Goal: Task Accomplishment & Management: Complete application form

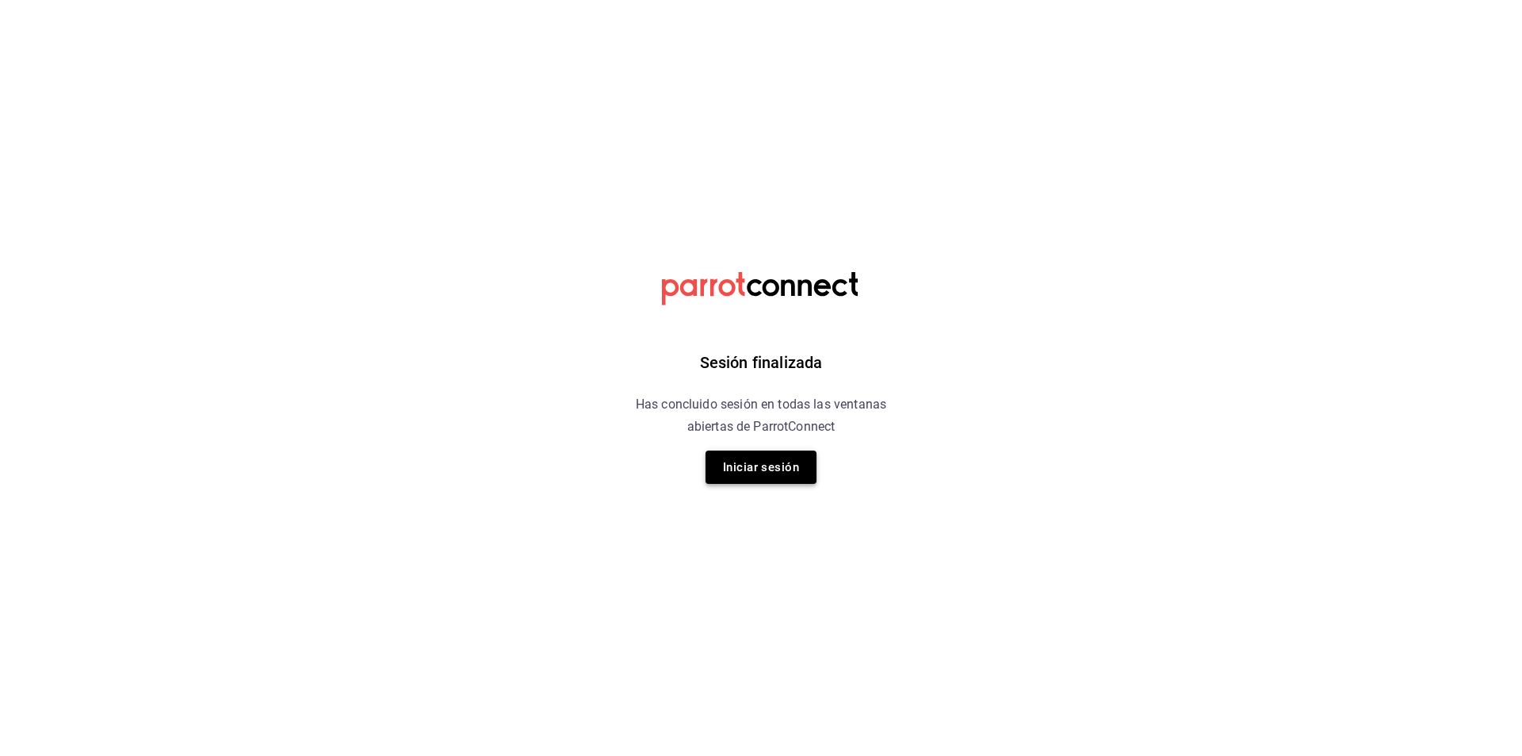
click at [766, 464] on button "Iniciar sesión" at bounding box center [761, 466] width 111 height 33
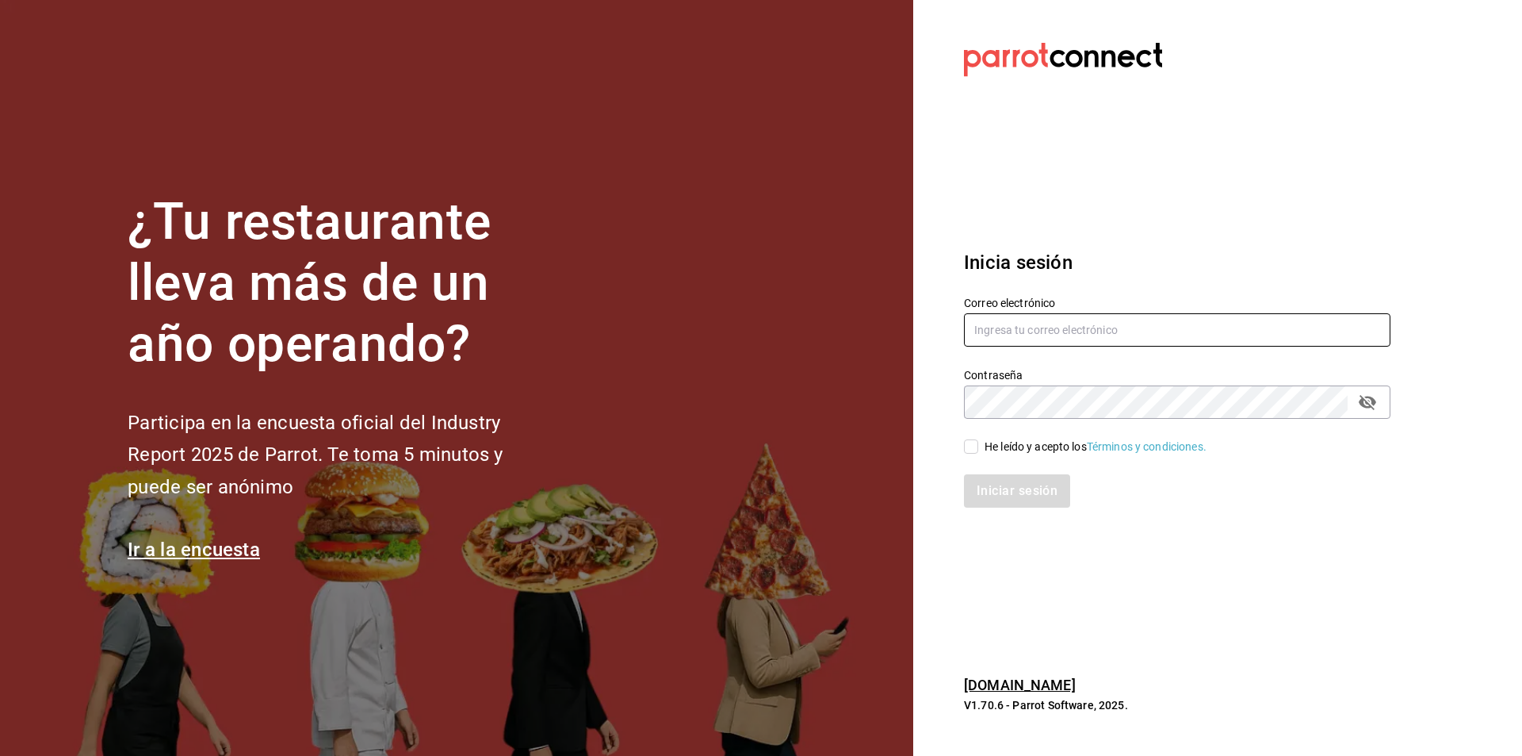
type input "[EMAIL_ADDRESS][DOMAIN_NAME]"
click at [975, 450] on input "He leído y acepto los Términos y condiciones." at bounding box center [971, 446] width 14 height 14
checkbox input "true"
click at [1004, 488] on button "Iniciar sesión" at bounding box center [1018, 490] width 108 height 33
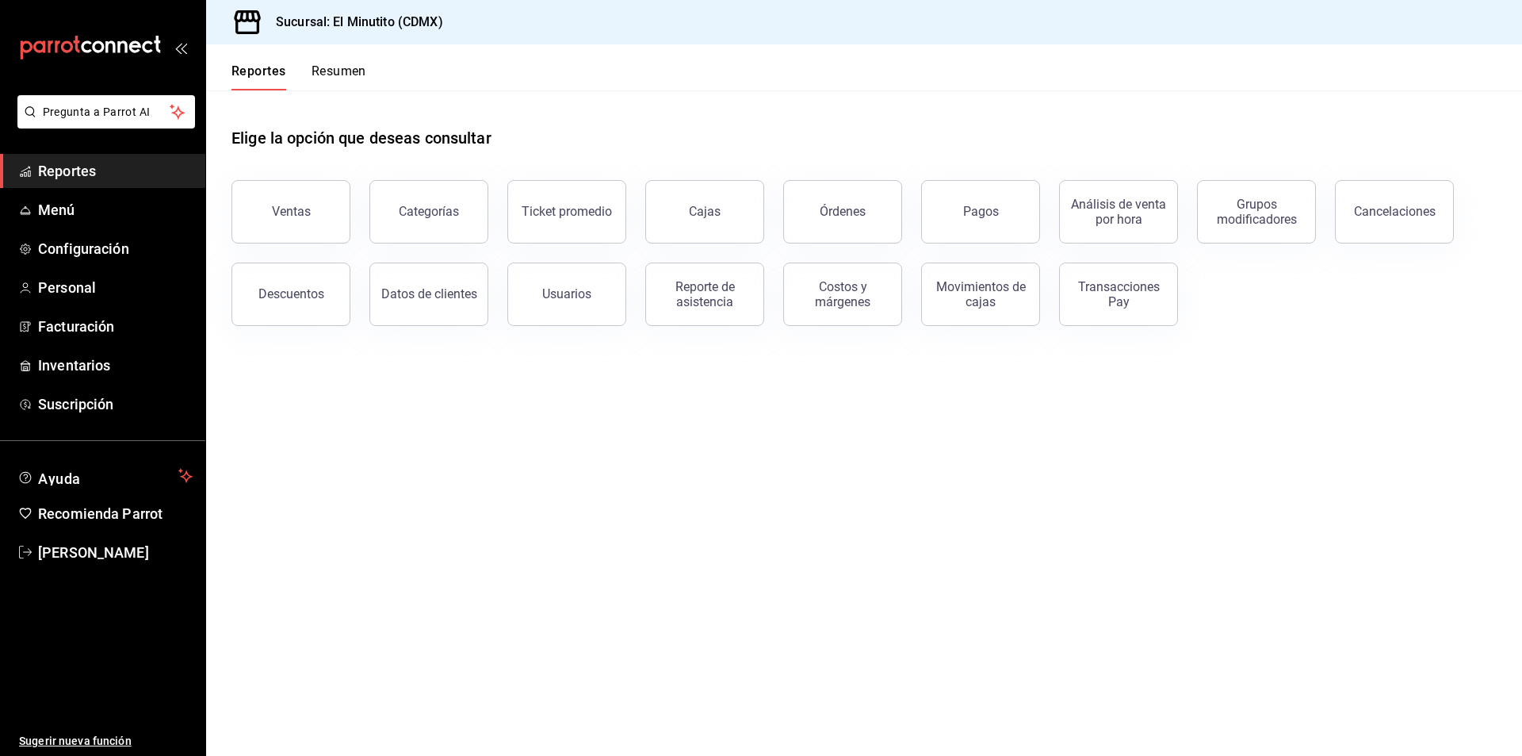
click at [794, 507] on main "Elige la opción que deseas consultar Ventas Categorías Ticket promedio Cajas Ór…" at bounding box center [864, 422] width 1316 height 665
click at [296, 200] on button "Ventas" at bounding box center [291, 211] width 119 height 63
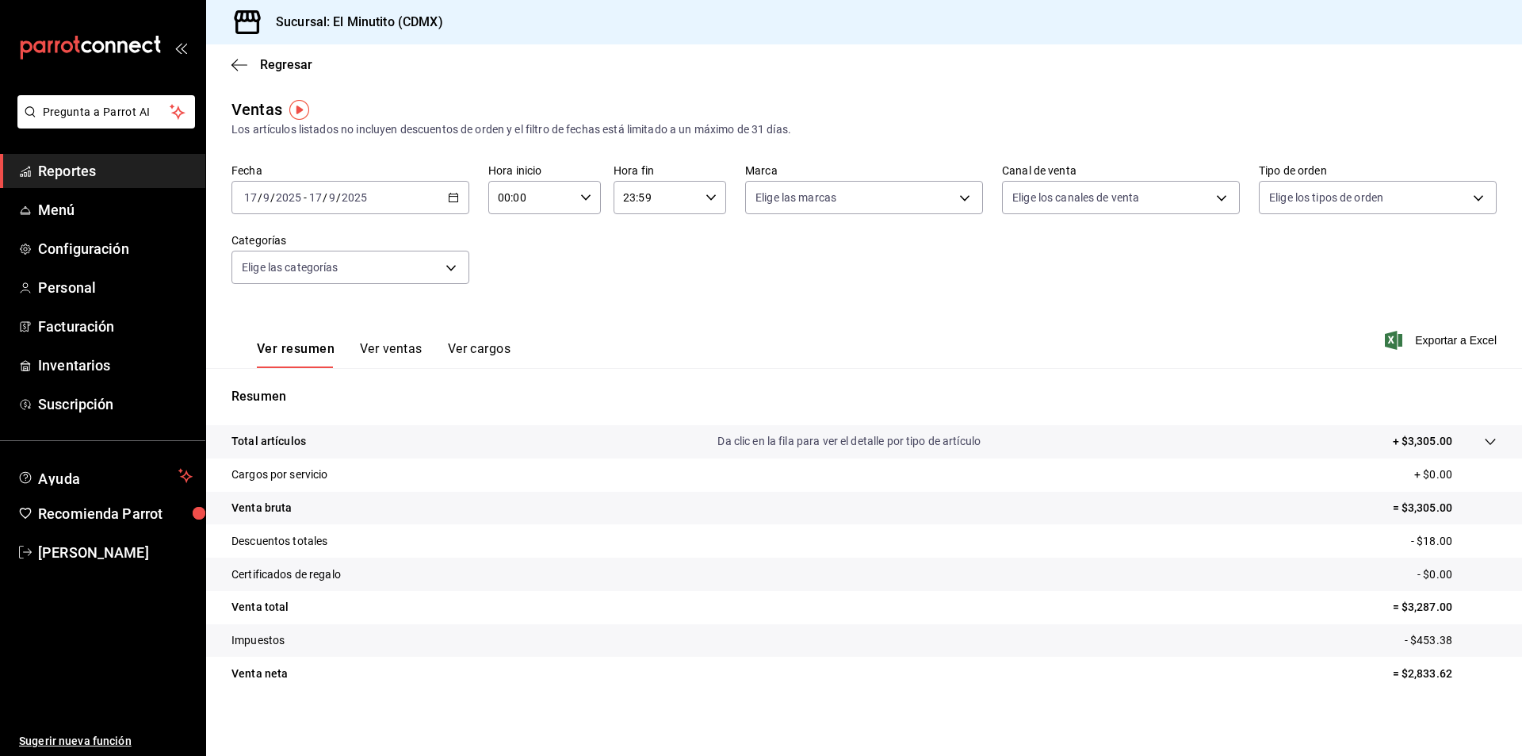
click at [449, 201] on icon "button" at bounding box center [453, 197] width 11 height 11
click at [293, 389] on span "Rango de fechas" at bounding box center [306, 388] width 123 height 17
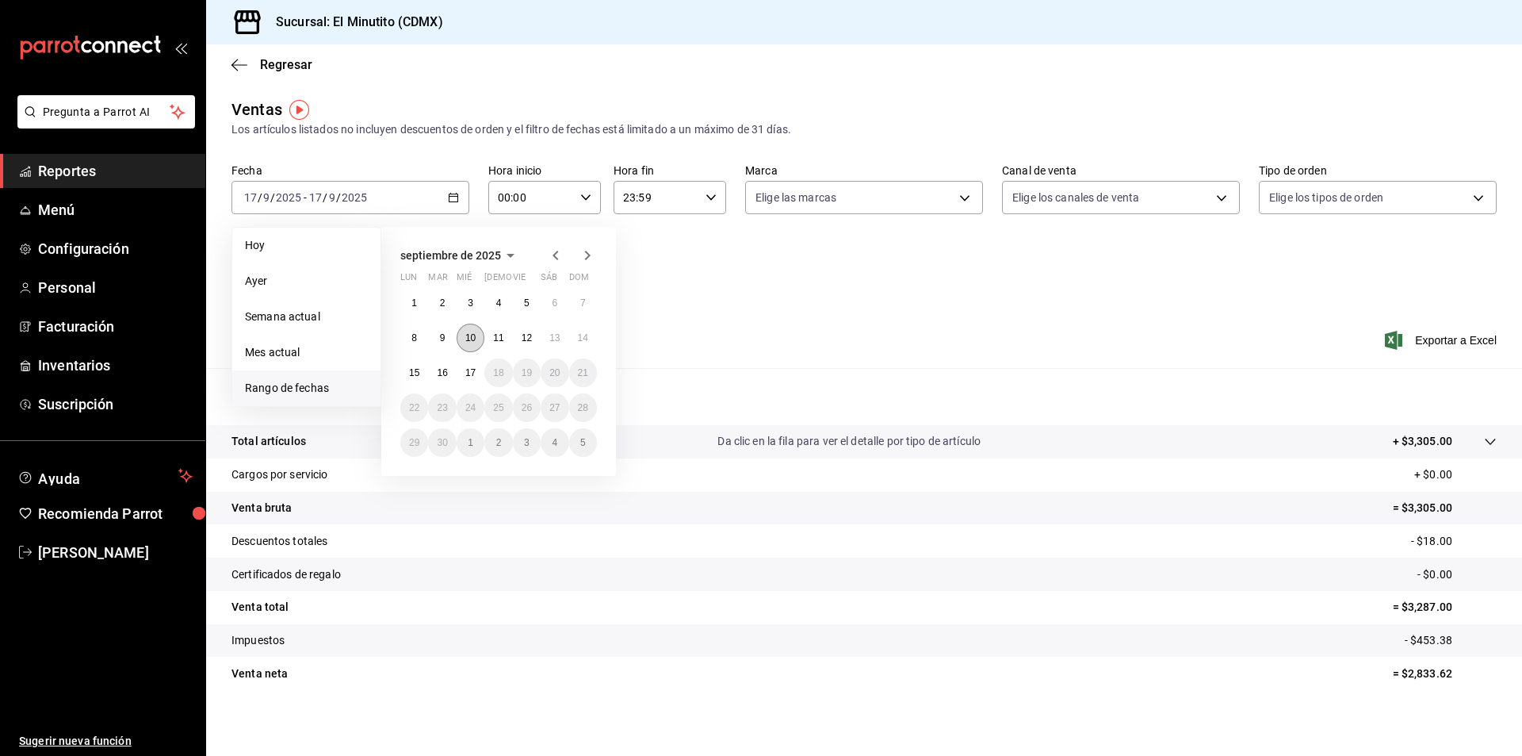
click at [465, 343] on abbr "10" at bounding box center [470, 337] width 10 height 11
click at [493, 337] on abbr "11" at bounding box center [498, 337] width 10 height 11
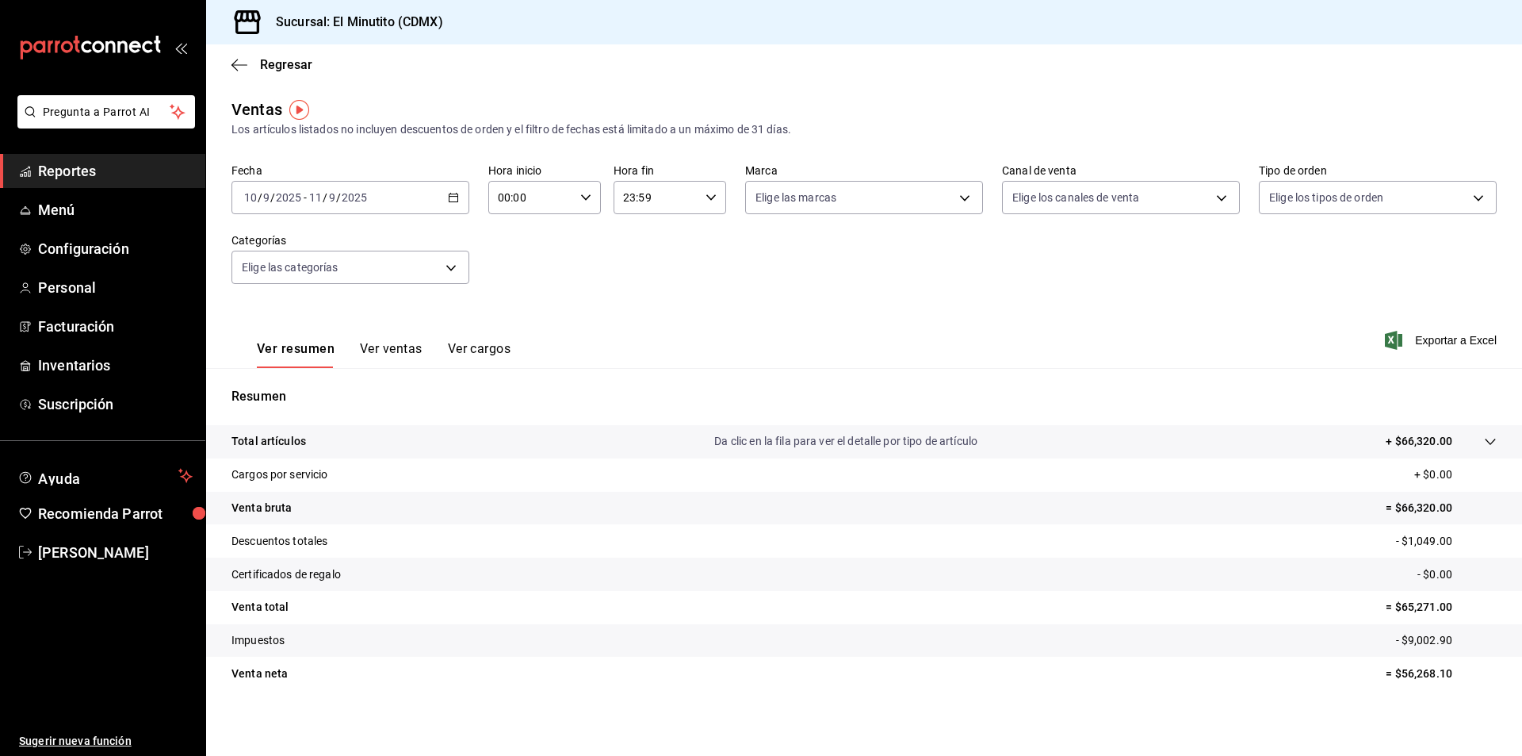
click at [581, 196] on \(Stroke\) "button" at bounding box center [586, 197] width 10 height 6
click at [517, 227] on span "06" at bounding box center [514, 228] width 31 height 13
type input "06:00"
click at [707, 195] on div at bounding box center [761, 378] width 1522 height 756
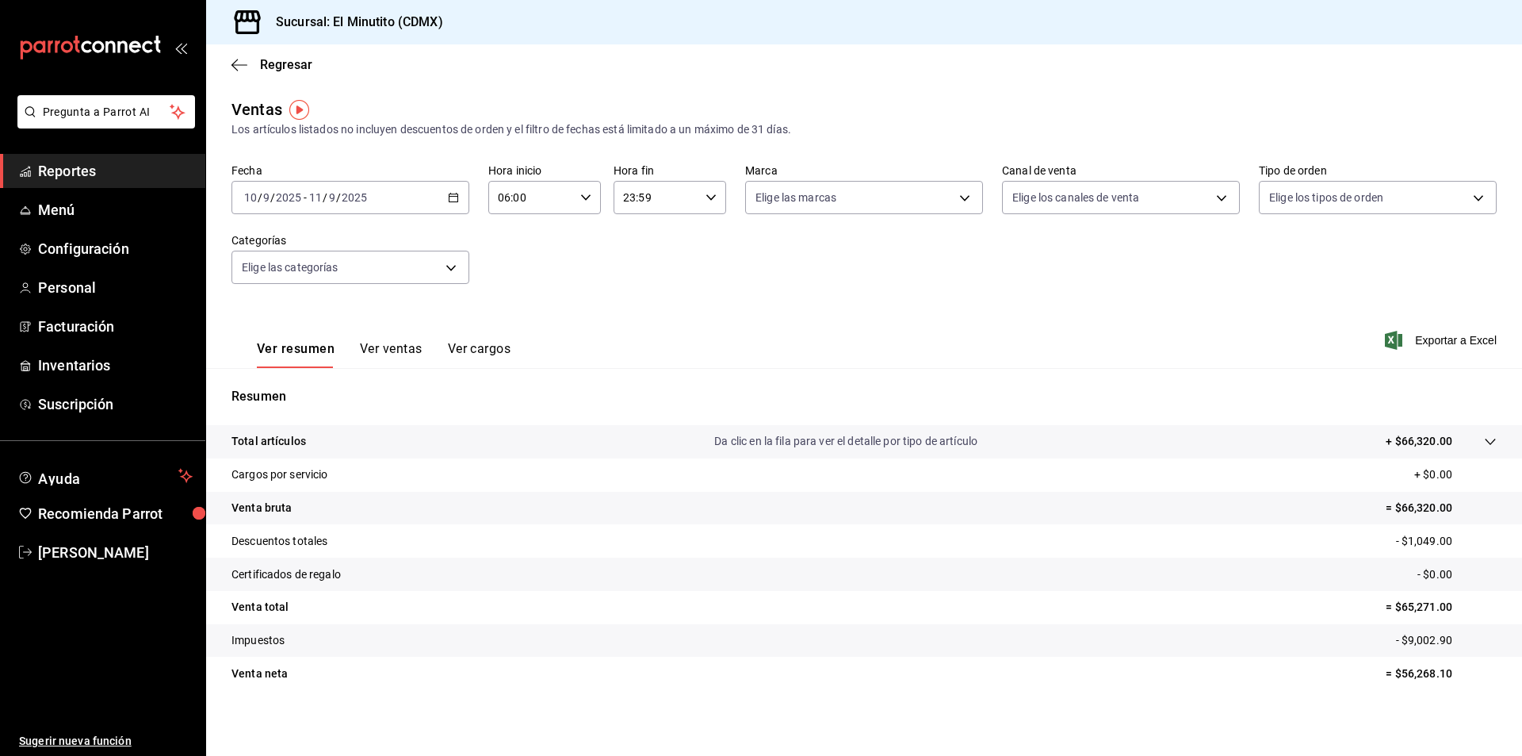
click at [707, 194] on icon "button" at bounding box center [711, 197] width 11 height 11
click at [642, 308] on span "02" at bounding box center [637, 314] width 31 height 13
type input "02:59"
click at [829, 304] on div at bounding box center [761, 378] width 1522 height 756
click at [1412, 675] on p "= $30,479.31" at bounding box center [1441, 673] width 111 height 17
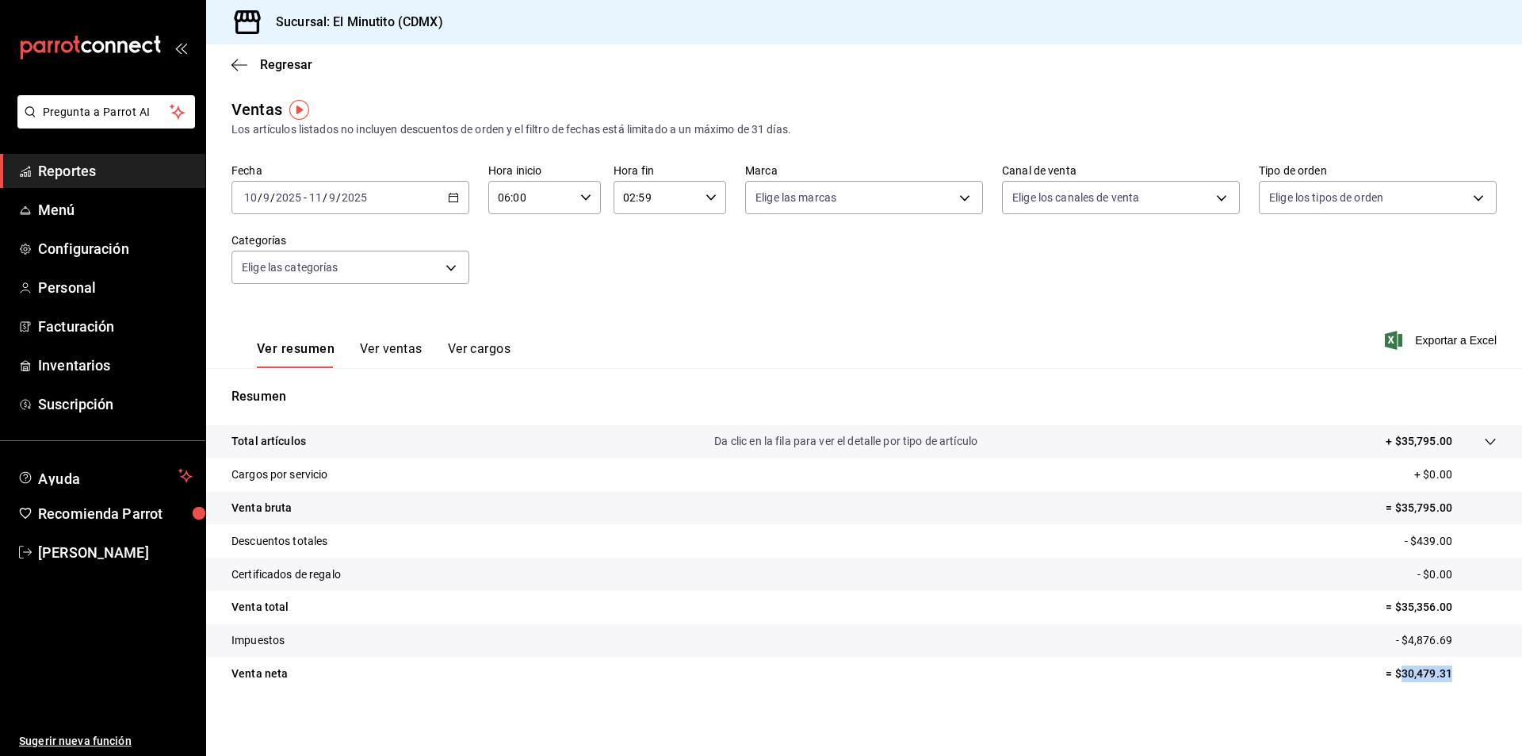
click at [1411, 675] on p "= $30,479.31" at bounding box center [1441, 673] width 111 height 17
copy p "30,479.31"
click at [1419, 639] on p "- $4,876.69" at bounding box center [1446, 640] width 101 height 17
copy p "4,876.69"
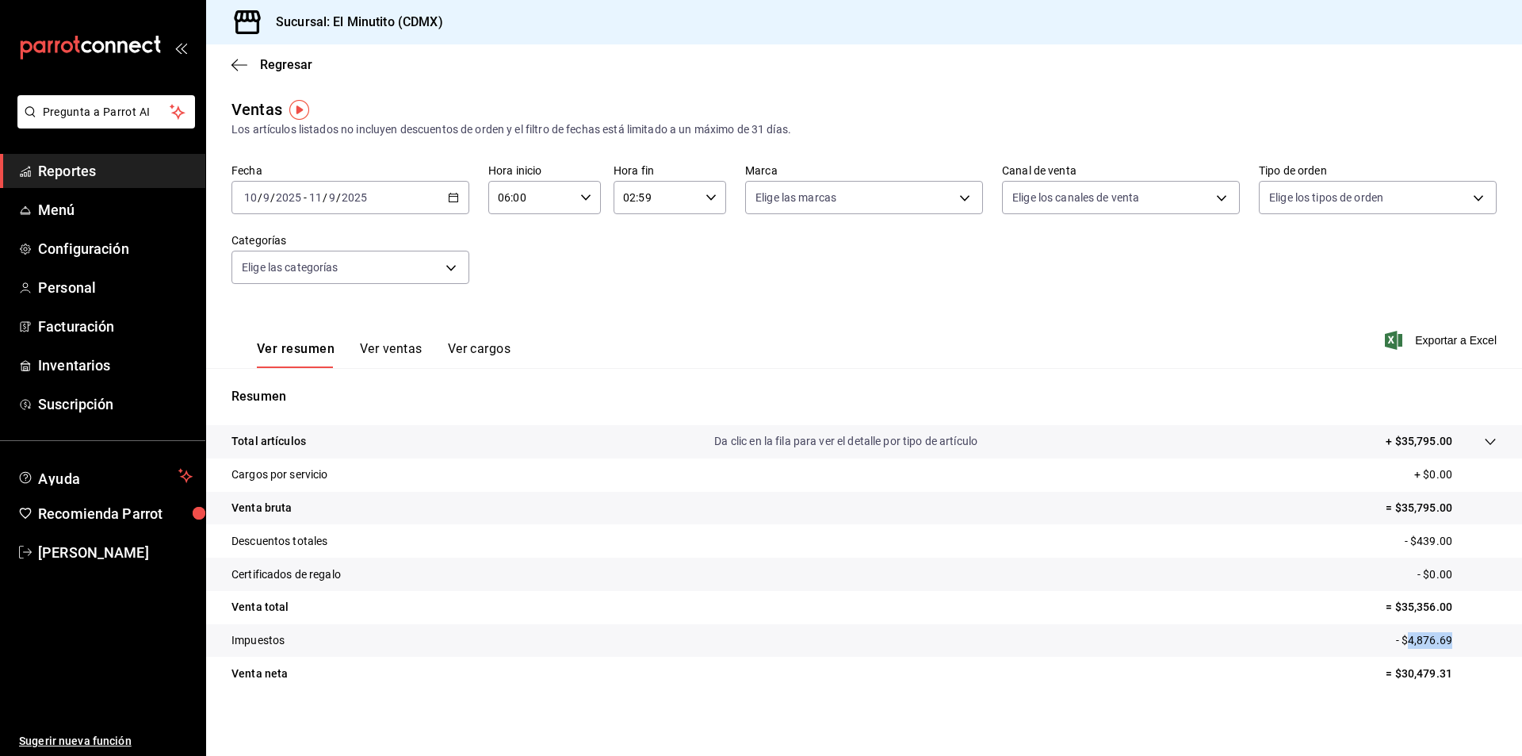
click at [449, 199] on icon "button" at bounding box center [453, 197] width 11 height 11
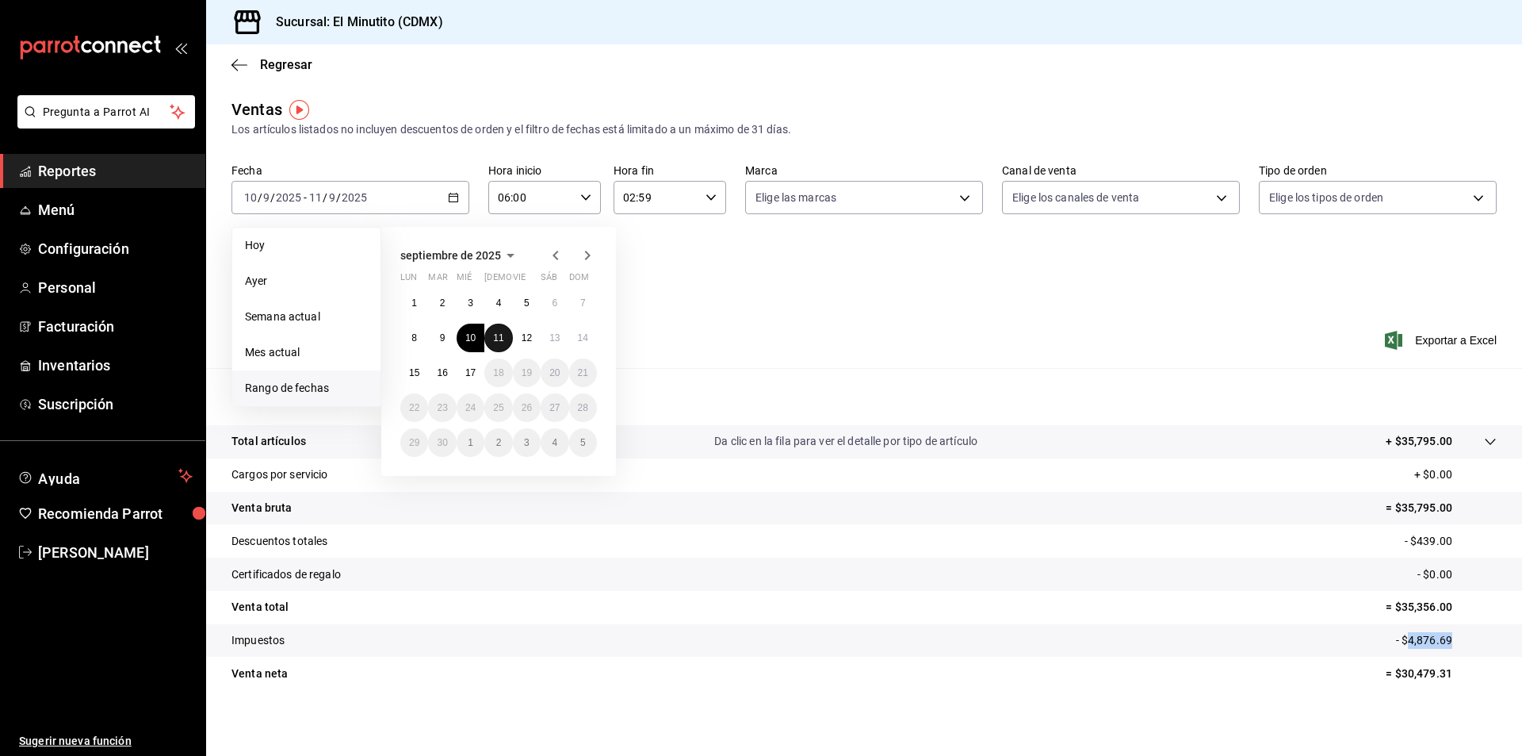
click at [491, 338] on button "11" at bounding box center [498, 338] width 28 height 29
click at [527, 338] on abbr "12" at bounding box center [527, 337] width 10 height 11
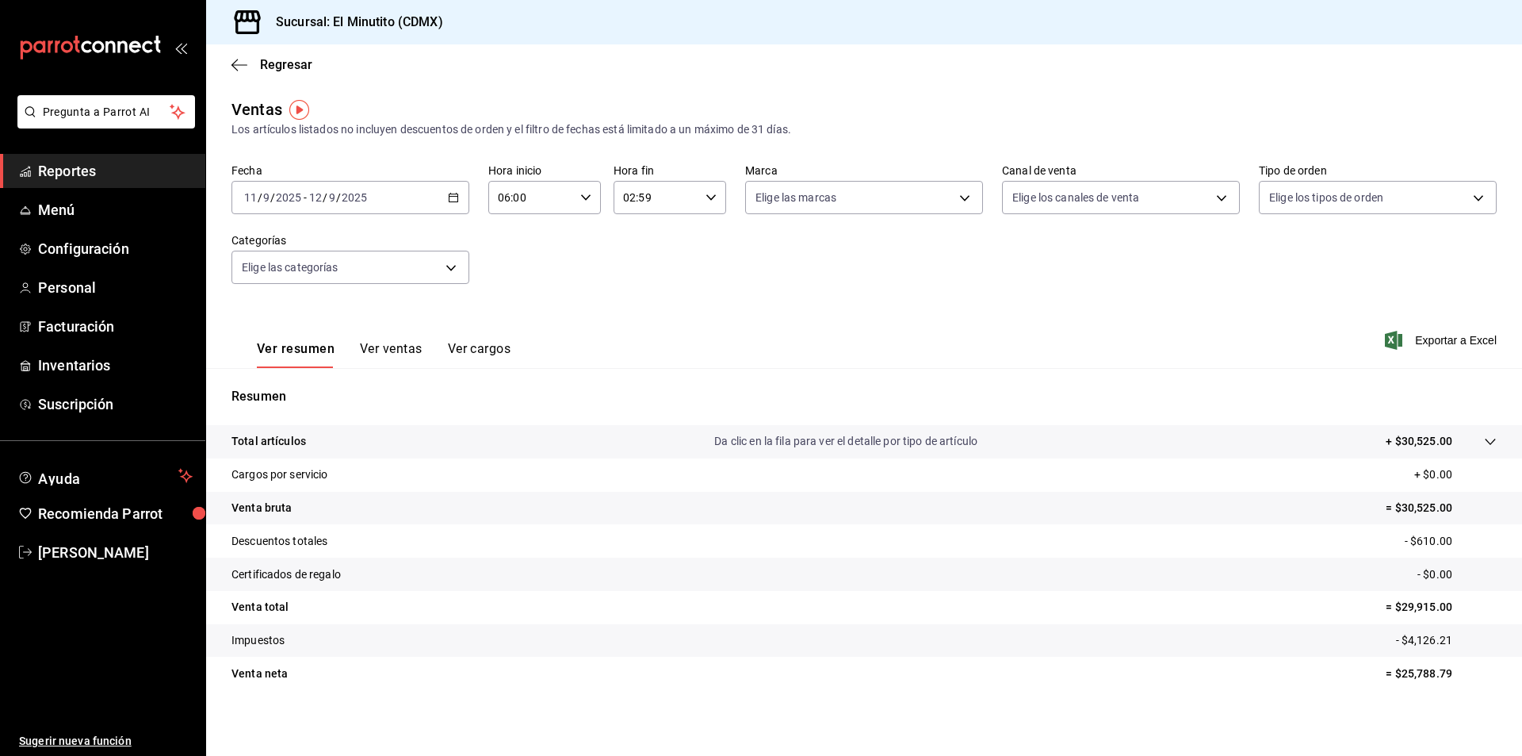
click at [1404, 676] on p "= $25,788.79" at bounding box center [1441, 673] width 111 height 17
copy p "25,788.79"
click at [1402, 640] on p "- $4,126.21" at bounding box center [1446, 640] width 101 height 17
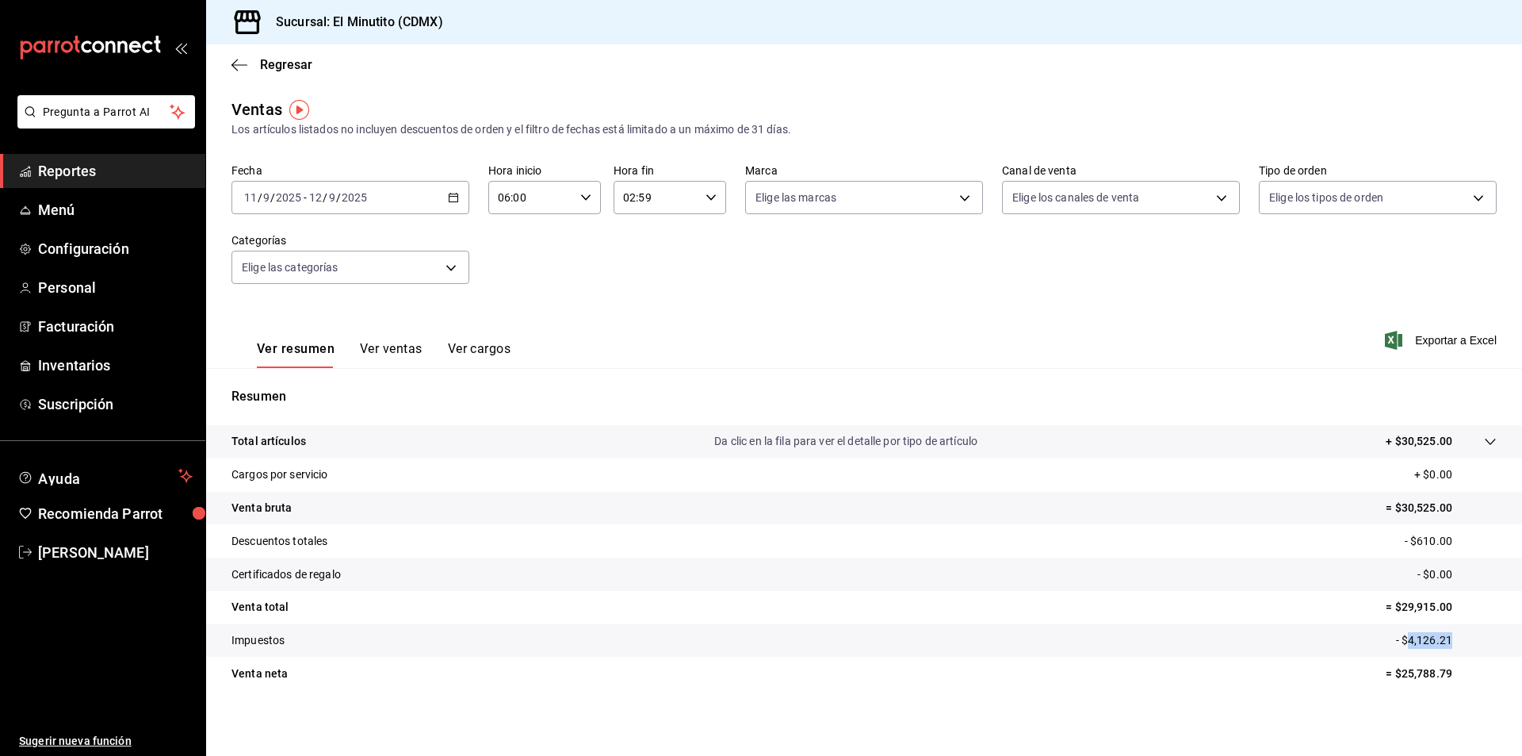
copy p "4,126.21"
click at [449, 194] on \(Stroke\) "button" at bounding box center [454, 197] width 10 height 9
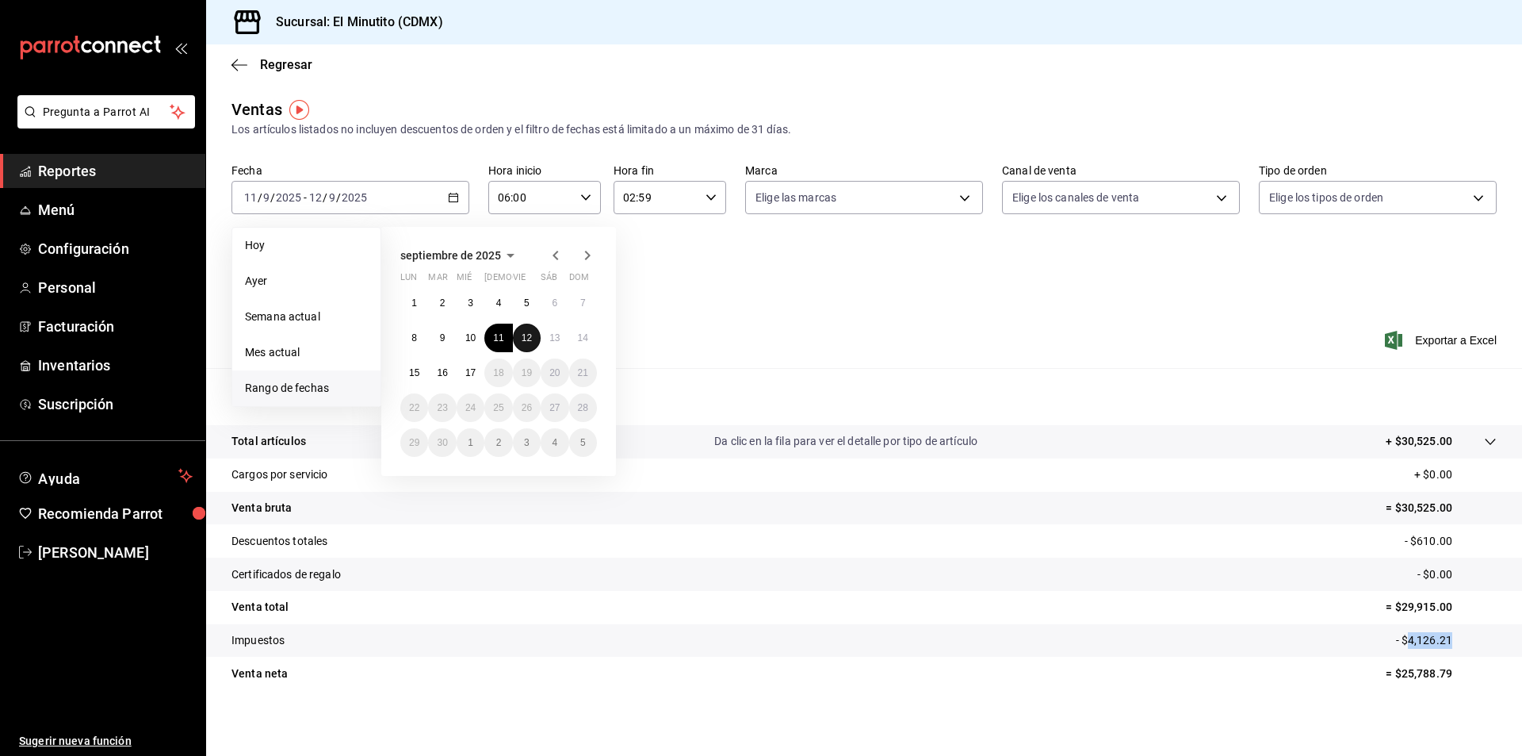
click at [529, 338] on abbr "12" at bounding box center [527, 337] width 10 height 11
click at [553, 337] on abbr "13" at bounding box center [555, 337] width 10 height 11
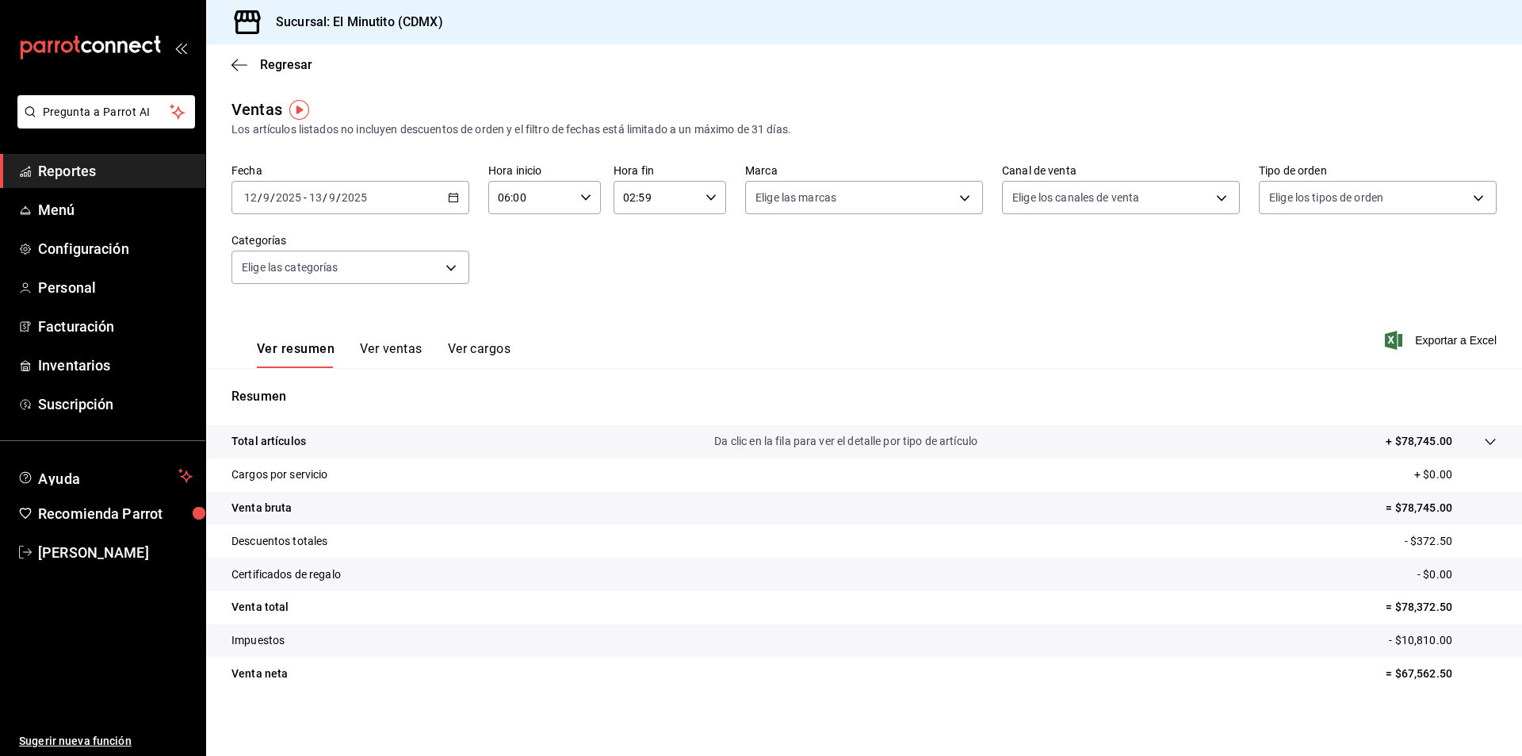
click at [1411, 674] on p "= $67,562.50" at bounding box center [1441, 673] width 111 height 17
copy p "67,562.50"
click at [1419, 637] on p "- $10,810.00" at bounding box center [1443, 640] width 108 height 17
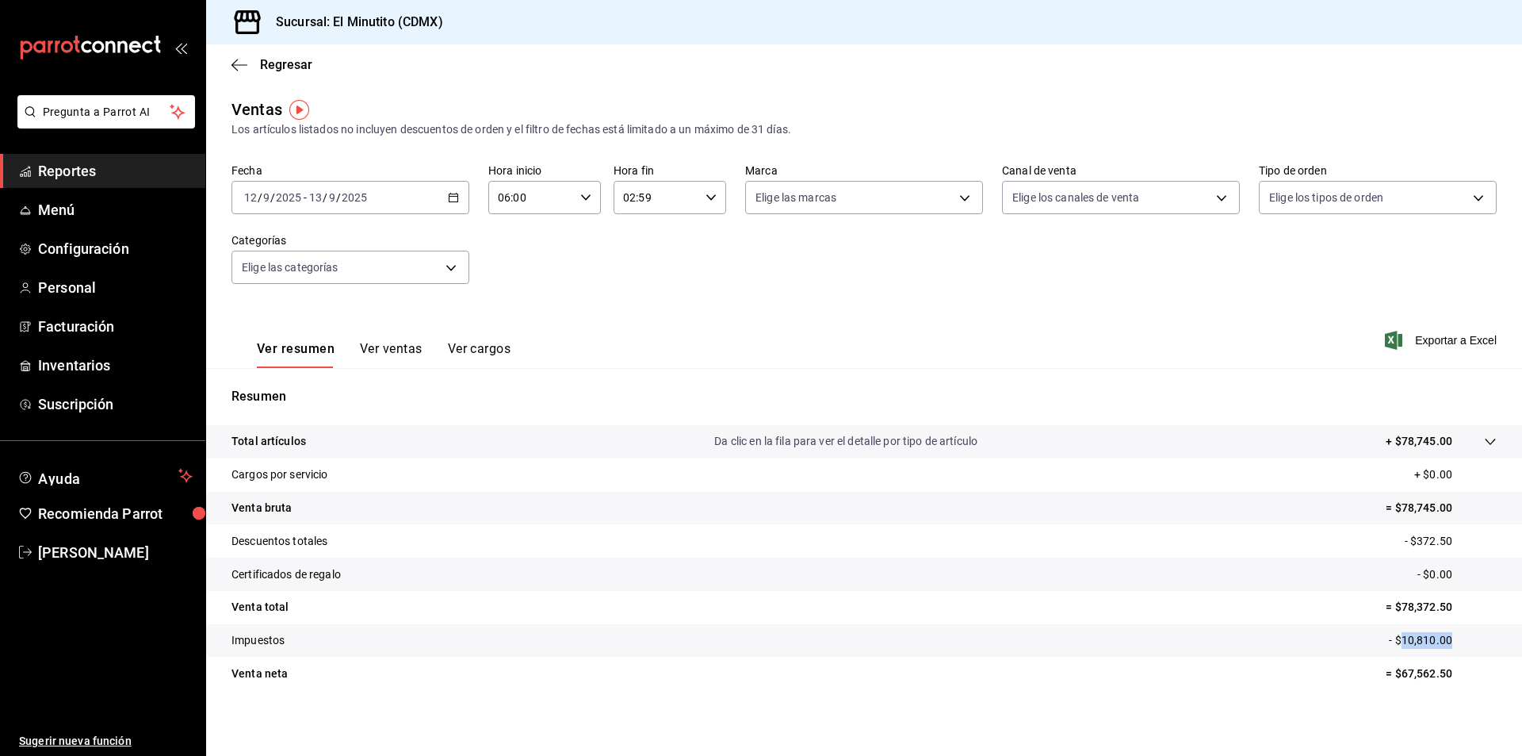
copy p "10,810.00"
click at [449, 196] on \(Stroke\) "button" at bounding box center [454, 197] width 10 height 9
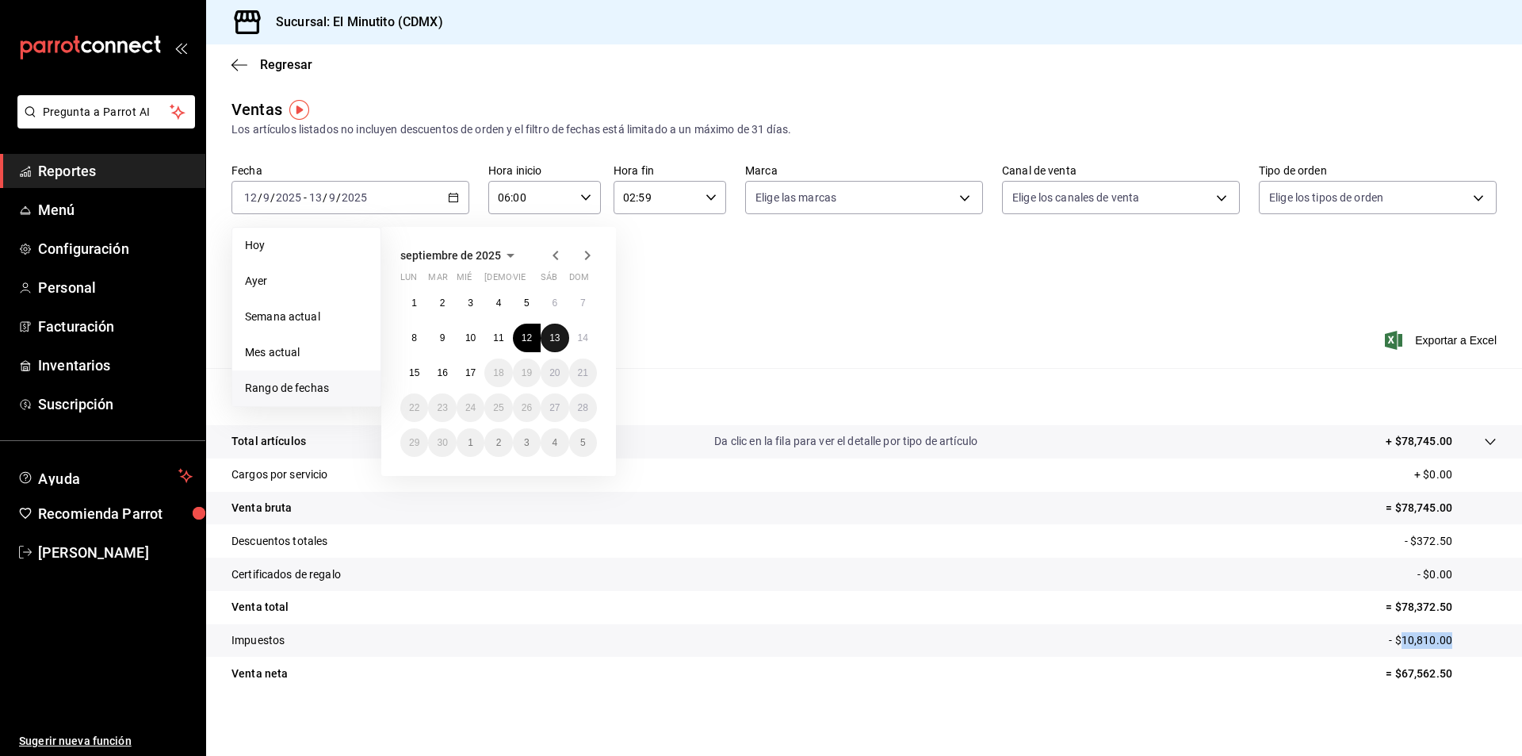
click at [552, 339] on abbr "13" at bounding box center [555, 337] width 10 height 11
click at [580, 342] on abbr "14" at bounding box center [583, 337] width 10 height 11
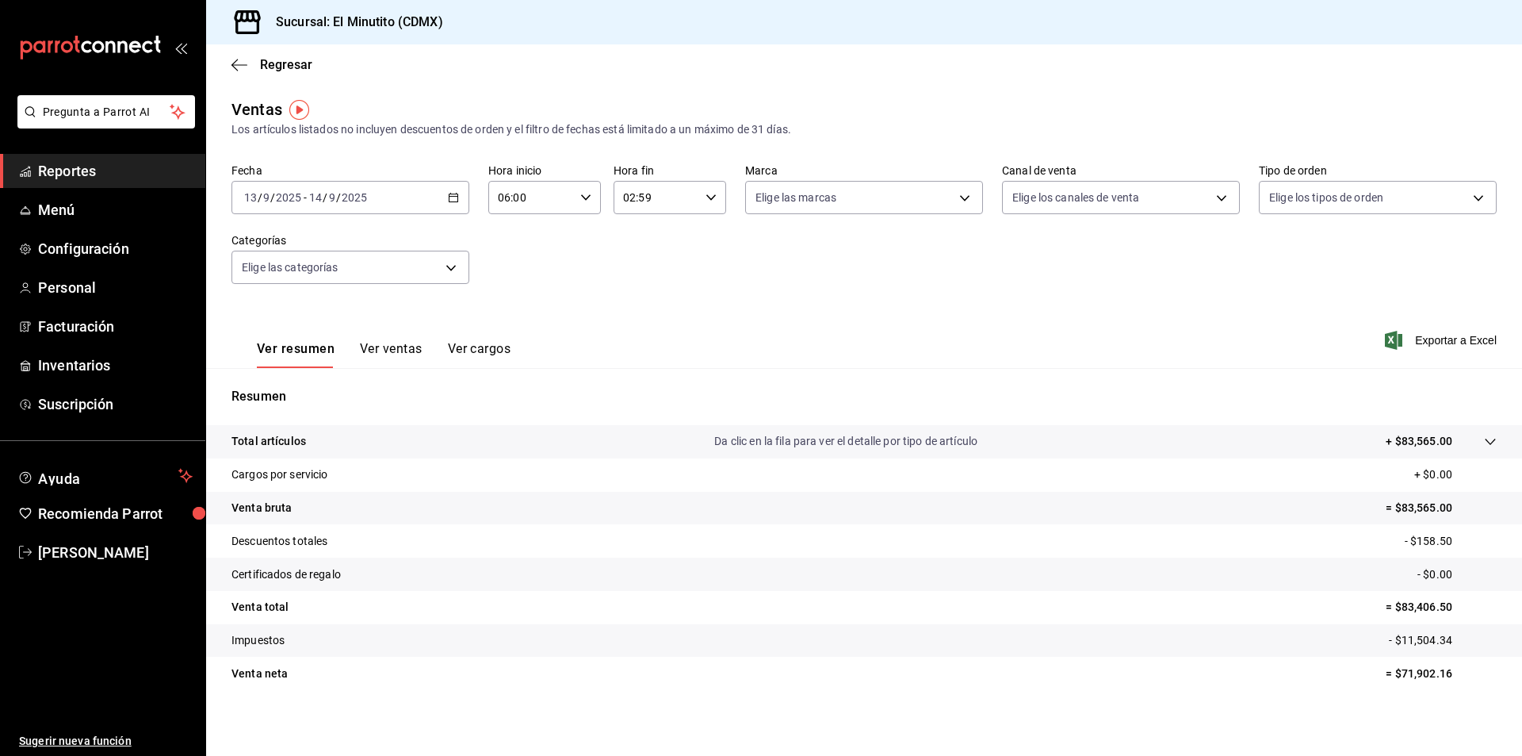
click at [1413, 674] on p "= $71,902.16" at bounding box center [1441, 673] width 111 height 17
copy p "71,902.16"
click at [1415, 638] on p "- $11,504.34" at bounding box center [1443, 640] width 108 height 17
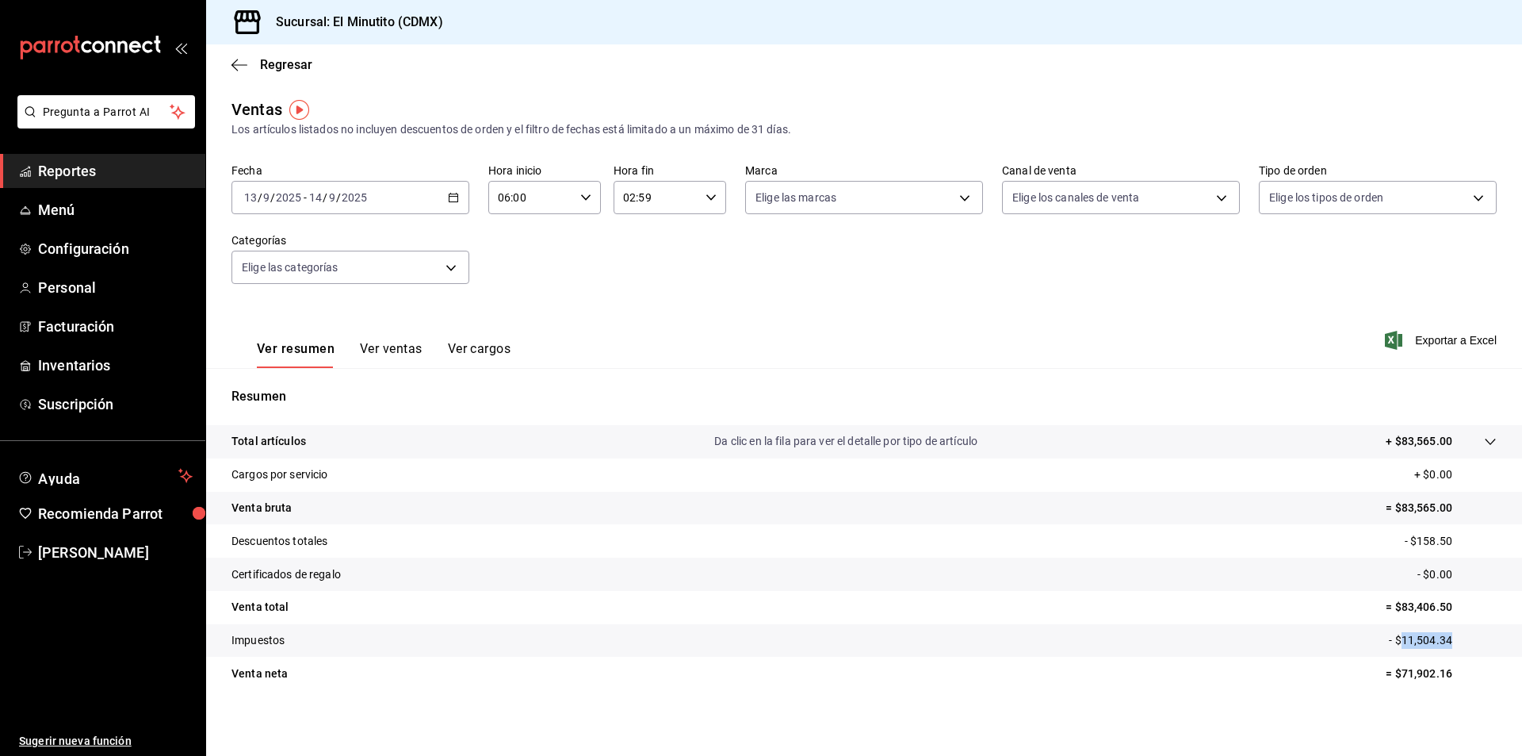
copy p "11,504.34"
click at [454, 195] on icon "button" at bounding box center [453, 197] width 11 height 11
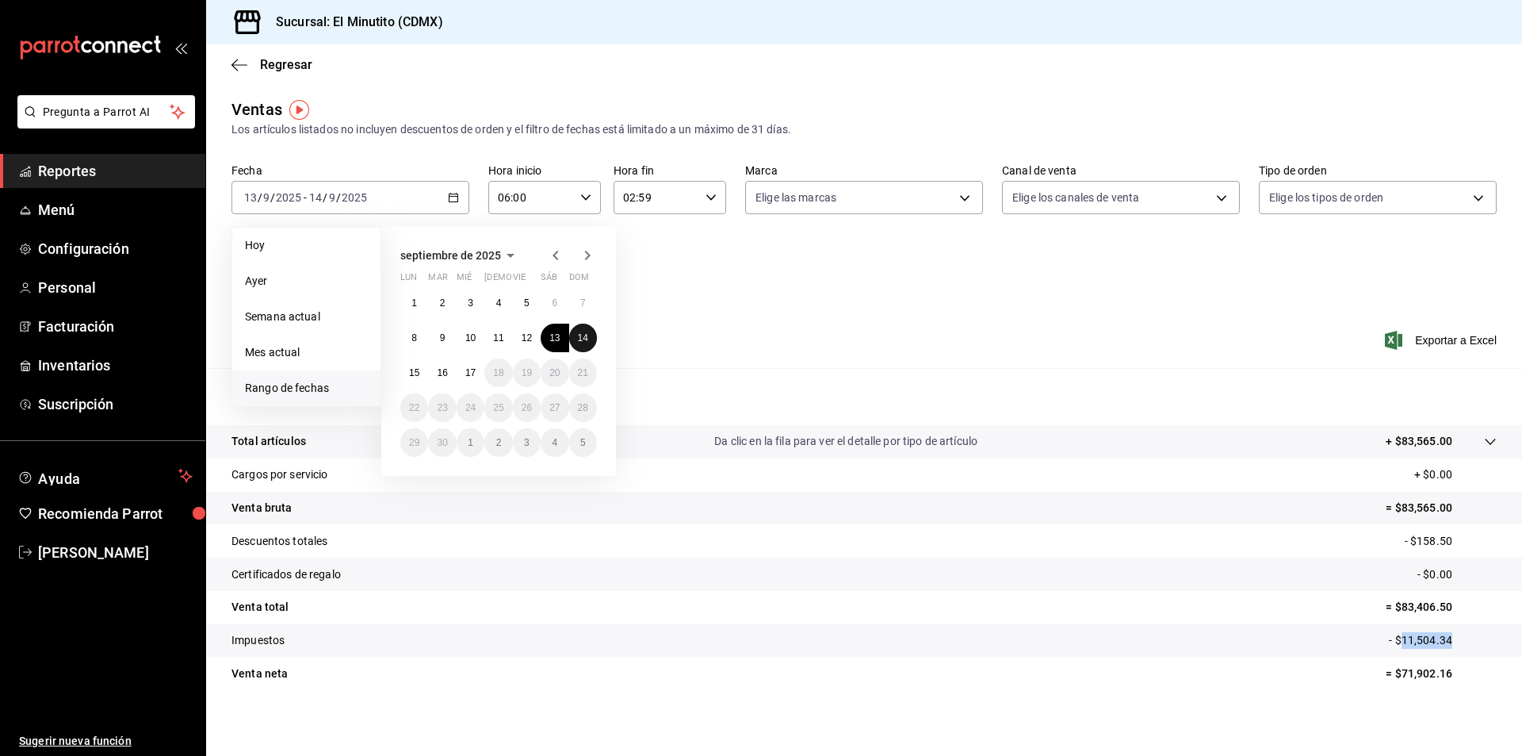
click at [582, 336] on abbr "14" at bounding box center [583, 337] width 10 height 11
click at [408, 373] on button "15" at bounding box center [414, 372] width 28 height 29
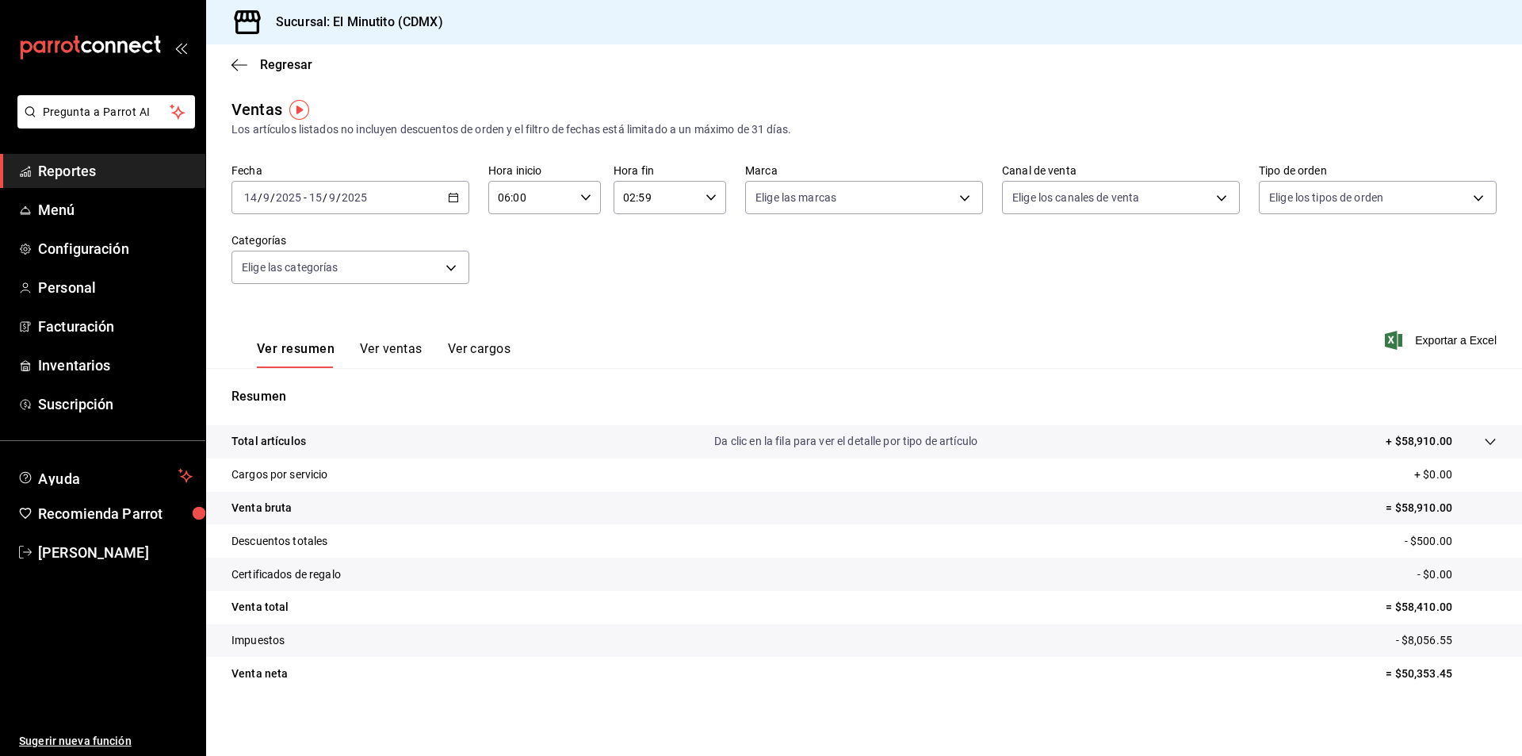
click at [1410, 674] on p "= $50,353.45" at bounding box center [1441, 673] width 111 height 17
copy p "50,353.45"
click at [1406, 639] on p "- $8,056.55" at bounding box center [1446, 640] width 101 height 17
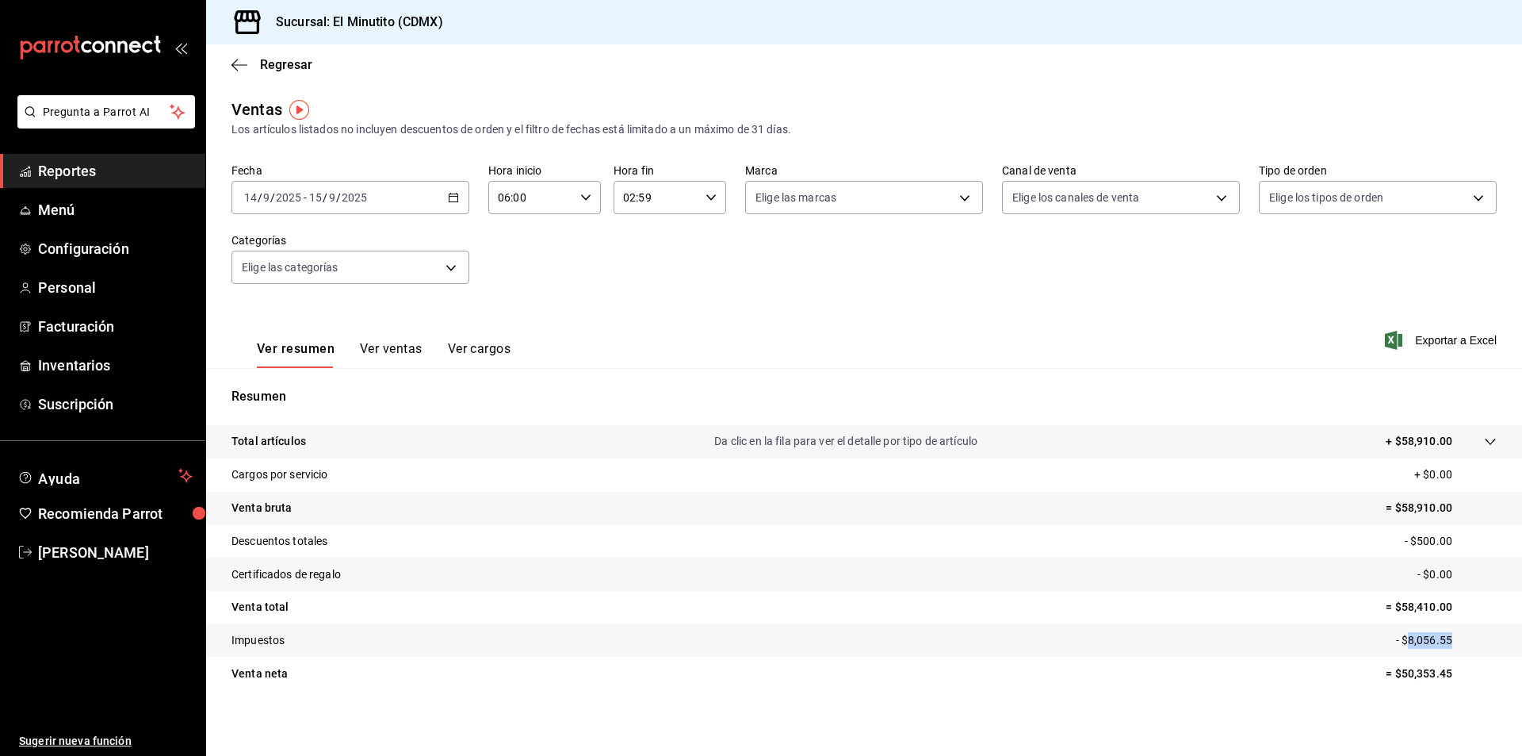
copy p "8,056.55"
click at [456, 197] on \(Stroke\) "button" at bounding box center [454, 197] width 10 height 9
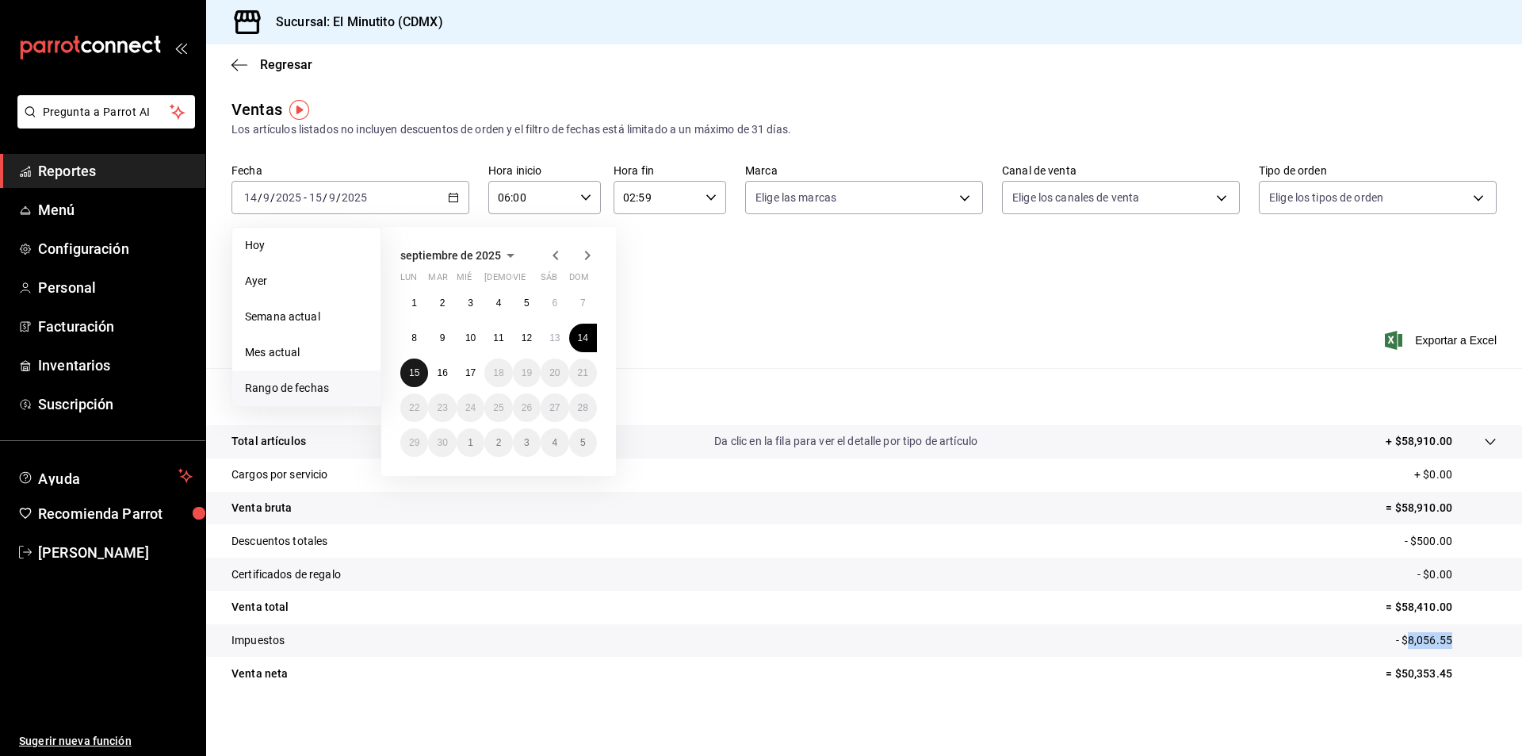
click at [412, 377] on abbr "15" at bounding box center [414, 372] width 10 height 11
click at [443, 377] on abbr "16" at bounding box center [442, 372] width 10 height 11
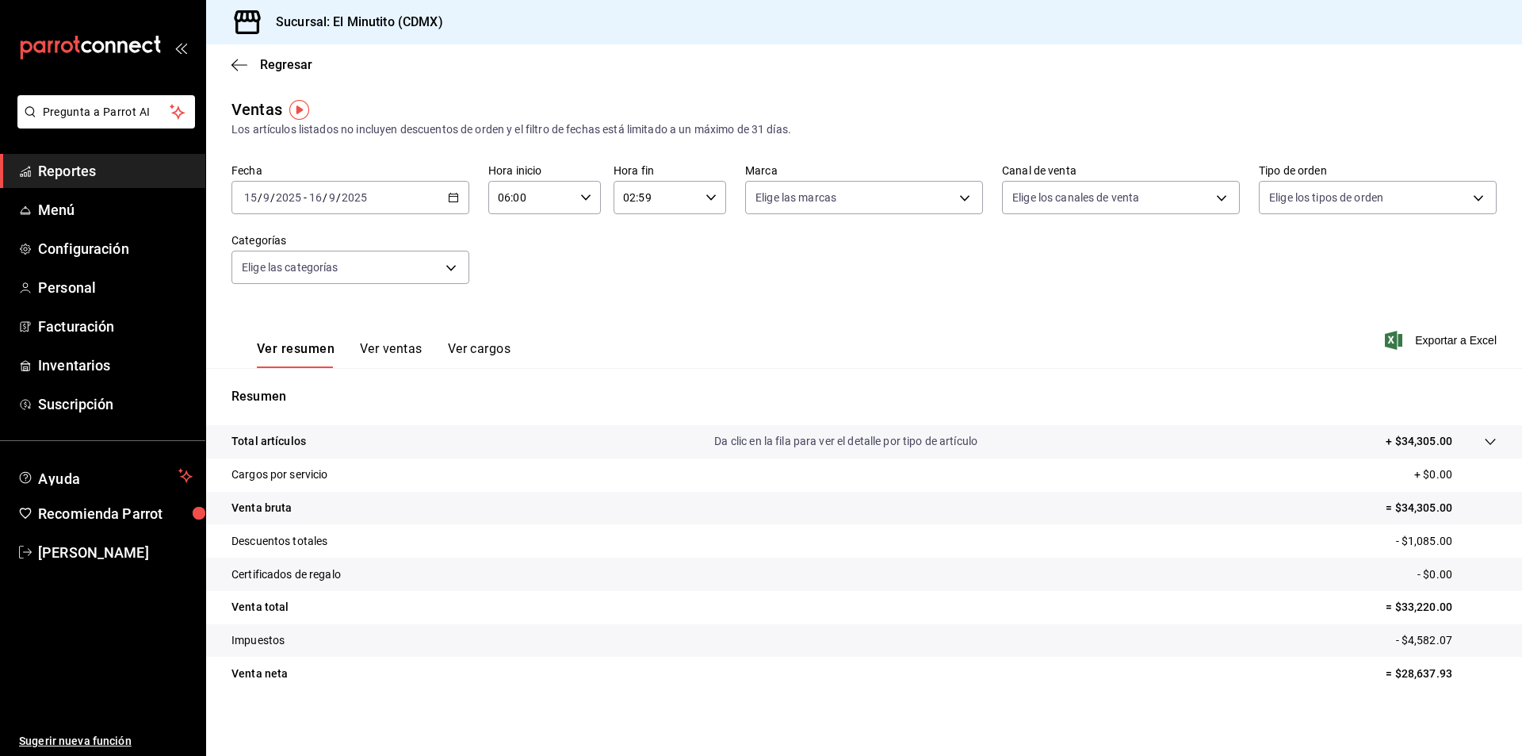
click at [1411, 676] on p "= $28,637.93" at bounding box center [1441, 673] width 111 height 17
click at [1407, 634] on p "- $4,582.07" at bounding box center [1446, 640] width 101 height 17
click at [457, 193] on div "[DATE] [DATE] - [DATE] [DATE]" at bounding box center [351, 197] width 238 height 33
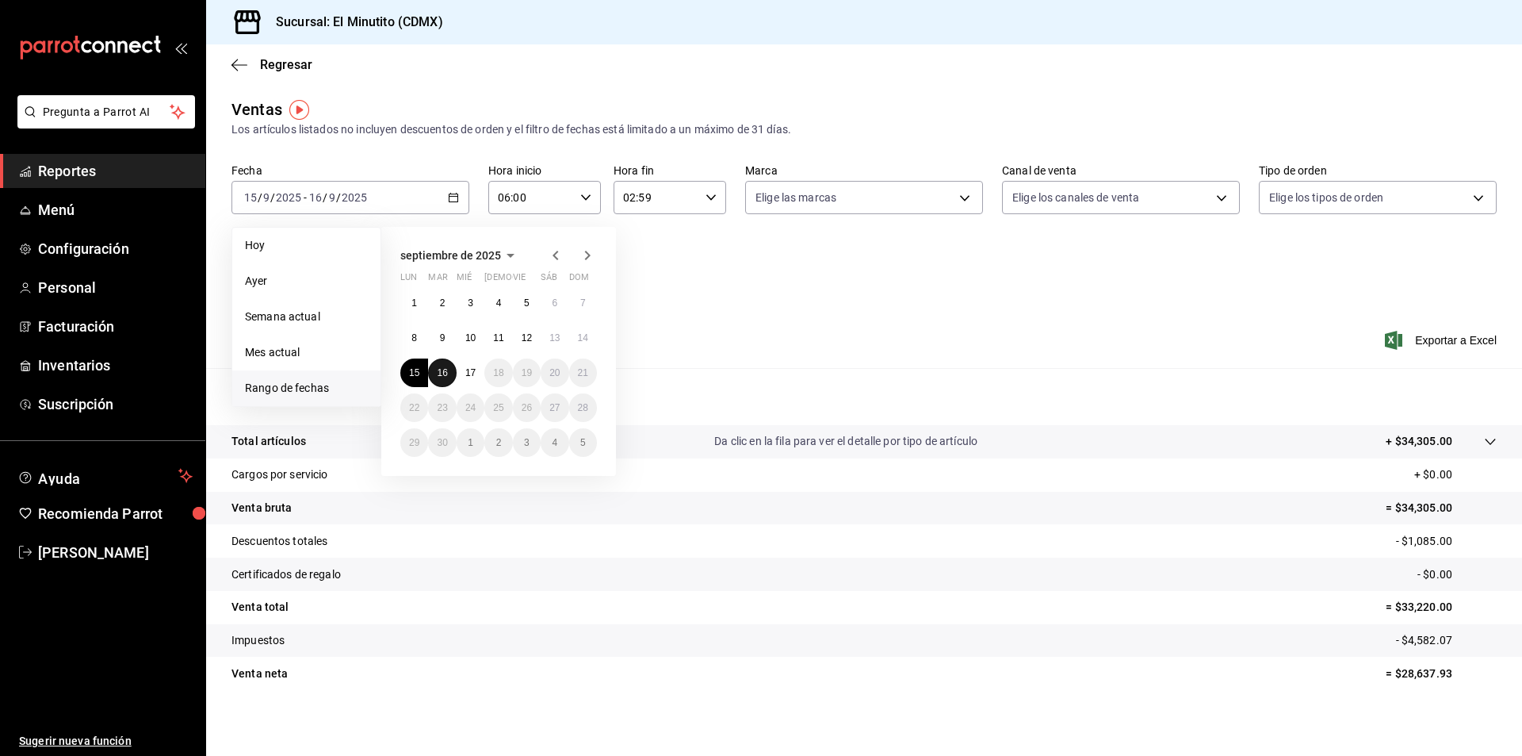
click at [440, 375] on abbr "16" at bounding box center [442, 372] width 10 height 11
click at [469, 376] on abbr "17" at bounding box center [470, 372] width 10 height 11
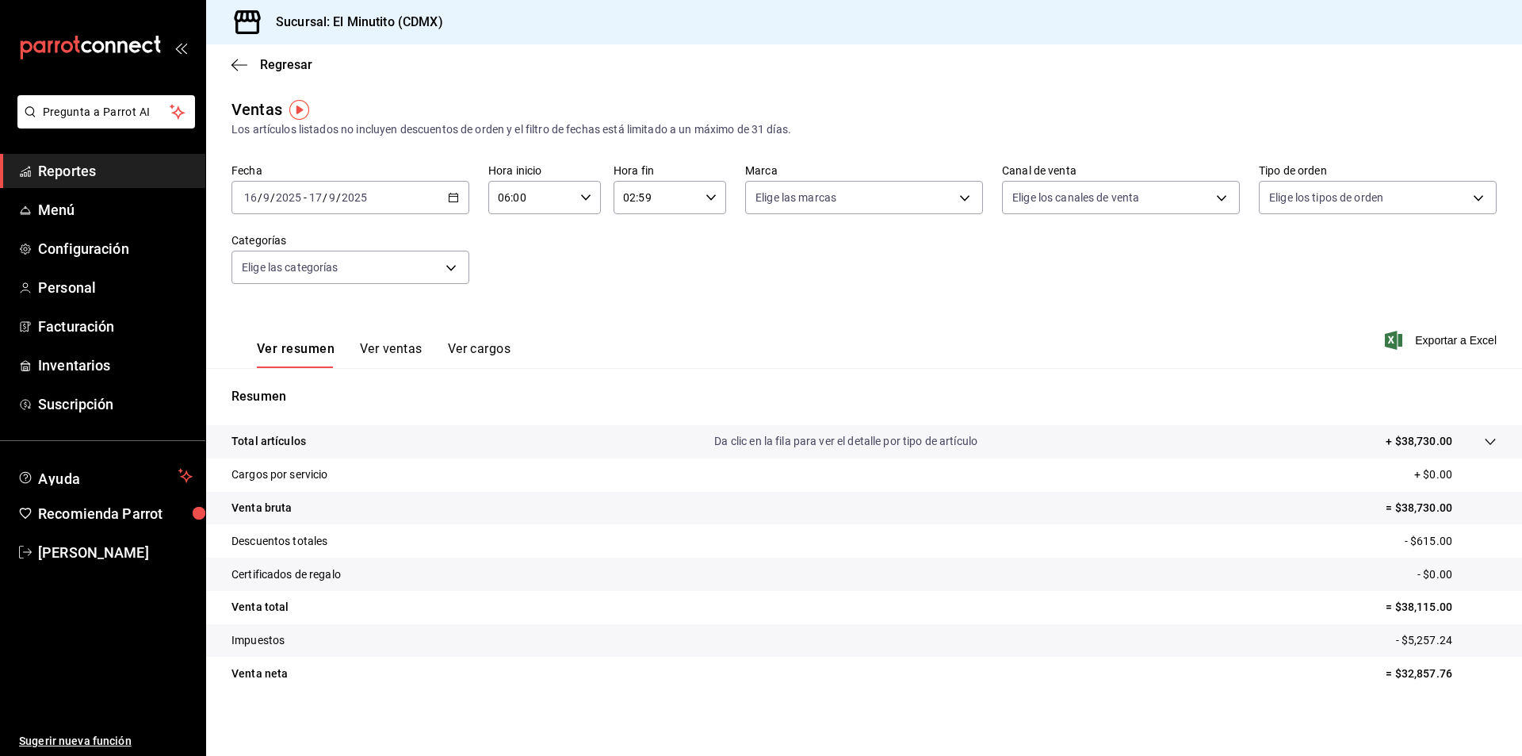
click at [1415, 679] on p "= $32,857.76" at bounding box center [1441, 673] width 111 height 17
click at [1426, 643] on p "- $5,257.24" at bounding box center [1446, 640] width 101 height 17
click at [68, 171] on span "Reportes" at bounding box center [115, 170] width 155 height 21
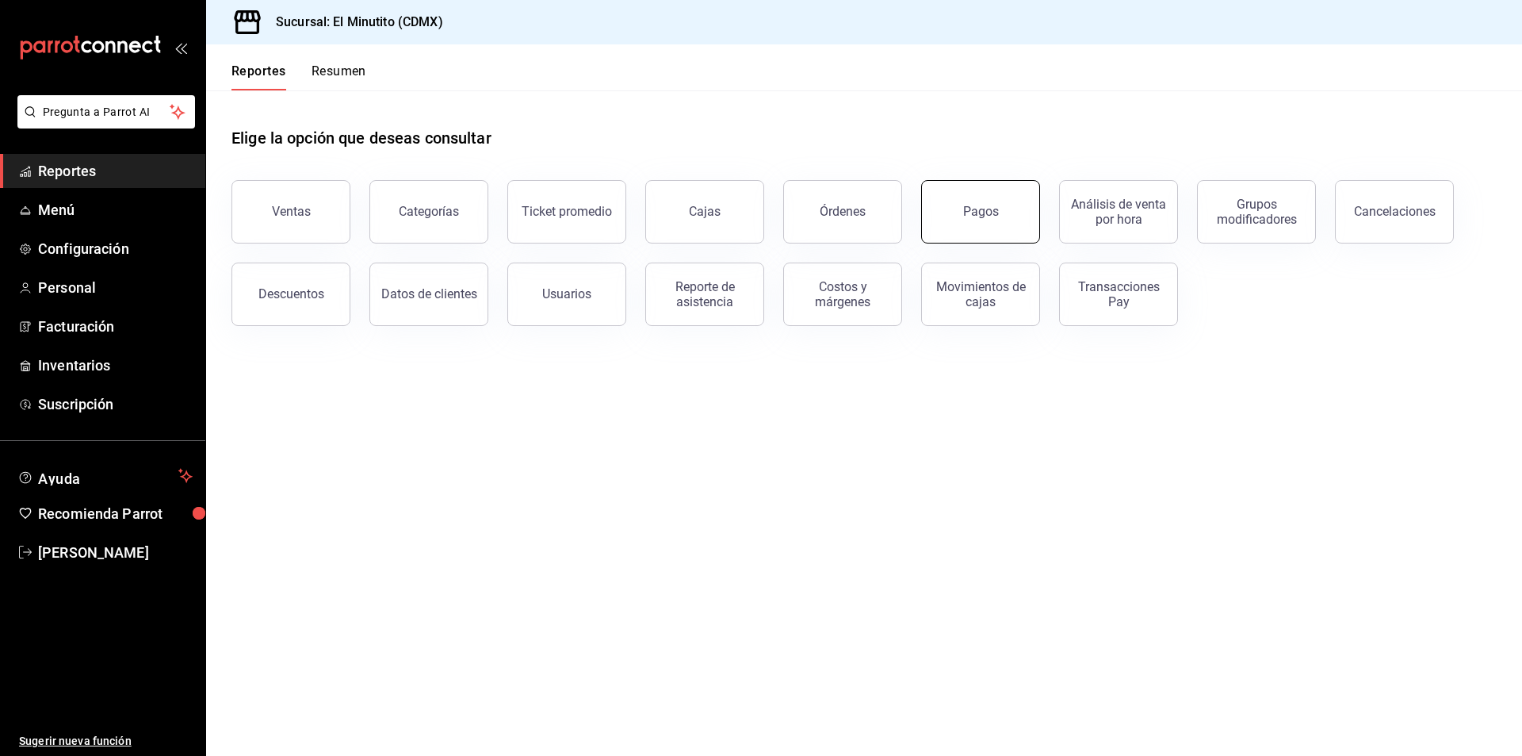
click at [992, 224] on button "Pagos" at bounding box center [980, 211] width 119 height 63
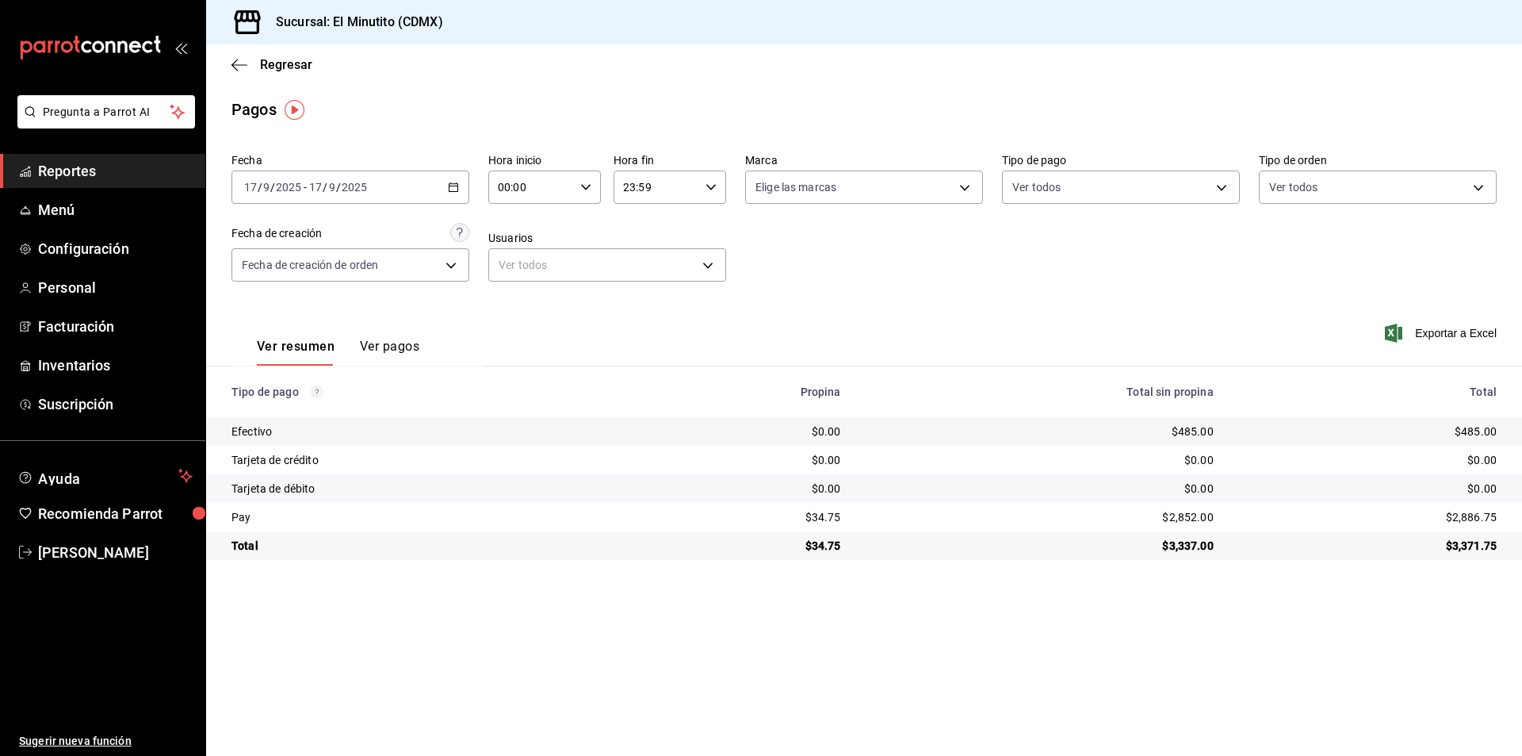
click at [451, 186] on icon "button" at bounding box center [453, 187] width 11 height 11
click at [308, 409] on span "Rango de fechas" at bounding box center [306, 413] width 123 height 17
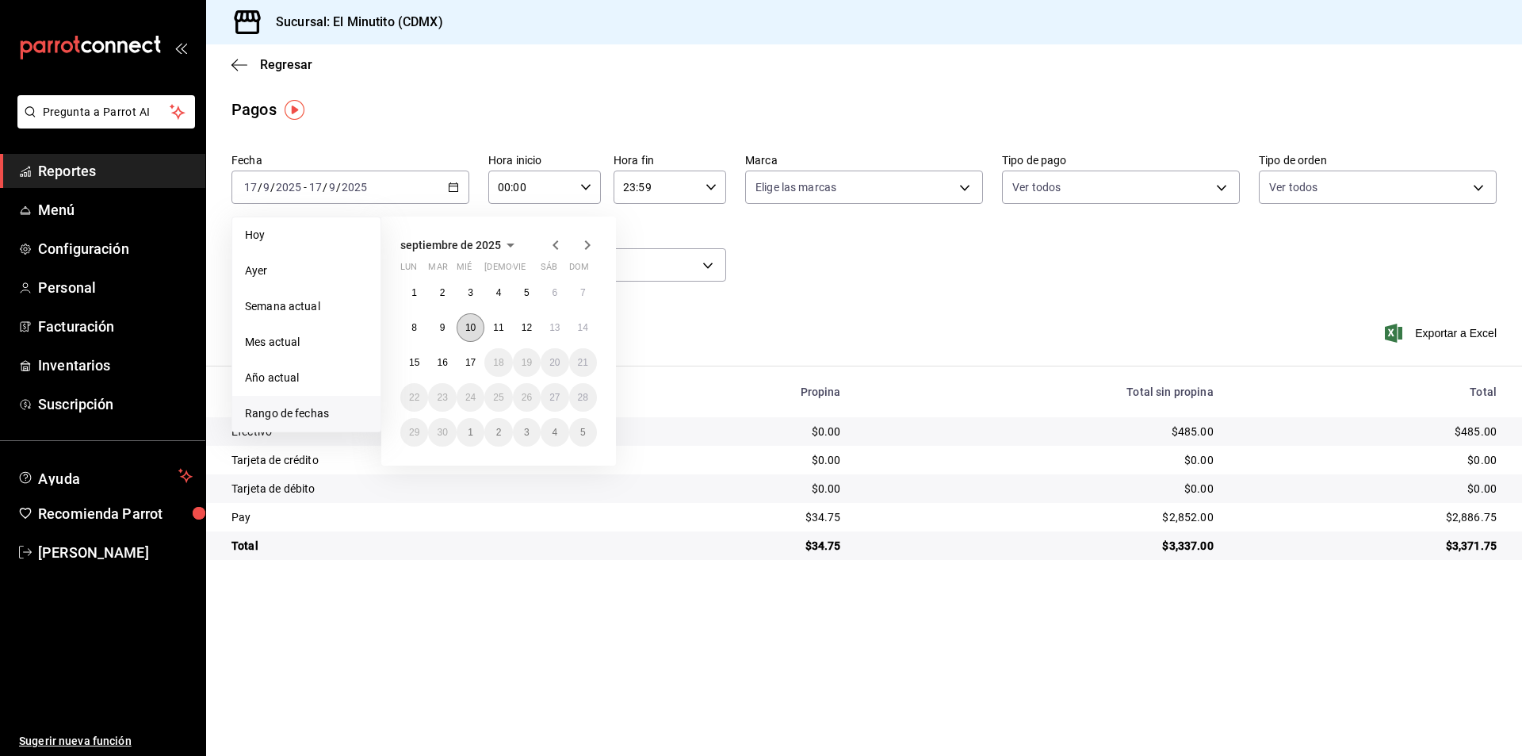
click at [470, 322] on abbr "10" at bounding box center [470, 327] width 10 height 11
click at [502, 332] on abbr "11" at bounding box center [498, 327] width 10 height 11
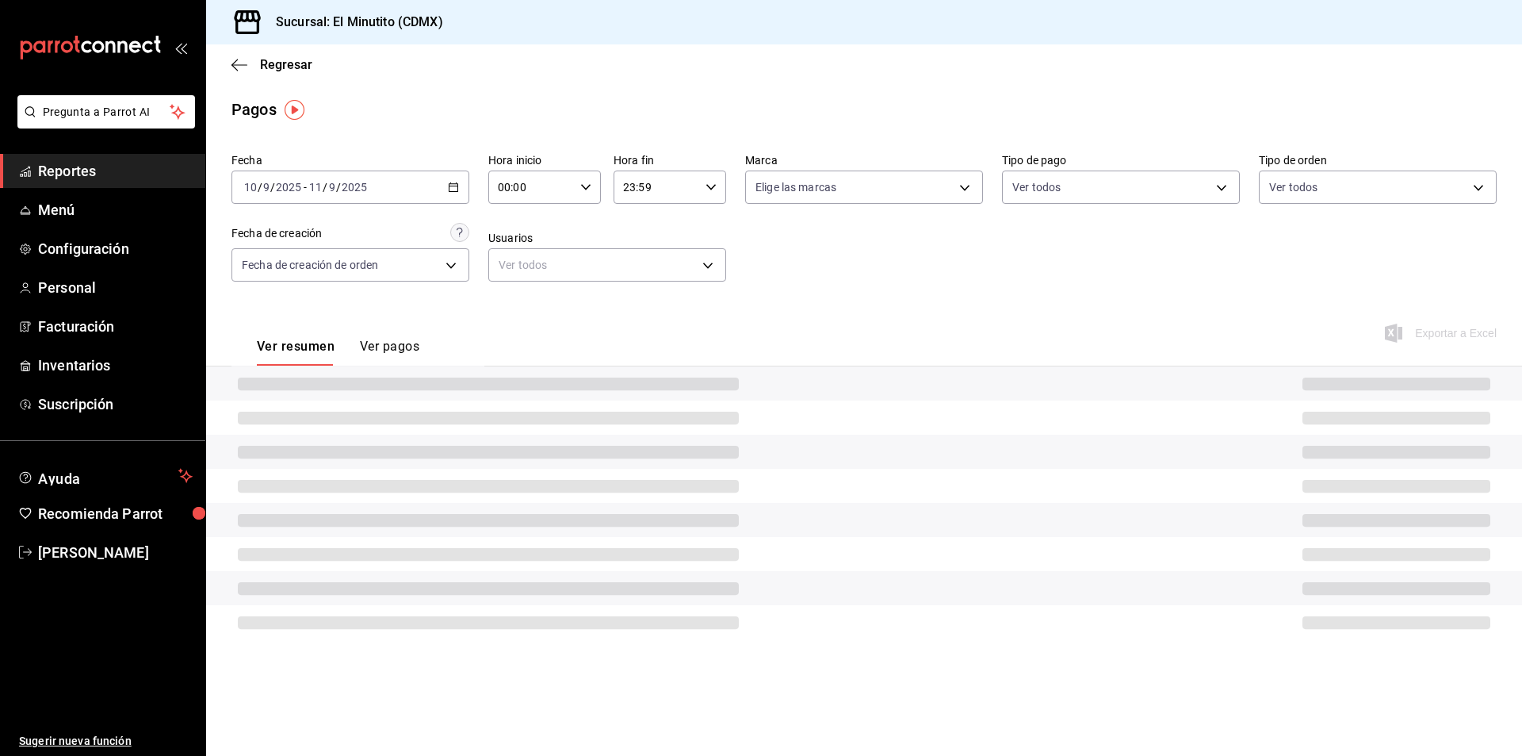
click at [591, 190] on icon "button" at bounding box center [585, 187] width 11 height 11
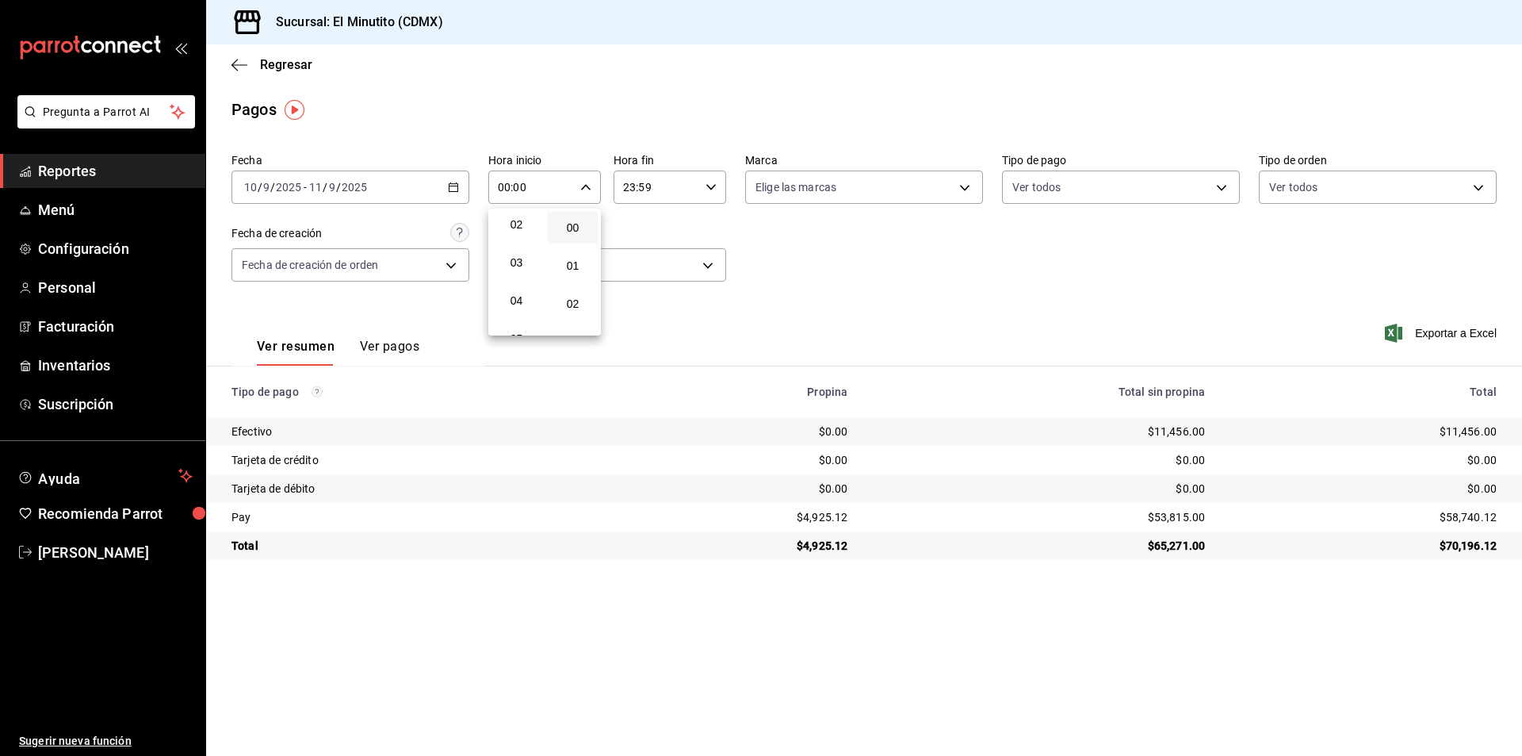
scroll to position [159, 0]
click at [510, 300] on span "06" at bounding box center [516, 297] width 31 height 13
type input "06:00"
click at [714, 190] on div at bounding box center [761, 378] width 1522 height 756
click at [713, 188] on \(Stroke\) "button" at bounding box center [712, 187] width 10 height 6
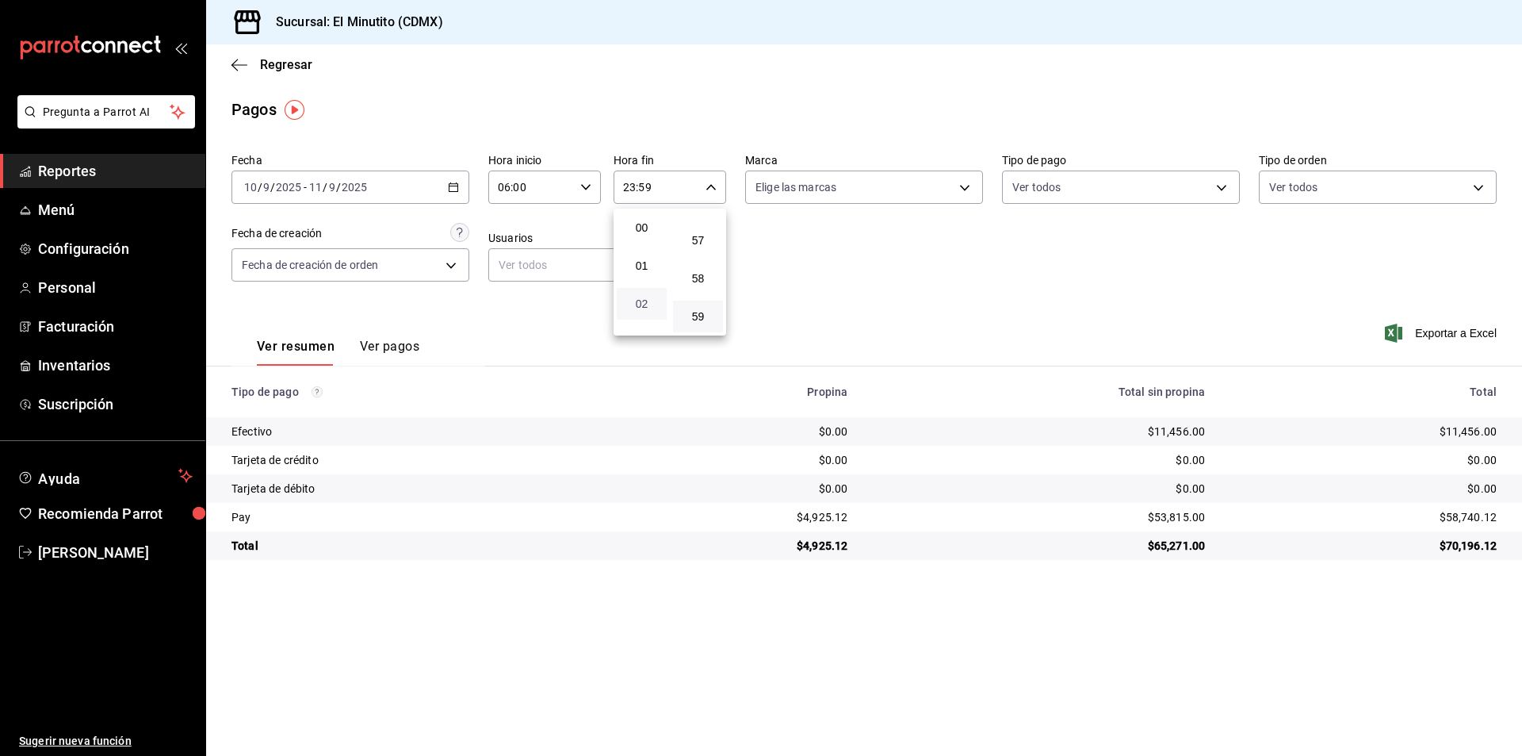
click at [646, 303] on span "02" at bounding box center [641, 303] width 31 height 13
type input "02:59"
click at [867, 293] on div at bounding box center [761, 378] width 1522 height 756
click at [867, 293] on div "Fecha [DATE] [DATE] - [DATE] [DATE] Hora inicio 06:00 Hora inicio Hora fin 02:5…" at bounding box center [865, 224] width 1266 height 154
click at [840, 279] on div "Fecha [DATE] [DATE] - [DATE] [DATE] Hora inicio 06:00 Hora inicio Hora fin 02:5…" at bounding box center [865, 224] width 1266 height 154
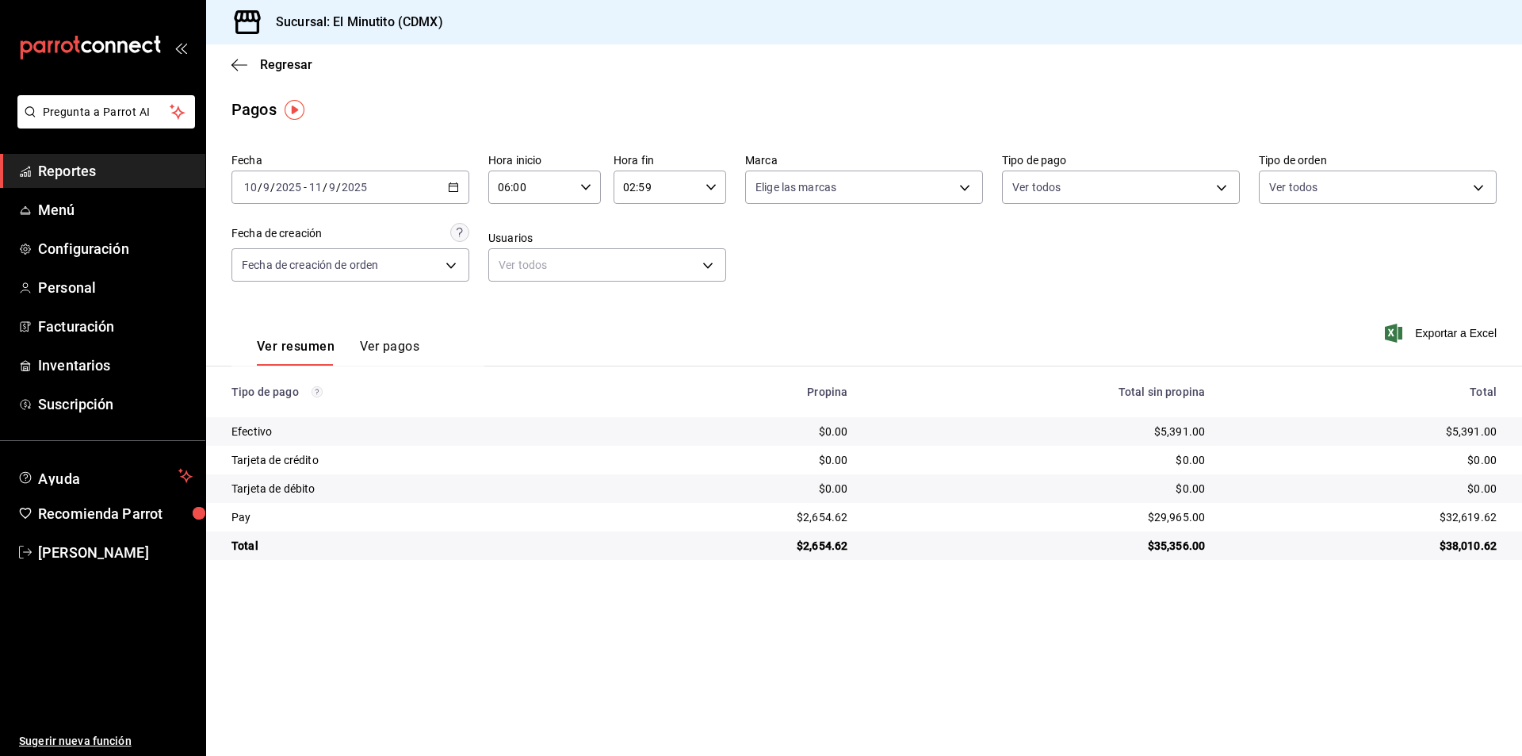
click at [830, 521] on div "$2,654.62" at bounding box center [739, 517] width 218 height 16
click at [831, 519] on div "$2,654.62" at bounding box center [739, 517] width 218 height 16
click at [839, 515] on div "$2,654.62" at bounding box center [739, 517] width 218 height 16
click at [1170, 521] on div "$29,965.00" at bounding box center [1039, 517] width 332 height 16
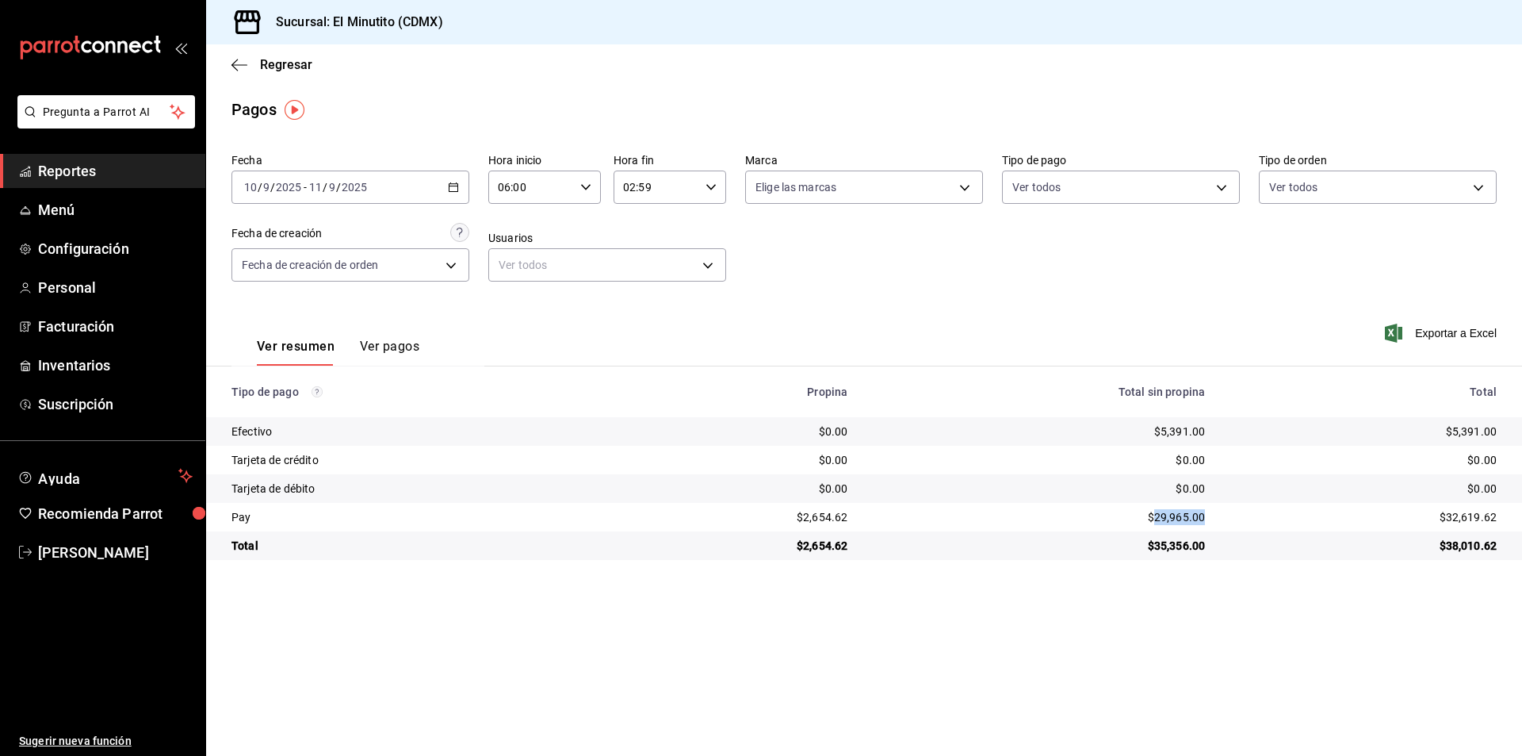
click at [1170, 521] on div "$29,965.00" at bounding box center [1039, 517] width 332 height 16
click at [1176, 431] on div "$5,391.00" at bounding box center [1039, 431] width 332 height 16
click at [451, 186] on icon "button" at bounding box center [453, 187] width 11 height 11
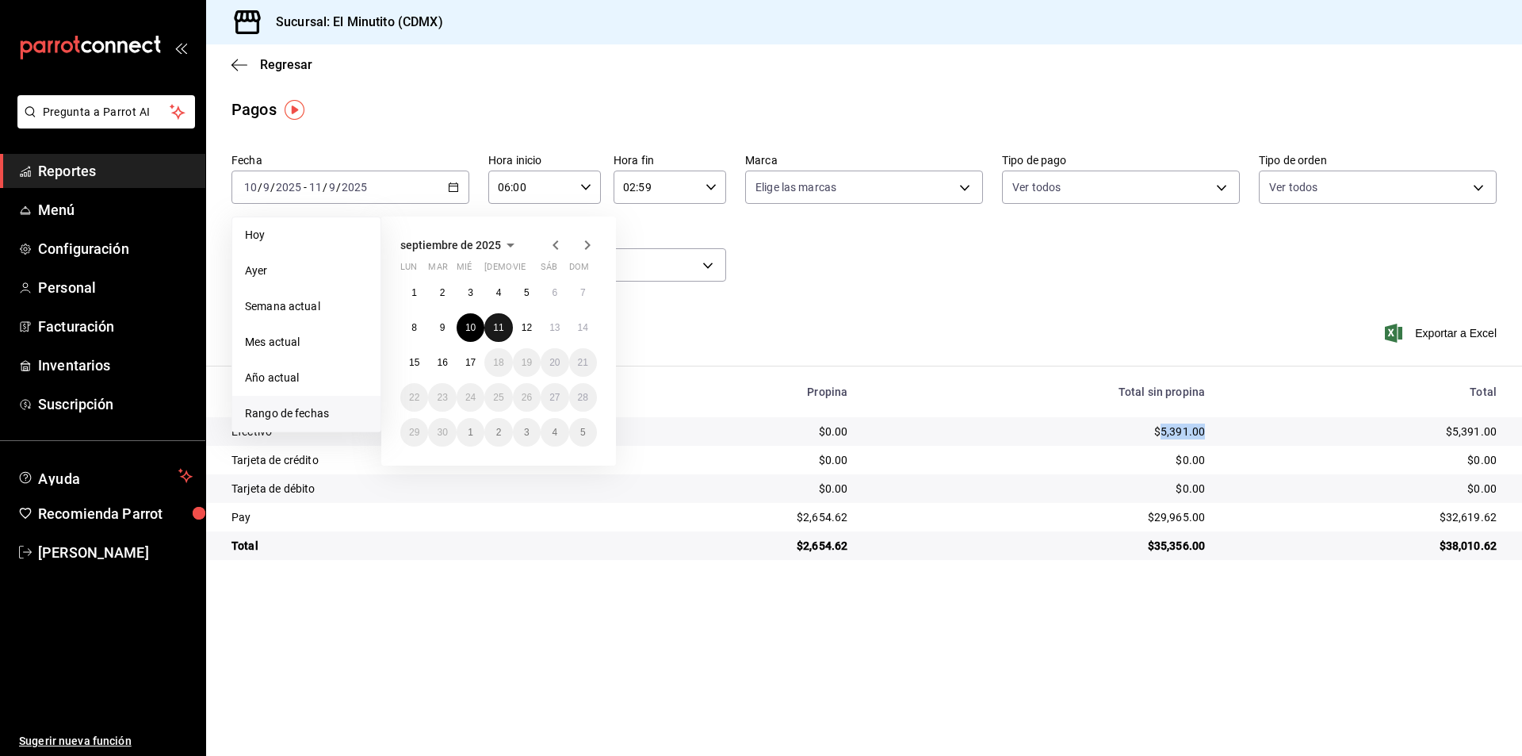
click at [496, 328] on abbr "11" at bounding box center [498, 327] width 10 height 11
click at [527, 329] on abbr "12" at bounding box center [527, 327] width 10 height 11
type input "00:00"
type input "23:59"
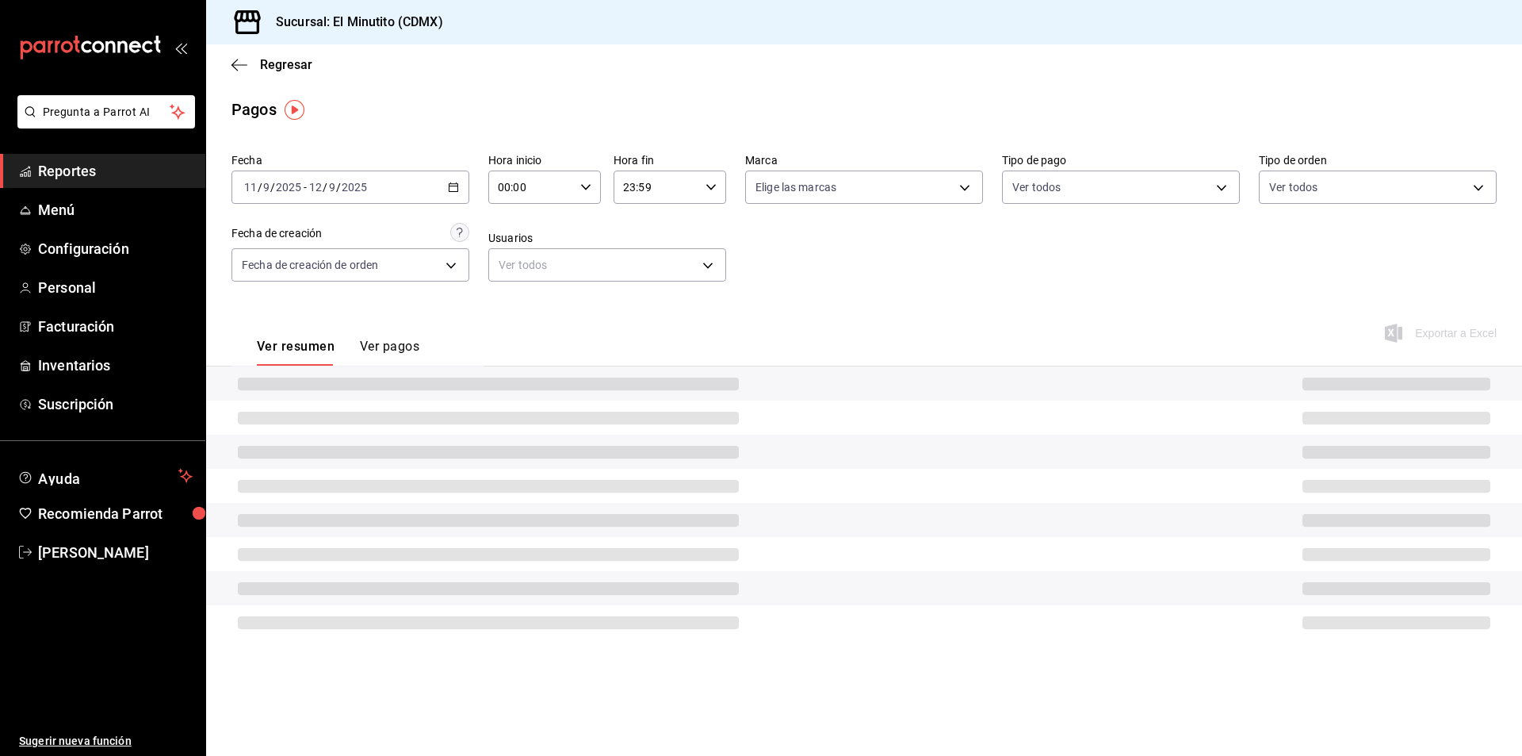
click at [587, 182] on icon "button" at bounding box center [585, 187] width 11 height 11
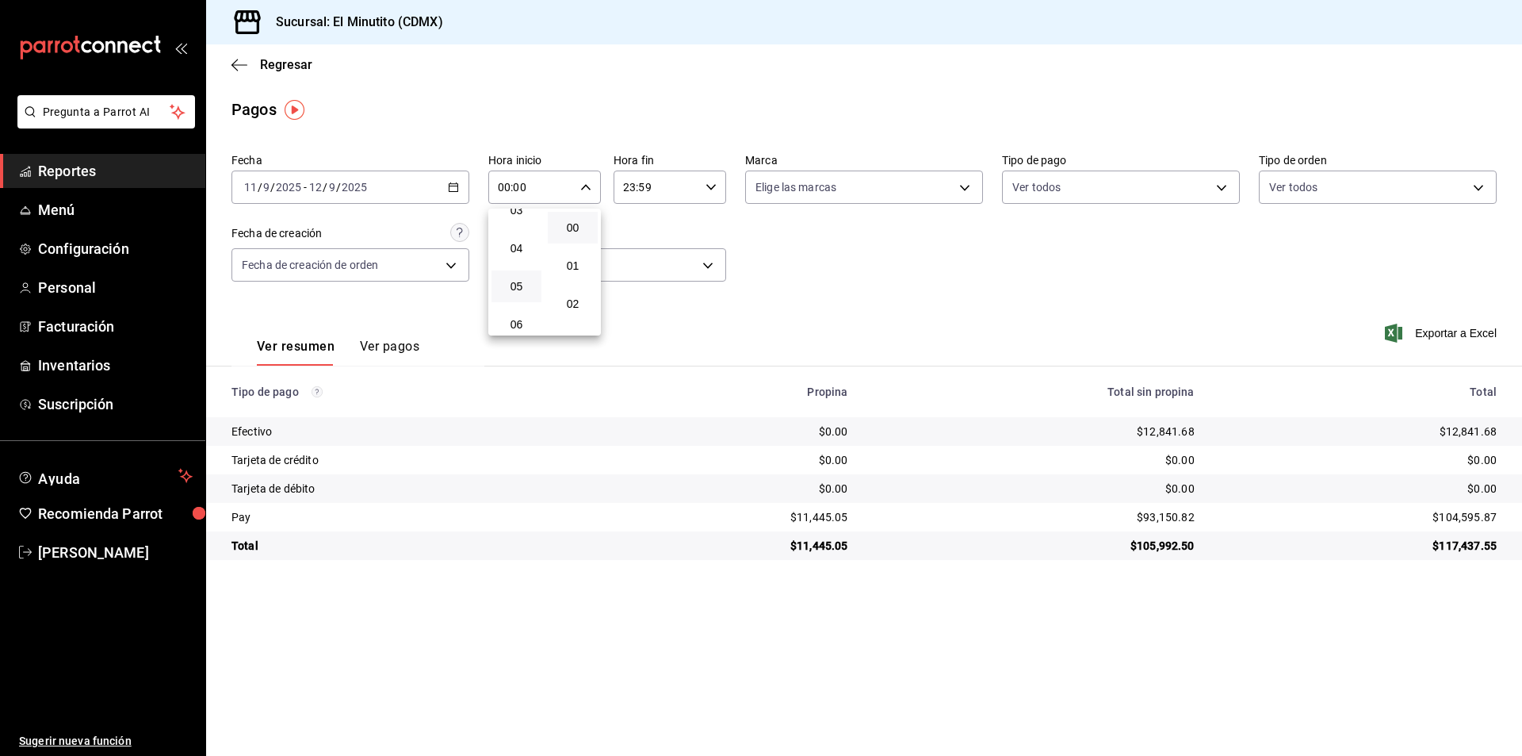
scroll to position [159, 0]
click at [518, 295] on span "06" at bounding box center [516, 297] width 31 height 13
type input "06:00"
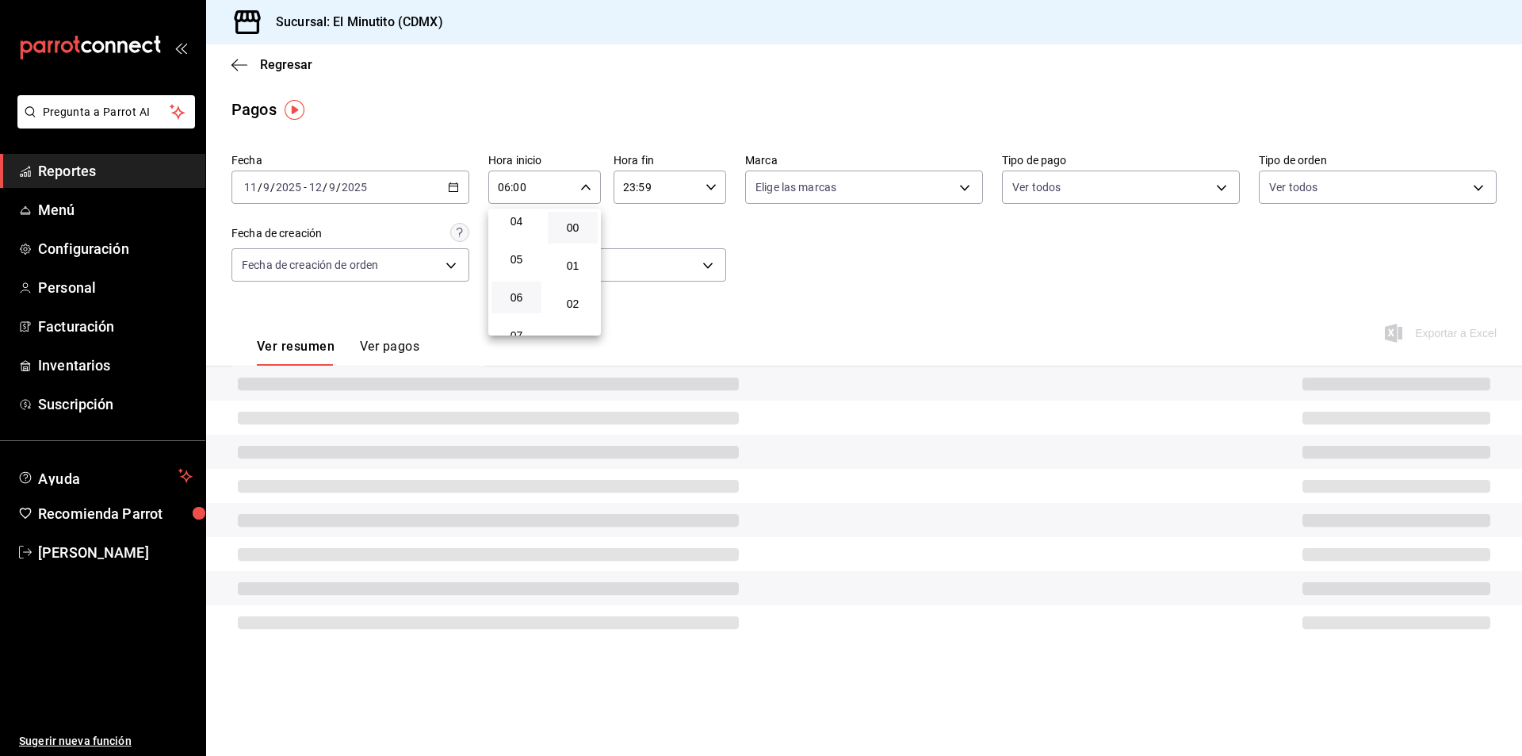
click at [711, 187] on div at bounding box center [761, 378] width 1522 height 756
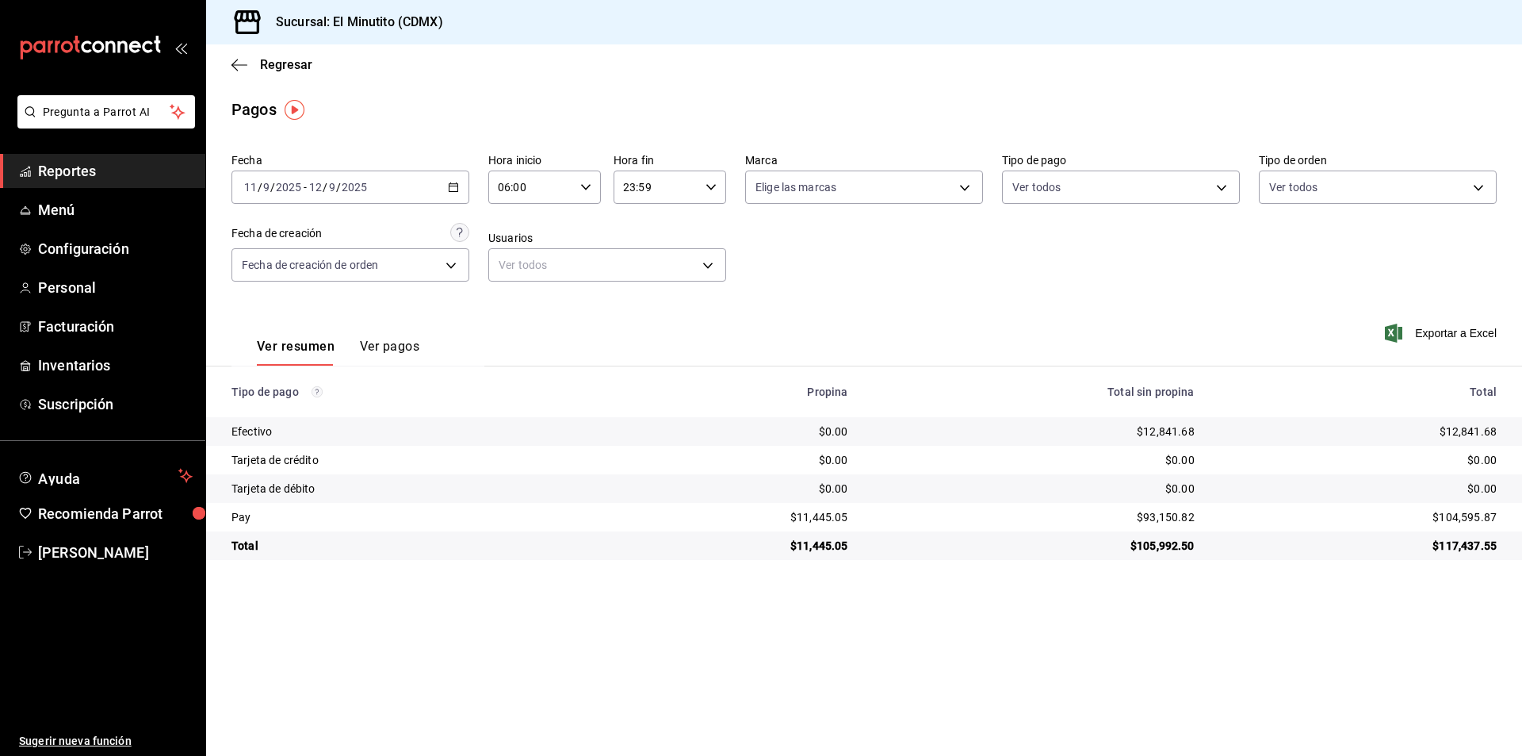
click at [711, 187] on icon "button" at bounding box center [711, 187] width 11 height 11
click at [644, 228] on span "02" at bounding box center [641, 230] width 31 height 13
type input "02:59"
click at [841, 519] on div at bounding box center [761, 378] width 1522 height 756
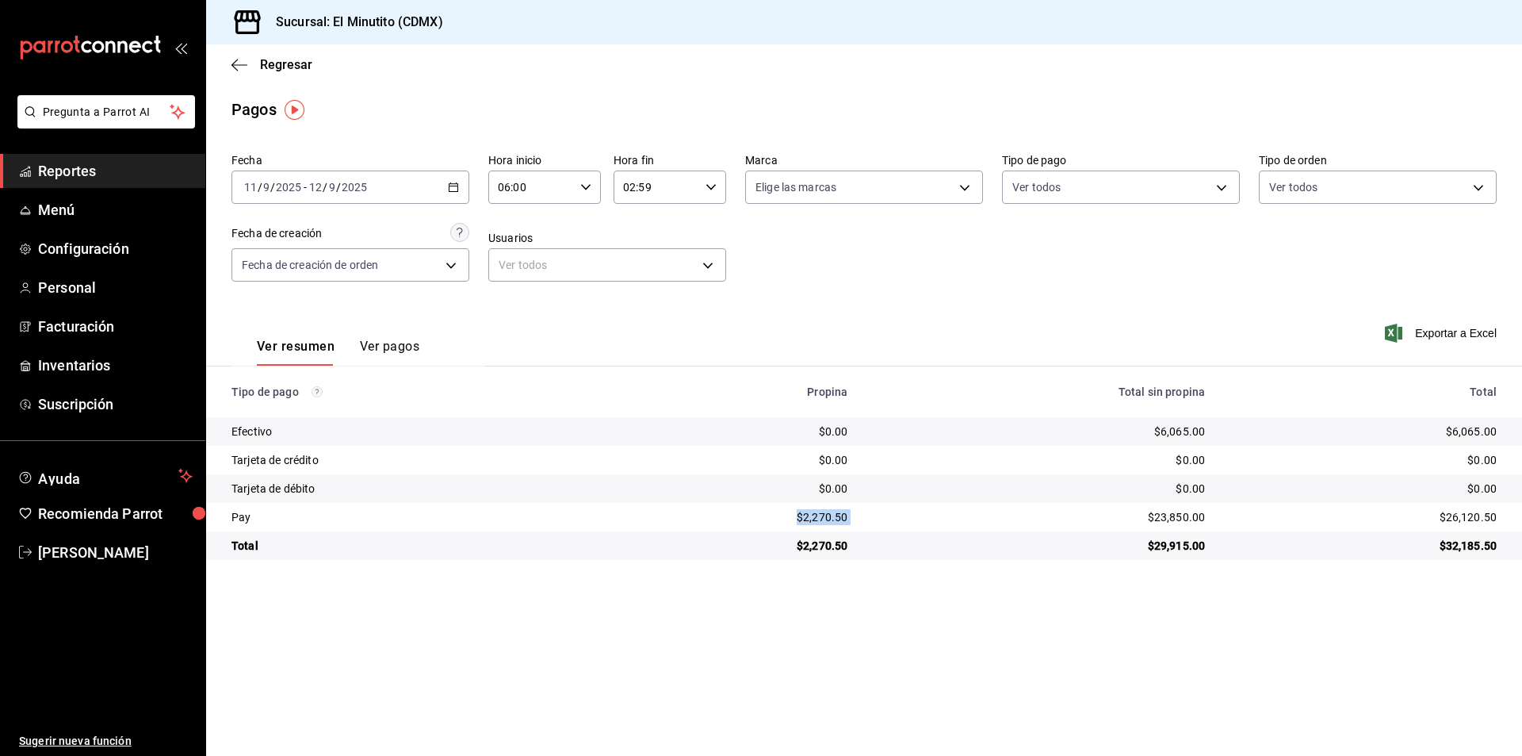
click at [841, 519] on div "$2,270.50" at bounding box center [739, 517] width 218 height 16
click at [1166, 515] on div "$23,850.00" at bounding box center [1039, 517] width 332 height 16
click at [1170, 431] on div "$6,065.00" at bounding box center [1039, 431] width 332 height 16
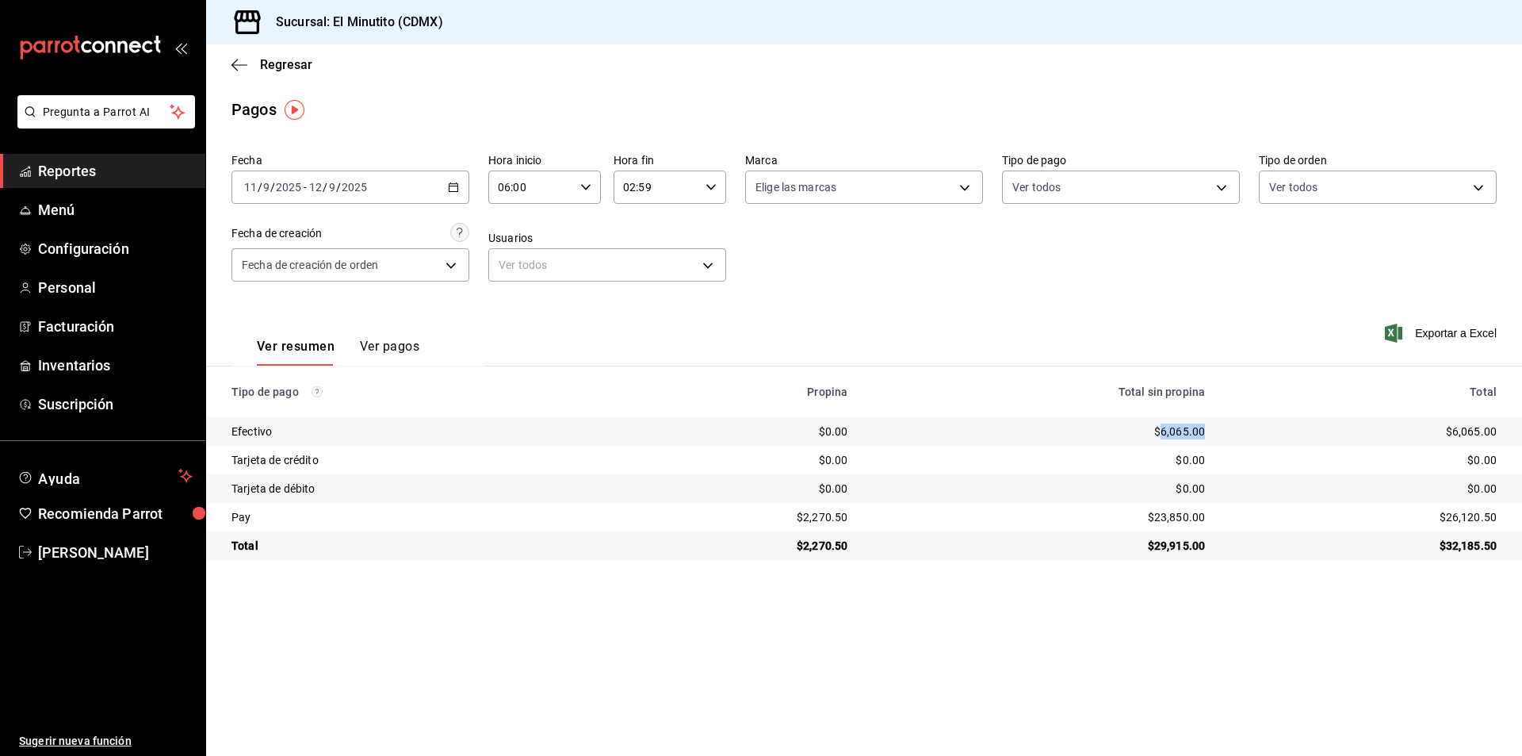
click at [456, 186] on icon "button" at bounding box center [453, 187] width 11 height 11
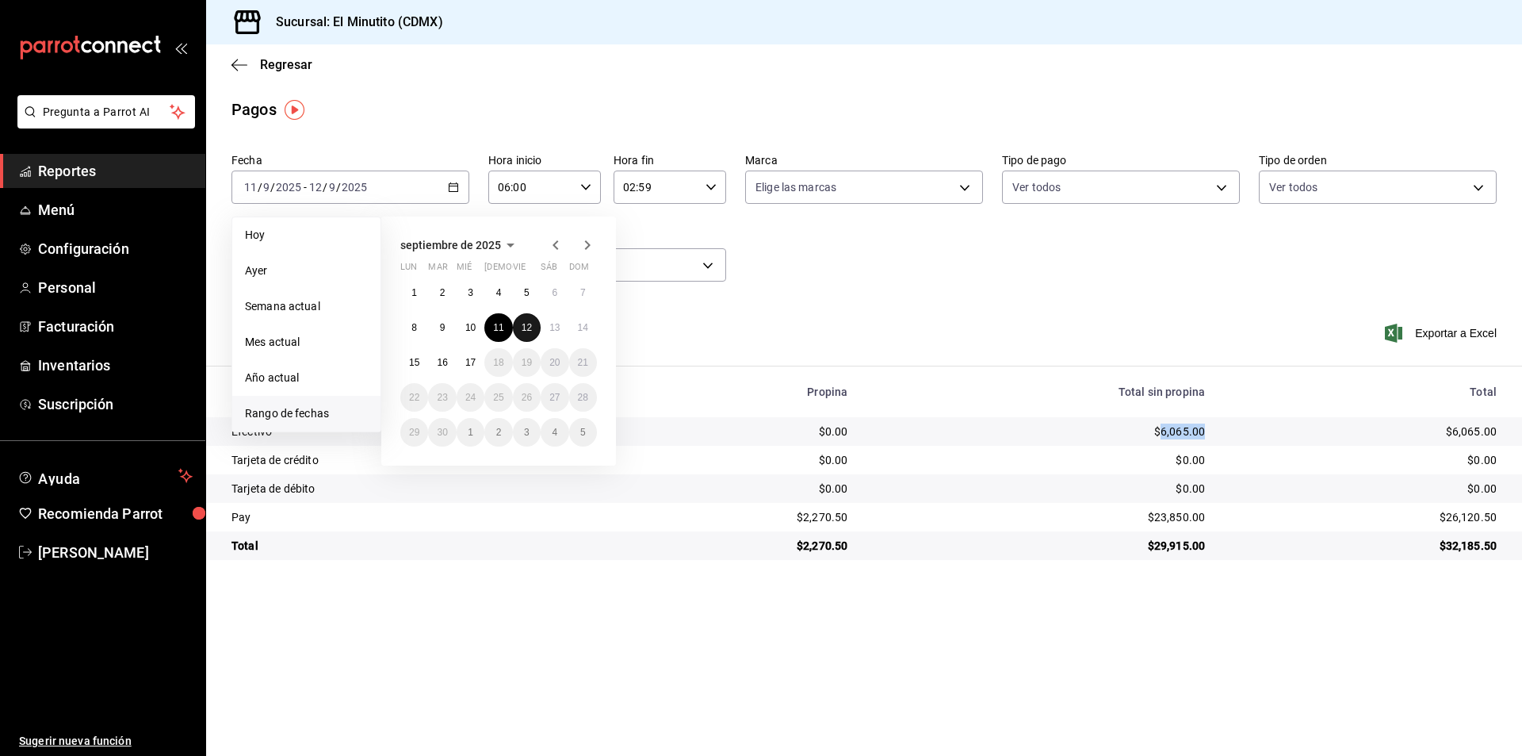
click at [529, 329] on abbr "12" at bounding box center [527, 327] width 10 height 11
click at [557, 326] on abbr "13" at bounding box center [555, 327] width 10 height 11
type input "00:00"
type input "23:59"
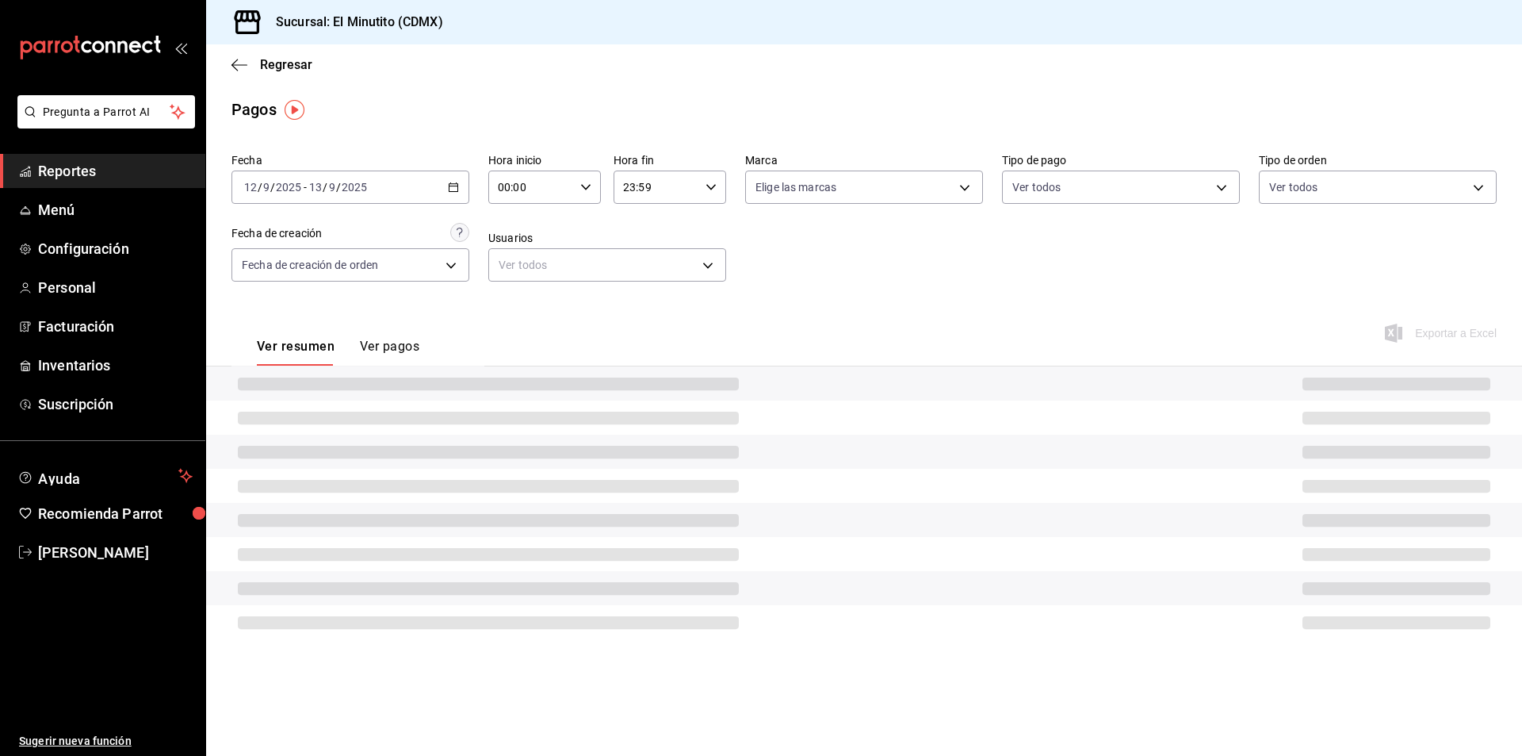
click at [588, 186] on icon "button" at bounding box center [585, 187] width 11 height 11
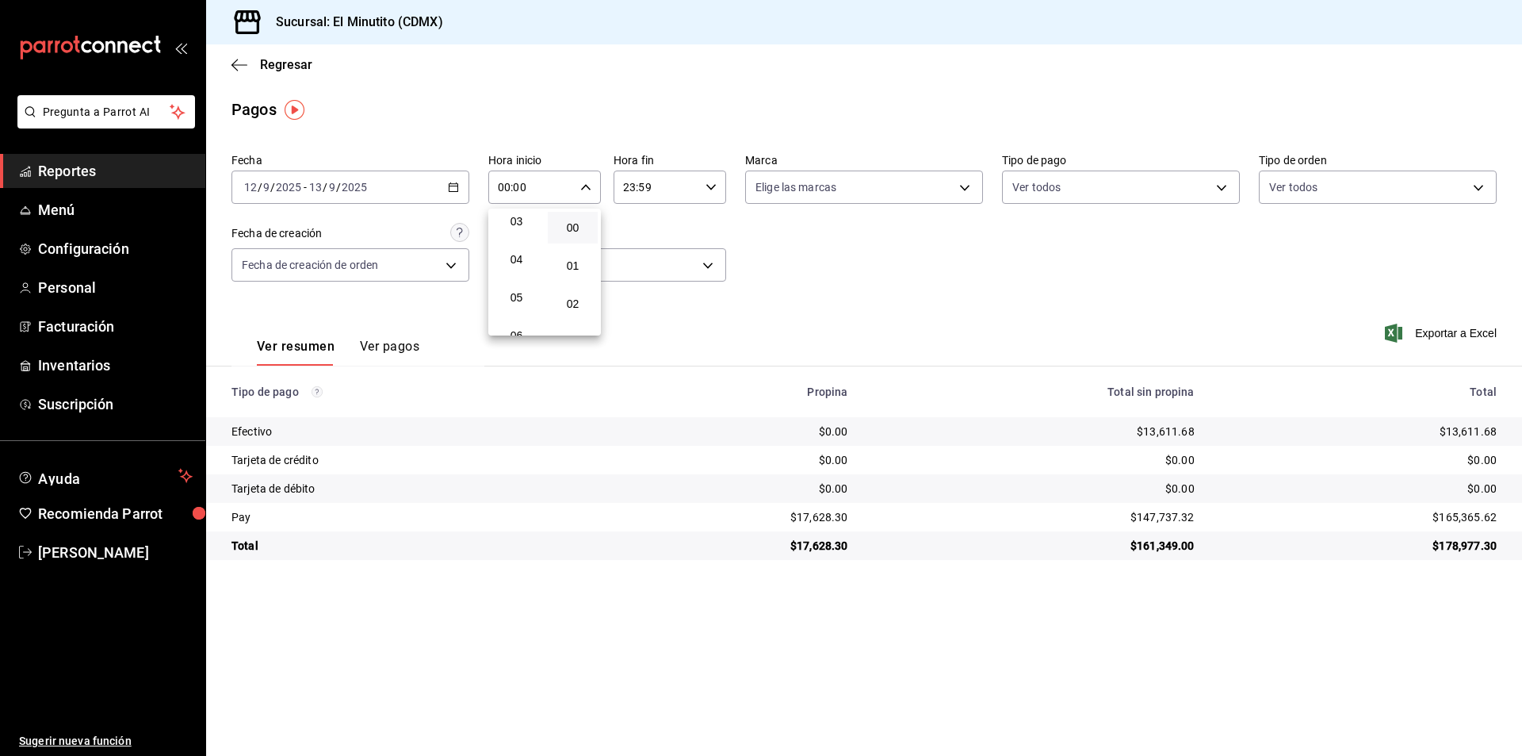
scroll to position [159, 0]
click at [519, 294] on span "06" at bounding box center [516, 297] width 31 height 13
type input "06:00"
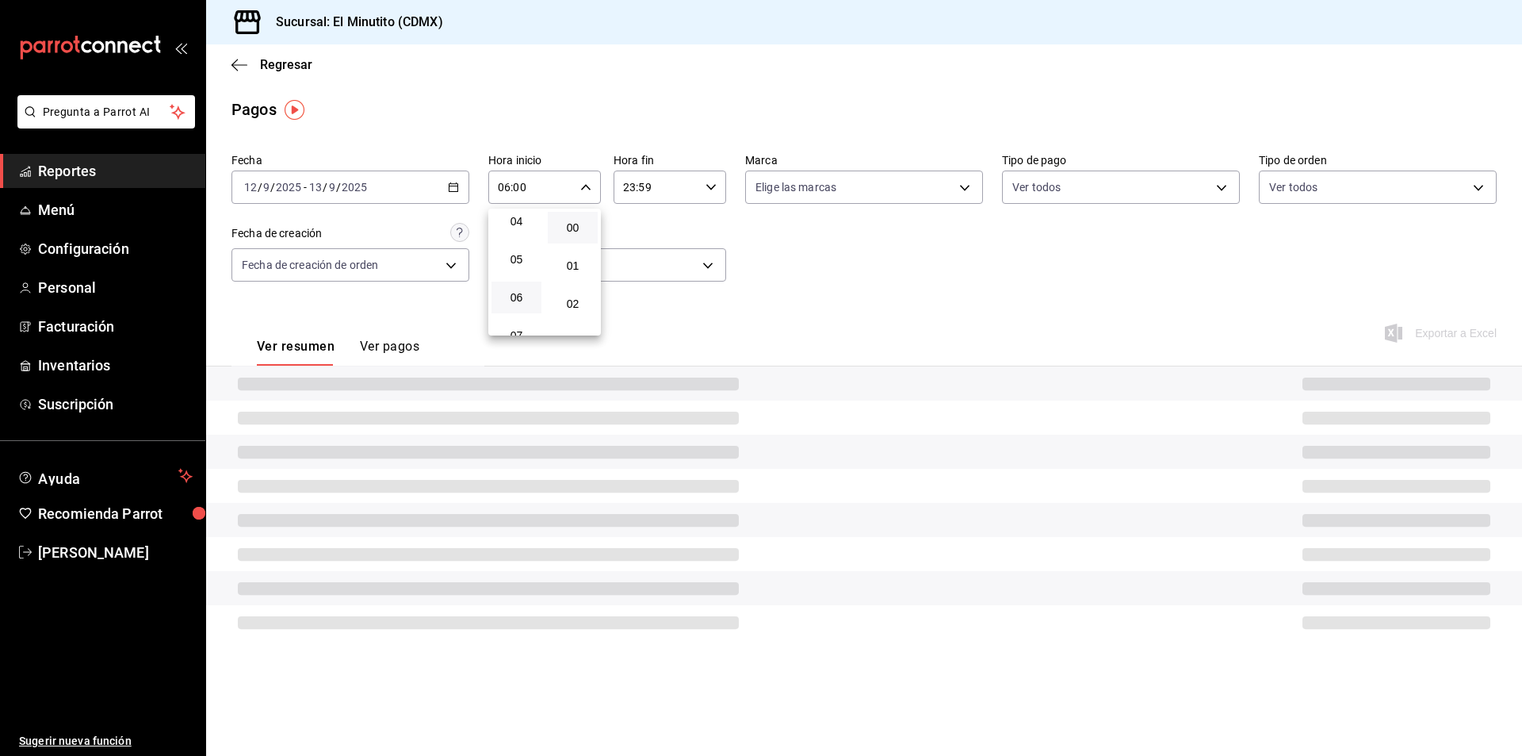
click at [715, 183] on div at bounding box center [761, 378] width 1522 height 756
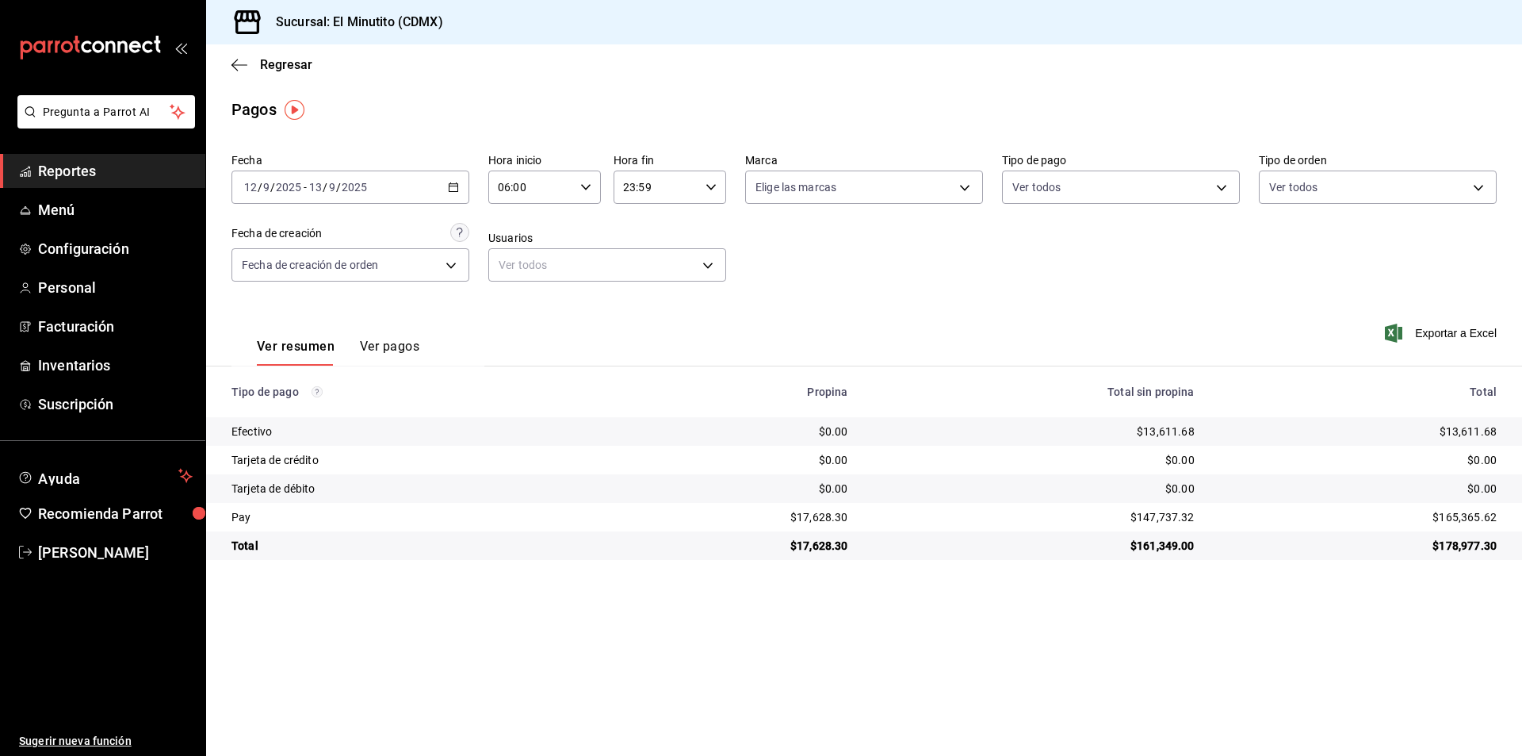
click at [710, 188] on \(Stroke\) "button" at bounding box center [712, 187] width 10 height 6
click at [642, 231] on span "02" at bounding box center [641, 230] width 31 height 13
type input "02:59"
click at [830, 512] on div at bounding box center [761, 378] width 1522 height 756
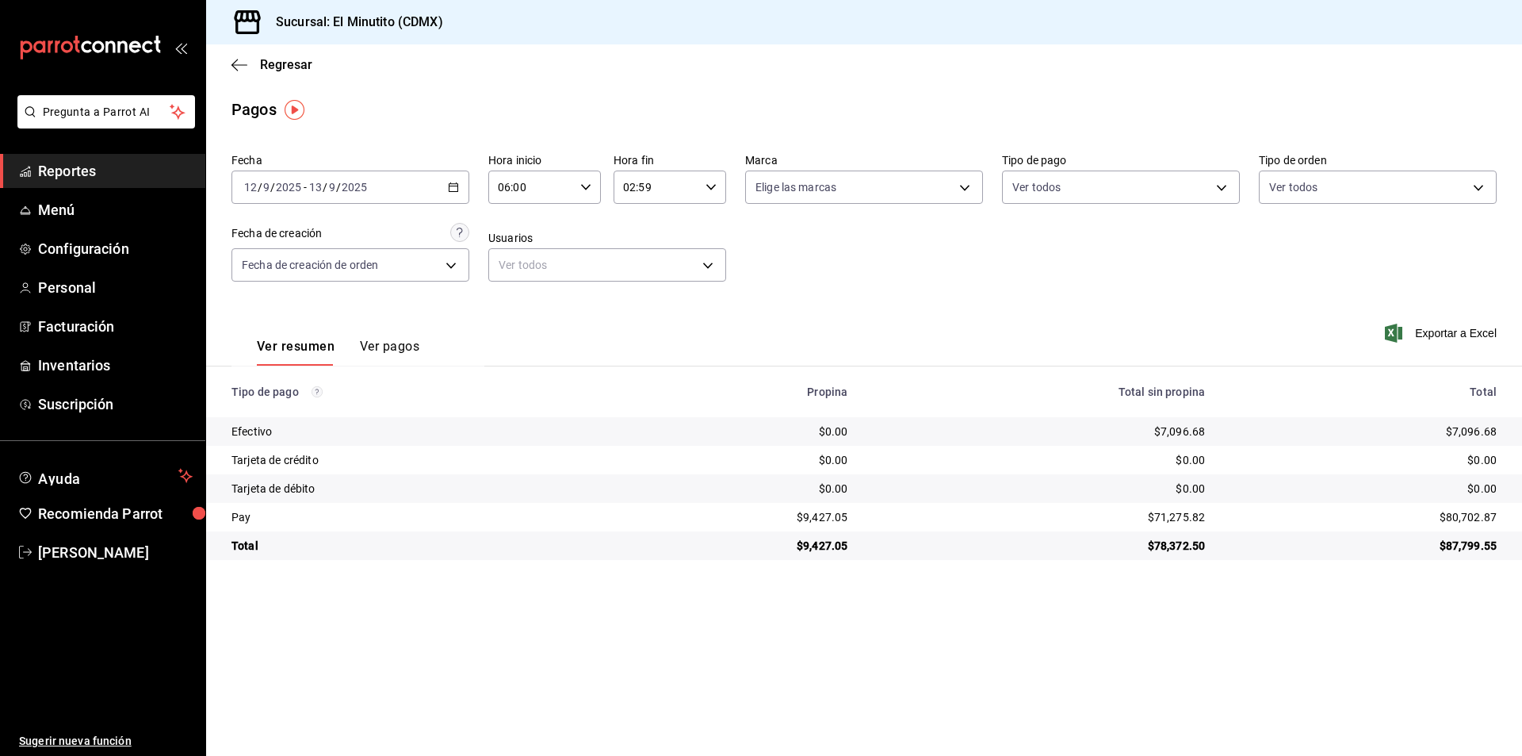
click at [831, 515] on div at bounding box center [761, 378] width 1522 height 756
click at [846, 515] on div "$9,427.05" at bounding box center [739, 517] width 218 height 16
click at [1179, 511] on div "$71,275.82" at bounding box center [1039, 517] width 332 height 16
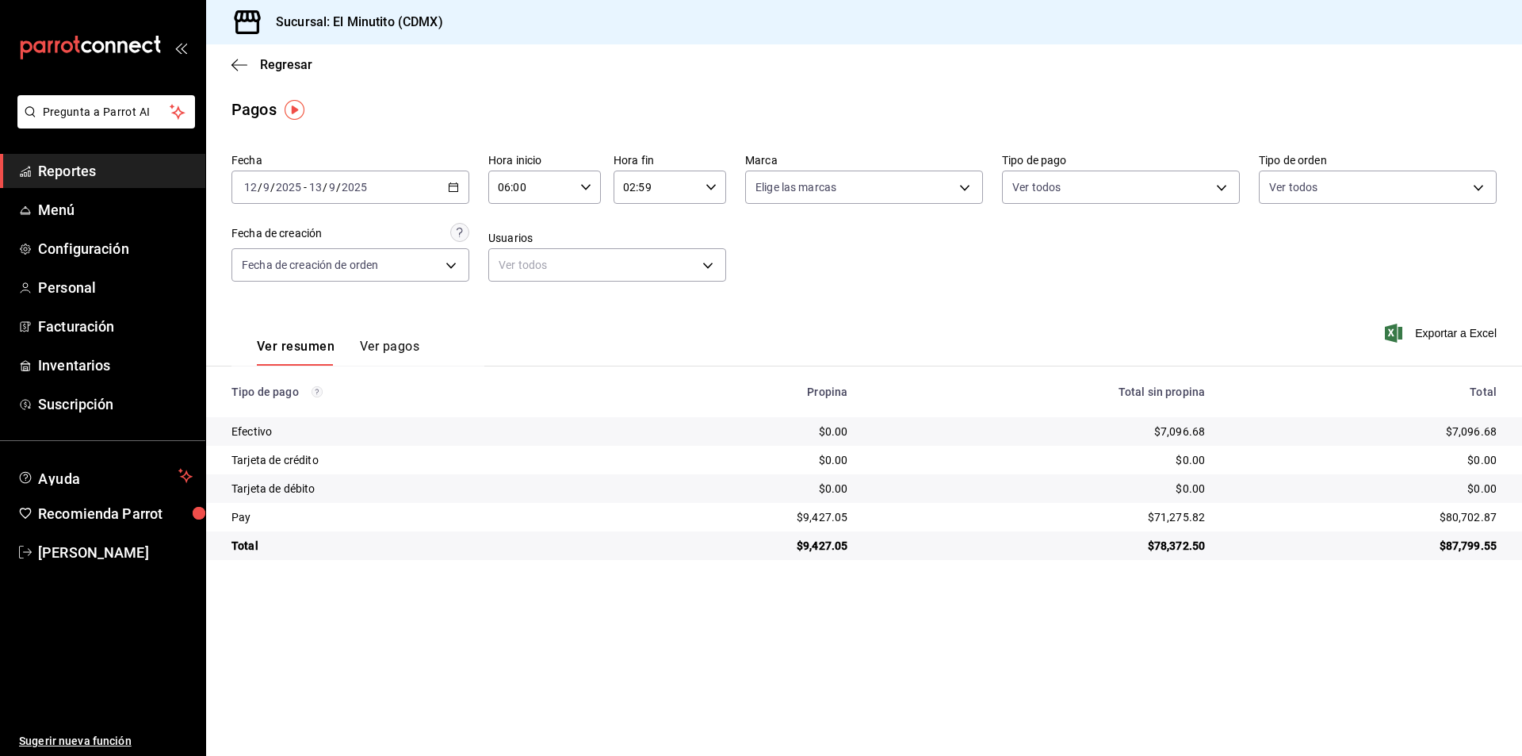
click at [1175, 435] on div "$7,096.68" at bounding box center [1039, 431] width 332 height 16
click at [457, 183] on \(Stroke\) "button" at bounding box center [456, 182] width 1 height 1
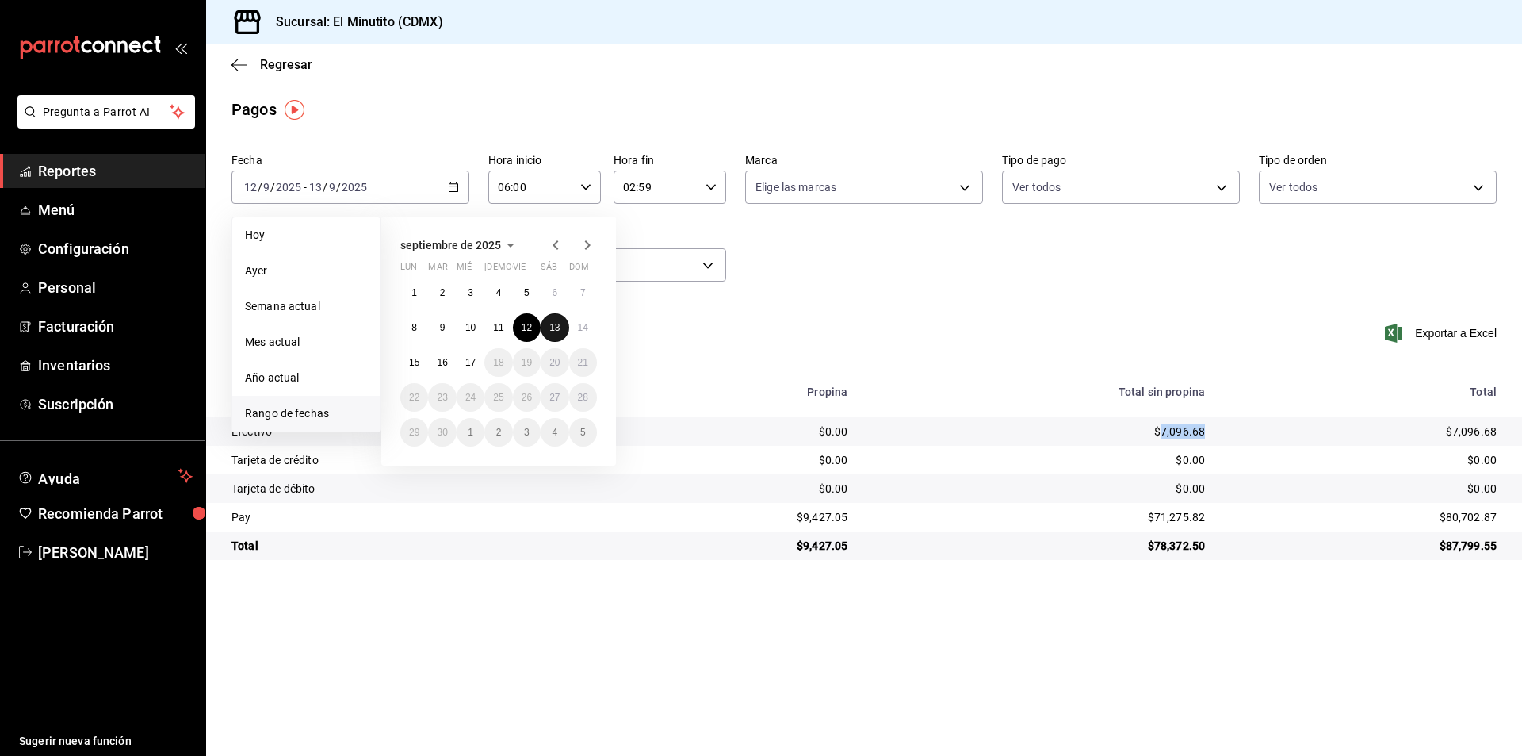
click at [552, 326] on abbr "13" at bounding box center [555, 327] width 10 height 11
click at [578, 326] on abbr "14" at bounding box center [583, 327] width 10 height 11
type input "00:00"
type input "23:59"
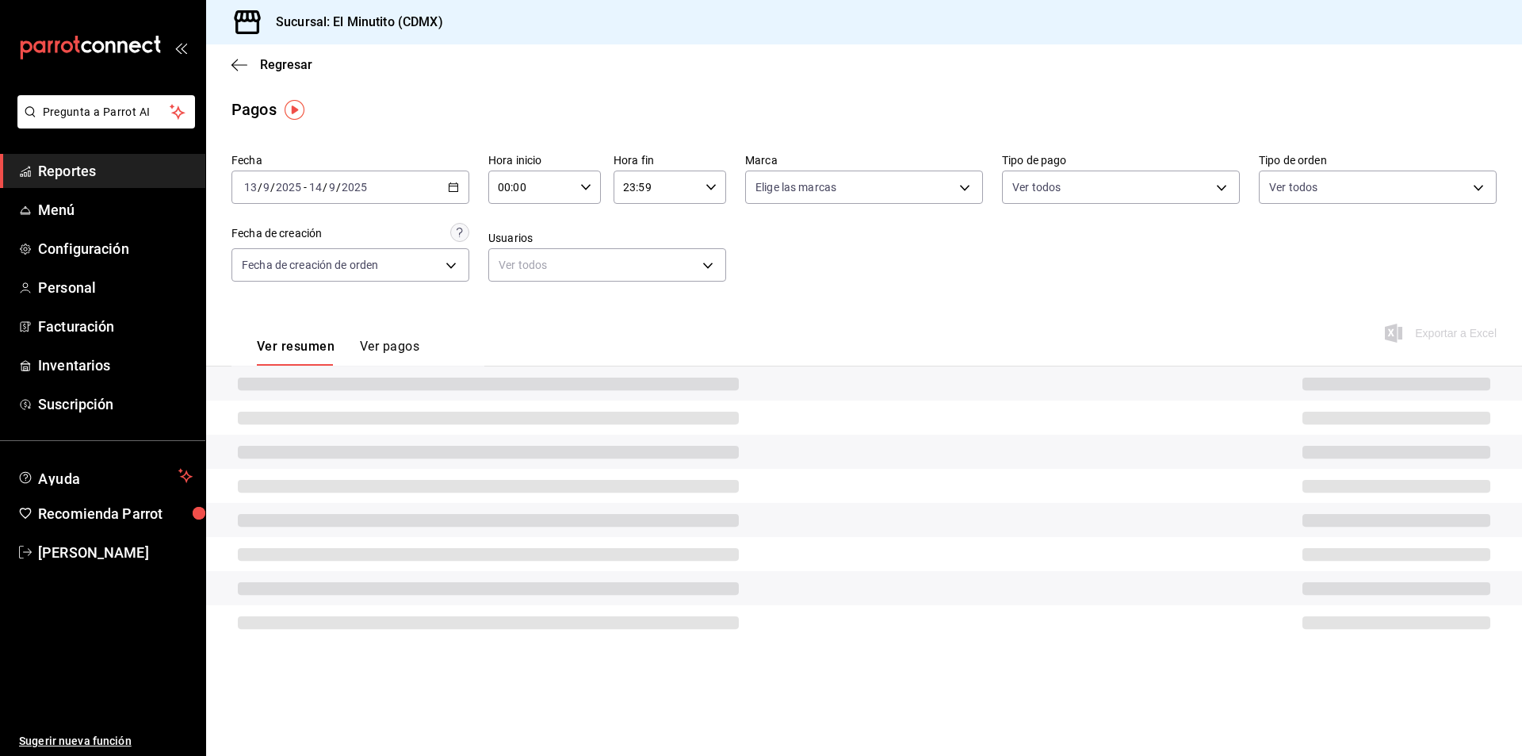
click at [589, 185] on icon "button" at bounding box center [585, 187] width 11 height 11
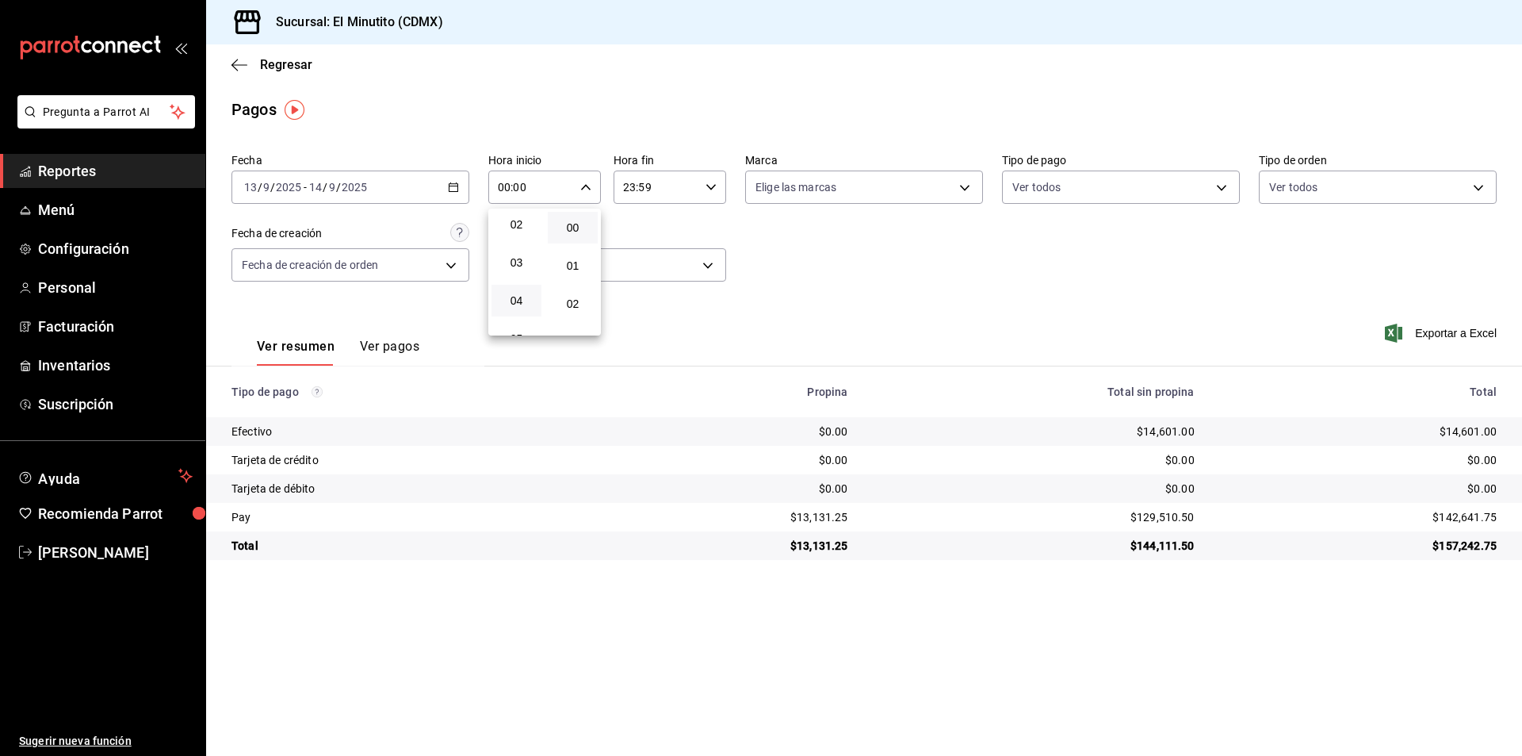
scroll to position [159, 0]
click at [527, 294] on span "06" at bounding box center [516, 297] width 31 height 13
type input "06:00"
click at [709, 190] on div at bounding box center [761, 378] width 1522 height 756
click at [709, 188] on icon "button" at bounding box center [711, 187] width 11 height 11
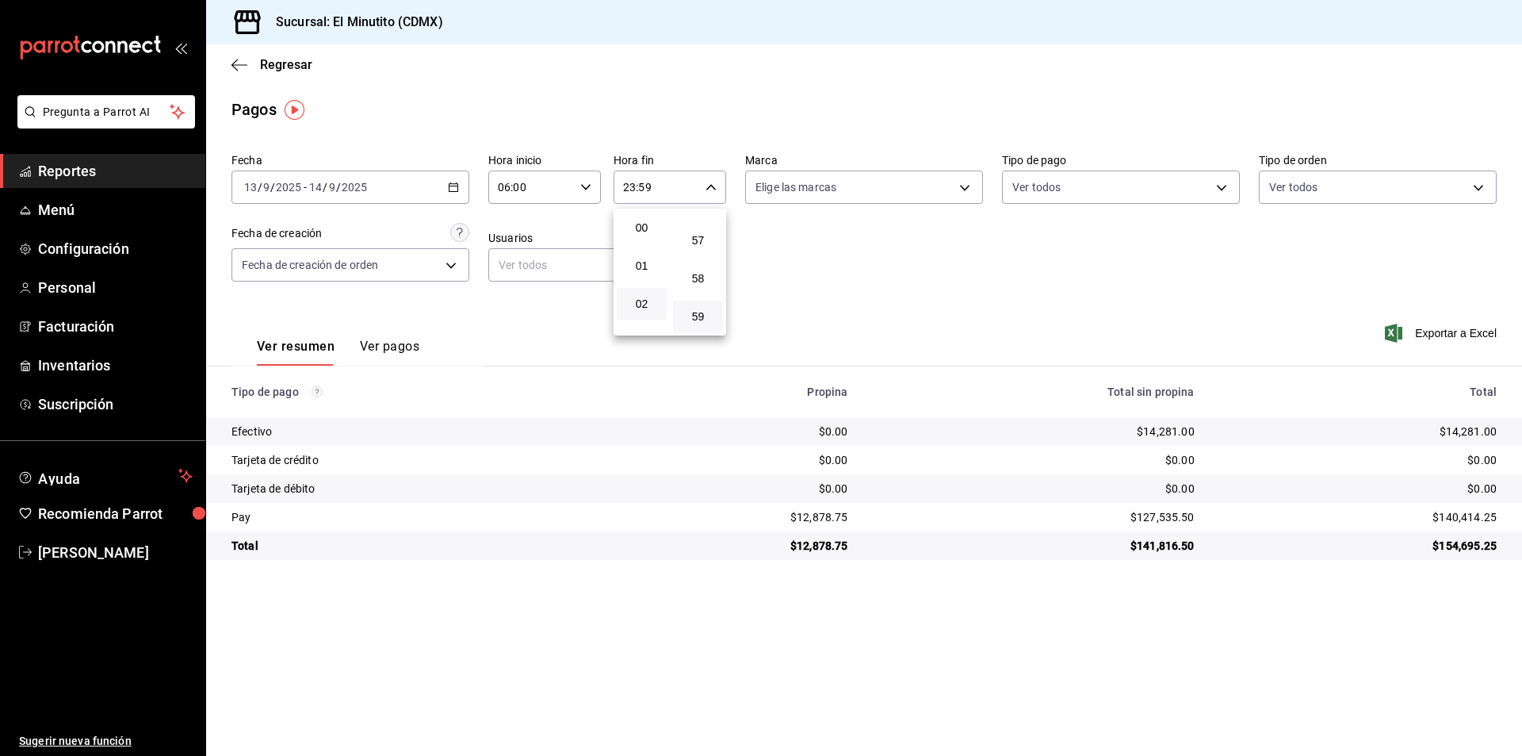
click at [646, 296] on button "02" at bounding box center [642, 304] width 50 height 32
type input "02:59"
click at [645, 303] on span "02" at bounding box center [641, 303] width 31 height 13
click at [632, 298] on span "02" at bounding box center [641, 303] width 31 height 13
click at [884, 288] on div at bounding box center [761, 378] width 1522 height 756
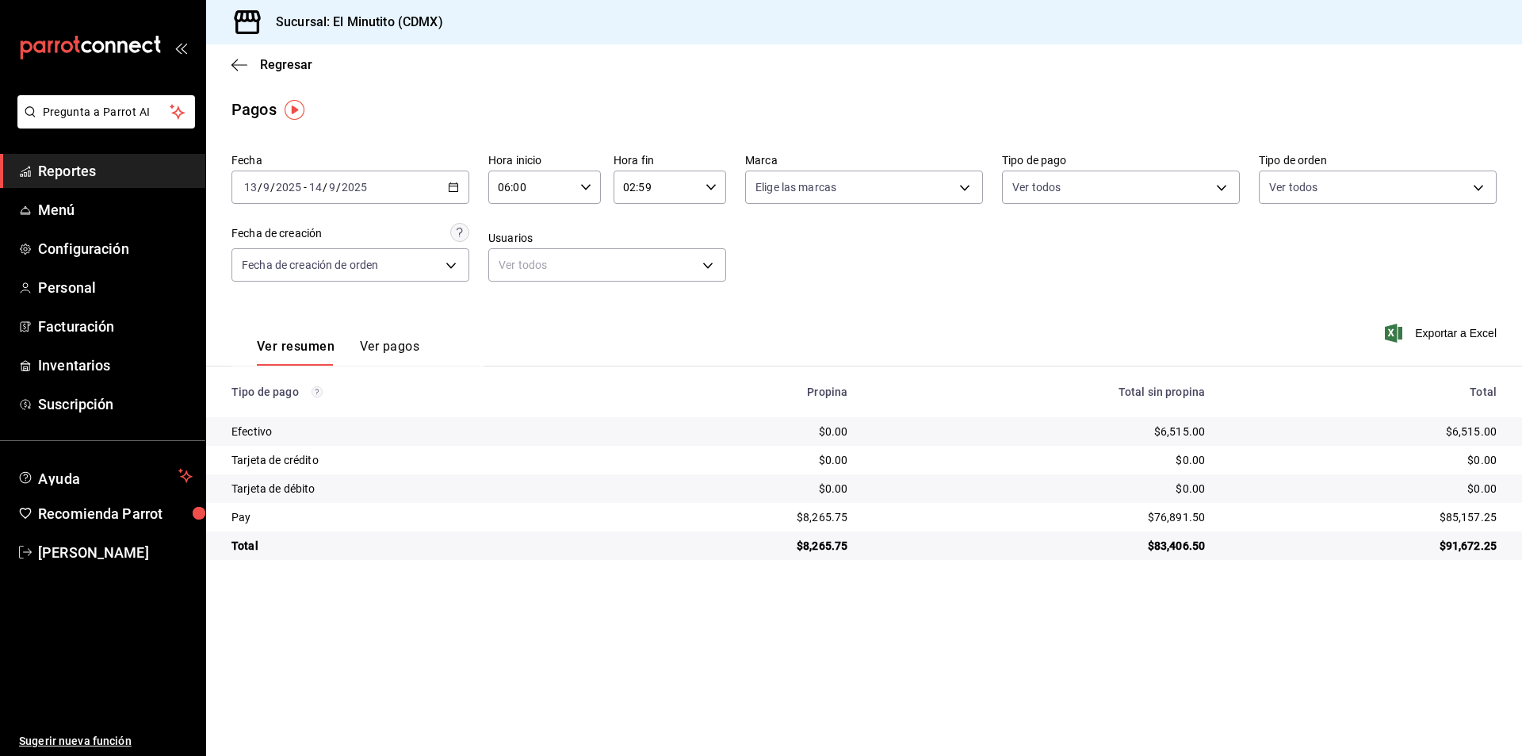
click at [828, 519] on div "$8,265.75" at bounding box center [739, 517] width 218 height 16
click at [1176, 522] on div "$76,891.50" at bounding box center [1039, 517] width 332 height 16
click at [1170, 430] on div "$6,515.00" at bounding box center [1039, 431] width 332 height 16
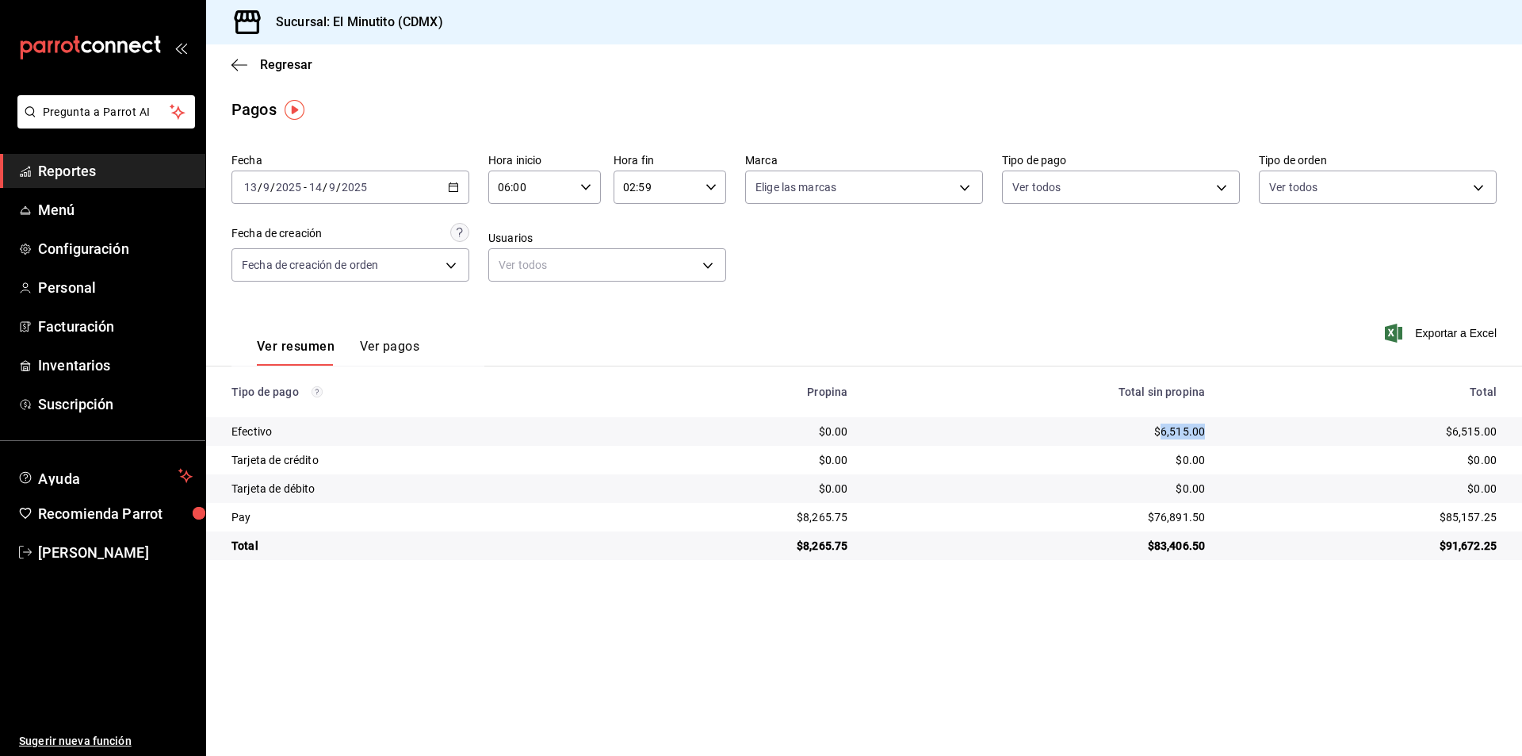
click at [1170, 430] on div "$6,515.00" at bounding box center [1039, 431] width 332 height 16
click at [453, 189] on icon "button" at bounding box center [453, 187] width 11 height 11
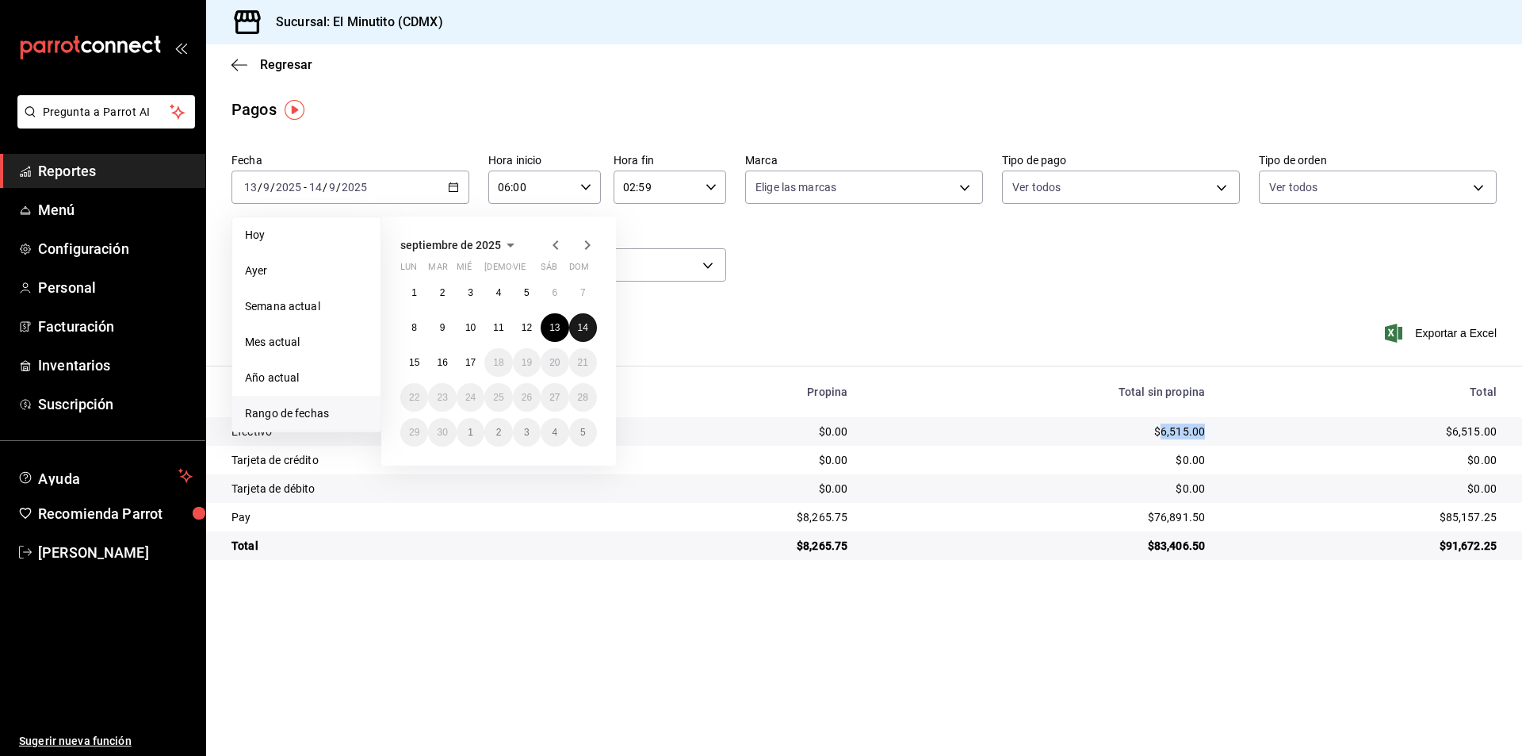
click at [588, 330] on button "14" at bounding box center [583, 327] width 28 height 29
click at [412, 361] on abbr "15" at bounding box center [414, 362] width 10 height 11
type input "00:00"
type input "23:59"
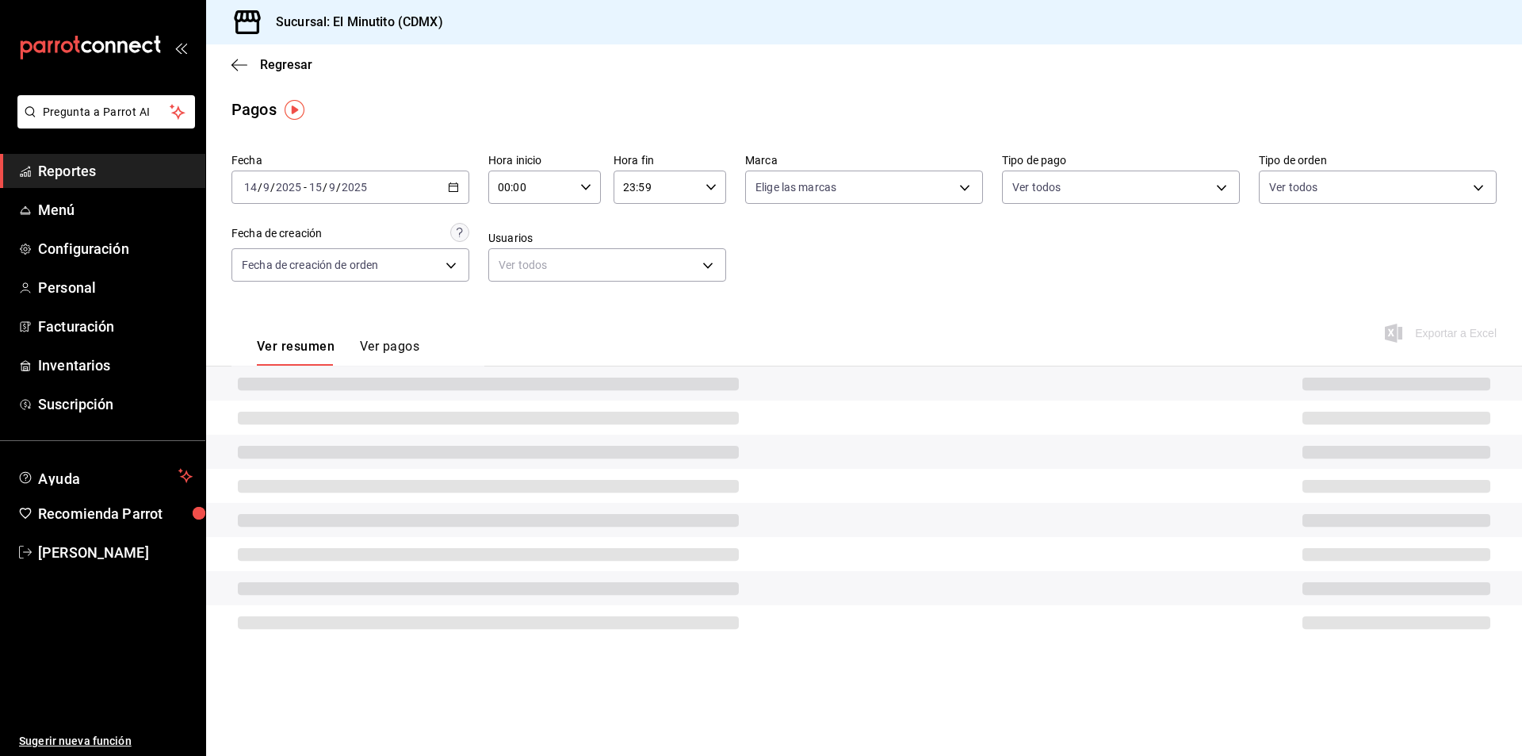
click at [590, 182] on icon "button" at bounding box center [585, 187] width 11 height 11
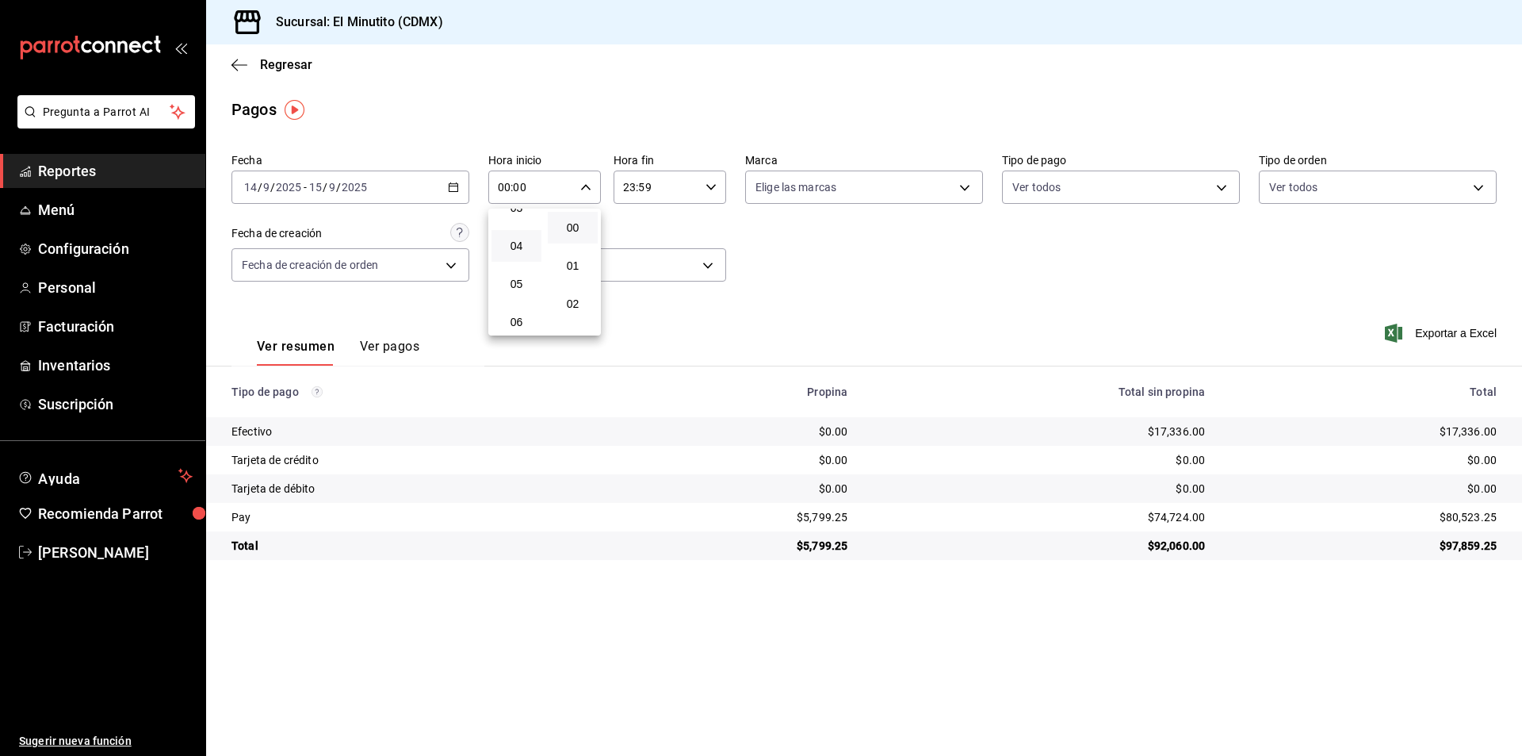
scroll to position [159, 0]
click at [520, 298] on span "06" at bounding box center [516, 297] width 31 height 13
type input "06:00"
click at [709, 186] on div at bounding box center [761, 378] width 1522 height 756
click at [709, 186] on icon "button" at bounding box center [711, 187] width 11 height 11
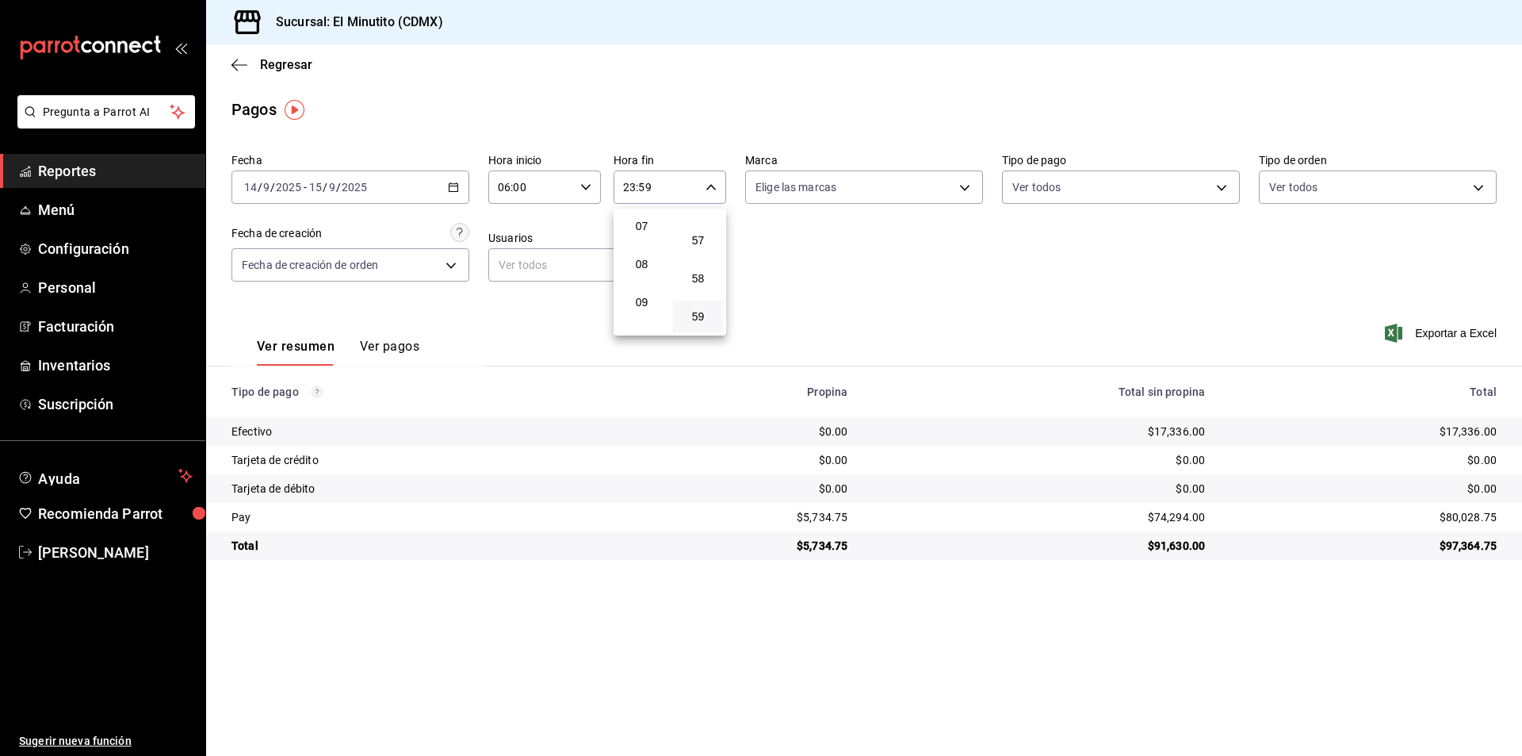
scroll to position [73, 0]
click at [640, 224] on button "02" at bounding box center [642, 231] width 50 height 32
type input "02:59"
click at [833, 519] on div at bounding box center [761, 378] width 1522 height 756
click at [833, 518] on div "$4,613.00" at bounding box center [739, 517] width 218 height 16
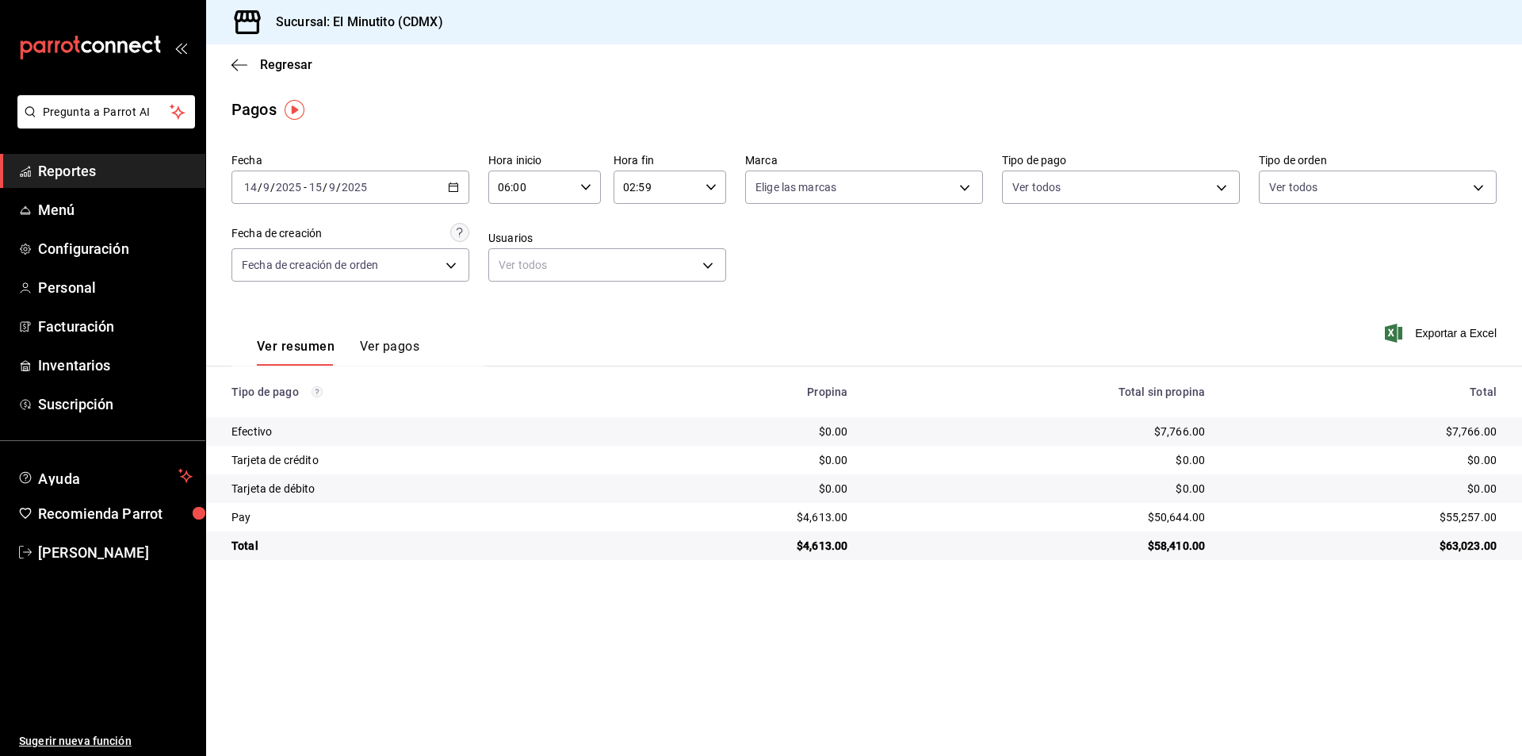
click at [1170, 515] on div "$50,644.00" at bounding box center [1039, 517] width 332 height 16
click at [1174, 427] on div "$7,766.00" at bounding box center [1039, 431] width 332 height 16
click at [455, 185] on icon "button" at bounding box center [453, 187] width 11 height 11
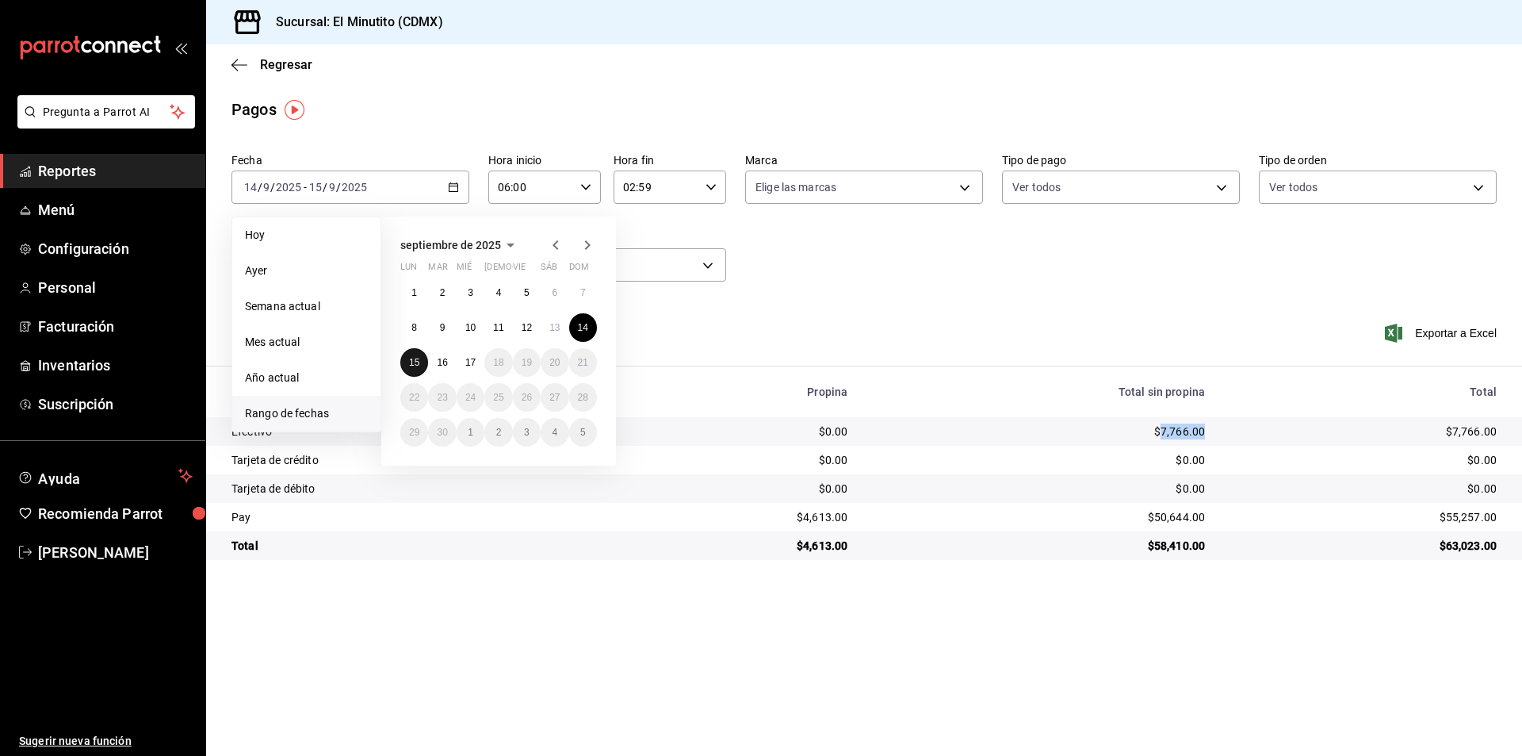
click at [416, 361] on abbr "15" at bounding box center [414, 362] width 10 height 11
click at [443, 363] on abbr "16" at bounding box center [442, 362] width 10 height 11
type input "00:00"
type input "23:59"
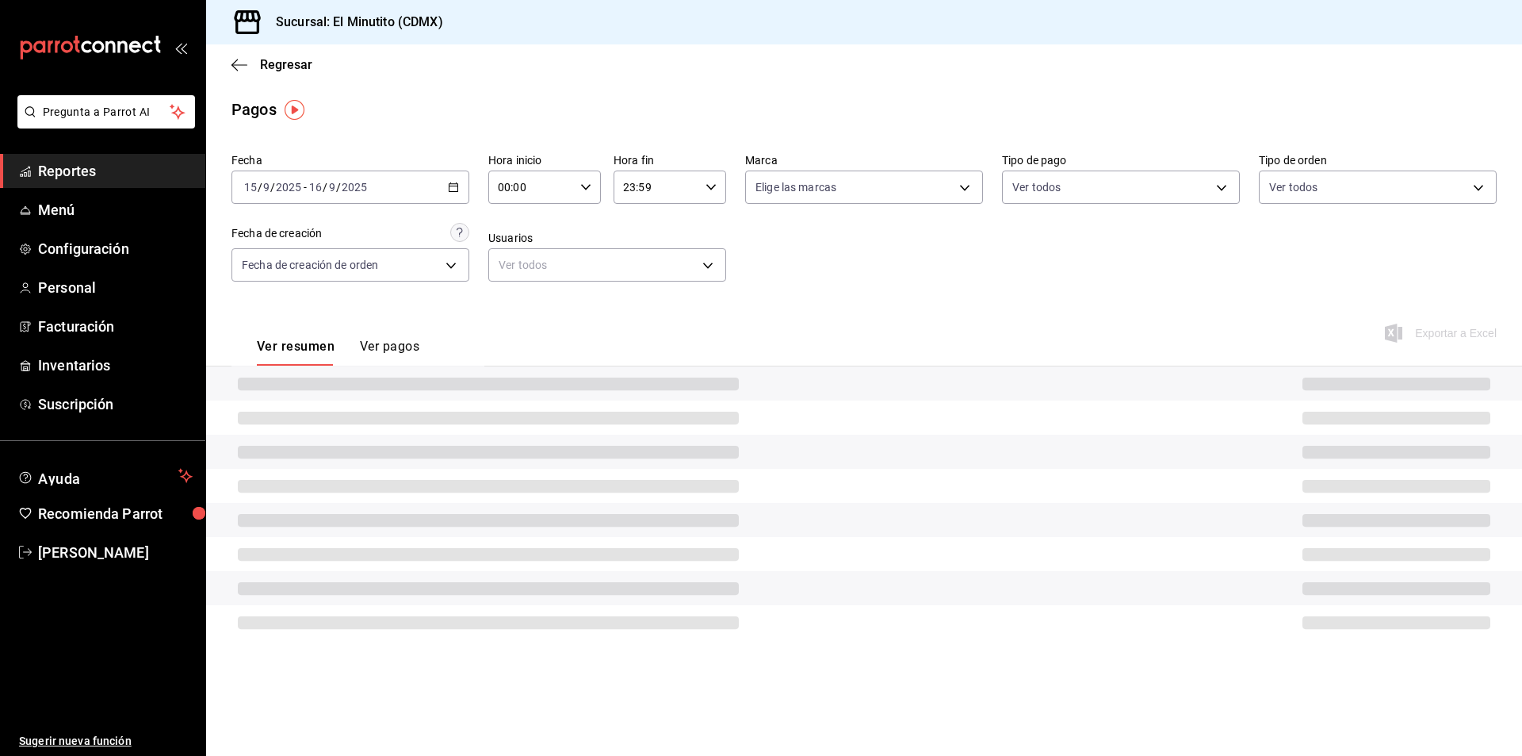
click at [585, 185] on icon "button" at bounding box center [585, 187] width 11 height 11
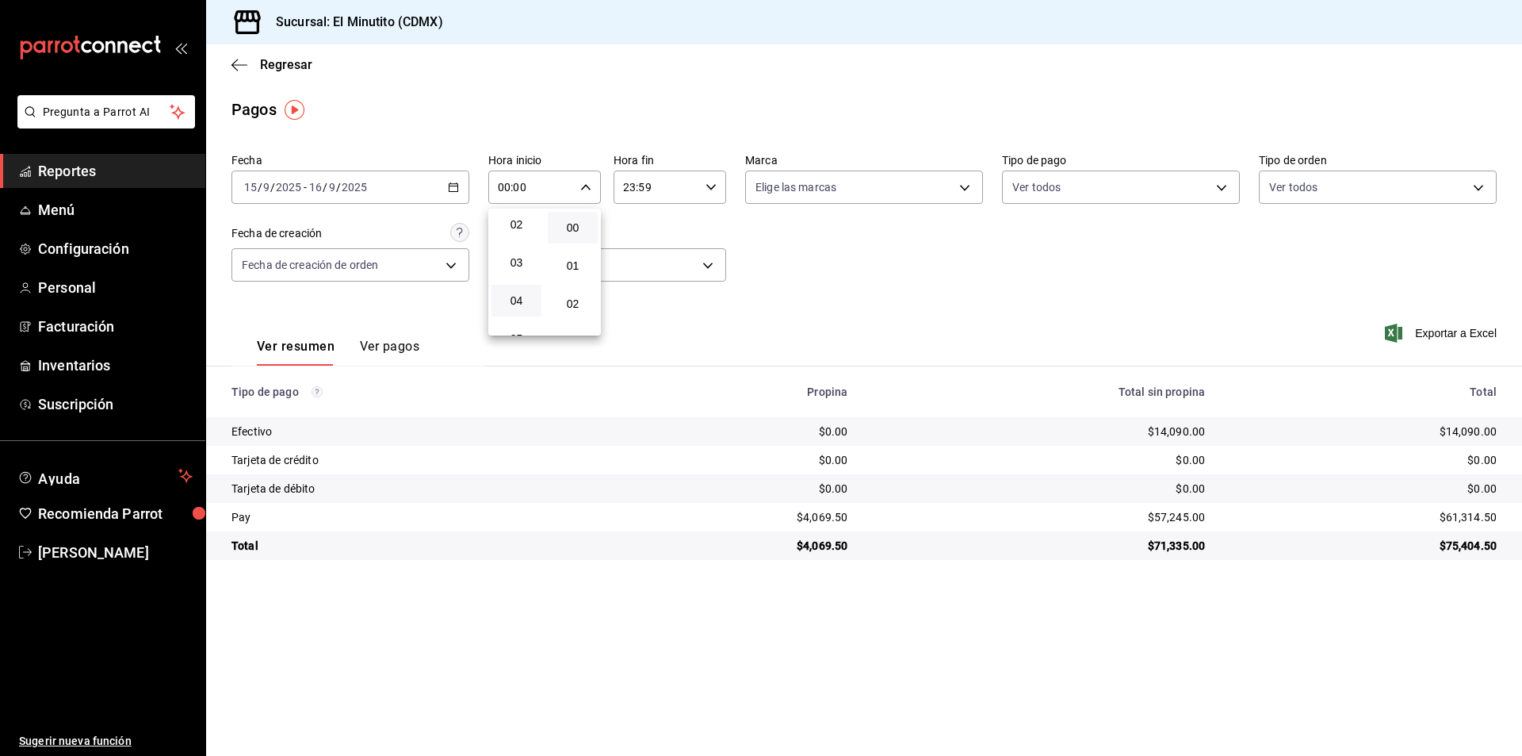
scroll to position [159, 0]
click at [516, 297] on span "06" at bounding box center [516, 297] width 31 height 13
type input "06:00"
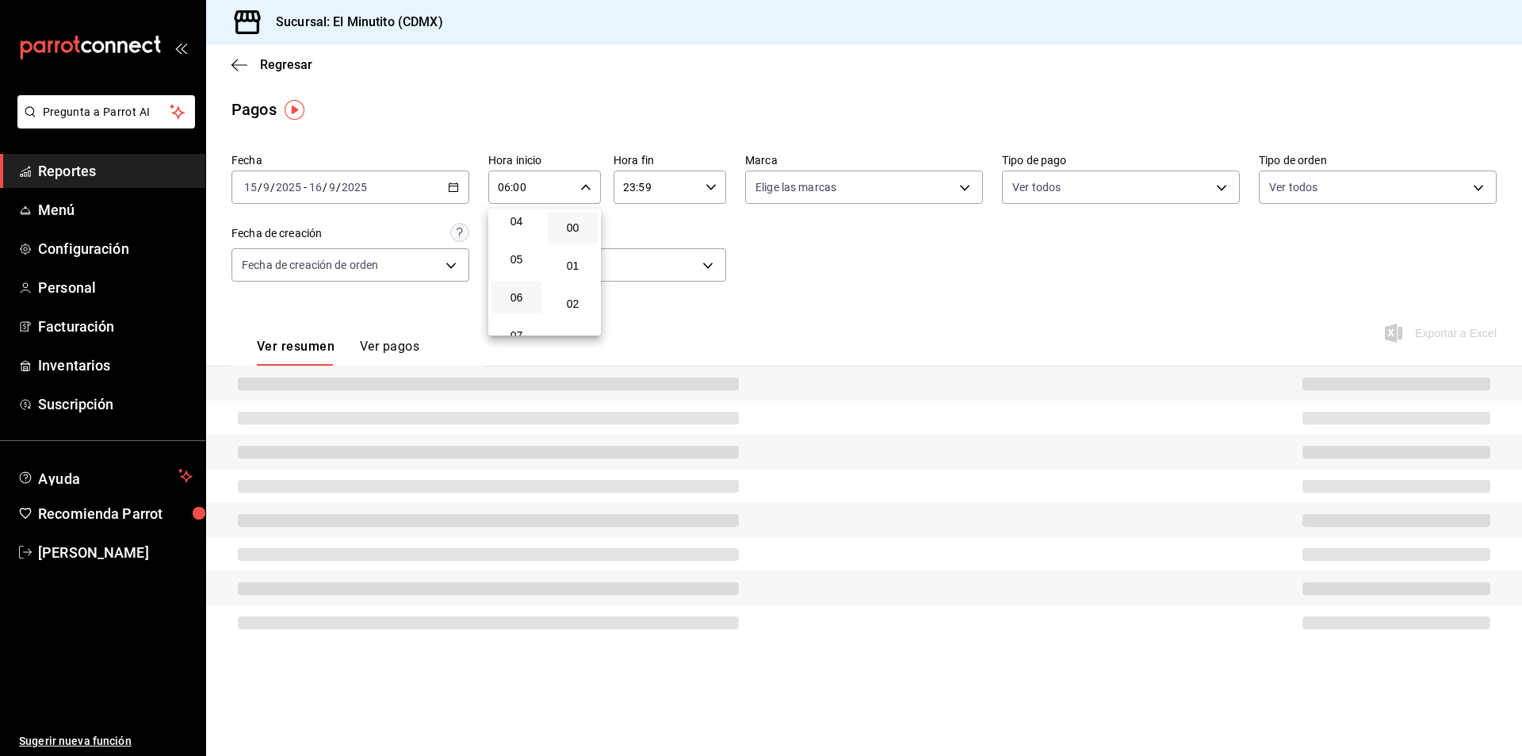
click at [707, 186] on div at bounding box center [761, 378] width 1522 height 756
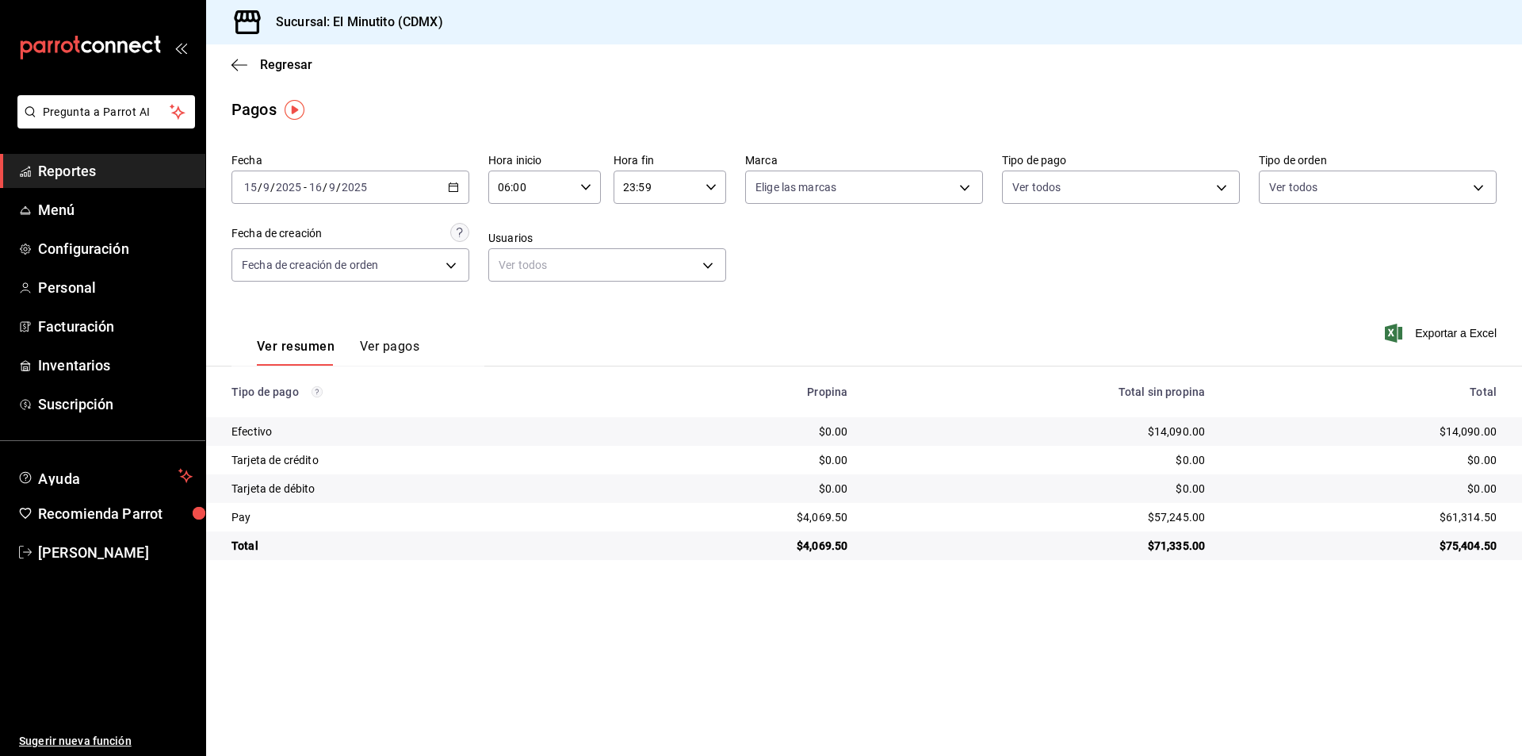
click at [708, 186] on div at bounding box center [761, 378] width 1522 height 756
click at [708, 186] on \(Stroke\) "button" at bounding box center [712, 187] width 10 height 6
click at [646, 229] on span "02" at bounding box center [641, 230] width 31 height 13
type input "02:59"
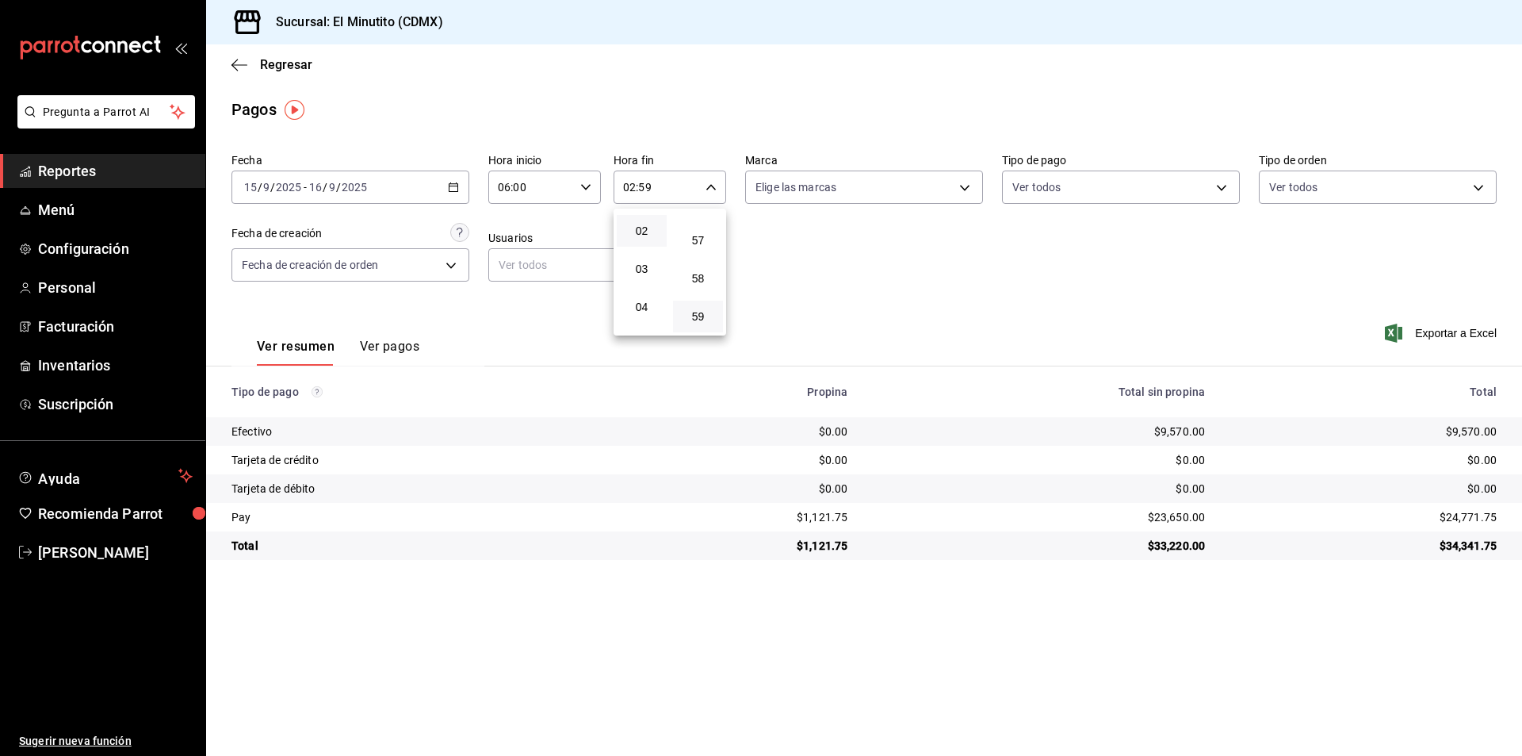
click at [830, 519] on div at bounding box center [761, 378] width 1522 height 756
click at [830, 519] on div "$1,121.75" at bounding box center [739, 517] width 218 height 16
click at [1159, 515] on div "$23,650.00" at bounding box center [1039, 517] width 332 height 16
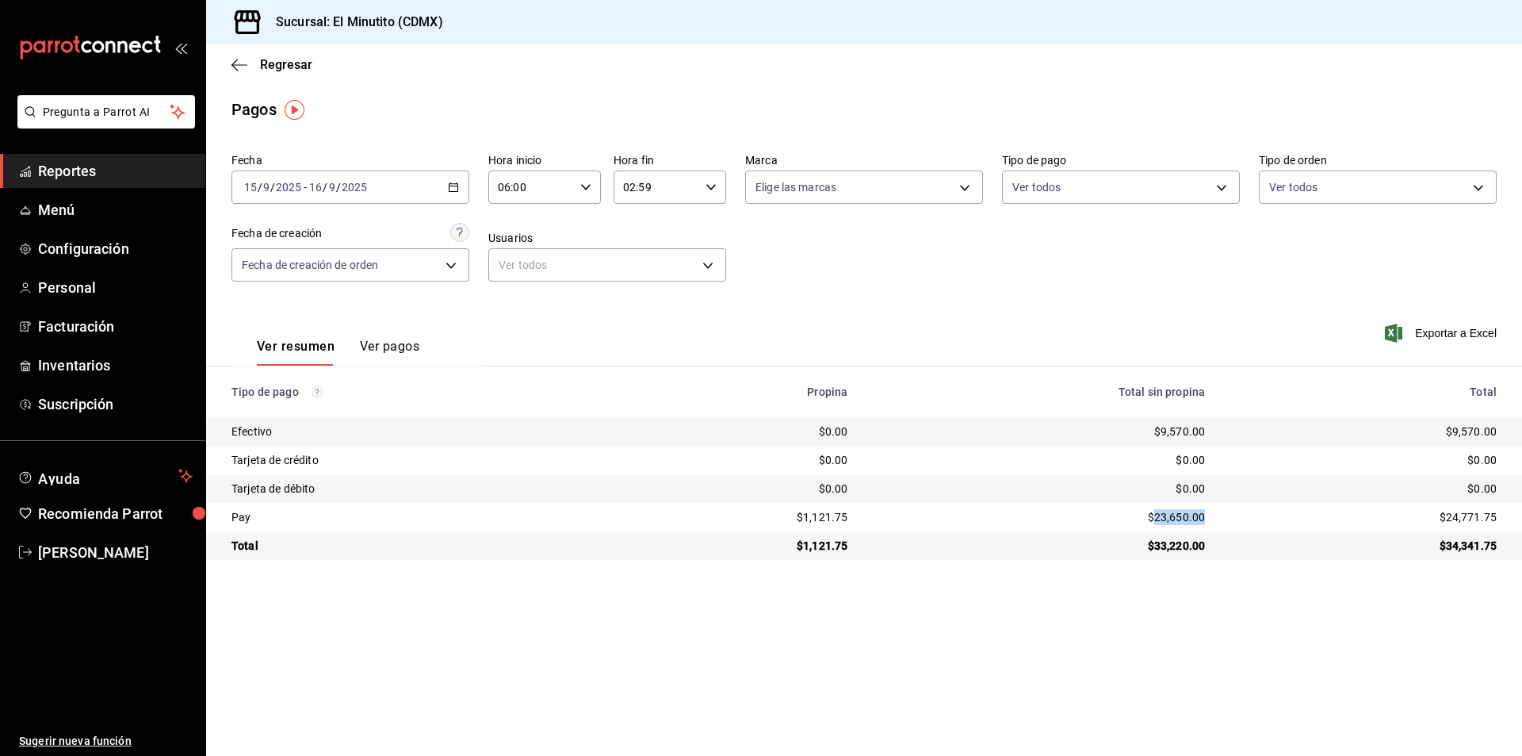
click at [1159, 515] on div "$23,650.00" at bounding box center [1039, 517] width 332 height 16
click at [1178, 434] on div "$9,570.00" at bounding box center [1039, 431] width 332 height 16
click at [830, 521] on div "$1,121.75" at bounding box center [739, 517] width 218 height 16
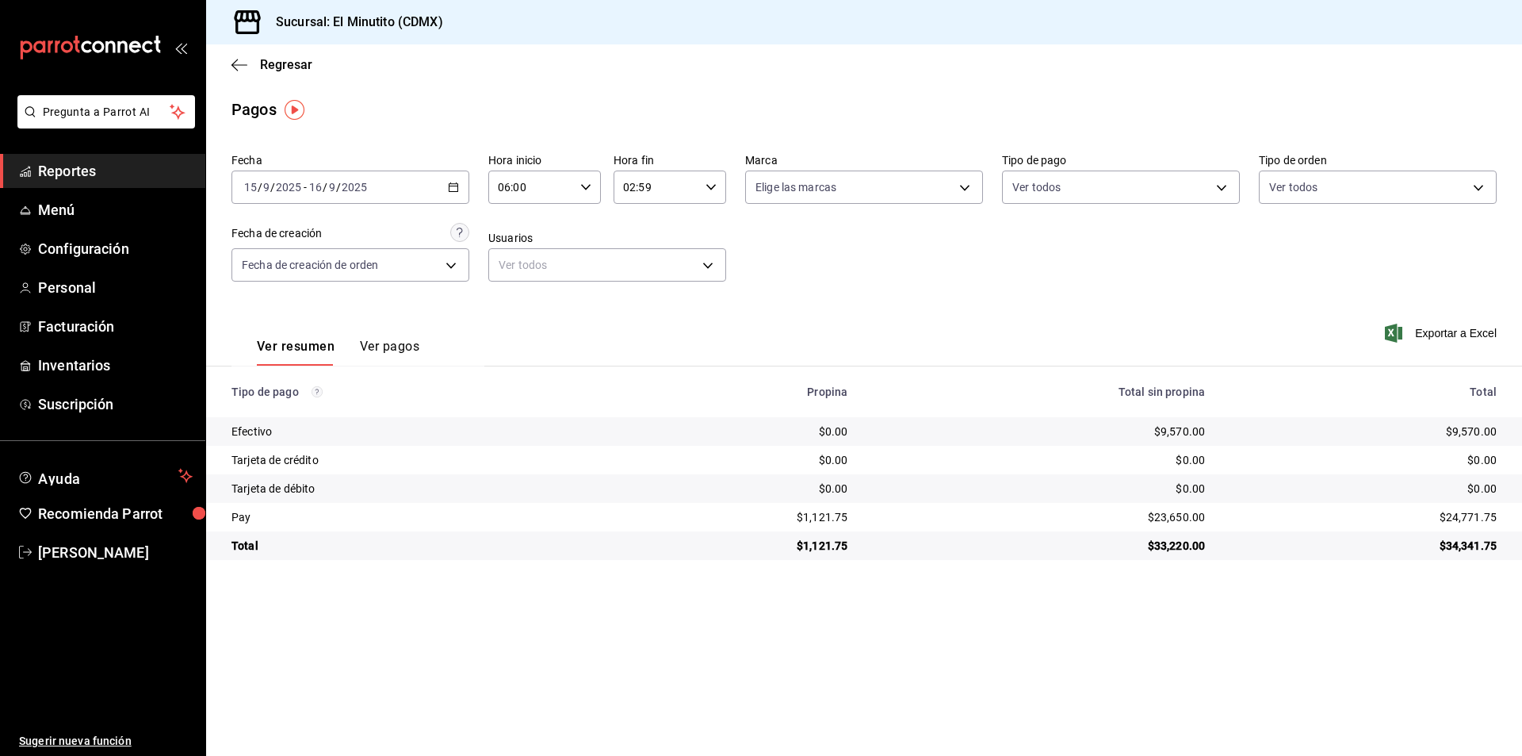
click at [1182, 521] on div "$23,650.00" at bounding box center [1039, 517] width 332 height 16
click at [453, 182] on icon "button" at bounding box center [453, 187] width 11 height 11
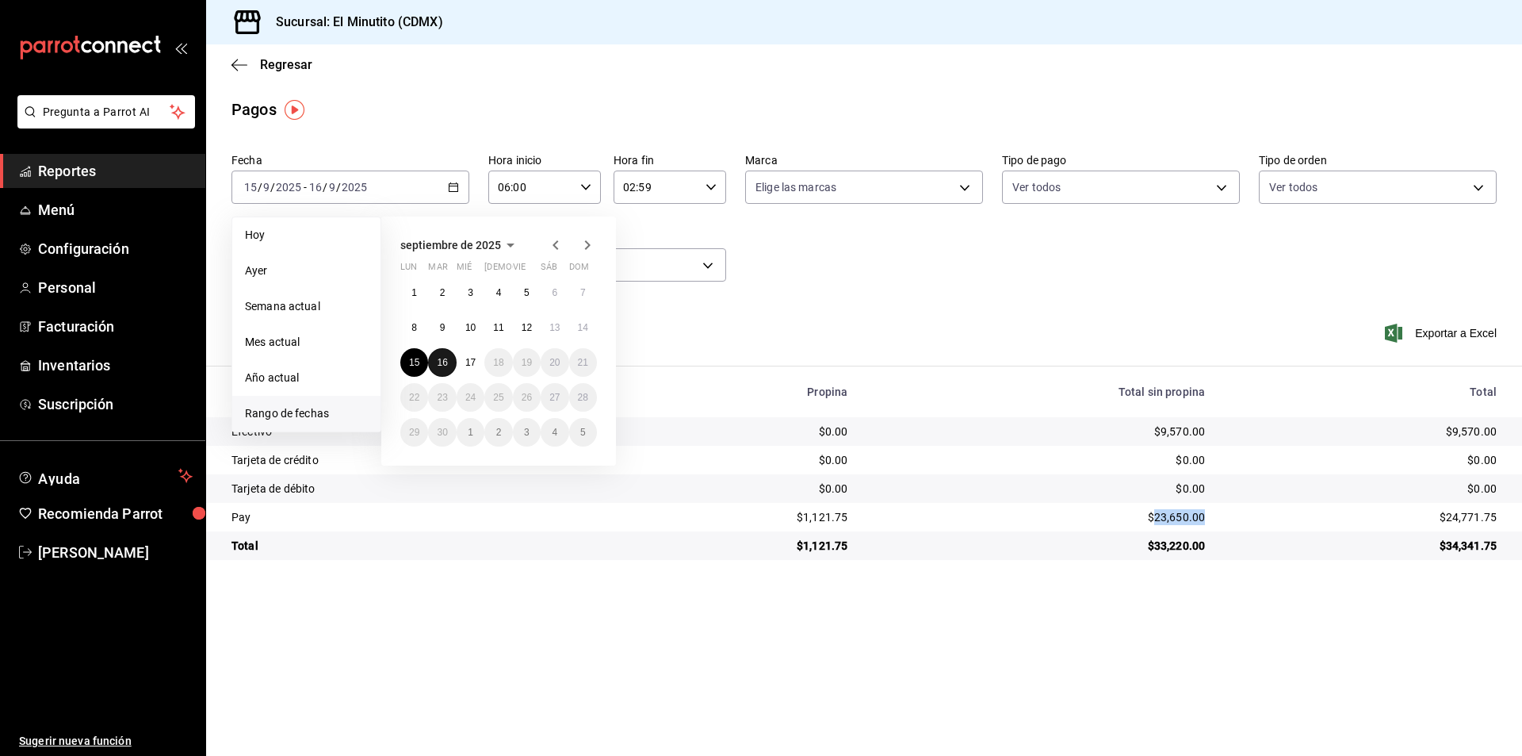
click at [438, 357] on abbr "16" at bounding box center [442, 362] width 10 height 11
click at [469, 361] on abbr "17" at bounding box center [470, 362] width 10 height 11
type input "00:00"
type input "23:59"
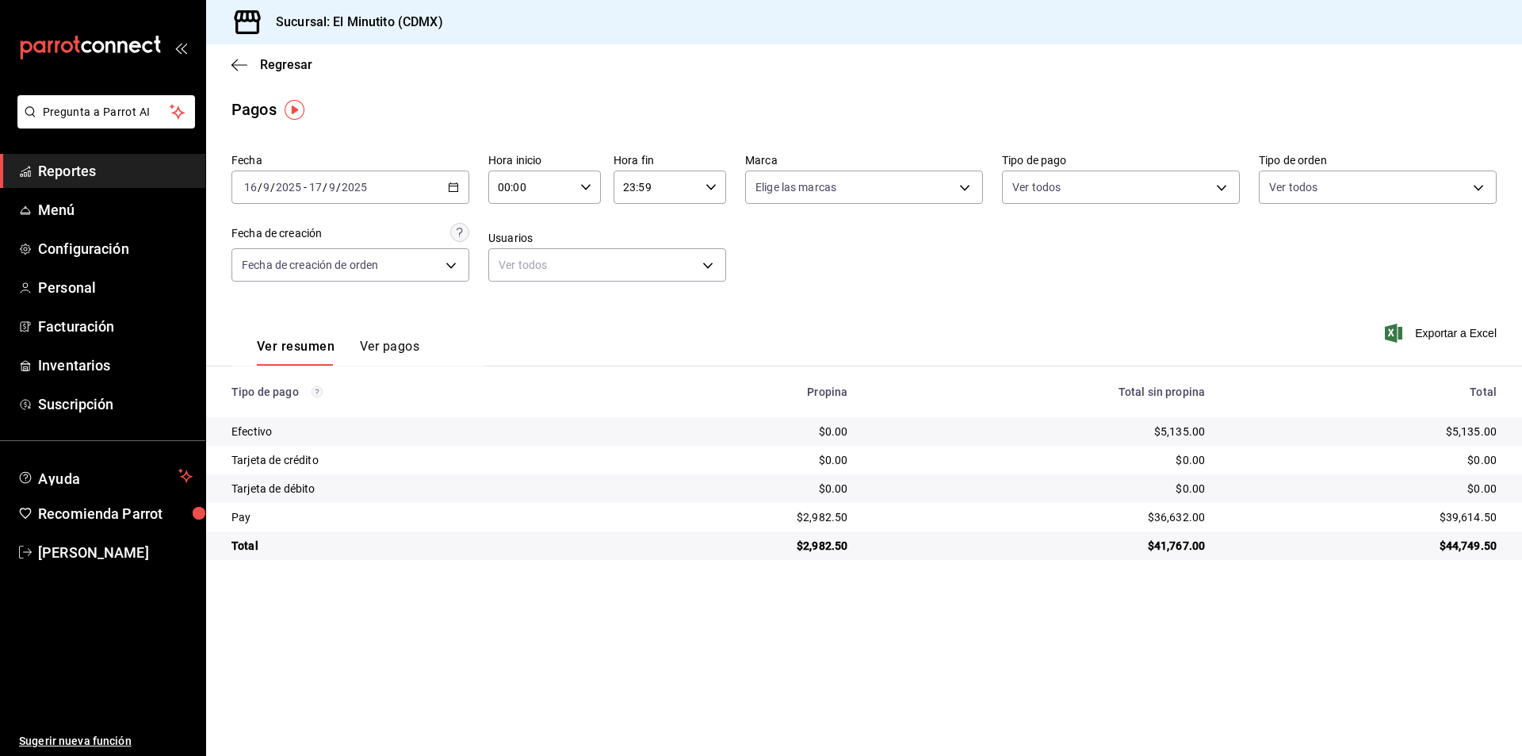
click at [584, 180] on div "00:00 Hora inicio" at bounding box center [544, 186] width 113 height 33
click at [523, 295] on span "06" at bounding box center [516, 297] width 31 height 13
type input "06:00"
click at [709, 188] on div at bounding box center [761, 378] width 1522 height 756
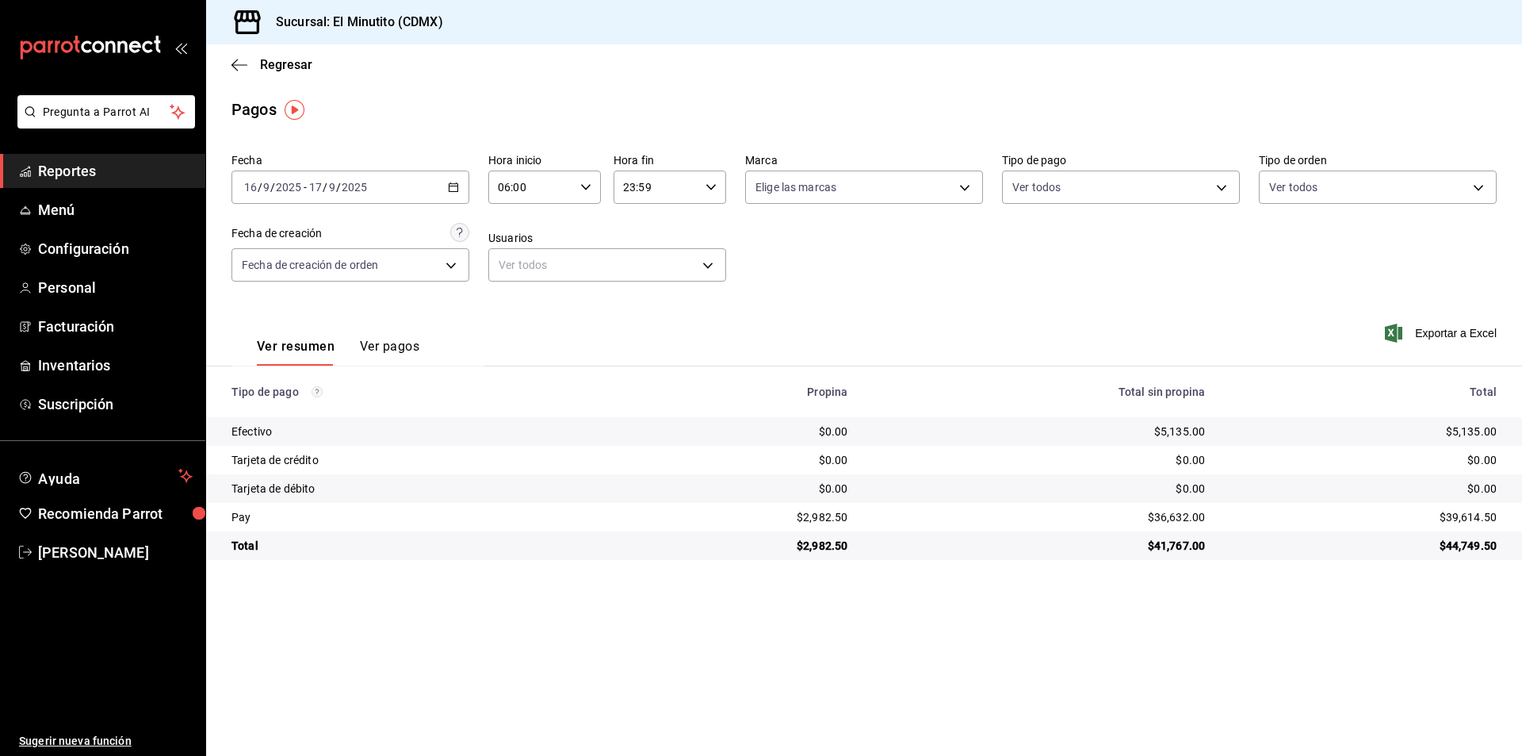
click at [709, 188] on div "00 01 02 03 04 05 06 07 08 09 10 11 12 13 14 15 16 17 18 19 20 21 22 23 00 01 0…" at bounding box center [761, 380] width 1522 height 751
click at [709, 188] on icon "button" at bounding box center [711, 187] width 11 height 11
click at [644, 234] on span "02" at bounding box center [641, 230] width 31 height 13
type input "02:59"
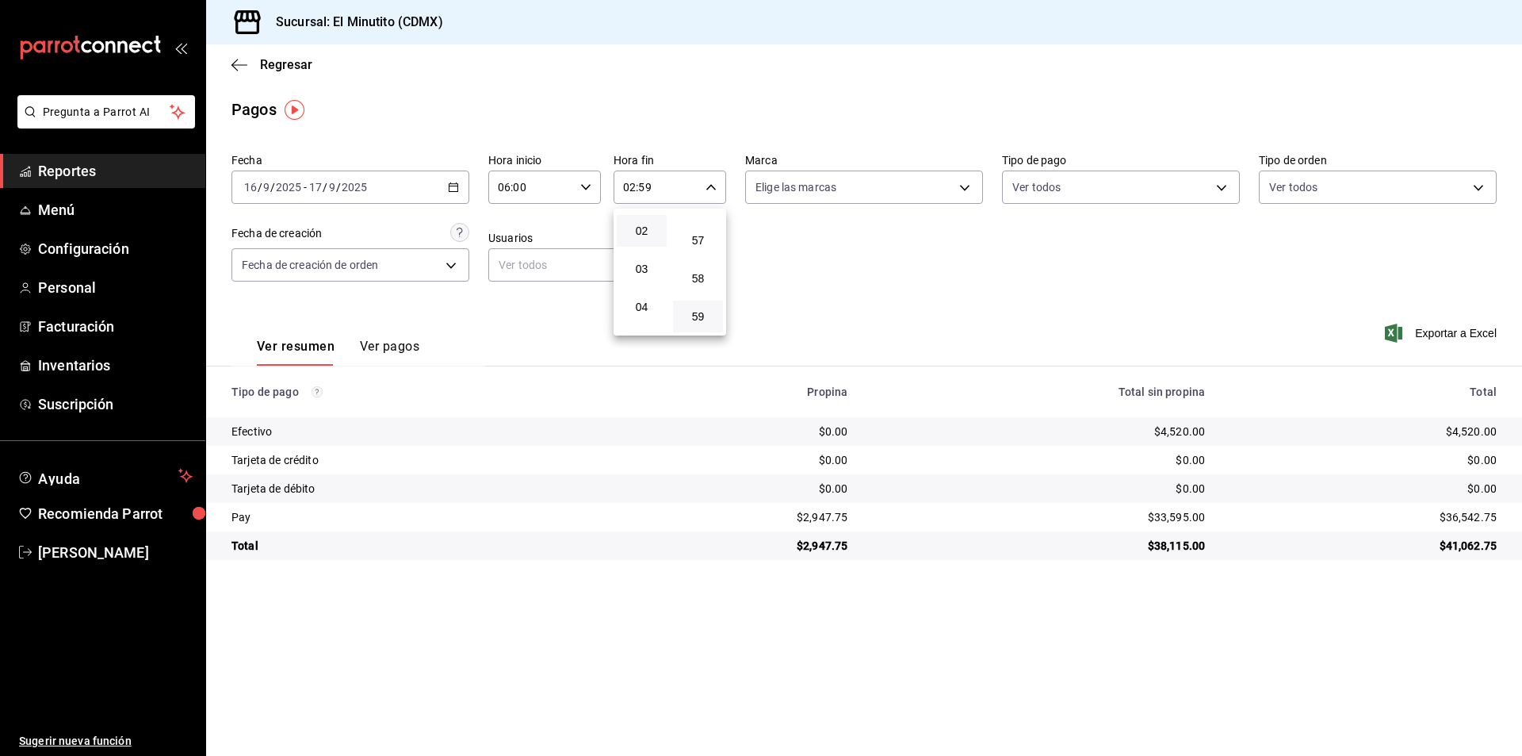
click at [946, 355] on div at bounding box center [761, 378] width 1522 height 756
click at [838, 515] on div "$2,947.75" at bounding box center [739, 517] width 218 height 16
click at [1182, 519] on div "$33,595.00" at bounding box center [1039, 517] width 332 height 16
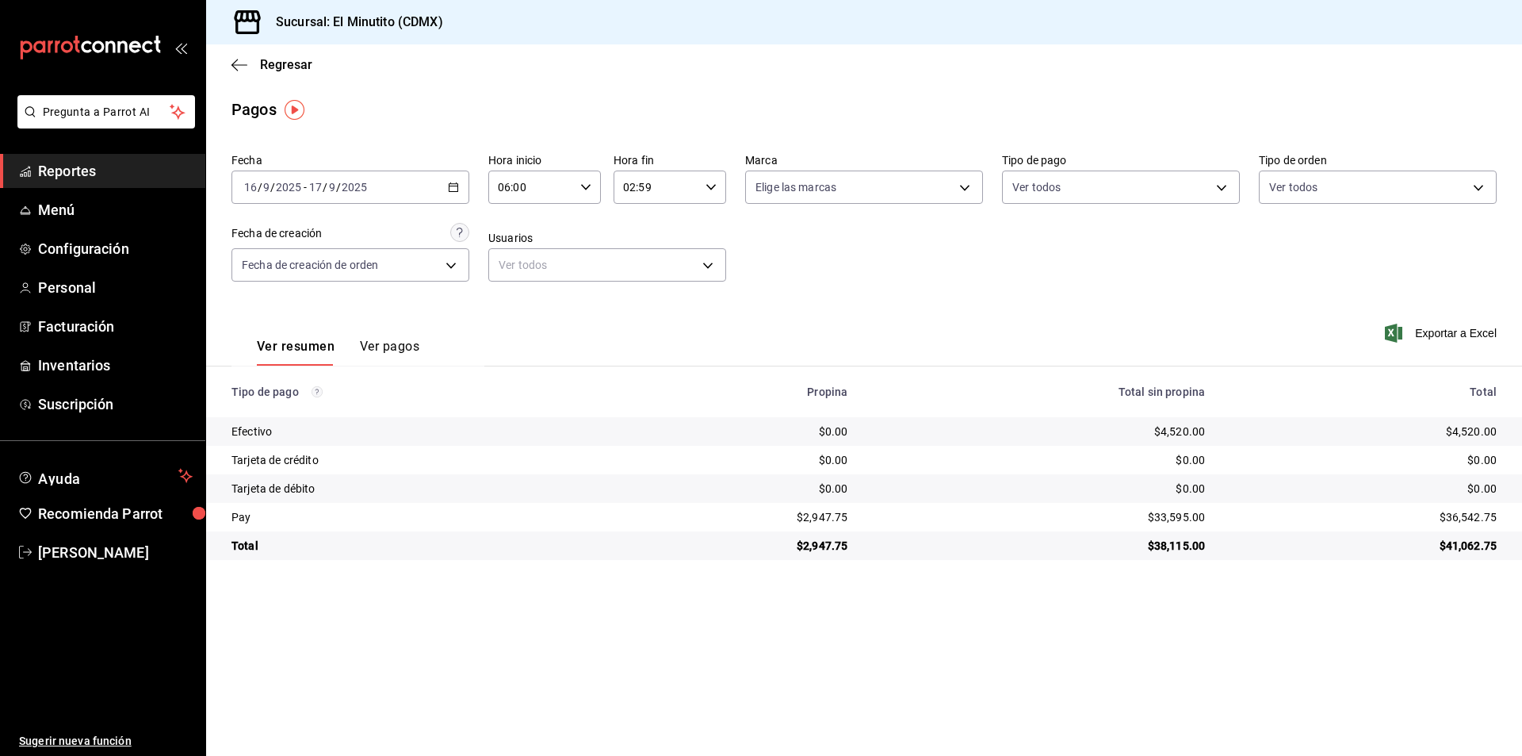
click at [1185, 429] on div "$4,520.00" at bounding box center [1039, 431] width 332 height 16
click at [87, 325] on span "Facturación" at bounding box center [115, 326] width 155 height 21
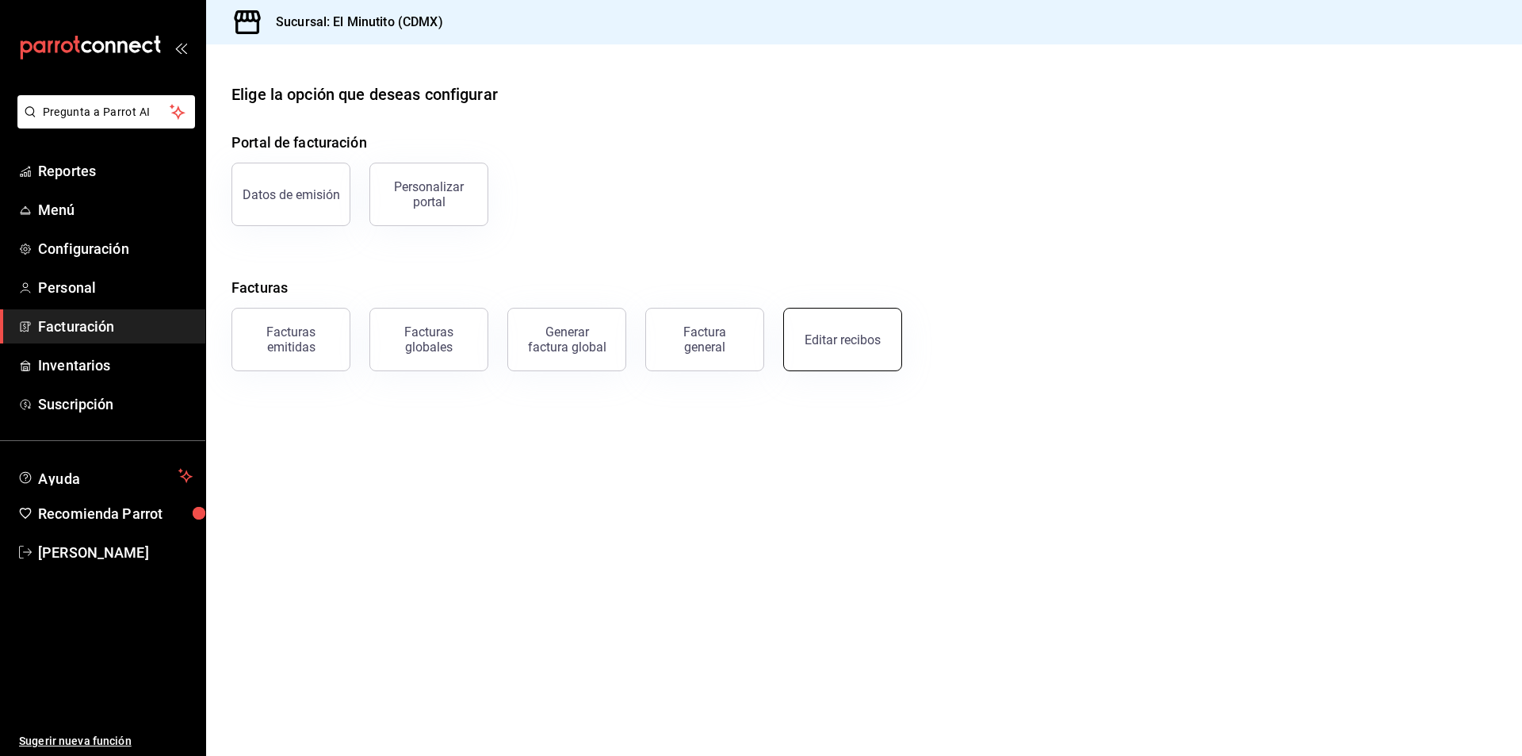
click at [854, 347] on button "Editar recibos" at bounding box center [842, 339] width 119 height 63
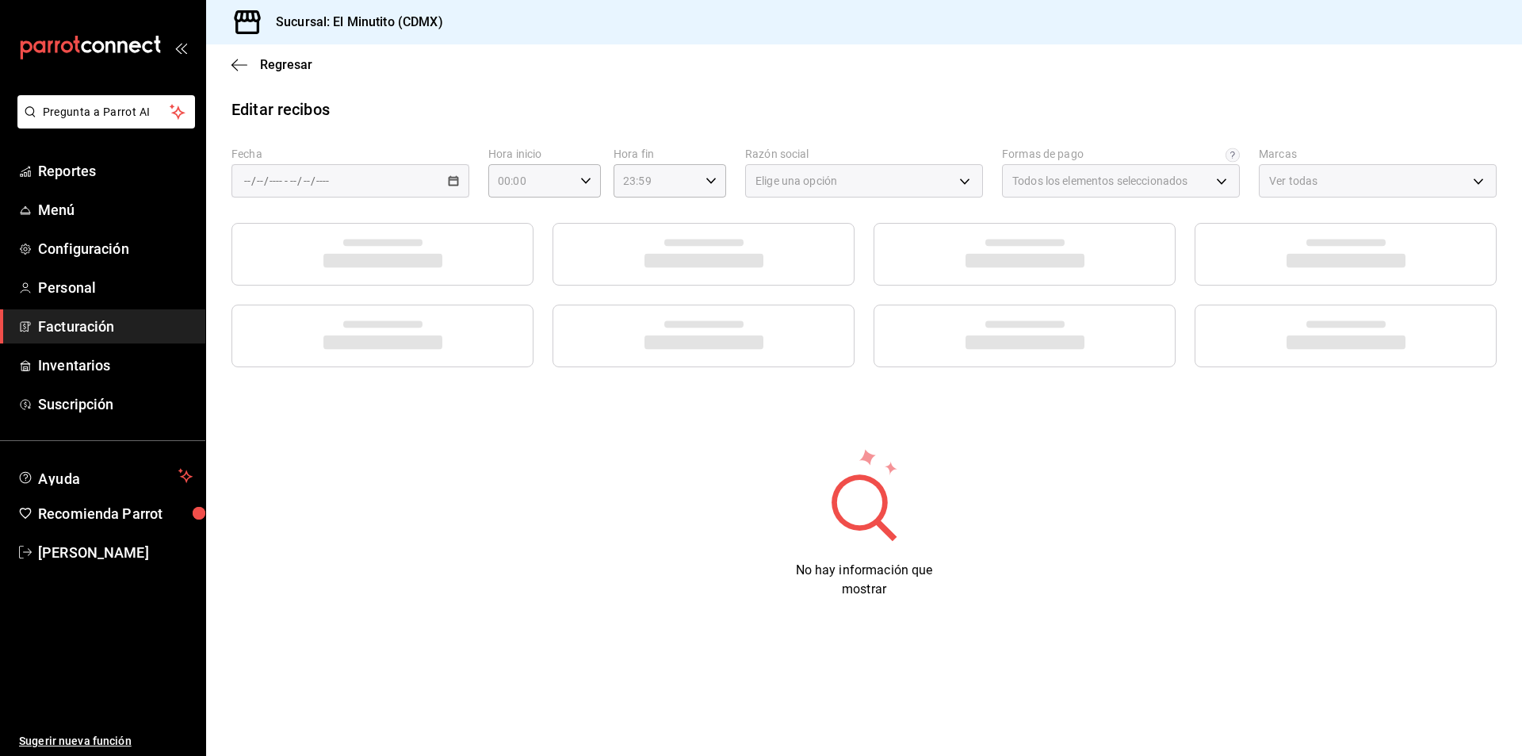
type input "452a4071-71e4-4e4c-a9c9-097a97d997f9"
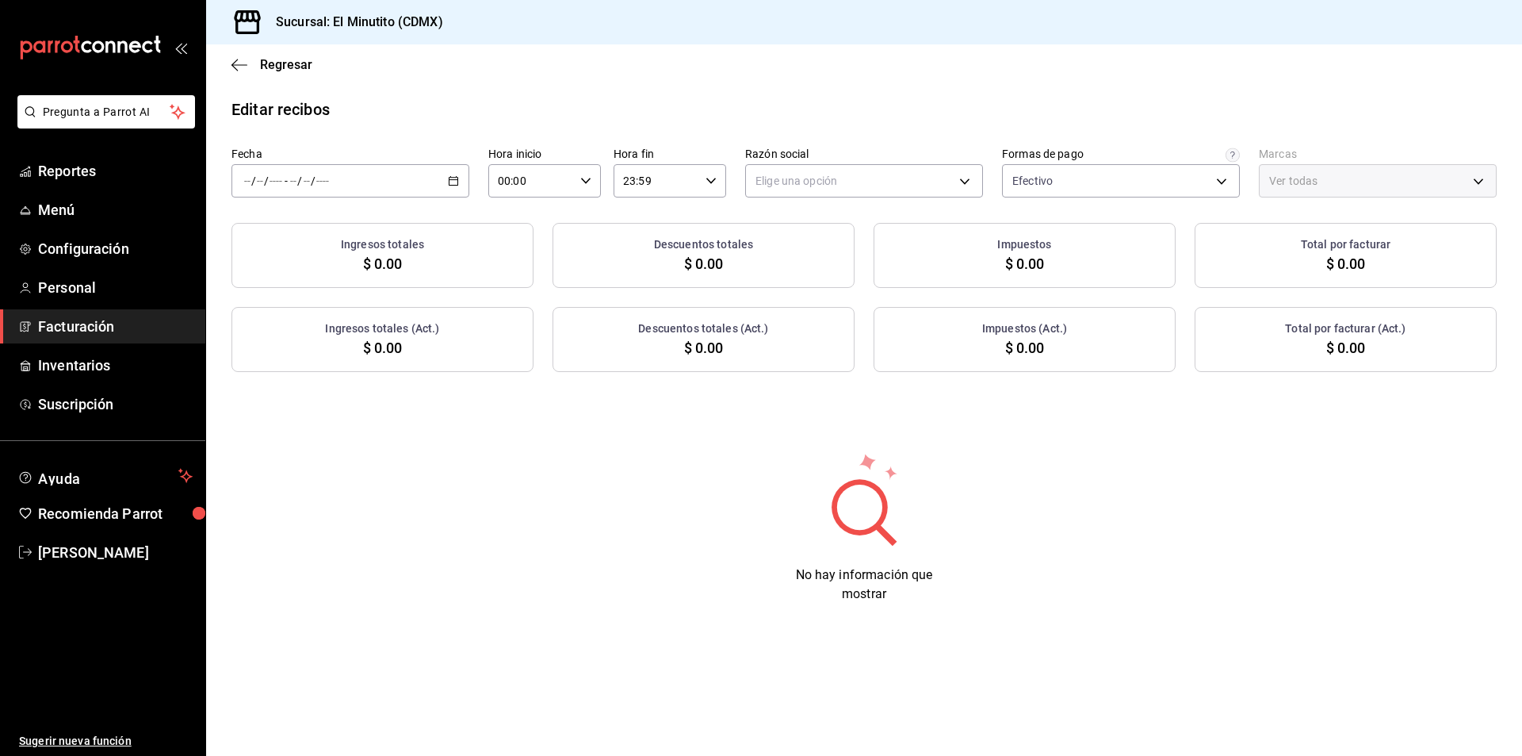
click at [455, 177] on icon "button" at bounding box center [453, 180] width 11 height 11
click at [291, 407] on span "Rango de fechas" at bounding box center [306, 407] width 123 height 17
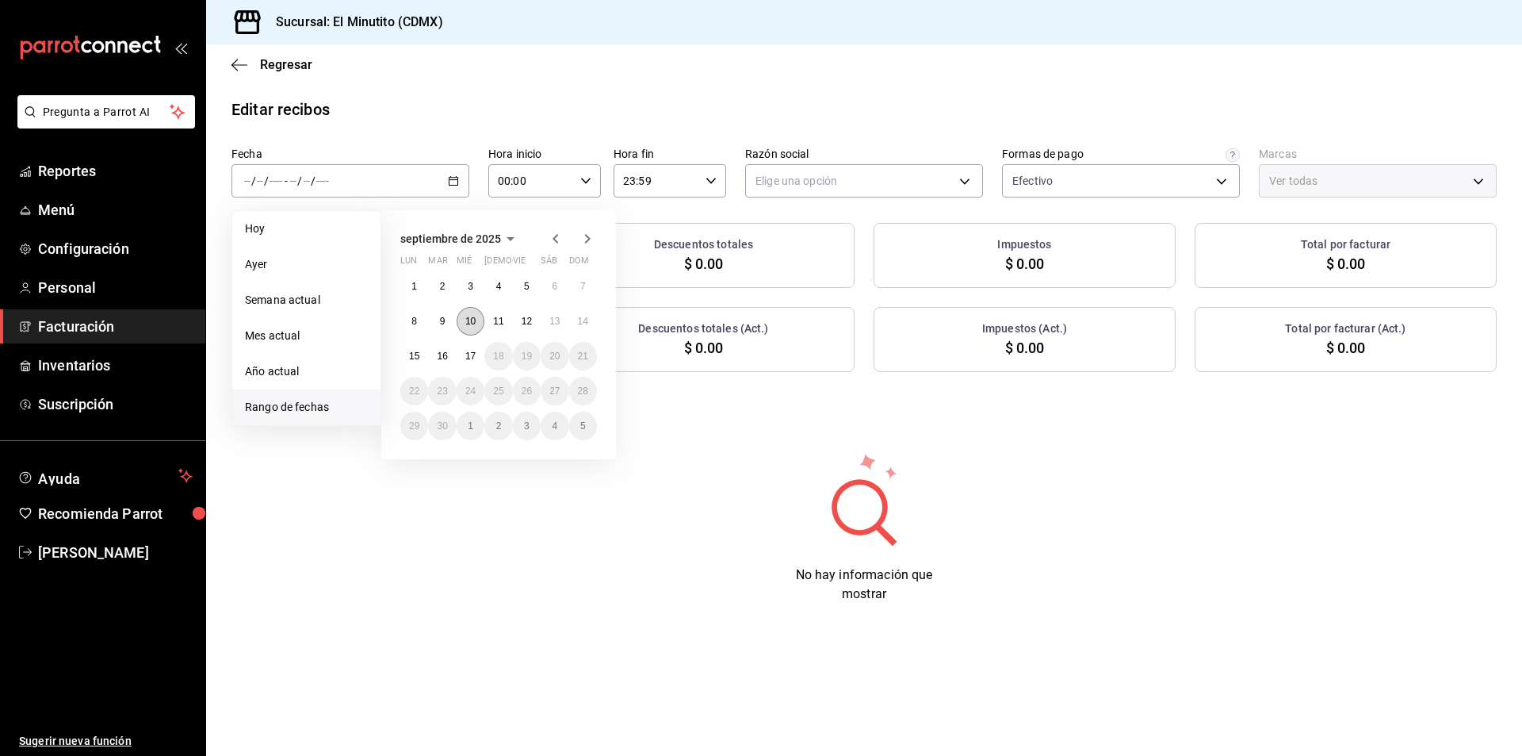
click at [474, 319] on abbr "10" at bounding box center [470, 321] width 10 height 11
click at [467, 354] on abbr "17" at bounding box center [470, 355] width 10 height 11
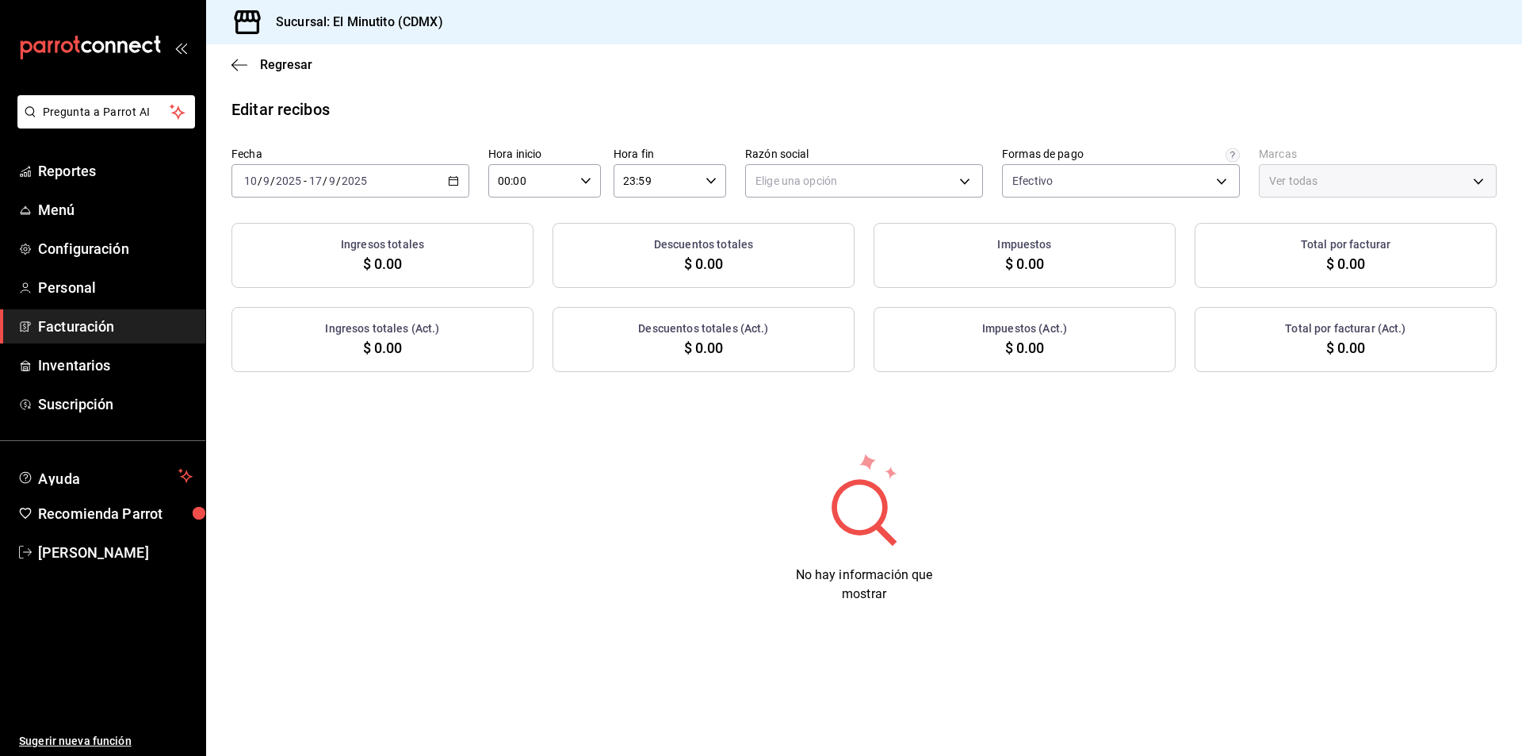
click at [581, 184] on icon "button" at bounding box center [585, 180] width 11 height 11
click at [519, 290] on span "06" at bounding box center [516, 291] width 31 height 13
type input "06:00"
click at [718, 180] on div at bounding box center [761, 378] width 1522 height 756
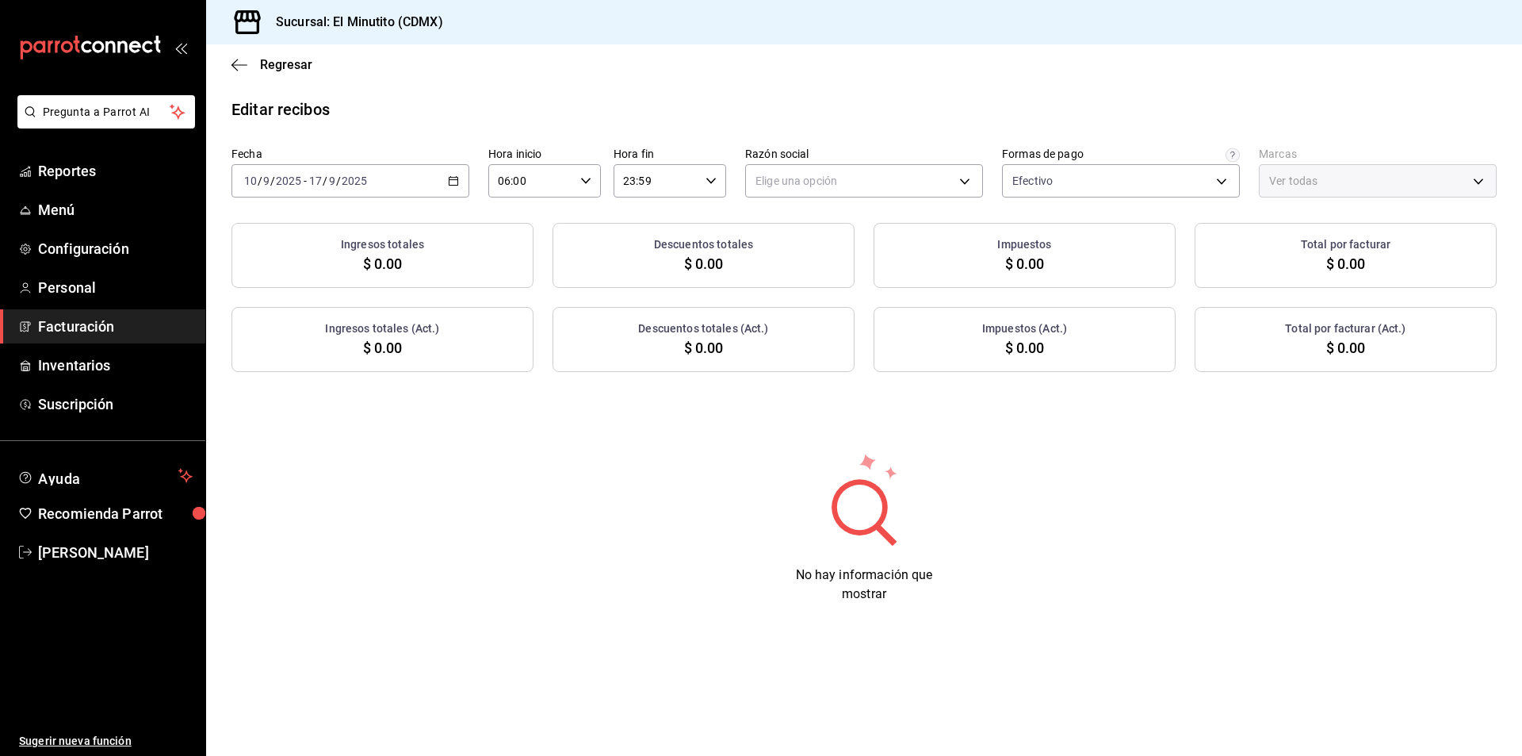
click at [718, 180] on div "23:59 Hora fin" at bounding box center [670, 180] width 113 height 33
click at [645, 293] on span "02" at bounding box center [641, 297] width 31 height 13
type input "02:59"
click at [890, 186] on div at bounding box center [761, 378] width 1522 height 756
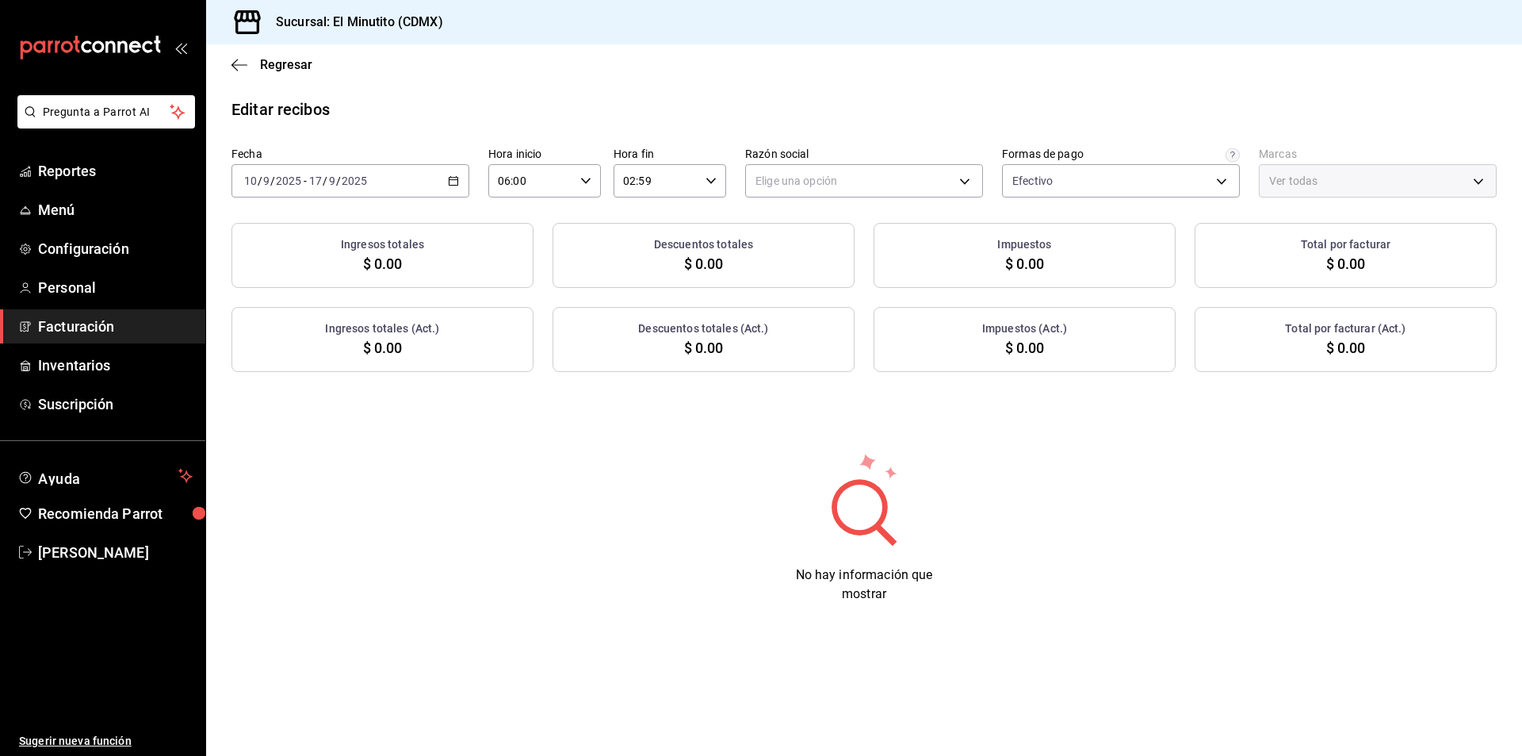
click at [890, 186] on body "Pregunta a Parrot AI Reportes Menú Configuración Personal Facturación Inventari…" at bounding box center [761, 378] width 1522 height 756
click at [844, 266] on li "PROYECTO AOD CAFE" at bounding box center [864, 261] width 236 height 29
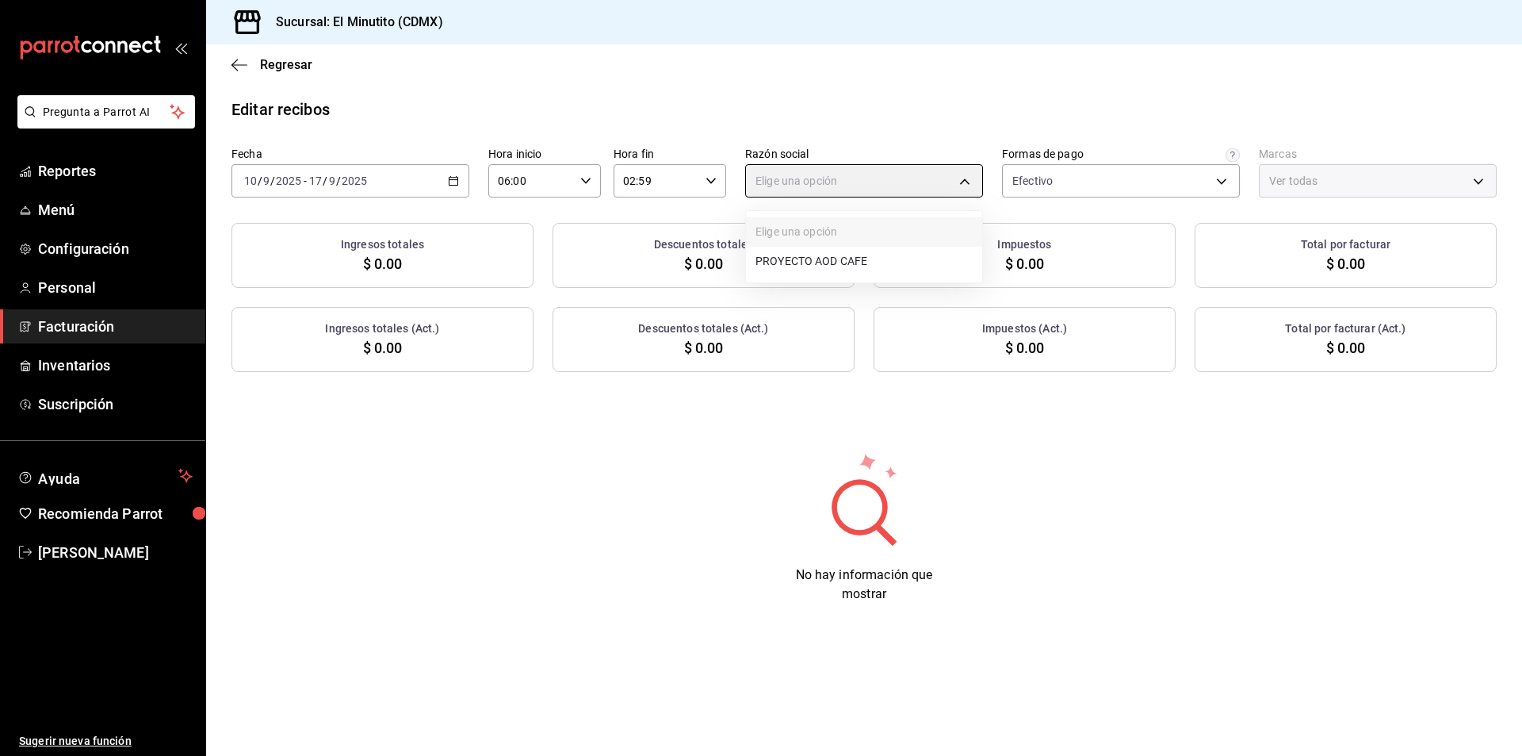
type input "3d6fb096-cc0a-4808-a69d-d88d50023bce"
type input "4d408d16-bc9c-4ff1-8f8c-f60962f8d219"
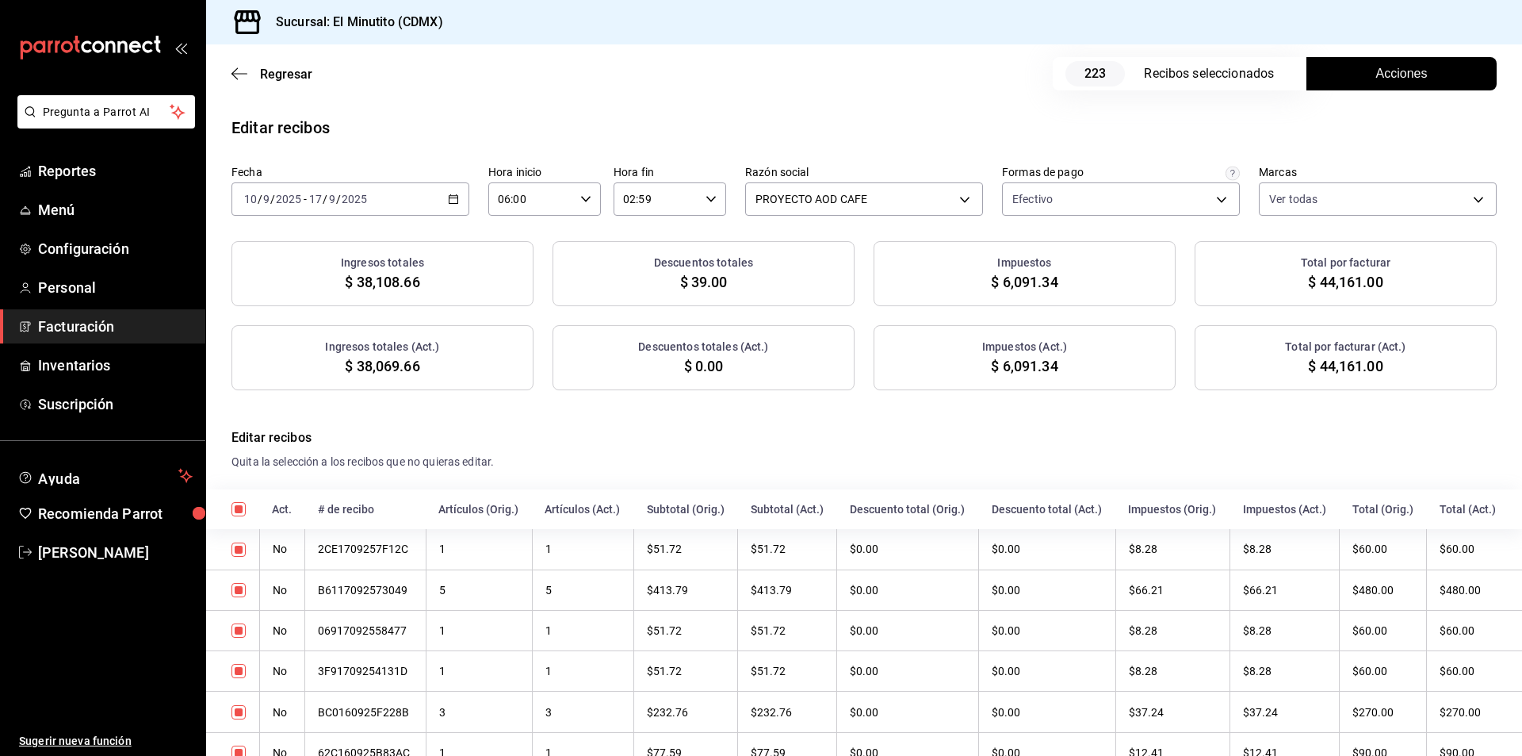
click at [1389, 75] on span "Acciones" at bounding box center [1403, 73] width 52 height 19
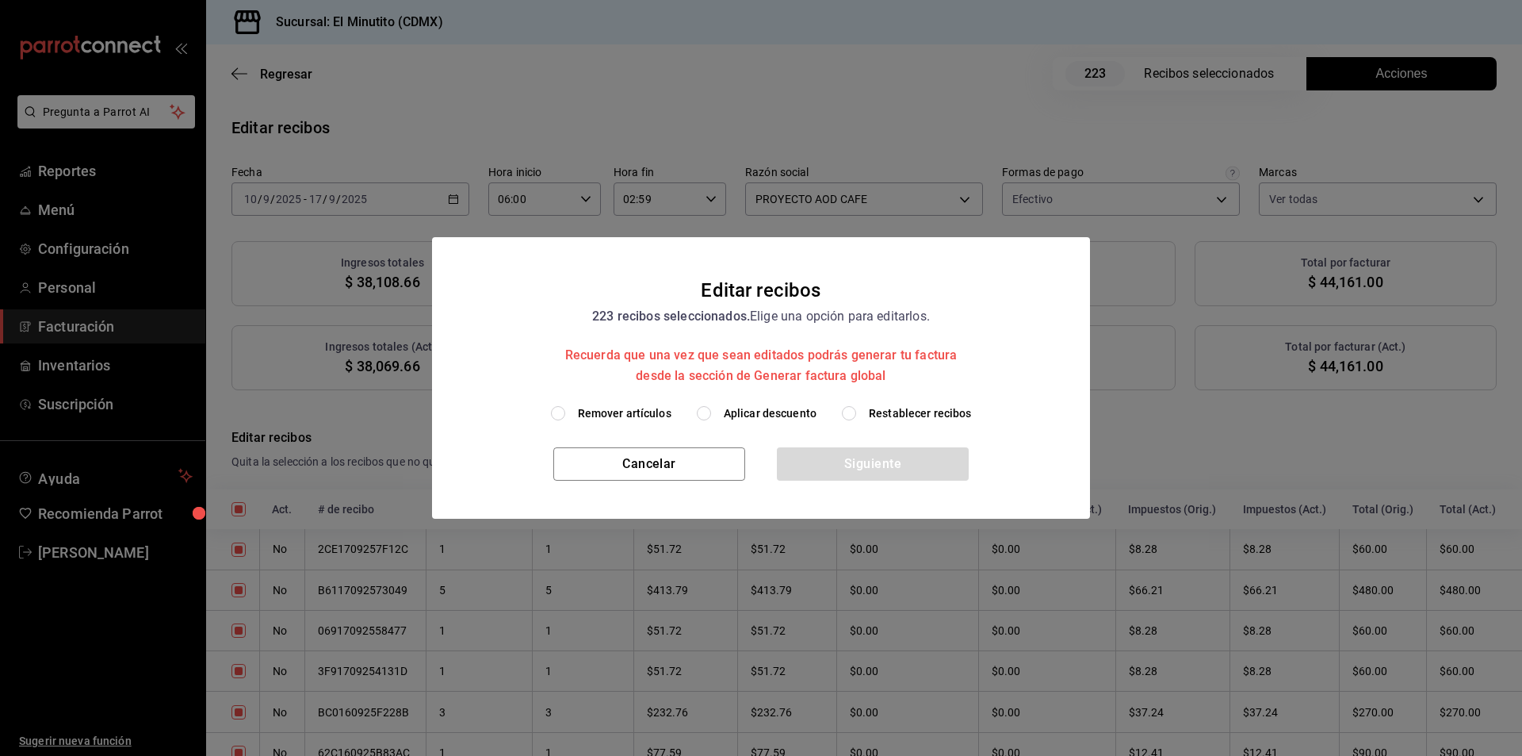
click at [710, 413] on input "Aplicar descuento" at bounding box center [704, 413] width 14 height 14
radio input "true"
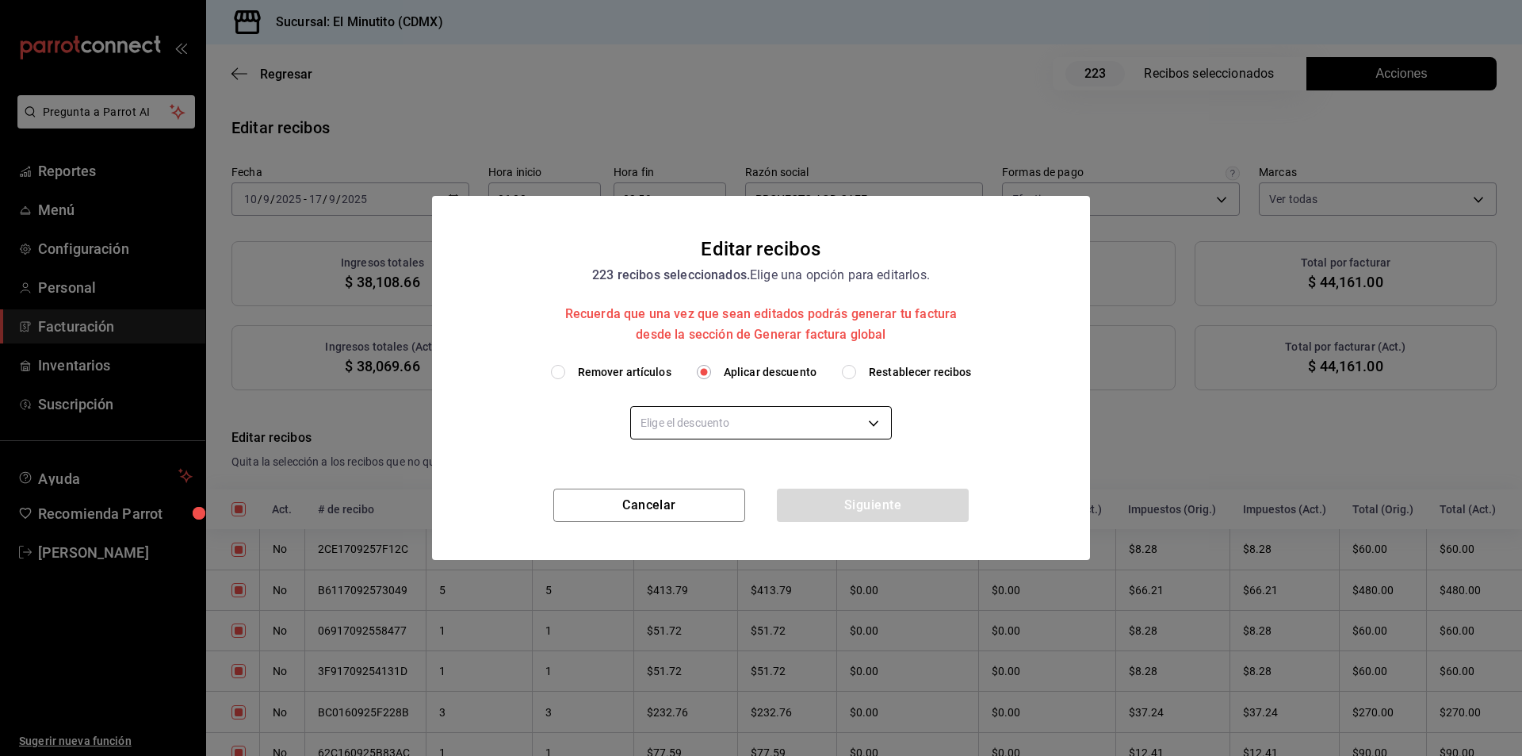
click at [781, 423] on body "Pregunta a Parrot AI Reportes Menú Configuración Personal Facturación Inventari…" at bounding box center [761, 378] width 1522 height 756
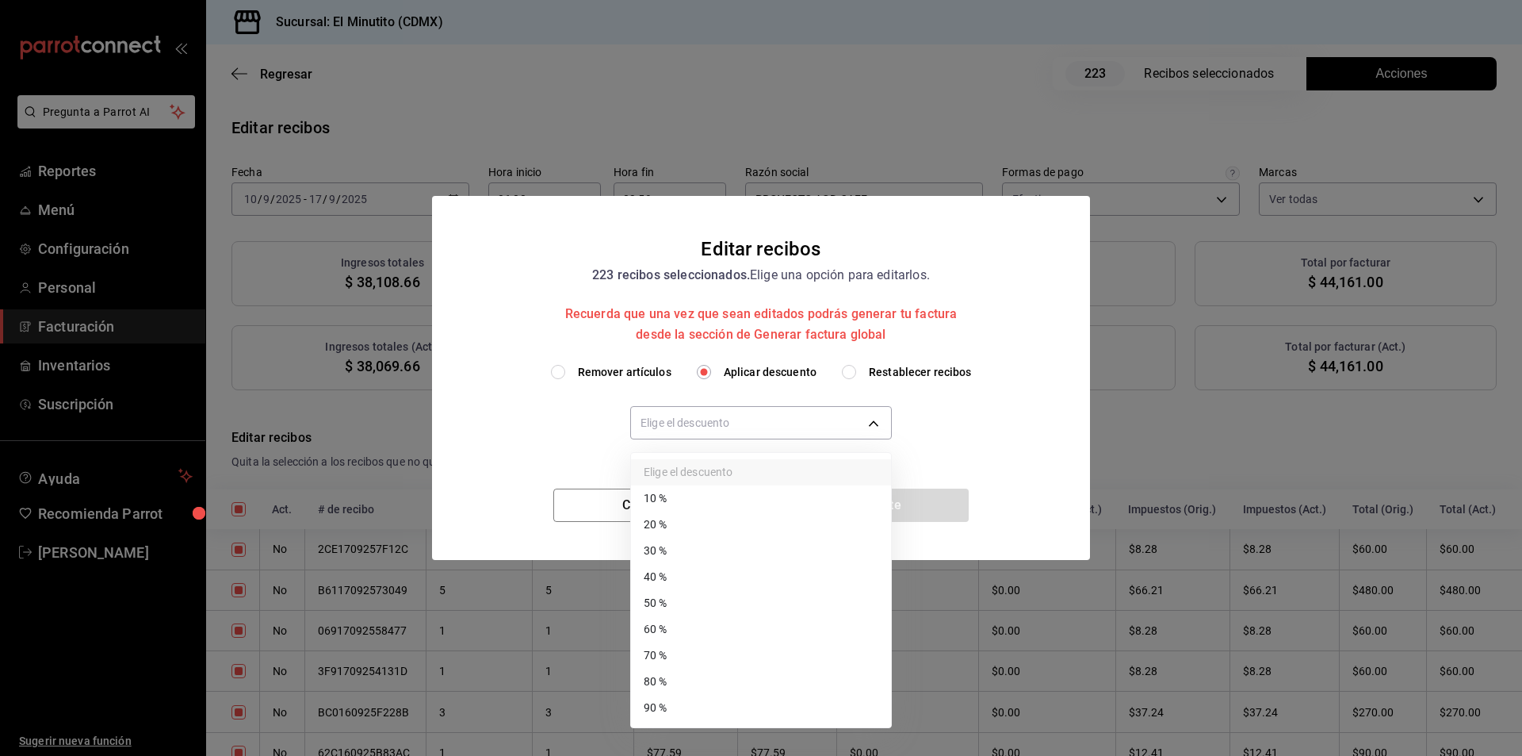
click at [660, 709] on li "90 %" at bounding box center [761, 708] width 260 height 26
type input "90"
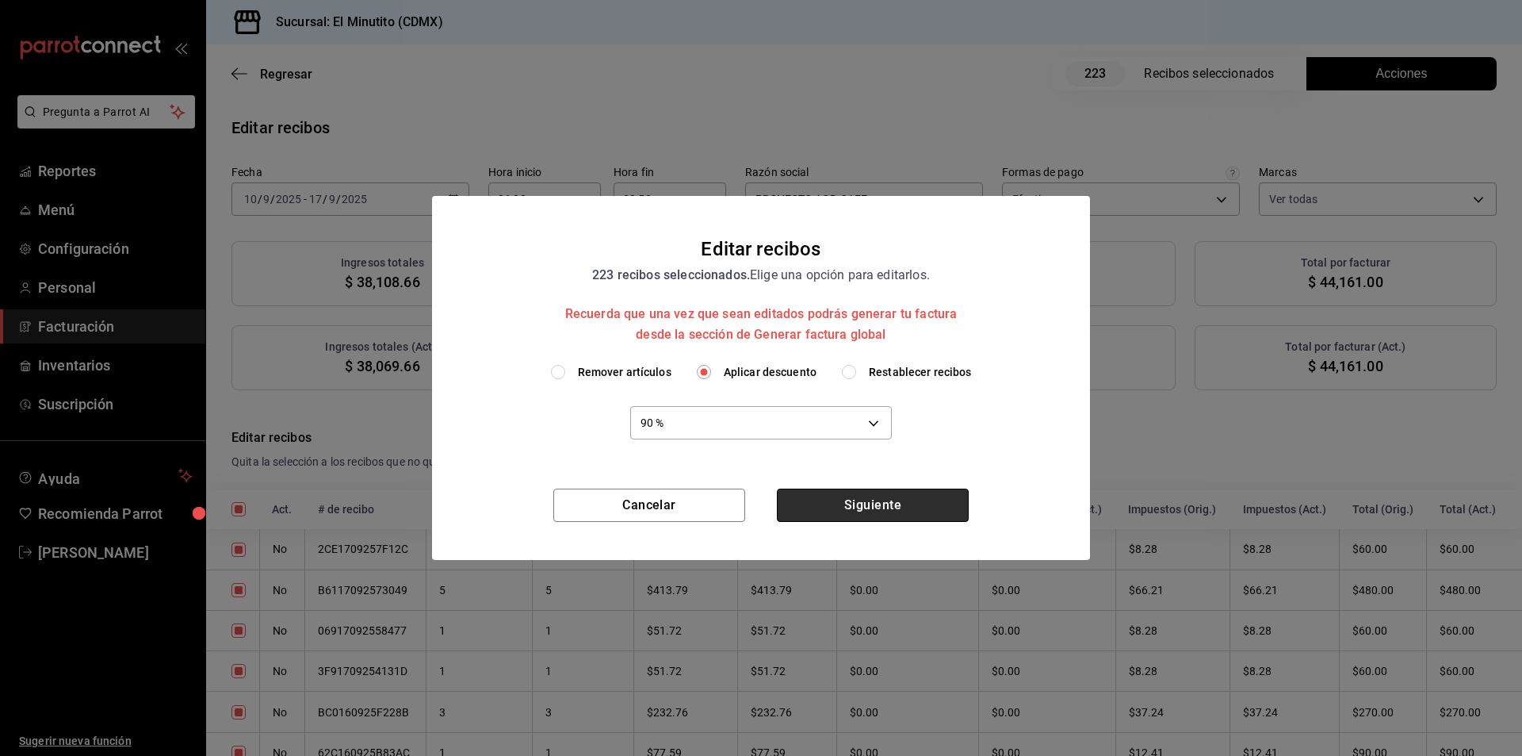
click at [883, 509] on button "Siguiente" at bounding box center [873, 504] width 192 height 33
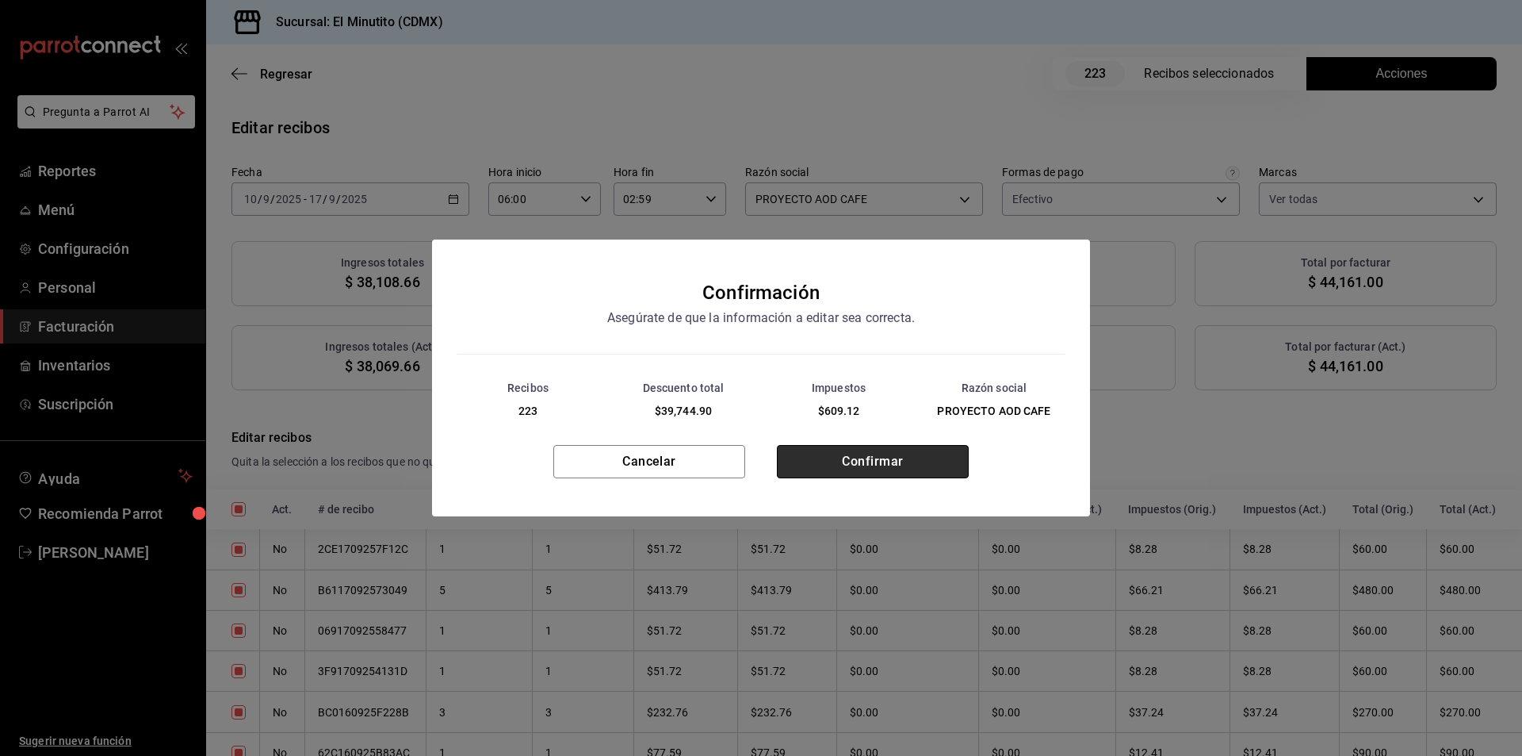
click at [863, 465] on button "Confirmar" at bounding box center [873, 461] width 192 height 33
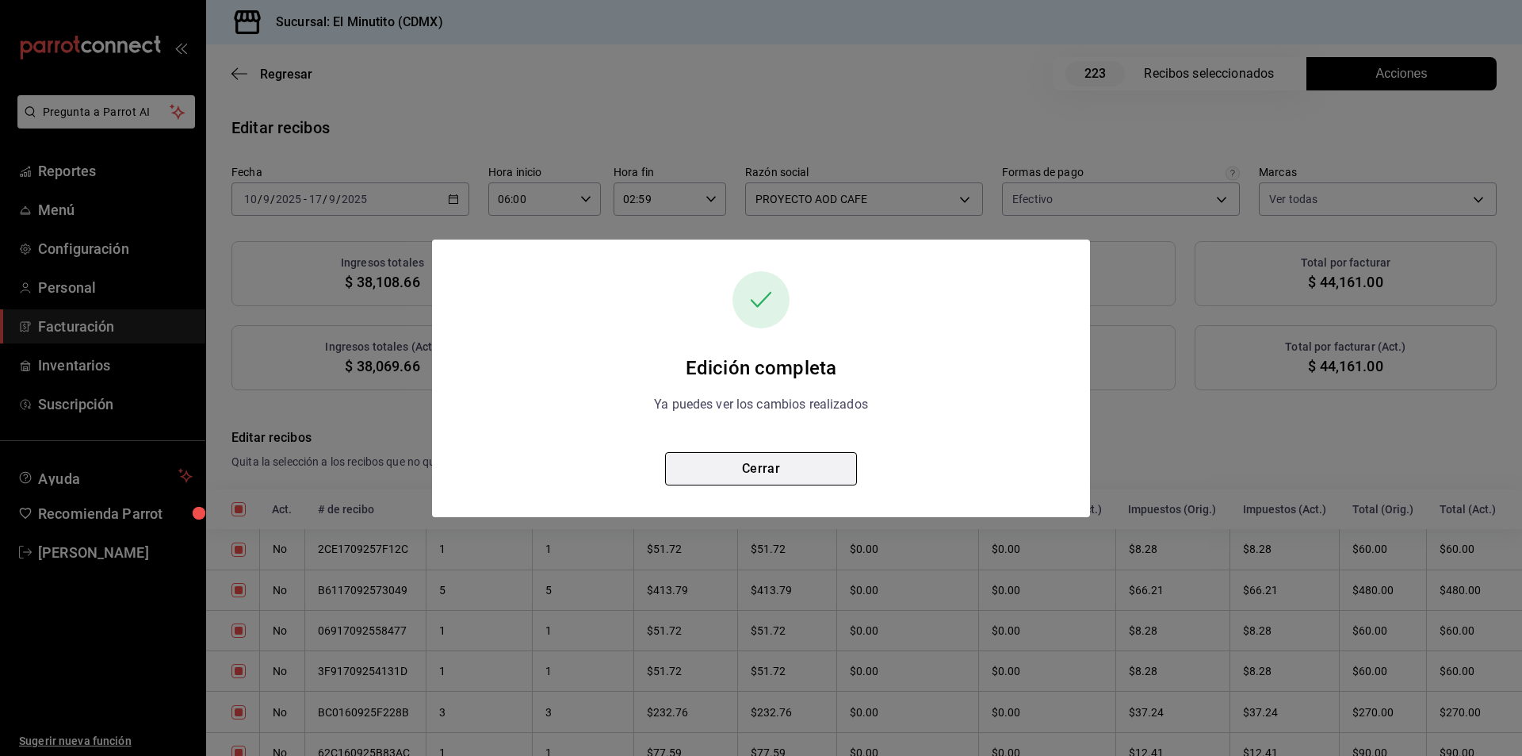
click at [769, 469] on button "Cerrar" at bounding box center [761, 468] width 192 height 33
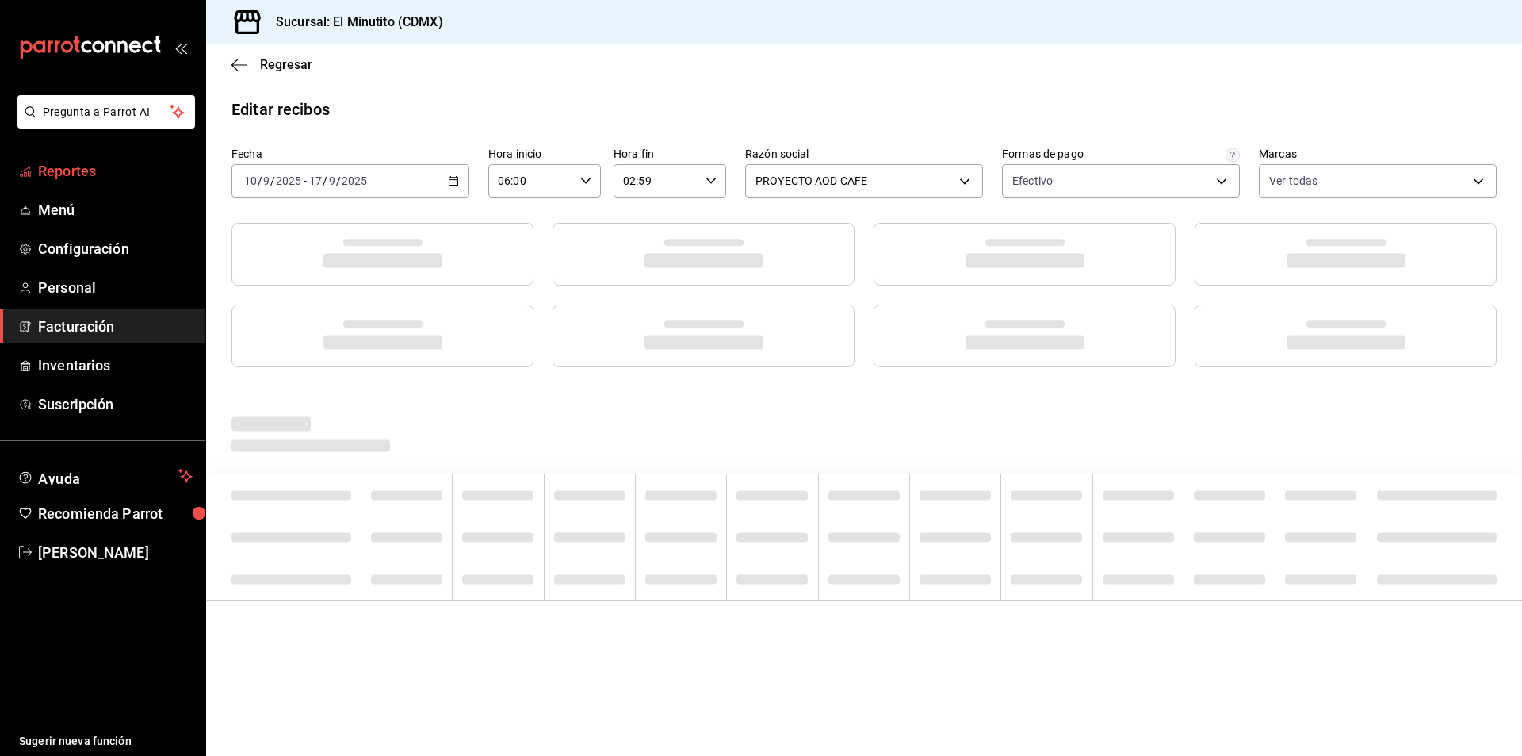
click at [77, 178] on span "Reportes" at bounding box center [115, 170] width 155 height 21
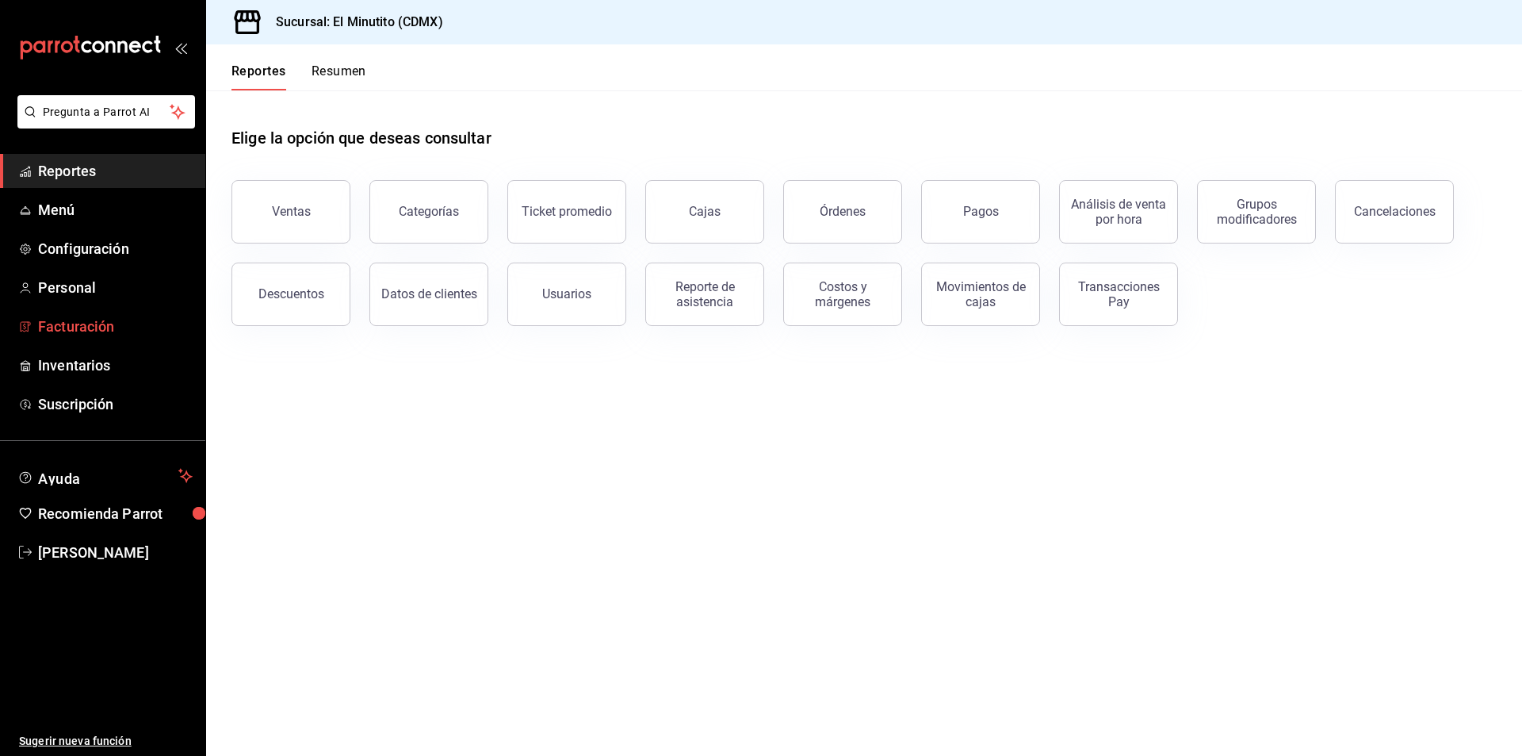
click at [52, 327] on span "Facturación" at bounding box center [115, 326] width 155 height 21
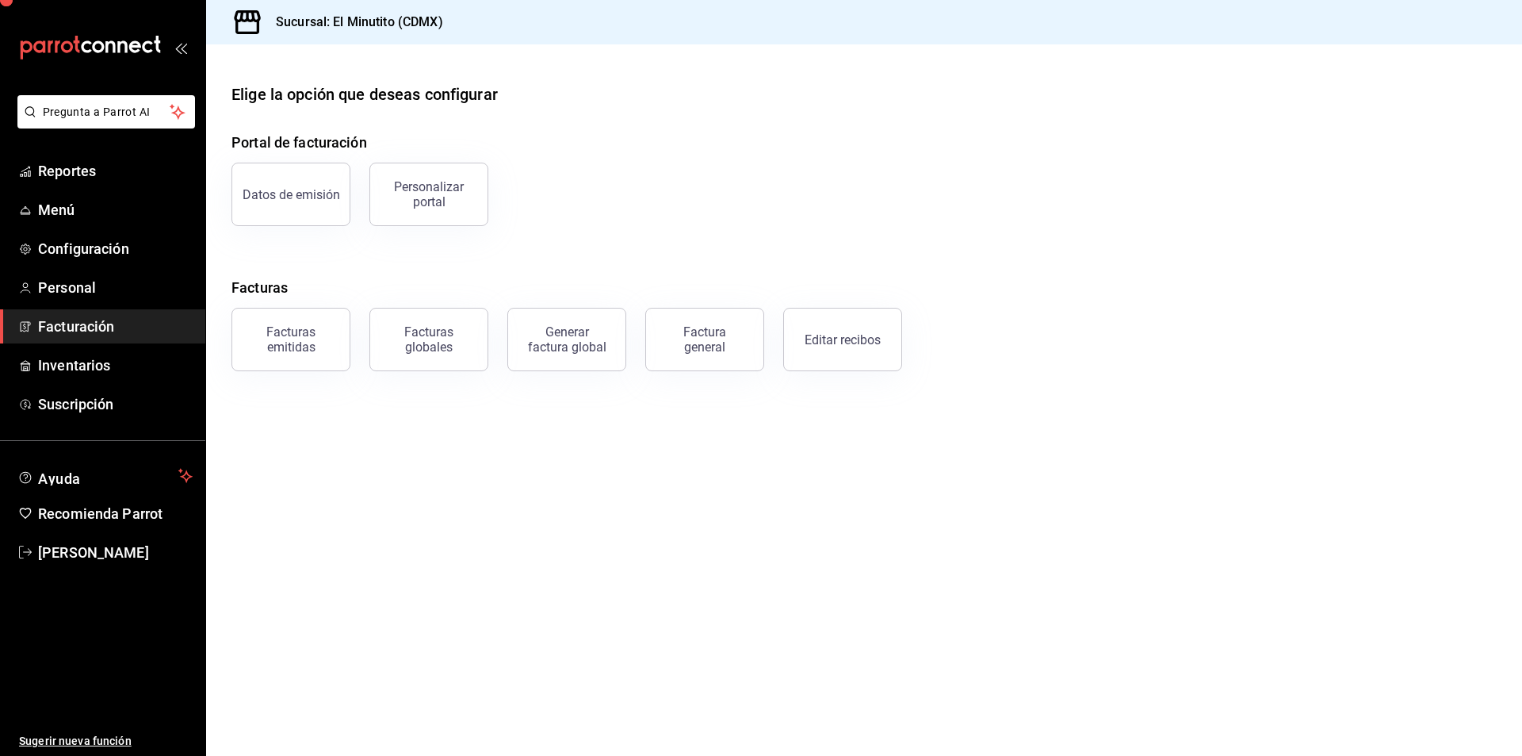
click at [52, 327] on span "Facturación" at bounding box center [115, 326] width 155 height 21
click at [82, 178] on span "Reportes" at bounding box center [115, 170] width 155 height 21
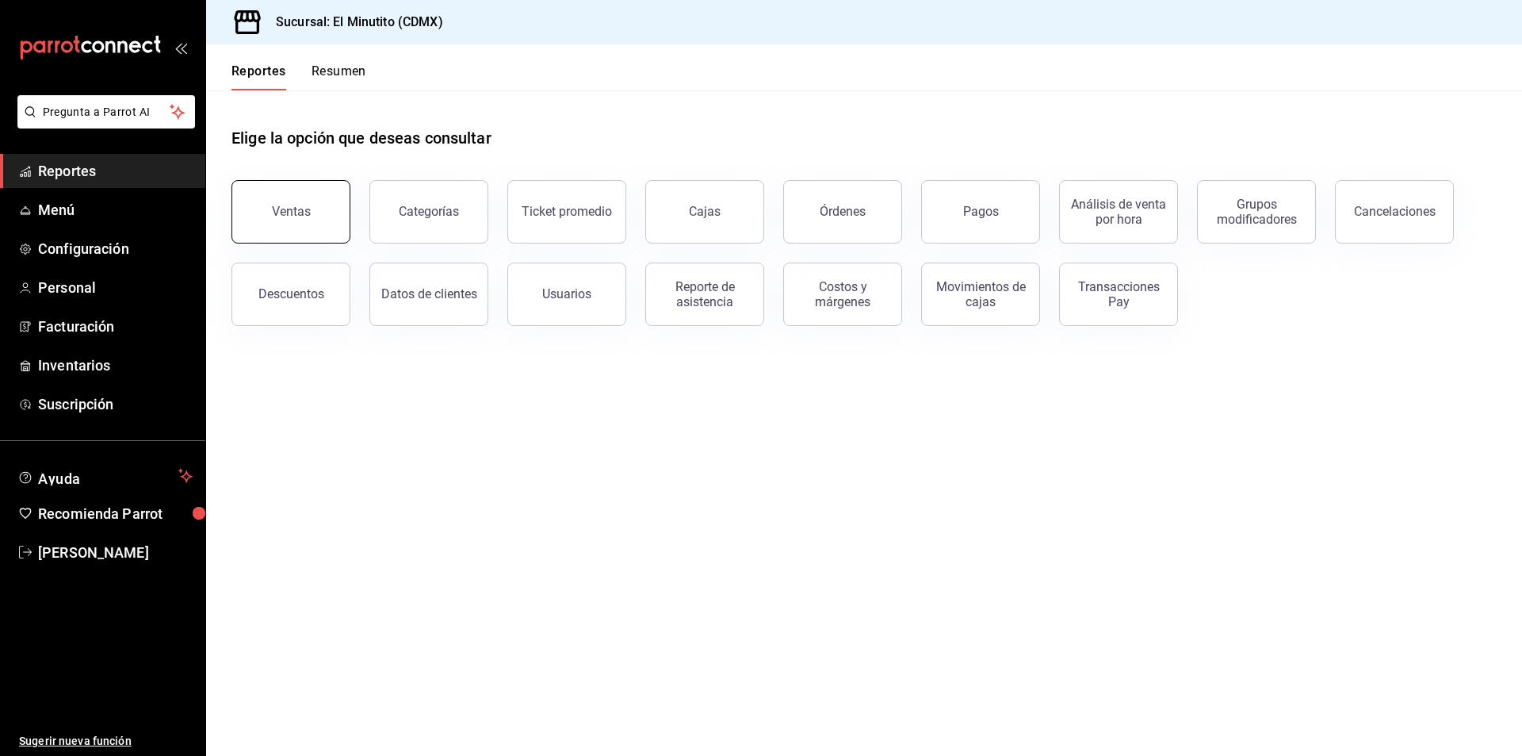
click at [322, 216] on button "Ventas" at bounding box center [291, 211] width 119 height 63
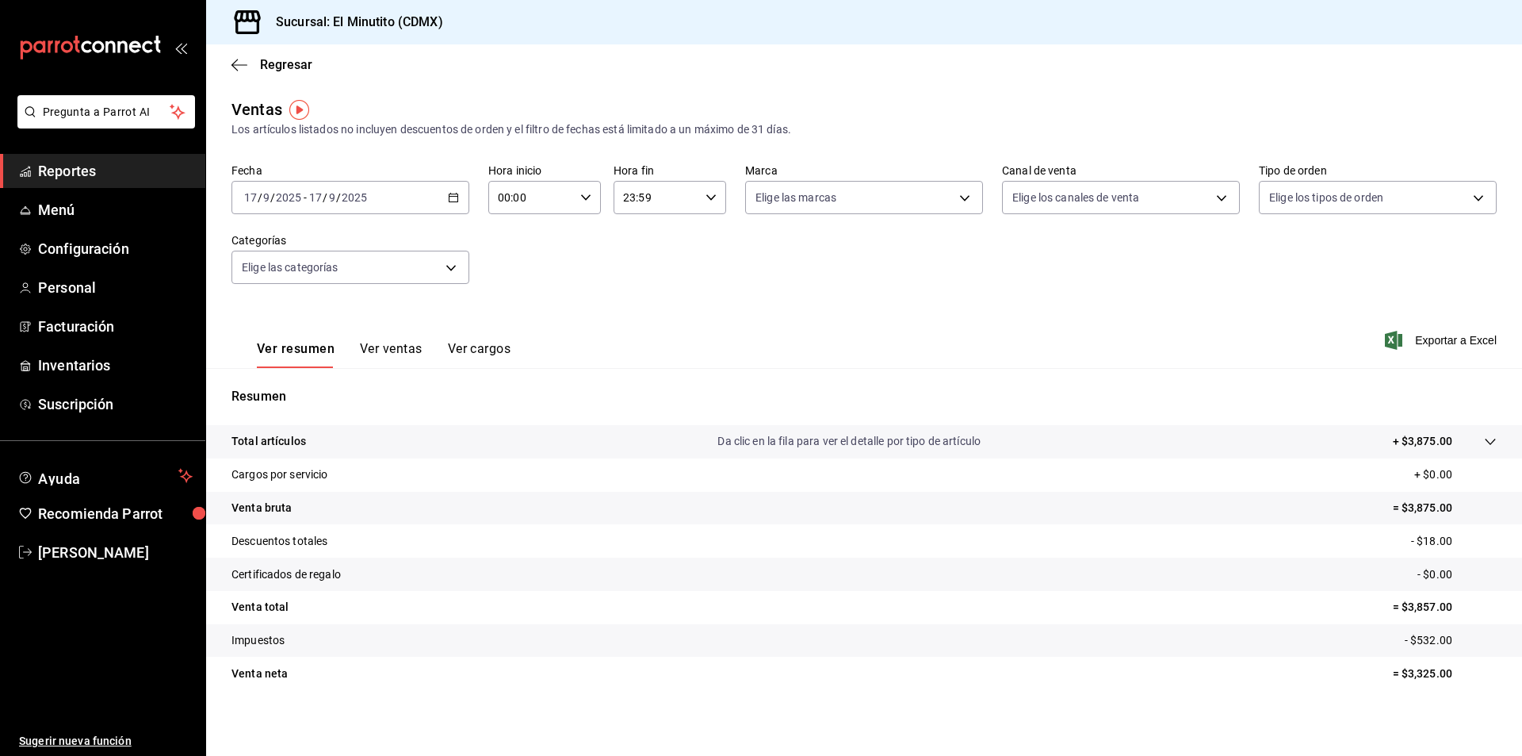
click at [450, 194] on \(Stroke\) "button" at bounding box center [454, 197] width 10 height 9
click at [303, 382] on span "Rango de fechas" at bounding box center [306, 388] width 123 height 17
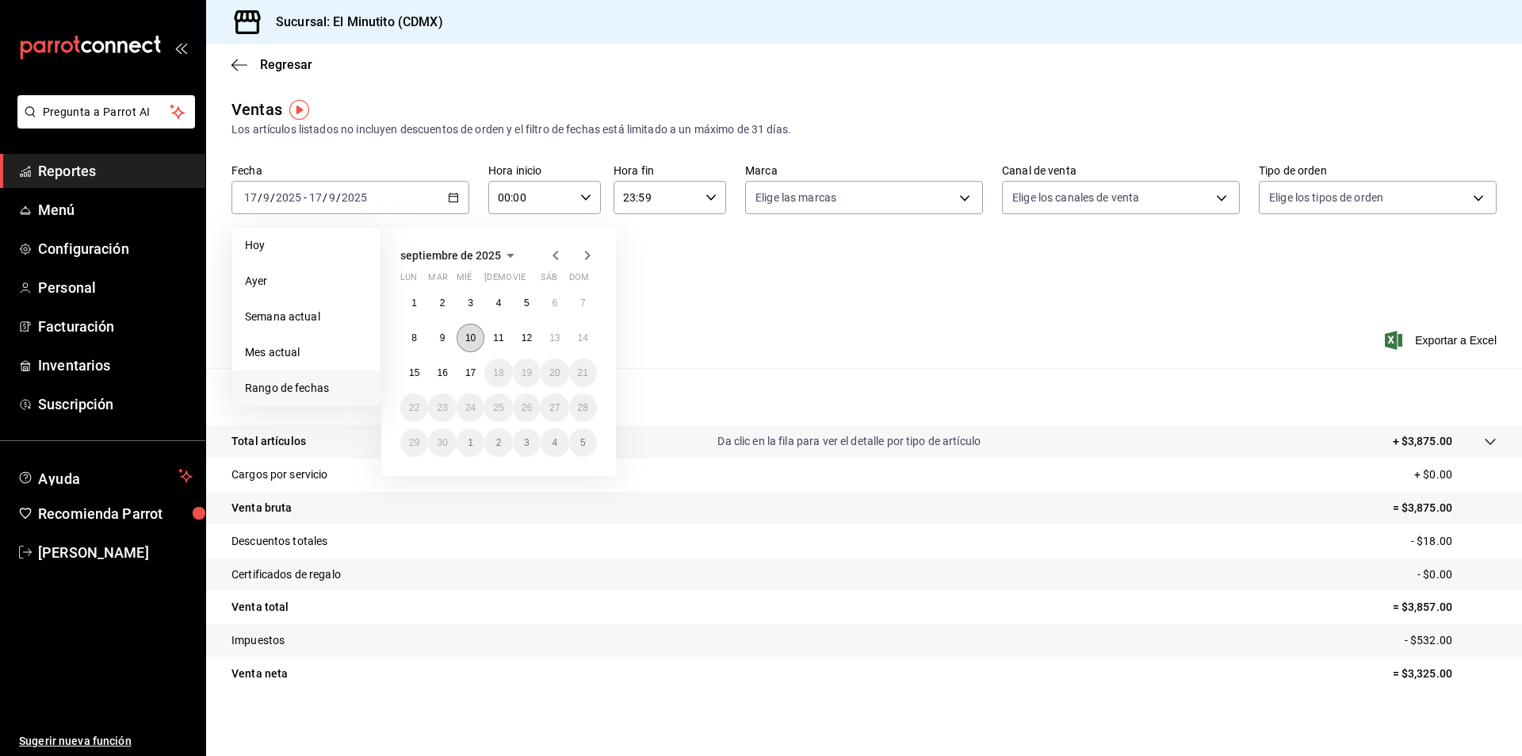
drag, startPoint x: 472, startPoint y: 332, endPoint x: 474, endPoint y: 347, distance: 14.5
click at [473, 332] on abbr "10" at bounding box center [470, 337] width 10 height 11
click at [467, 373] on abbr "17" at bounding box center [470, 372] width 10 height 11
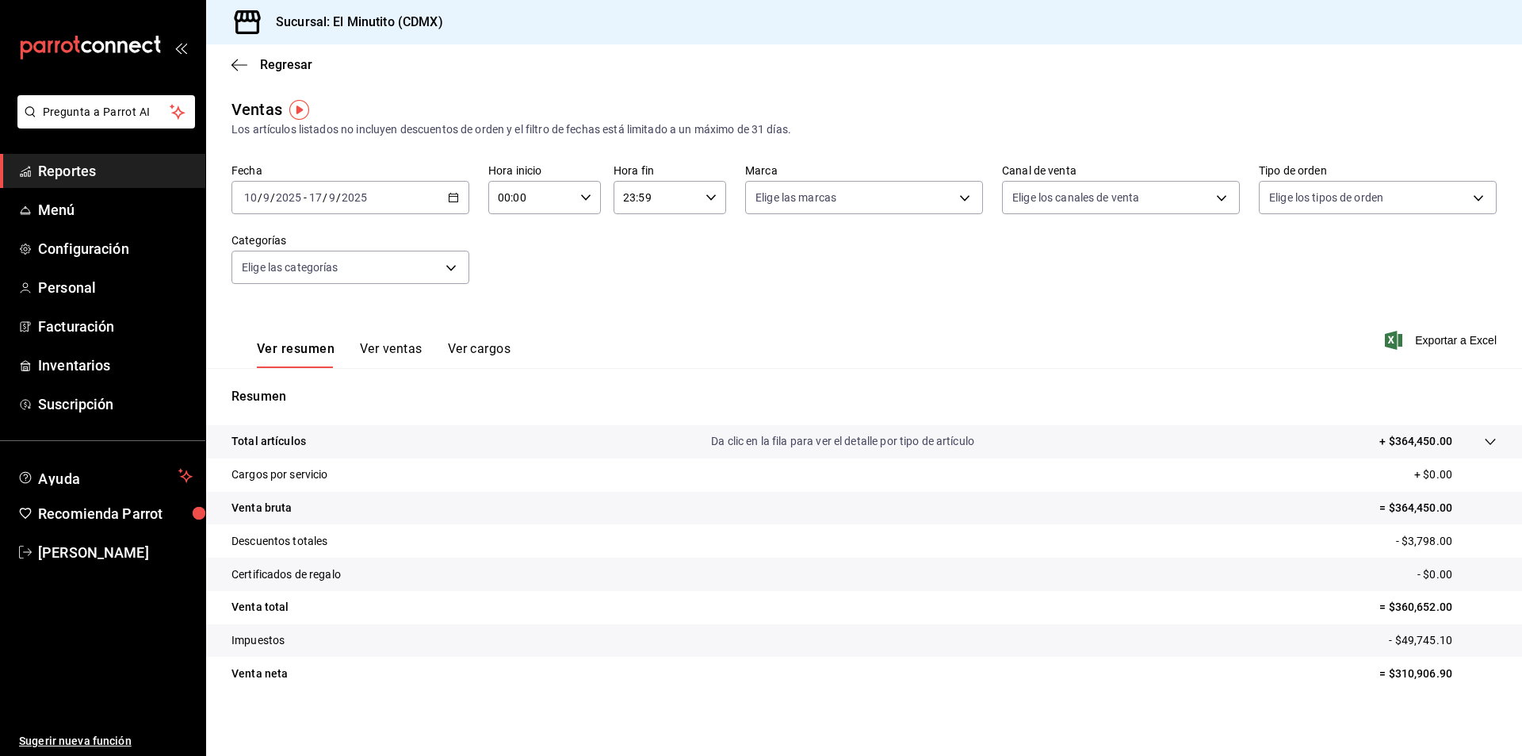
click at [574, 197] on div "00:00 Hora inicio" at bounding box center [544, 197] width 113 height 33
click at [512, 309] on span "06" at bounding box center [514, 307] width 31 height 13
type input "06:00"
click at [698, 265] on div at bounding box center [761, 378] width 1522 height 756
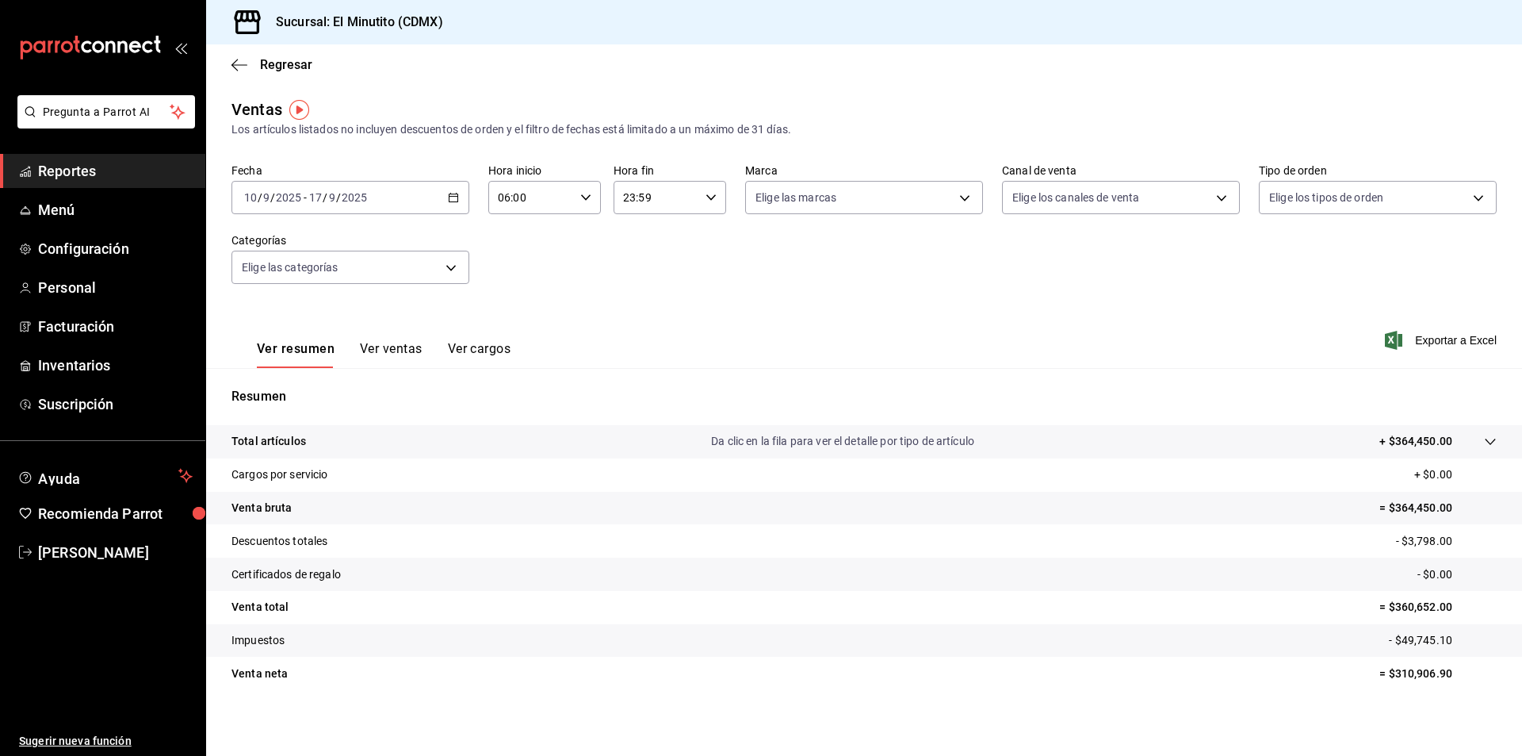
click at [710, 197] on icon "button" at bounding box center [711, 197] width 11 height 11
click at [643, 241] on span "02" at bounding box center [637, 241] width 31 height 13
type input "02:59"
click at [901, 301] on div at bounding box center [761, 378] width 1522 height 756
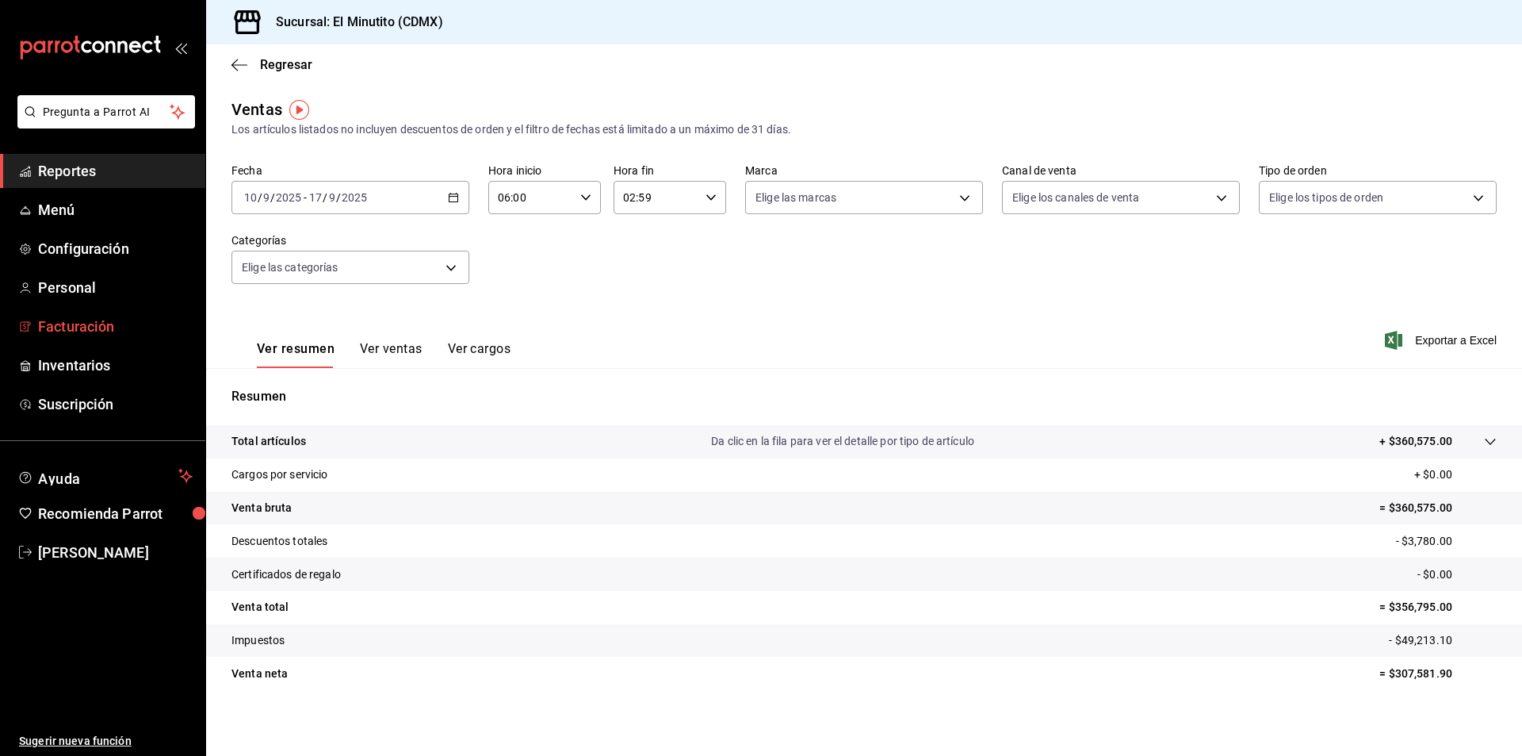
click at [107, 325] on span "Facturación" at bounding box center [115, 326] width 155 height 21
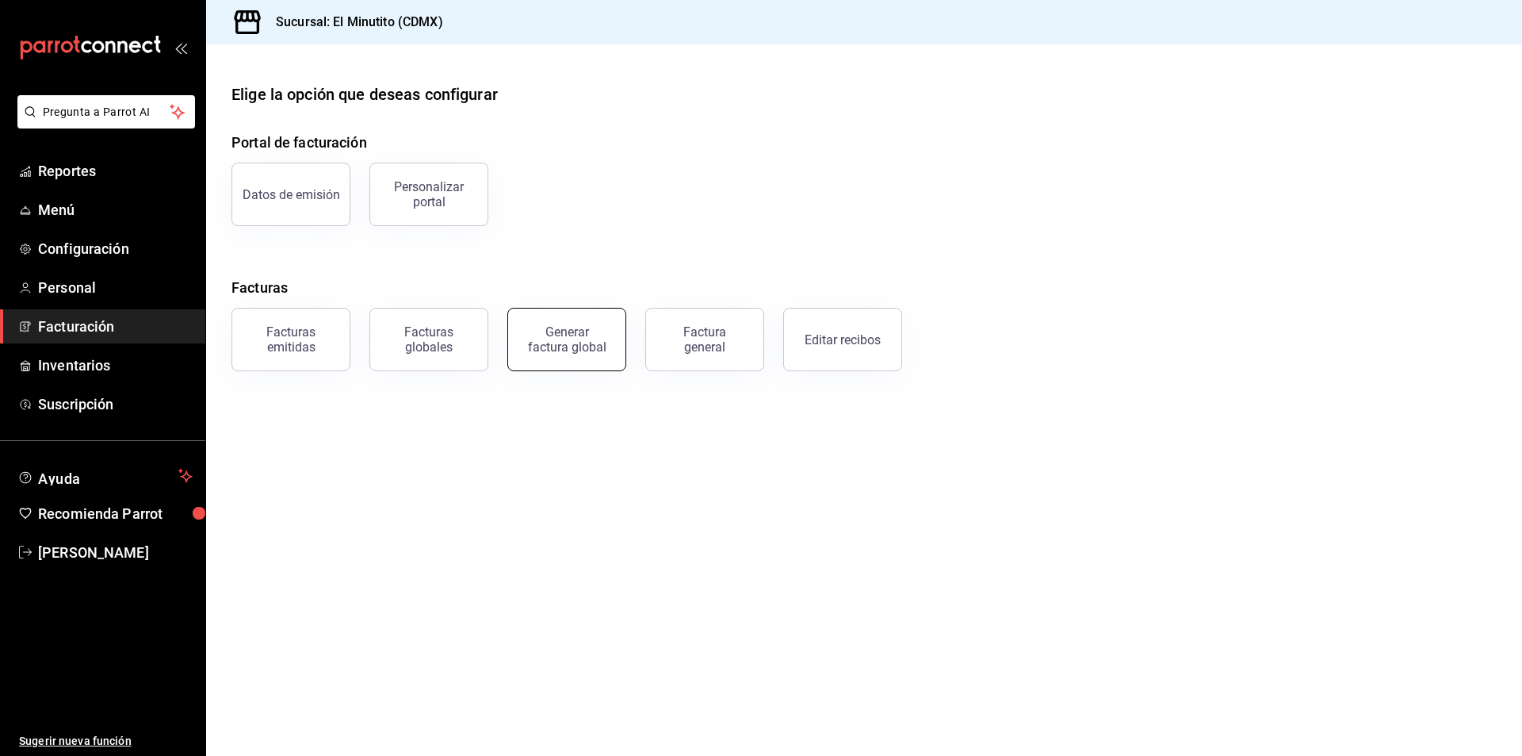
click at [576, 347] on div "Generar factura global" at bounding box center [566, 339] width 79 height 30
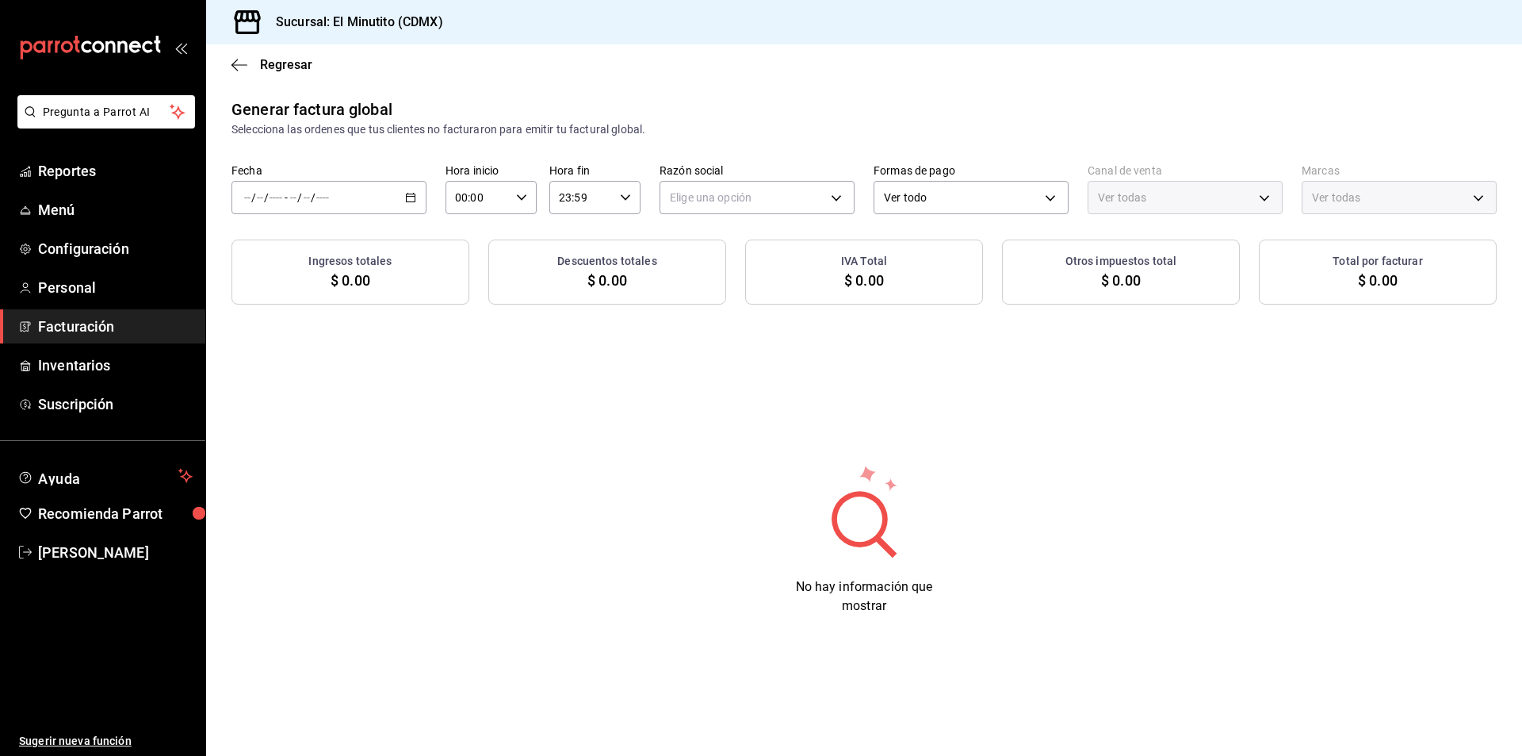
type input "PARROT,UBER_EATS,RAPPI,DIDI_FOOD,ONLINE"
click at [411, 196] on icon "button" at bounding box center [410, 197] width 11 height 11
click at [285, 242] on span "Rango de fechas" at bounding box center [306, 245] width 123 height 17
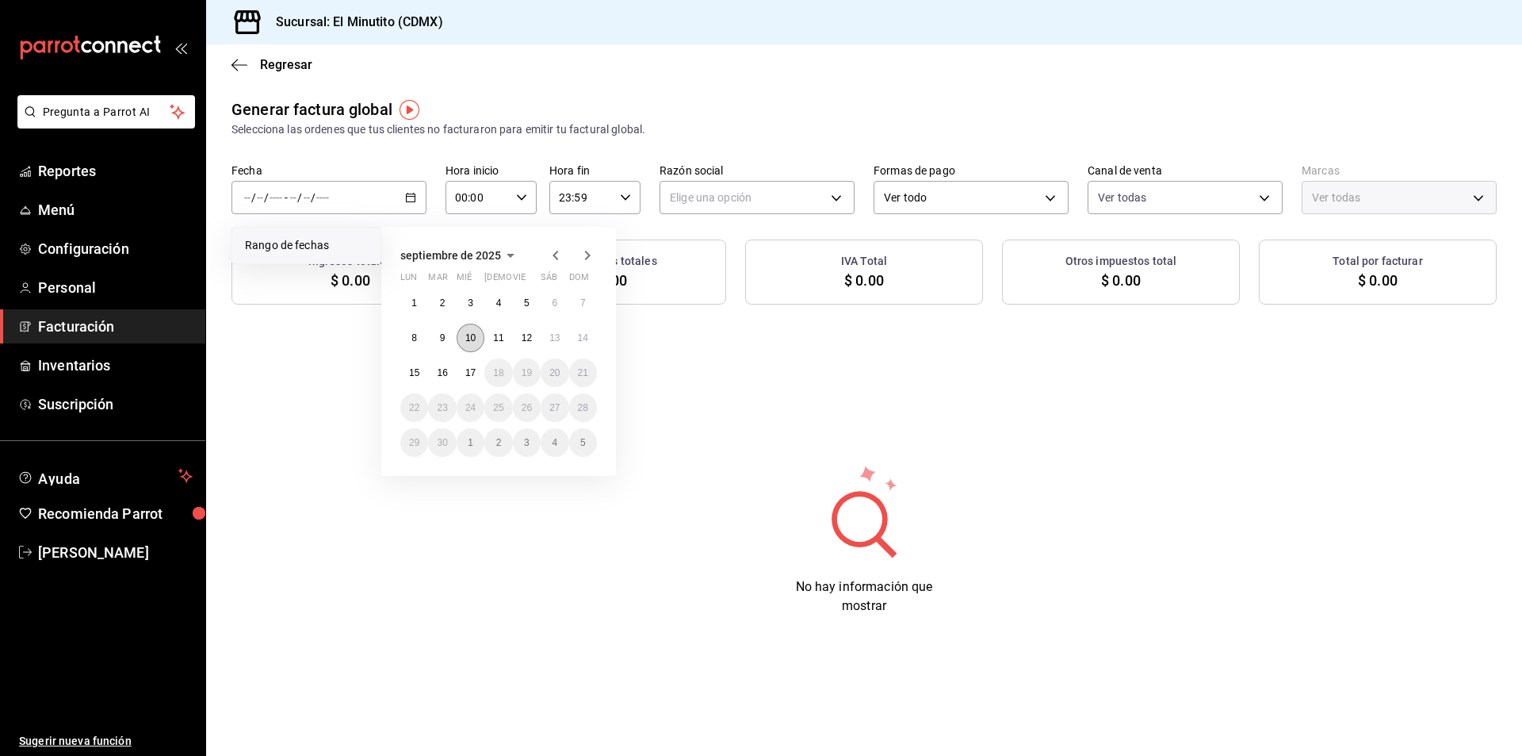
click at [472, 340] on abbr "10" at bounding box center [470, 337] width 10 height 11
click at [472, 376] on abbr "17" at bounding box center [470, 372] width 10 height 11
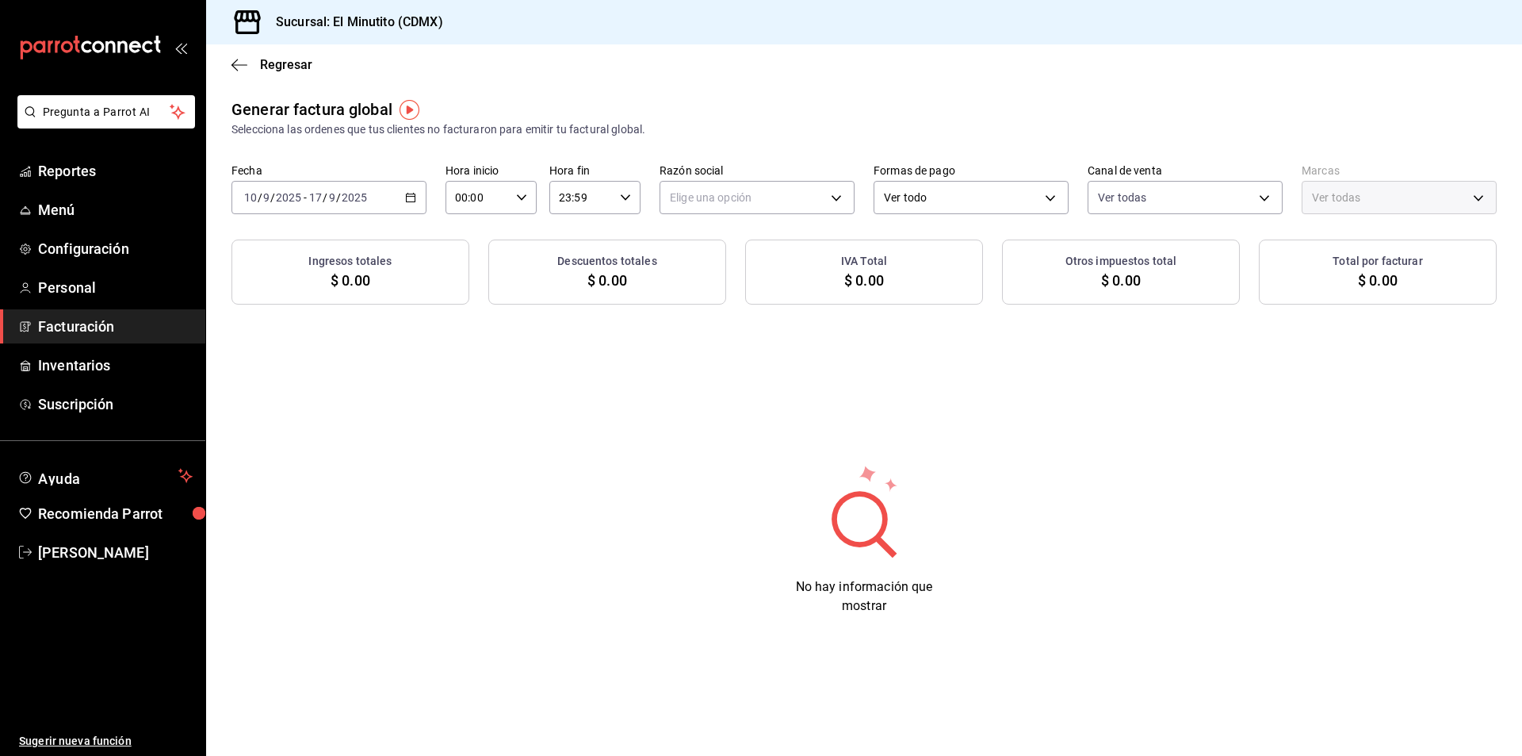
click at [523, 191] on div "00:00 Hora inicio" at bounding box center [491, 197] width 91 height 33
click at [469, 310] on span "06" at bounding box center [468, 307] width 21 height 13
type input "06:00"
click at [623, 195] on div at bounding box center [761, 378] width 1522 height 756
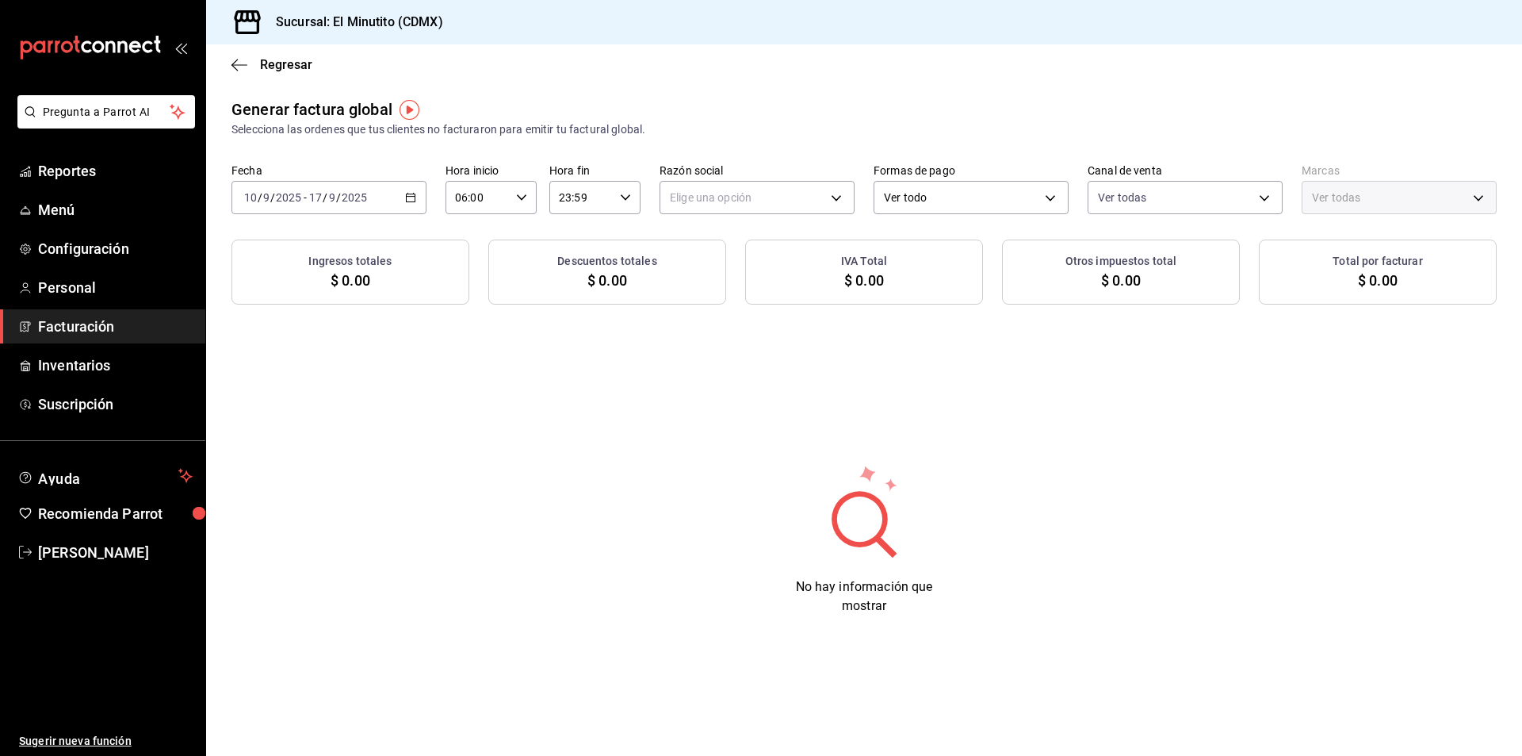
click at [623, 195] on icon "button" at bounding box center [625, 197] width 11 height 11
click at [571, 308] on span "02" at bounding box center [572, 314] width 21 height 13
type input "02:59"
click at [573, 312] on span "02" at bounding box center [572, 314] width 21 height 13
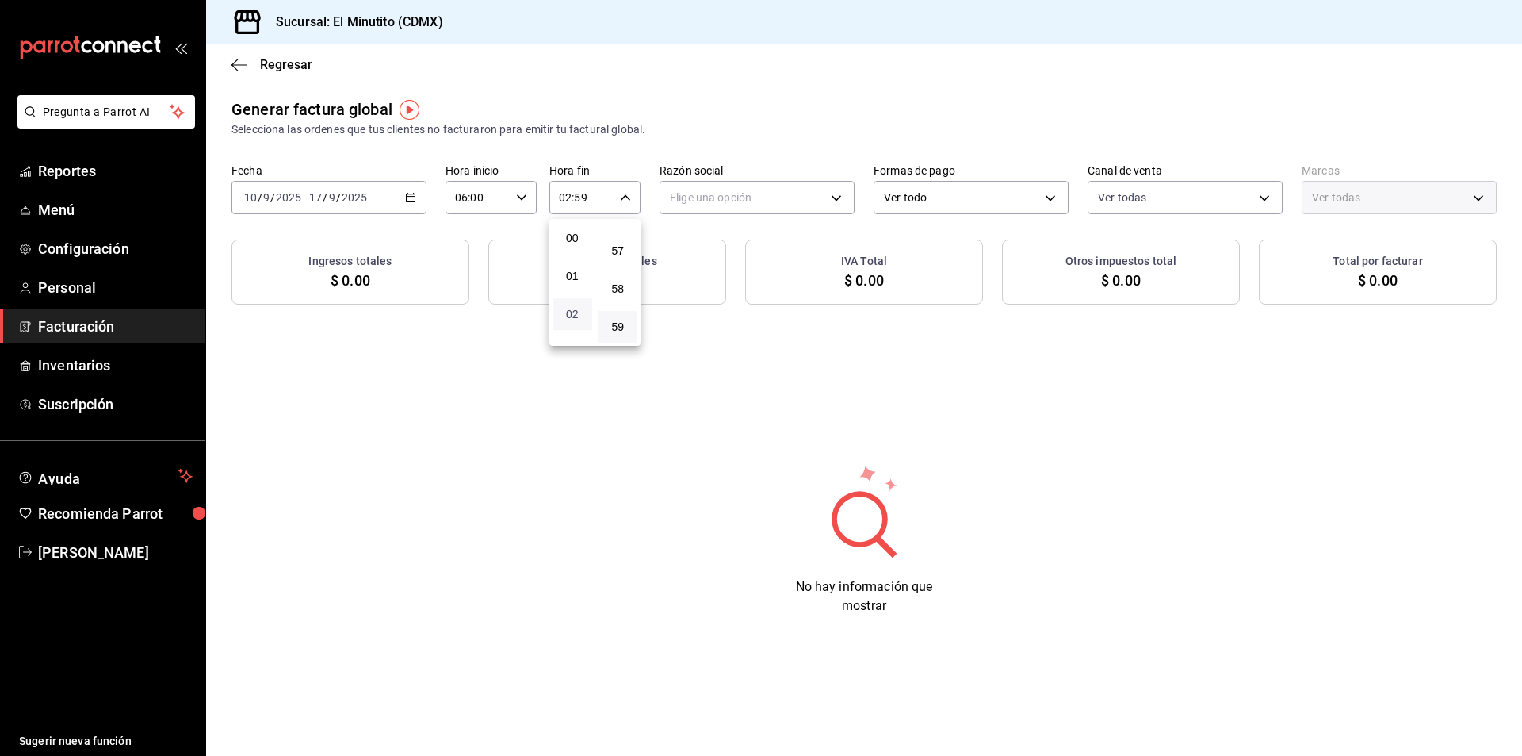
click at [573, 312] on span "02" at bounding box center [572, 314] width 21 height 13
click at [772, 334] on div at bounding box center [761, 378] width 1522 height 756
click at [775, 334] on div "Generar factura global Selecciona las ordenes que tus clientes no facturaron pa…" at bounding box center [864, 369] width 1316 height 543
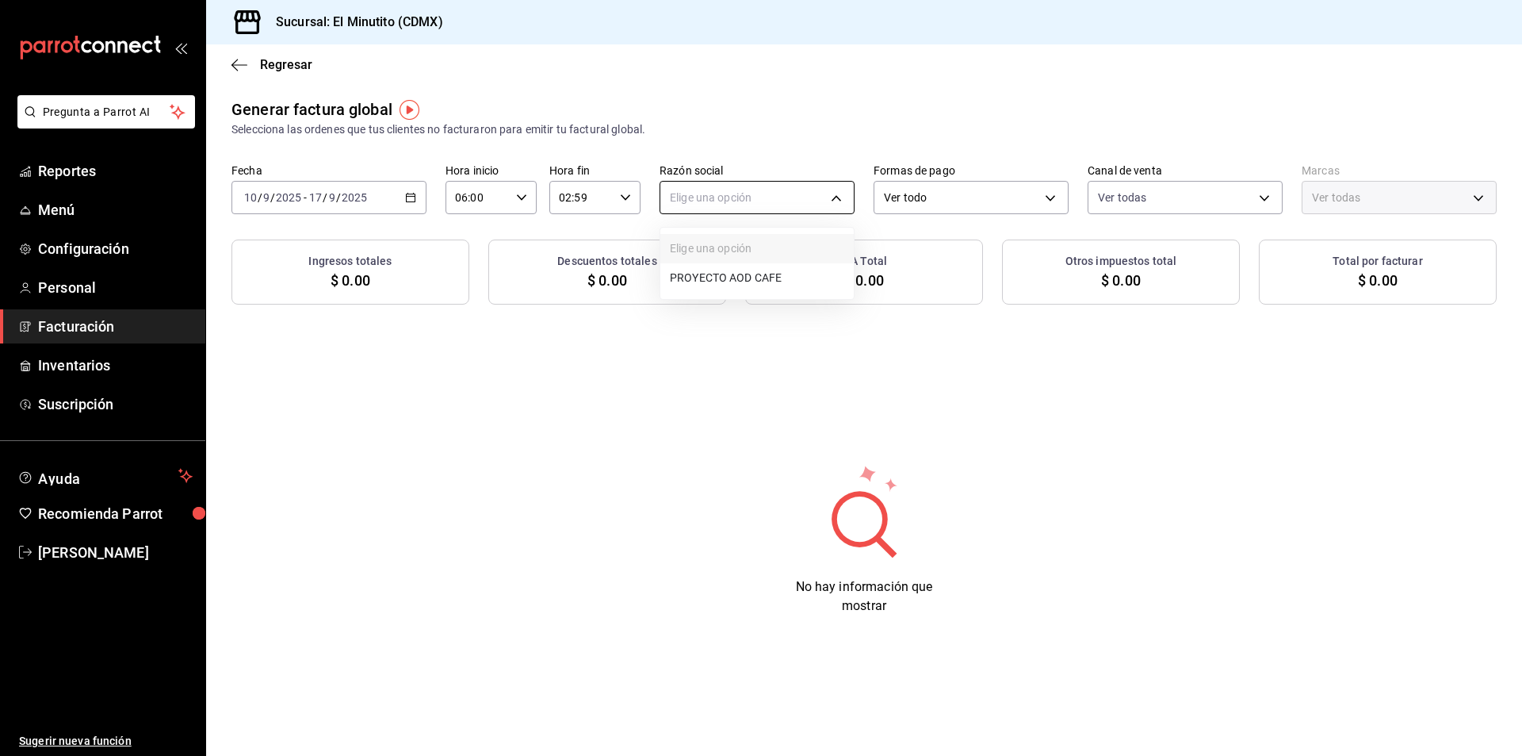
click at [833, 193] on body "Pregunta a Parrot AI Reportes Menú Configuración Personal Facturación Inventari…" at bounding box center [761, 378] width 1522 height 756
click at [738, 276] on li "PROYECTO AOD CAFE" at bounding box center [757, 277] width 193 height 29
type input "3d6fb096-cc0a-4808-a69d-d88d50023bce"
type input "4d408d16-bc9c-4ff1-8f8c-f60962f8d219"
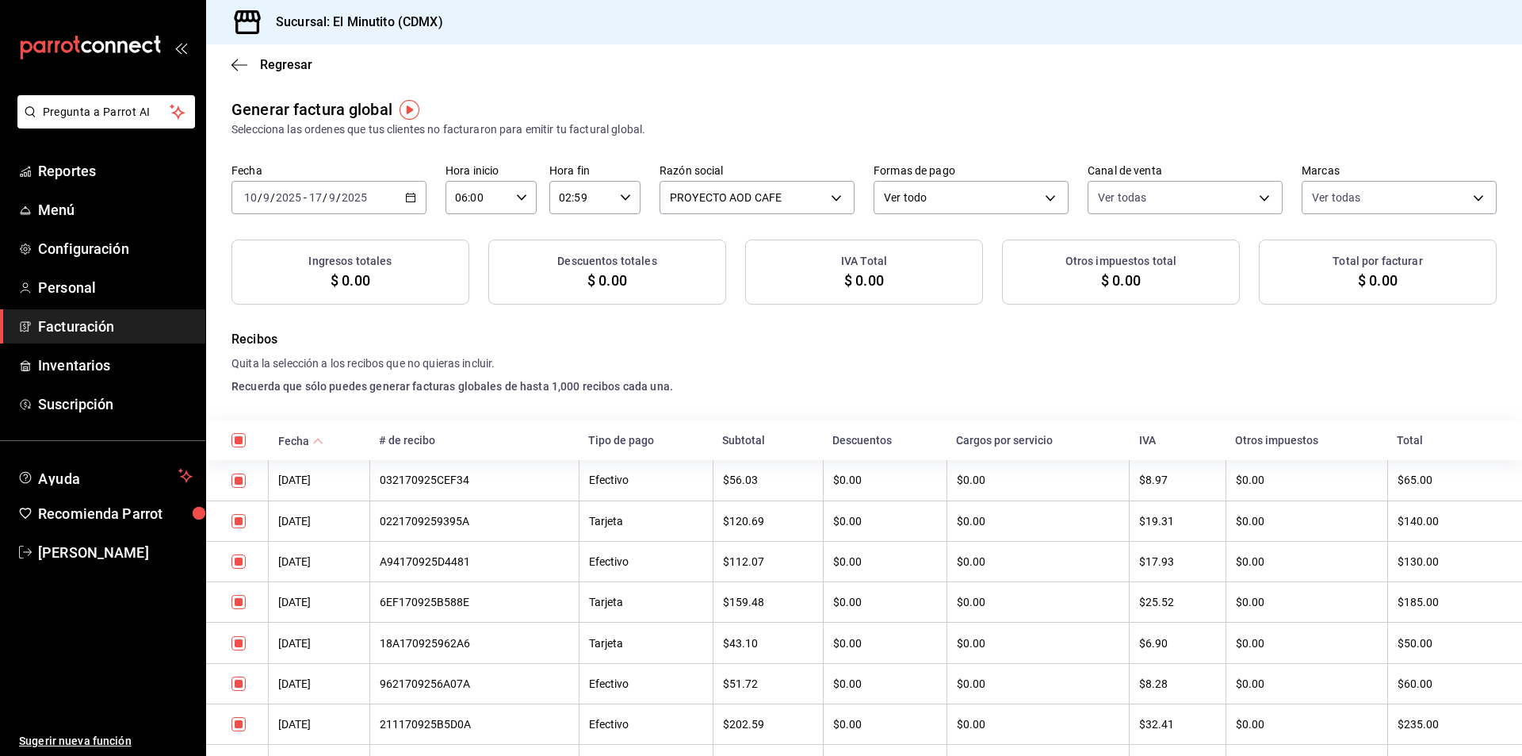
checkbox input "true"
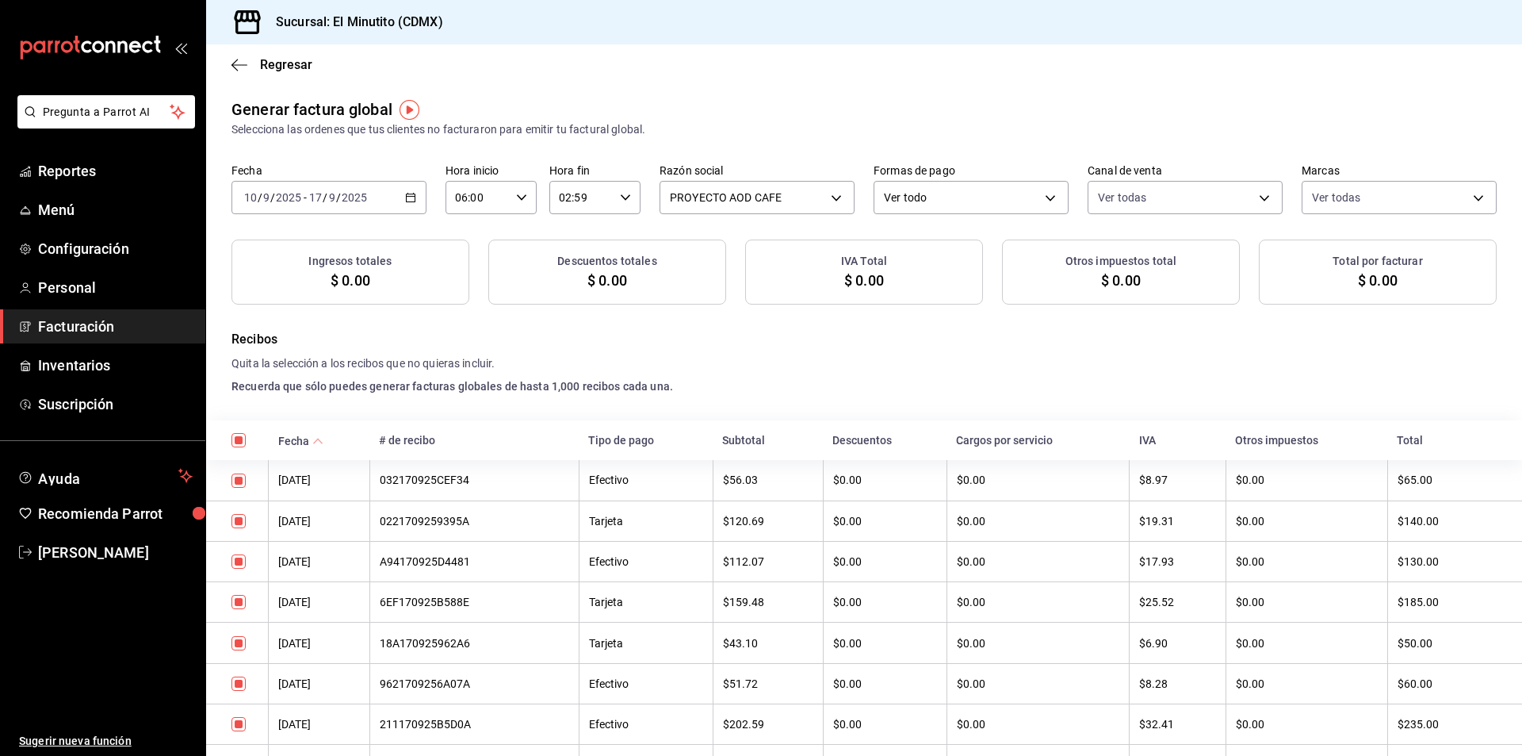
checkbox input "true"
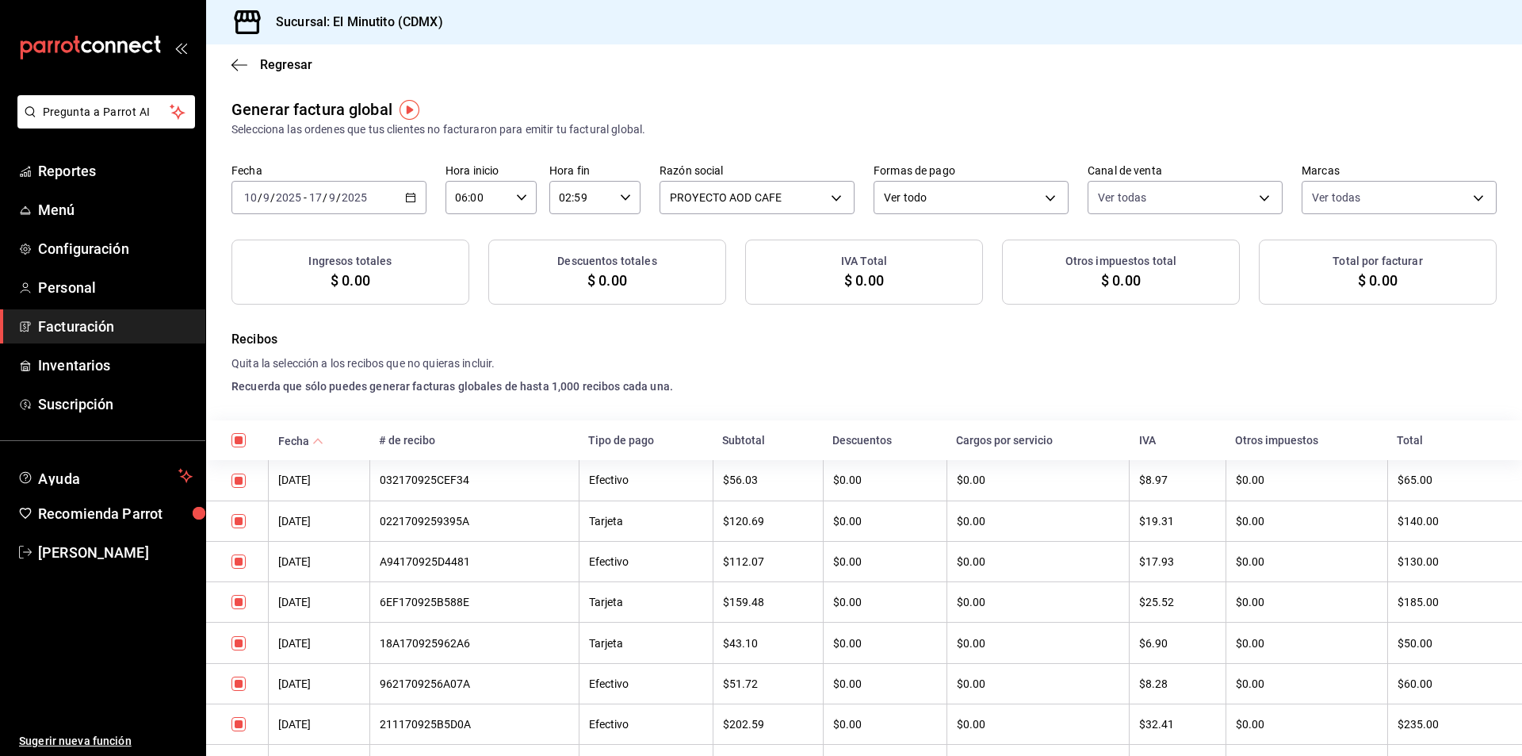
checkbox input "true"
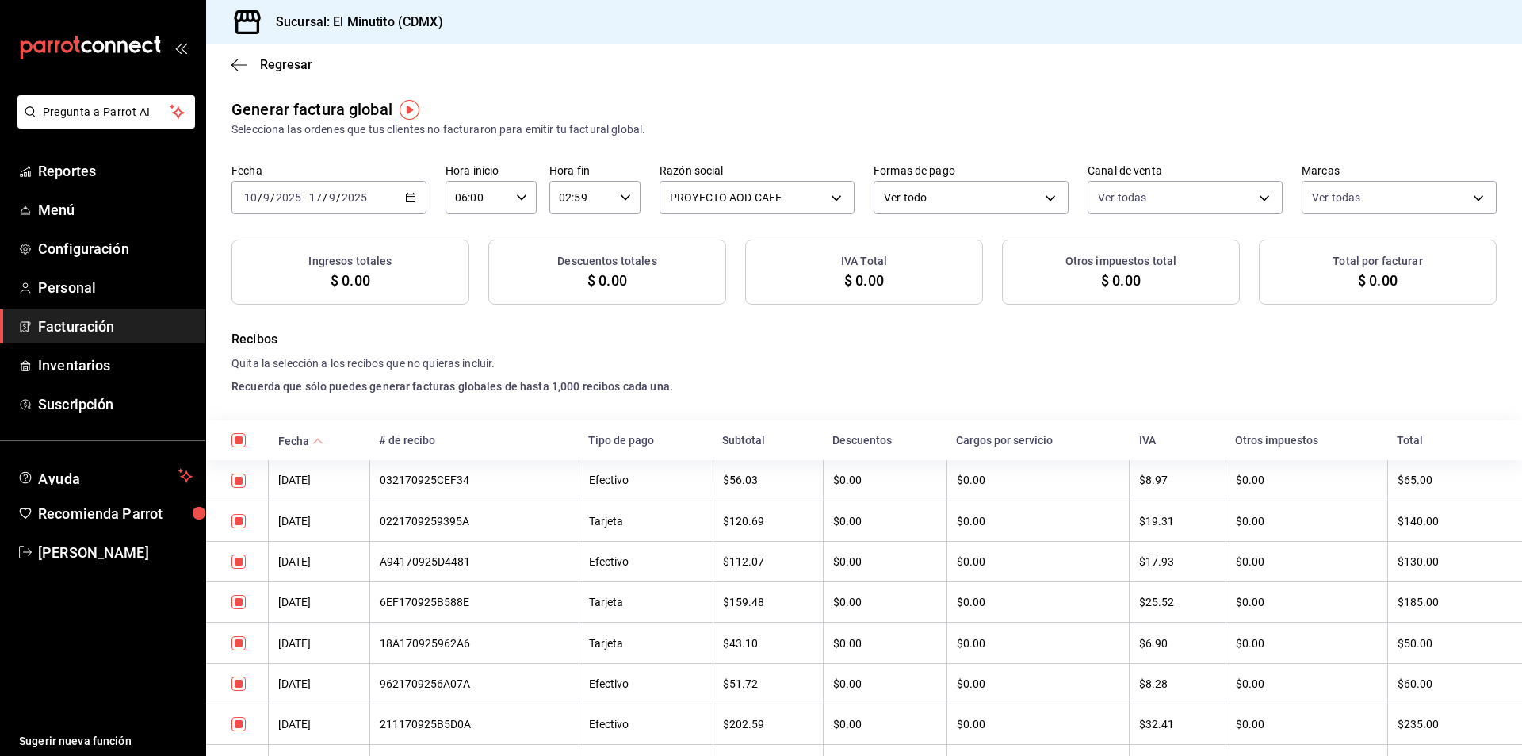
checkbox input "true"
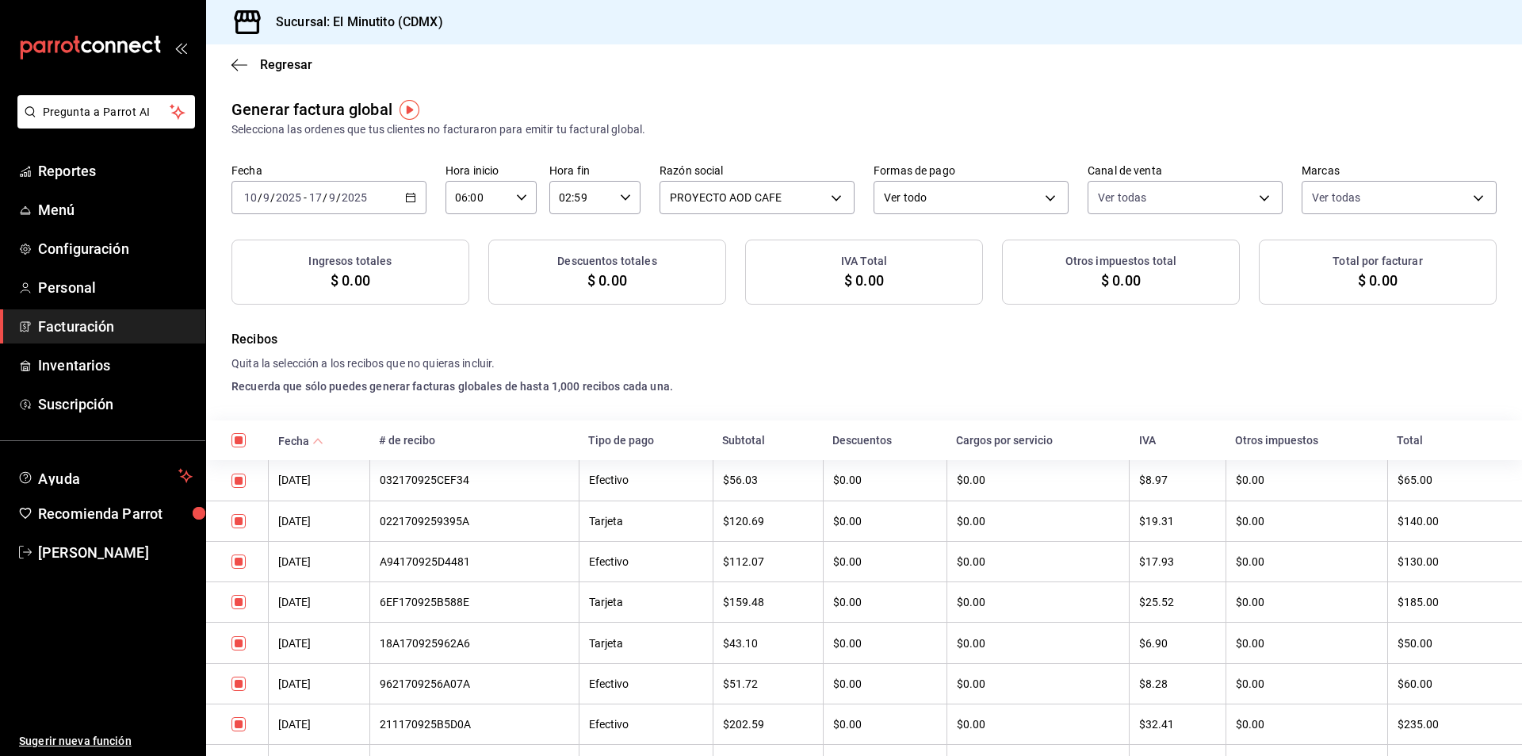
checkbox input "true"
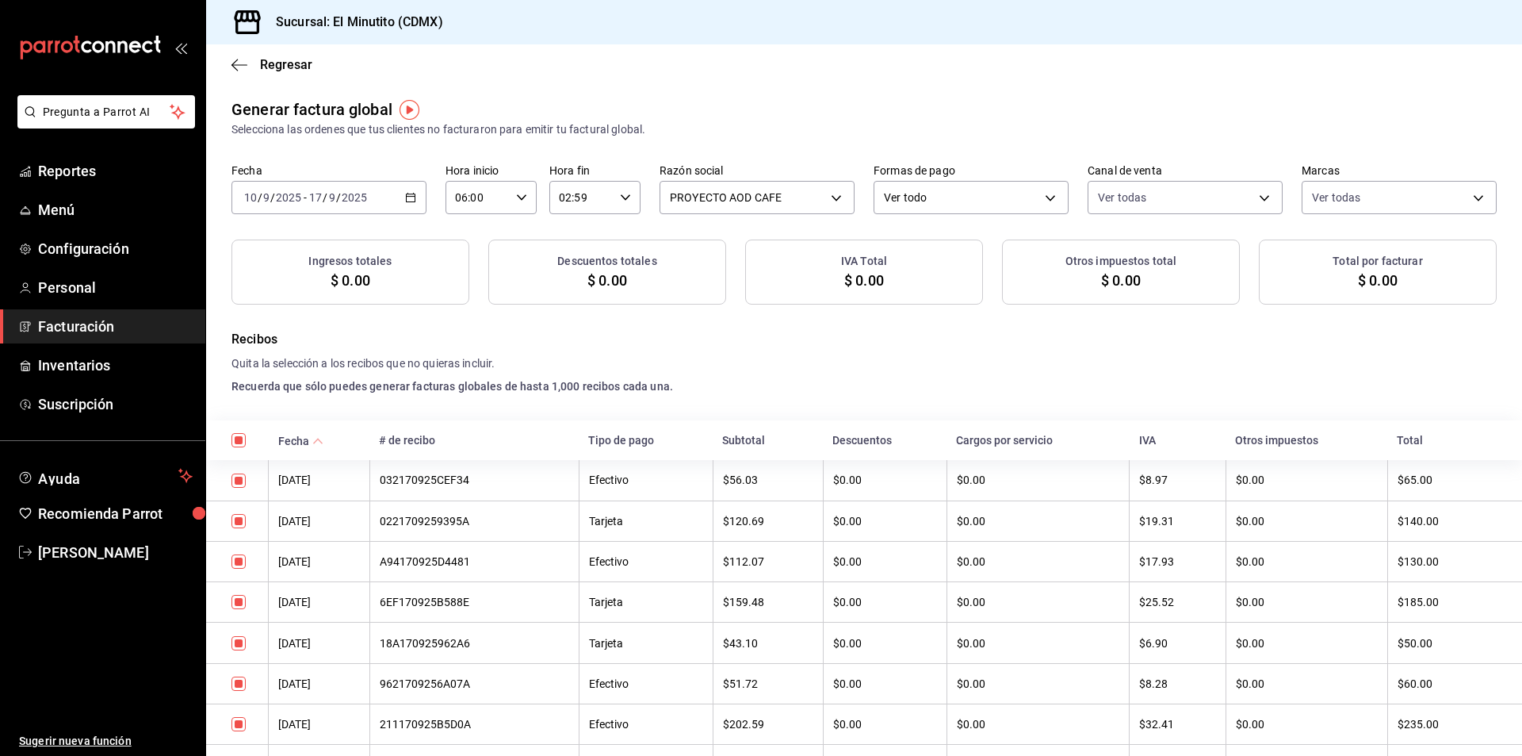
checkbox input "true"
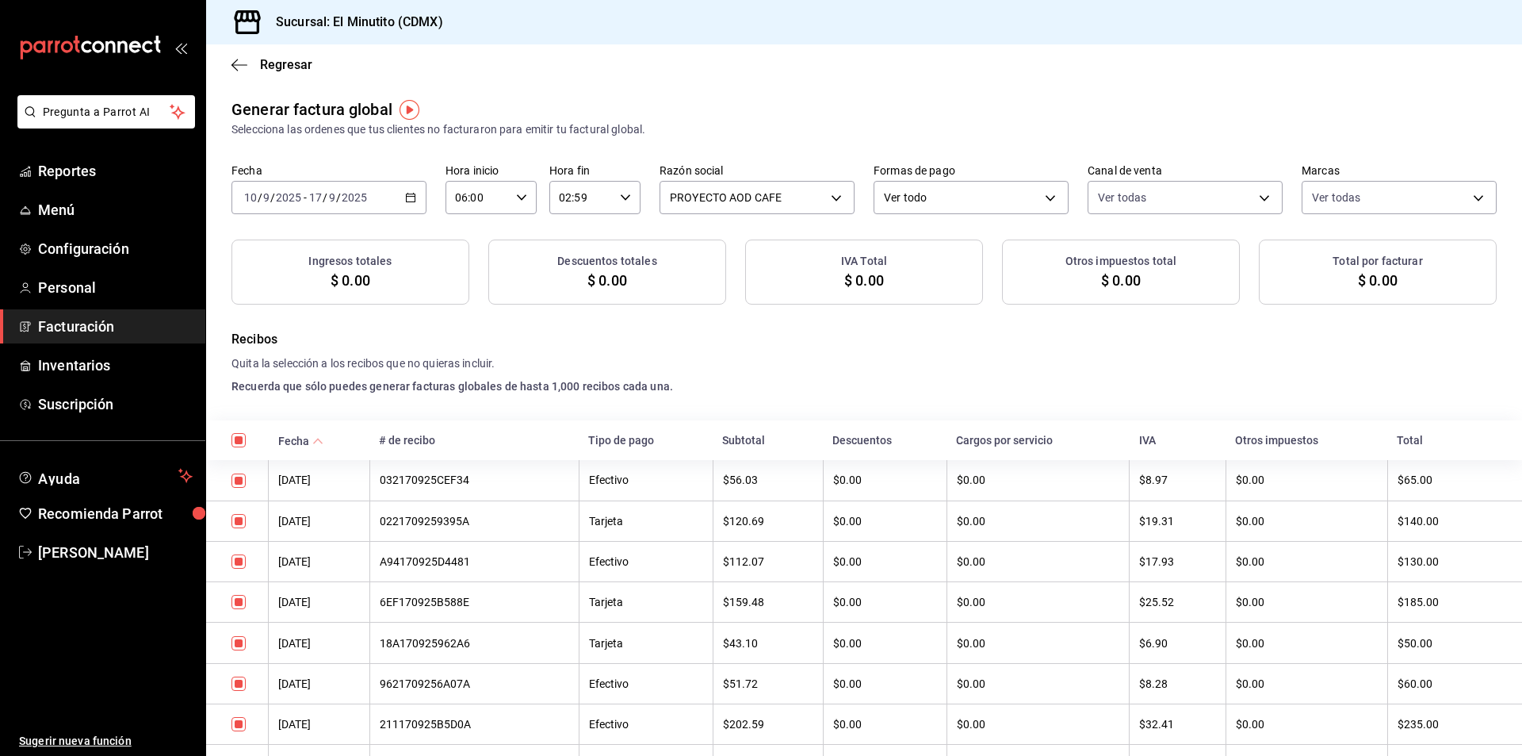
checkbox input "true"
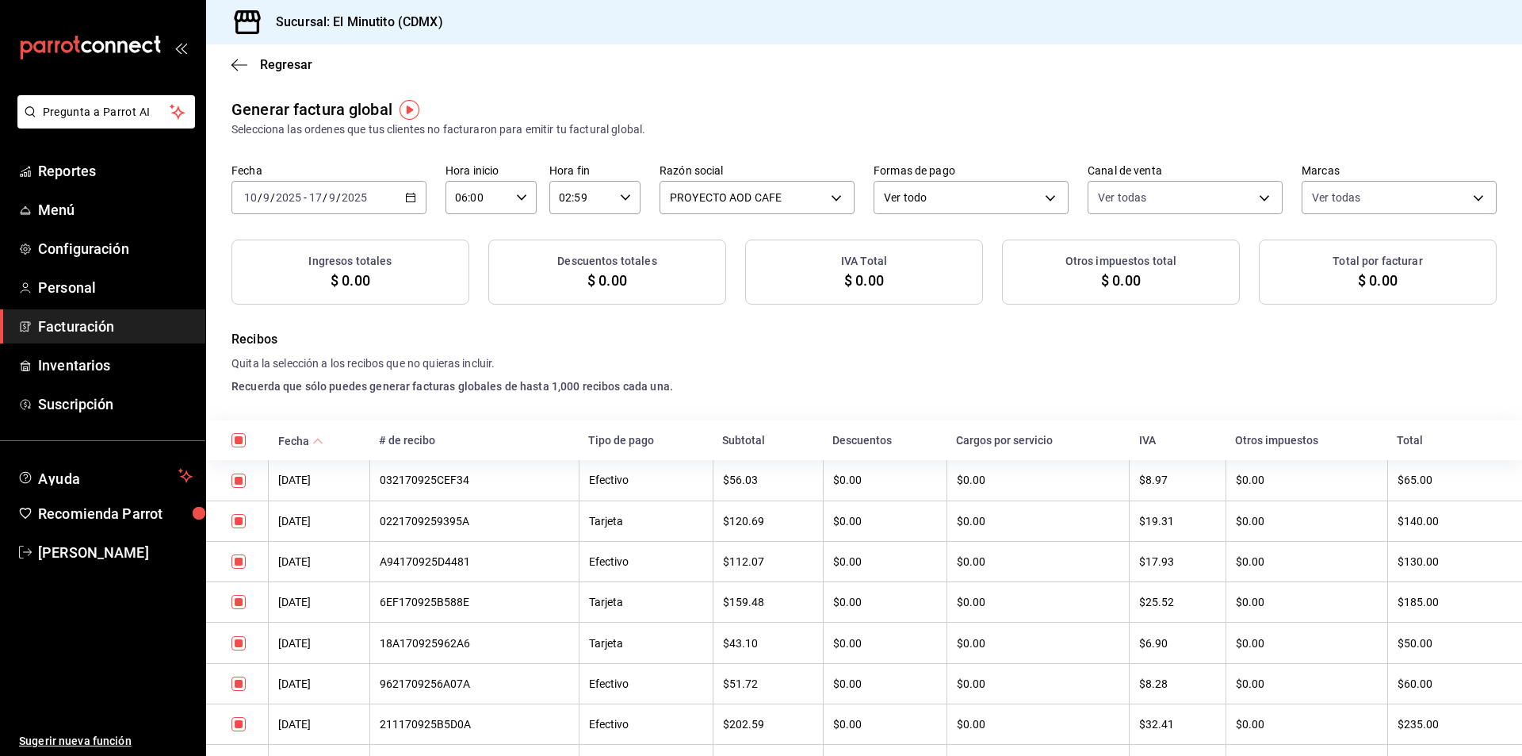
checkbox input "true"
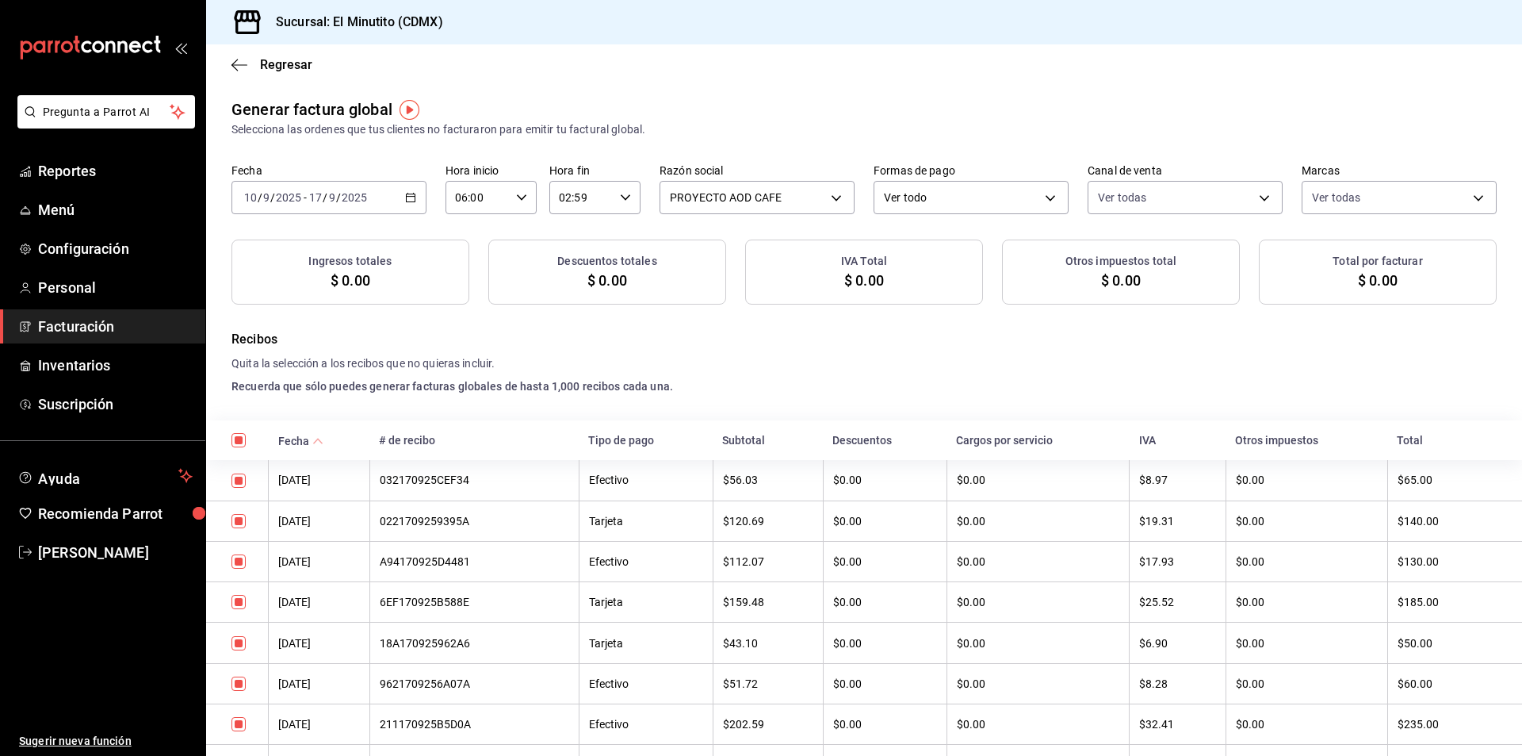
checkbox input "true"
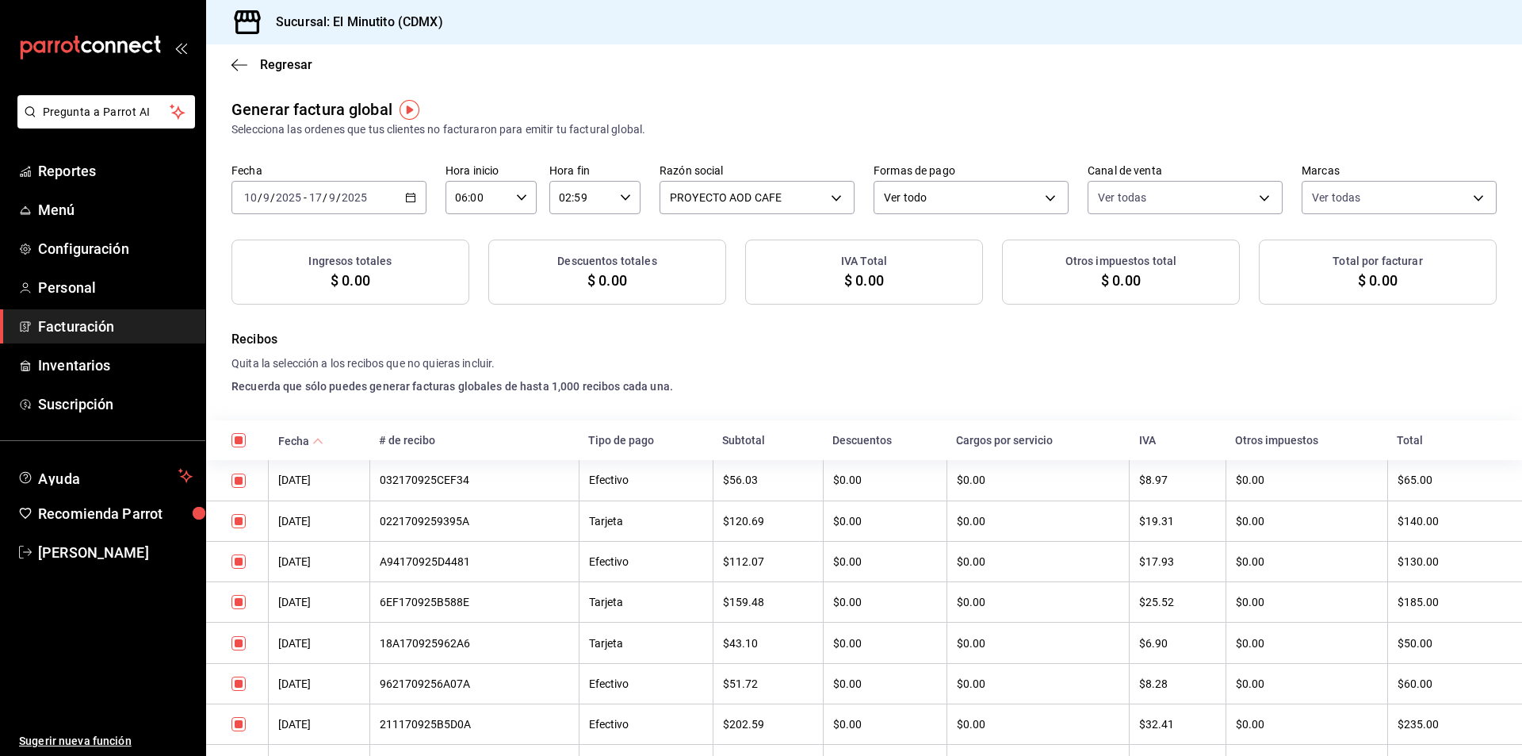
checkbox input "true"
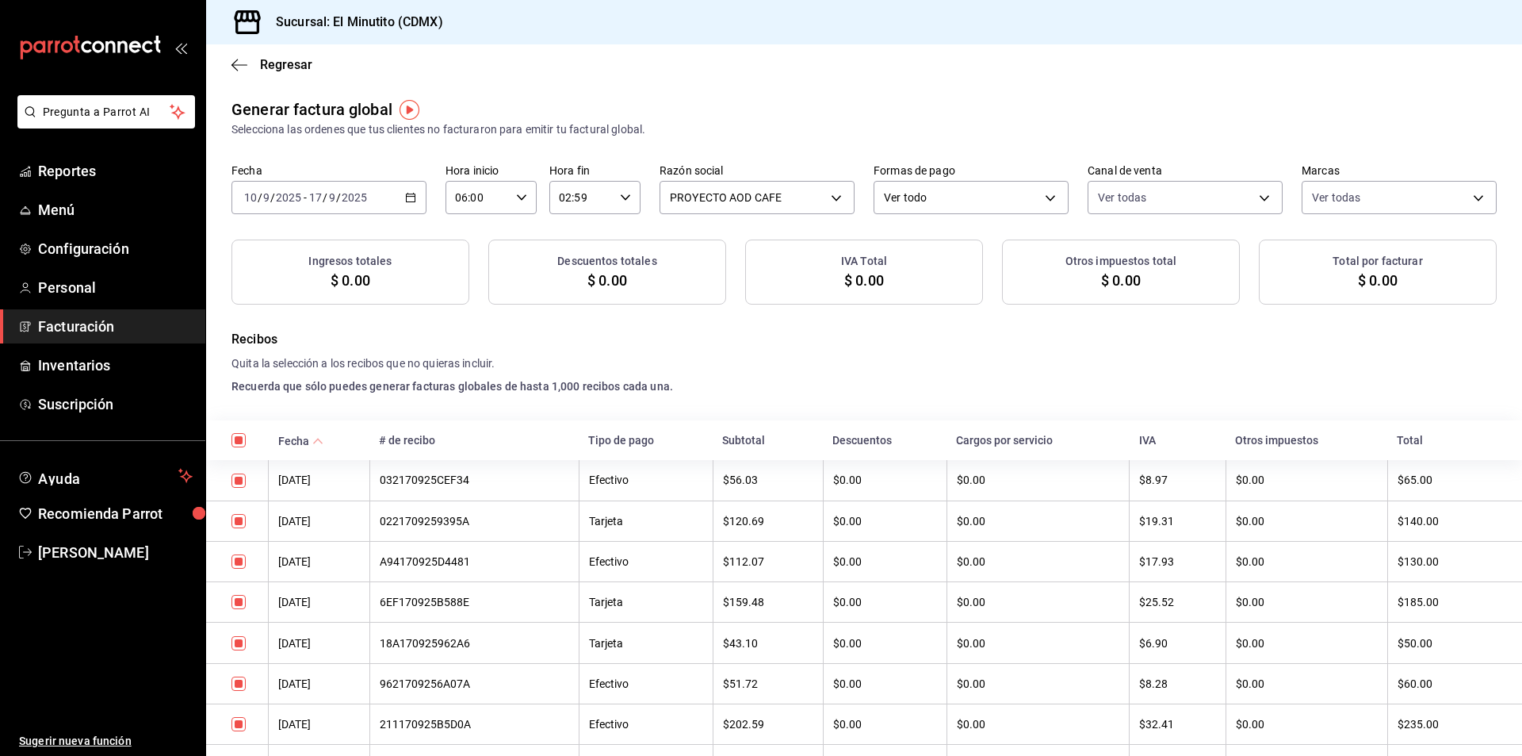
checkbox input "true"
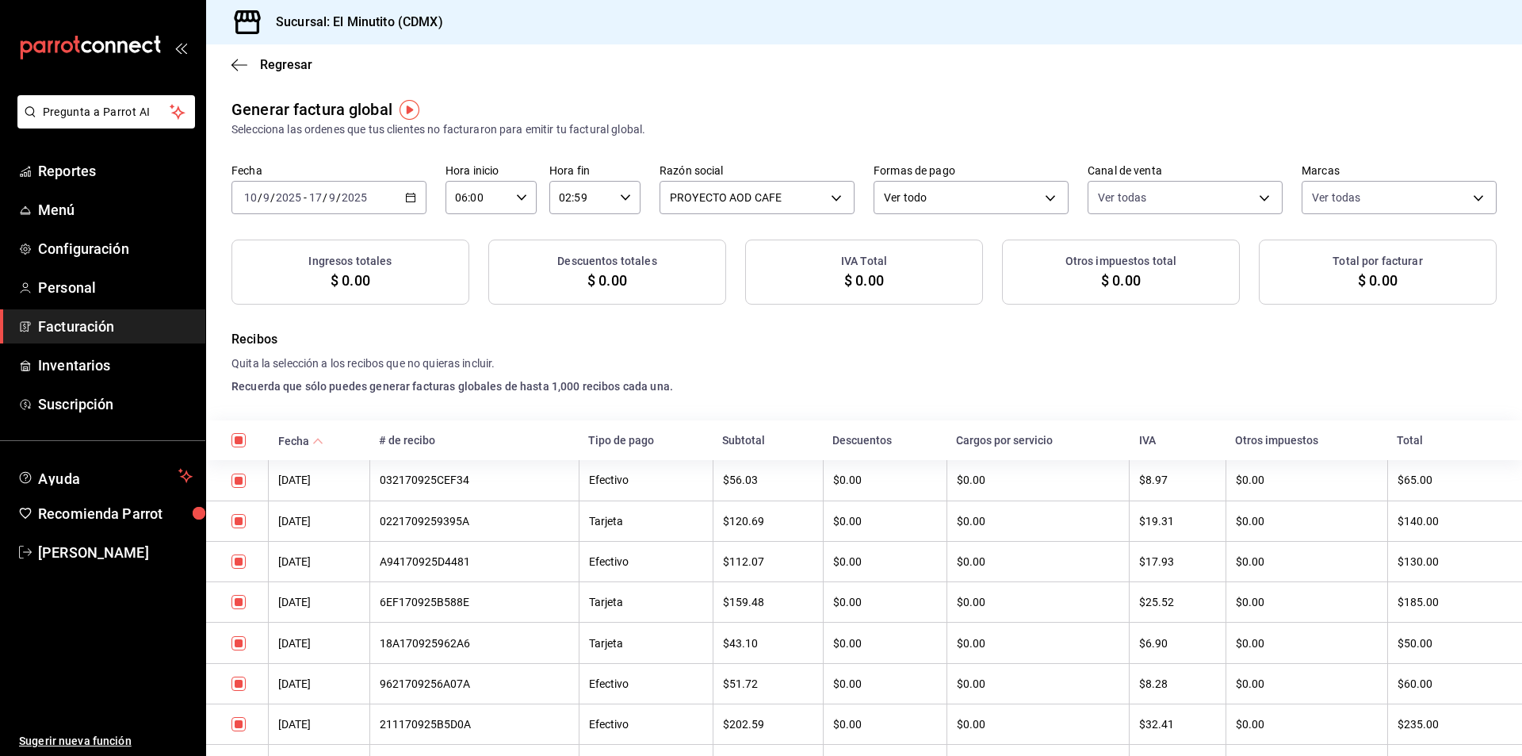
checkbox input "true"
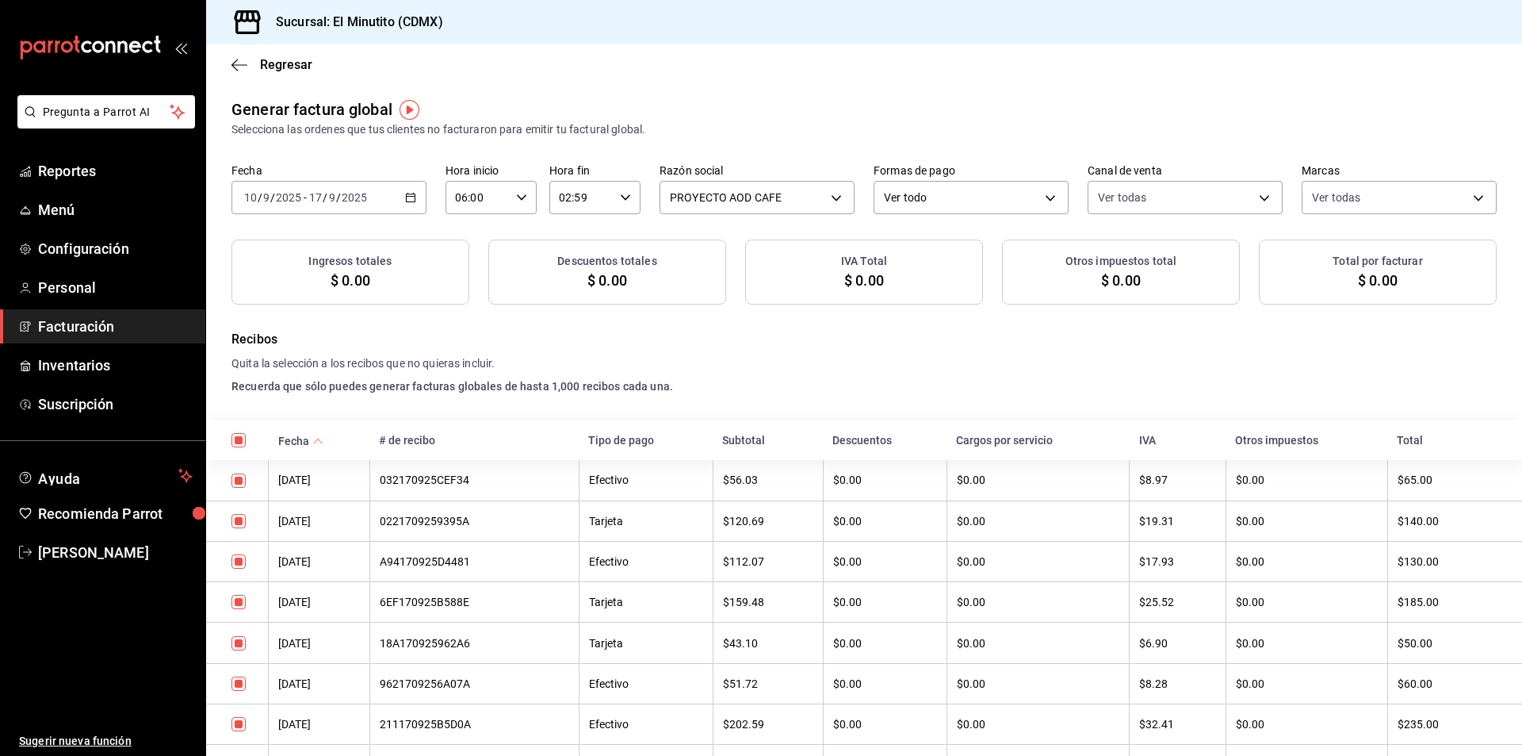
checkbox input "true"
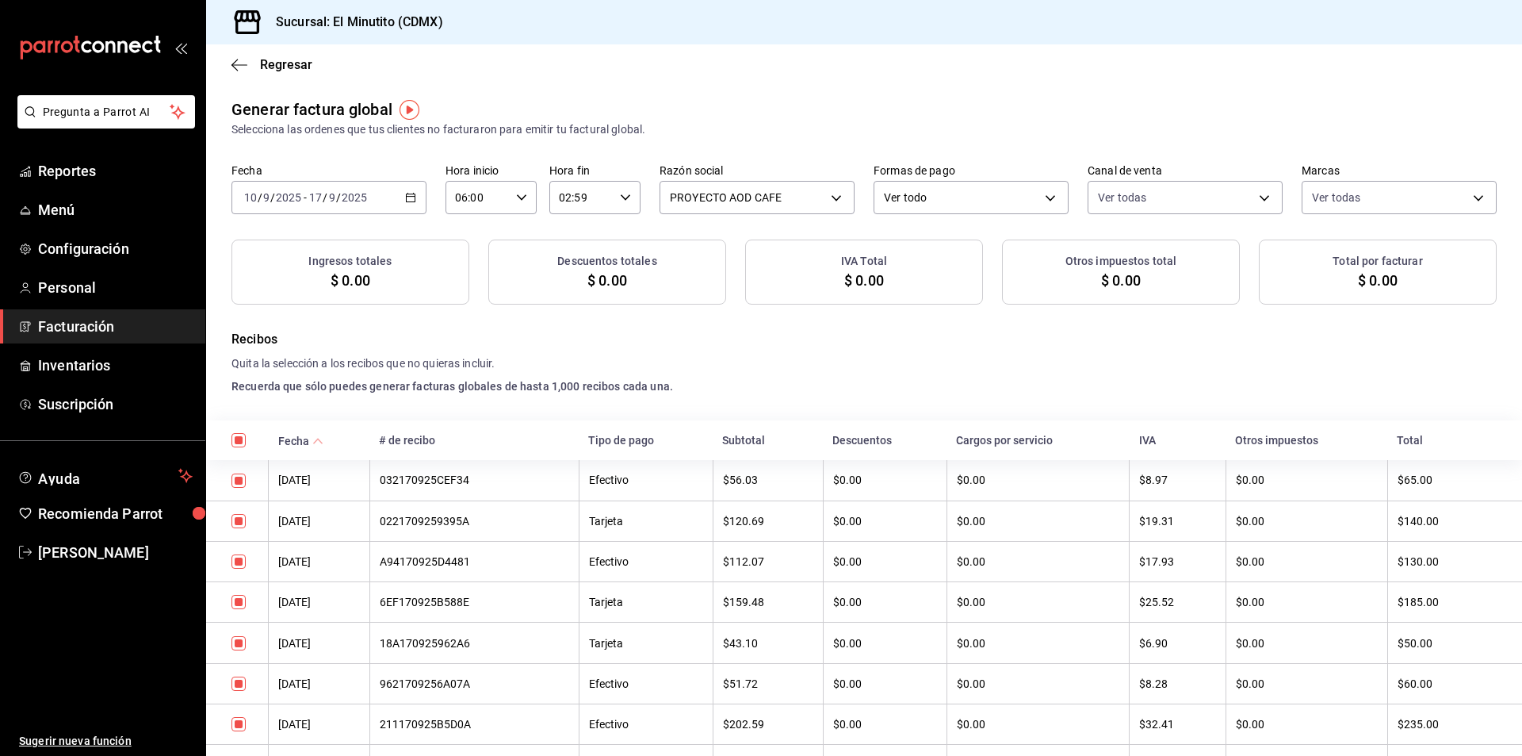
checkbox input "true"
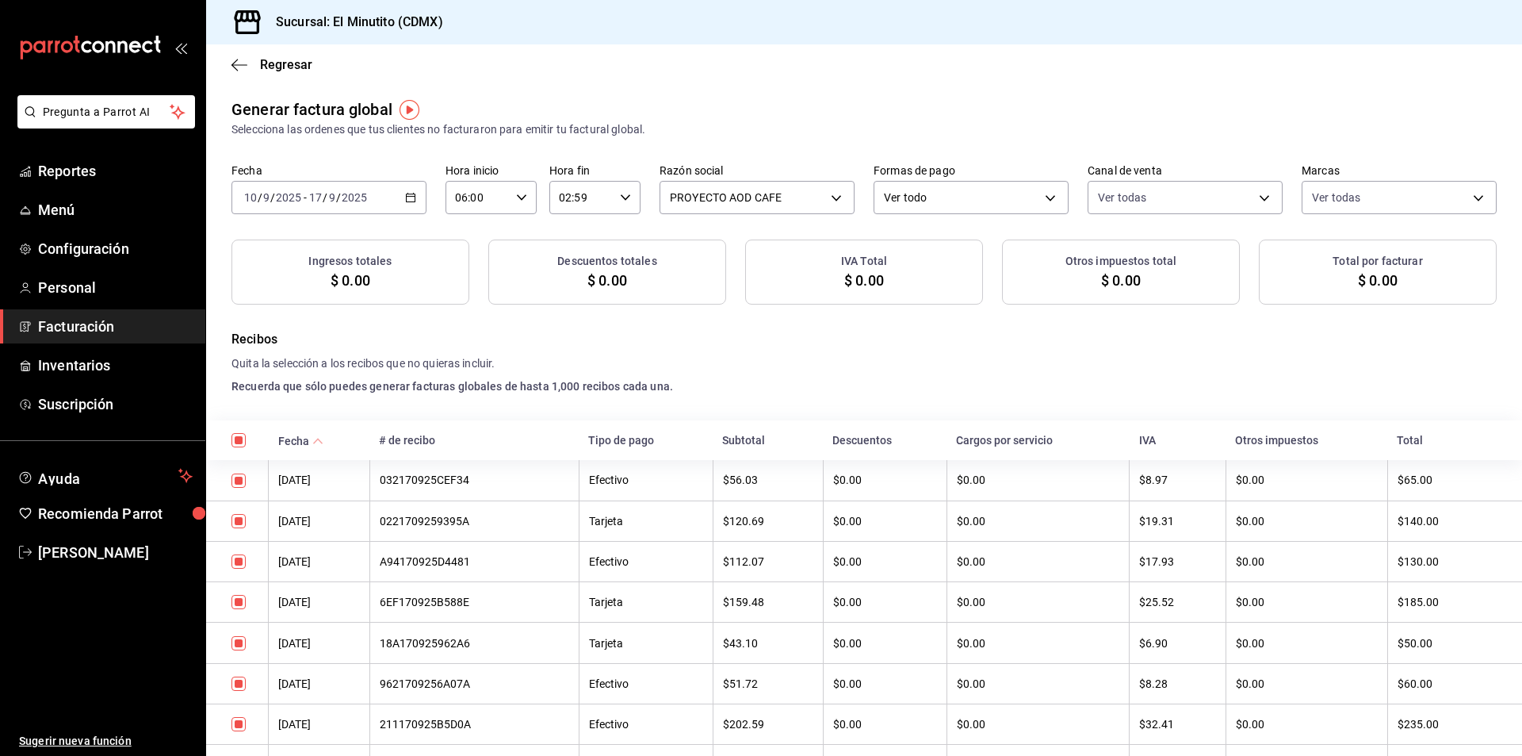
checkbox input "true"
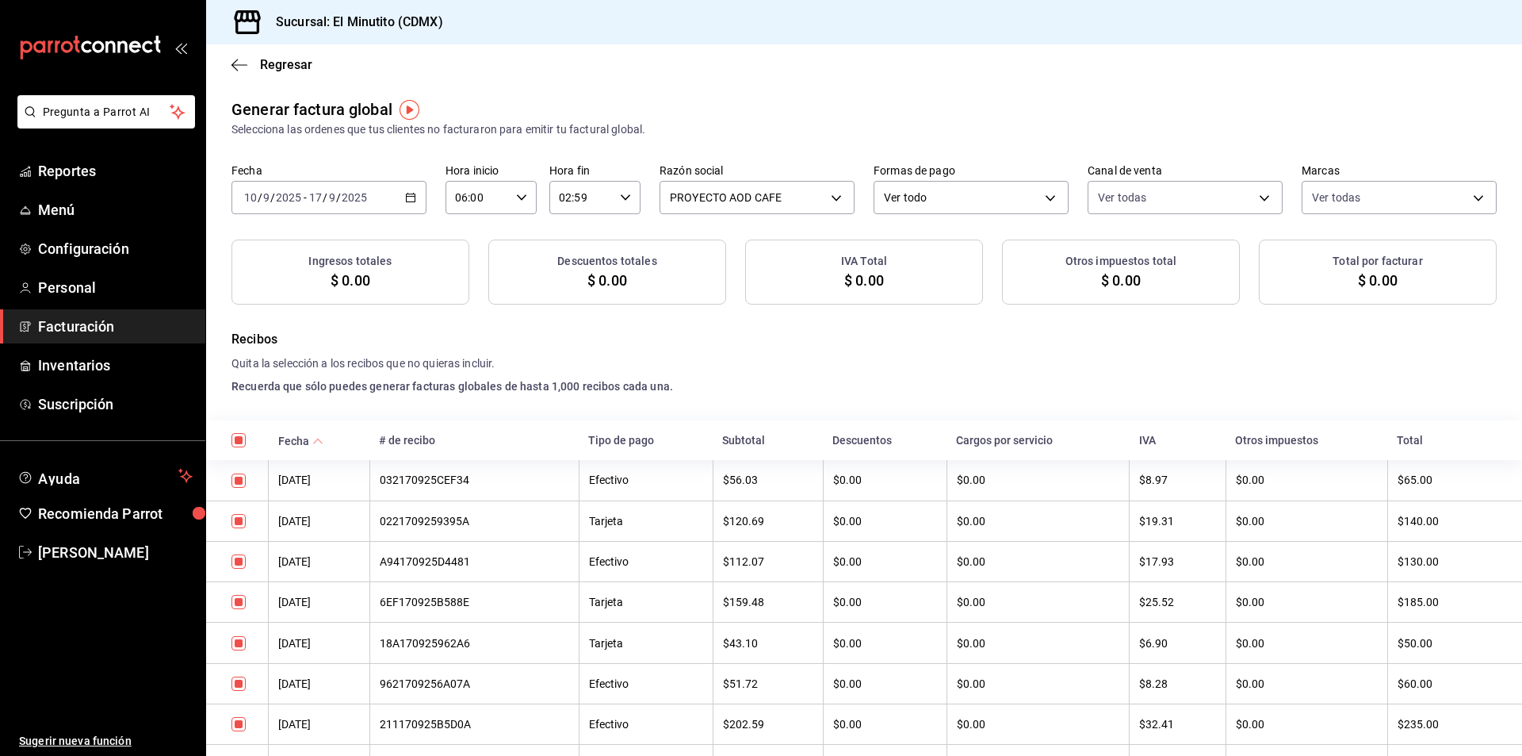
checkbox input "true"
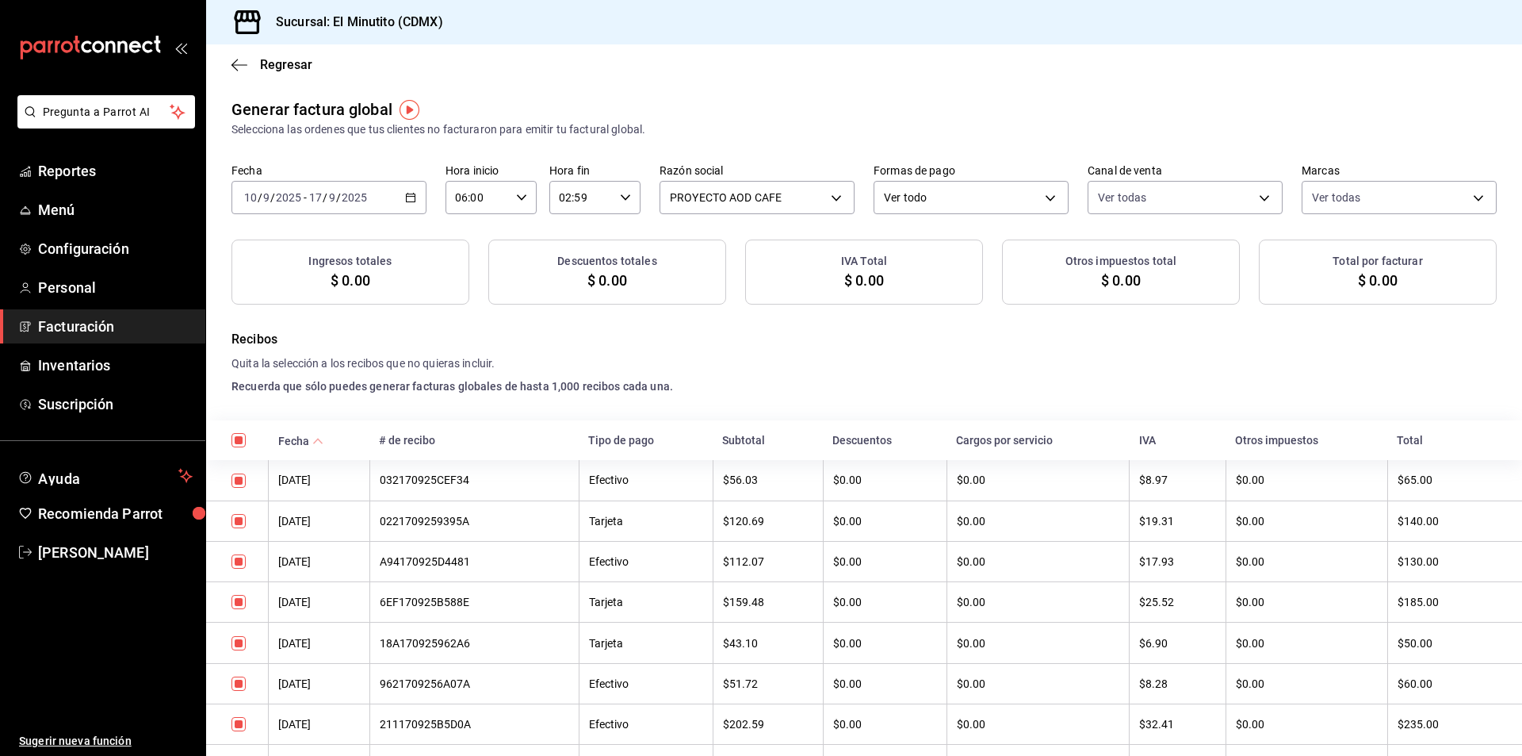
checkbox input "true"
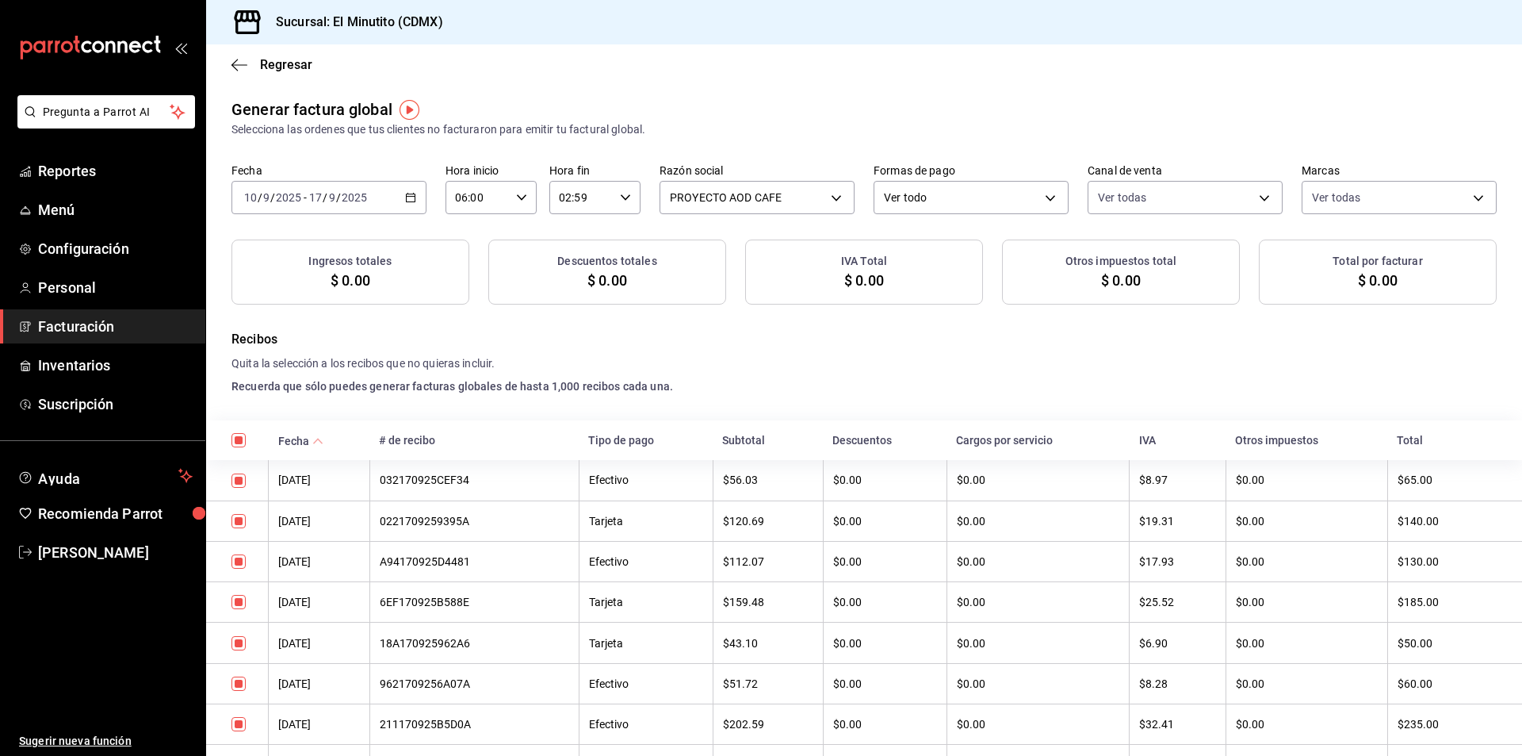
checkbox input "true"
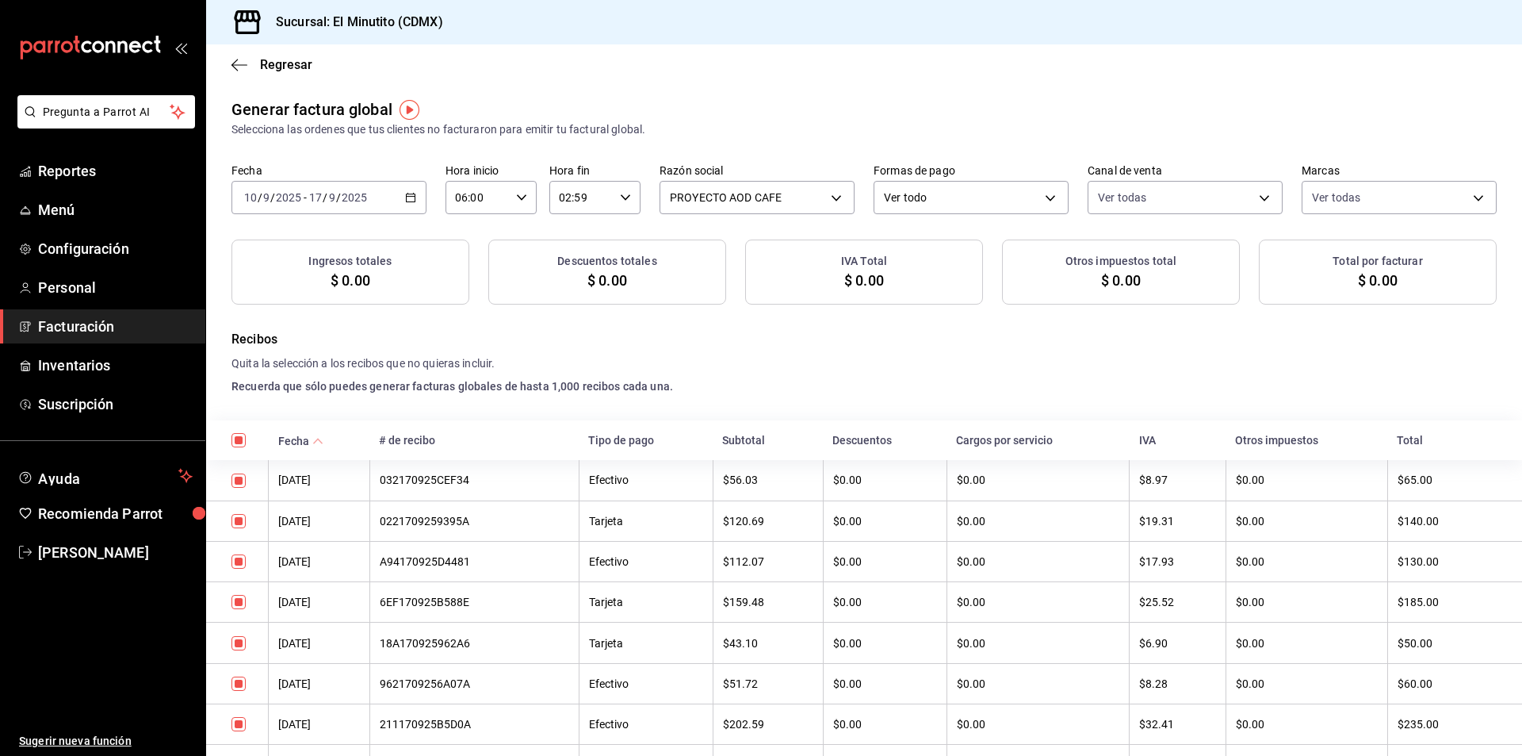
checkbox input "true"
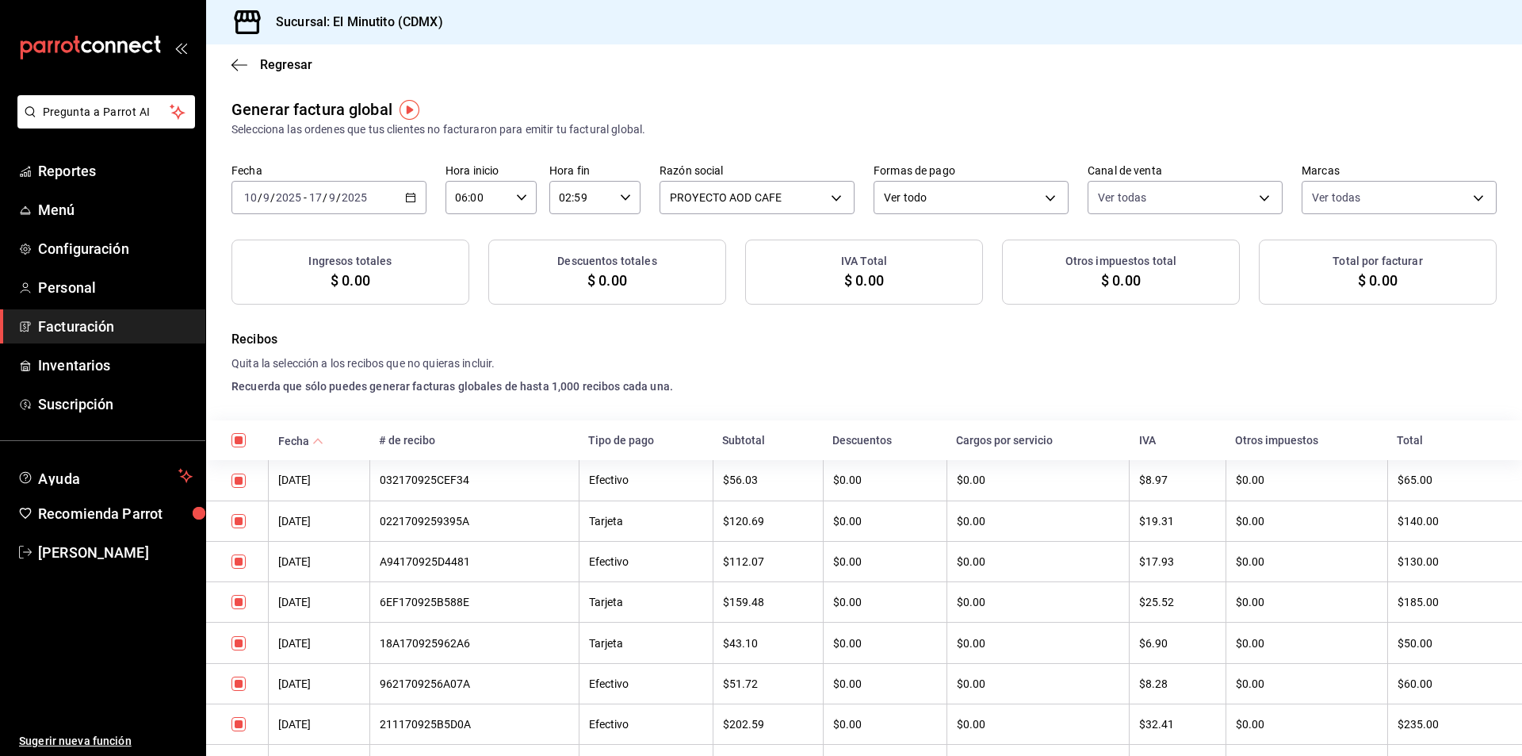
checkbox input "true"
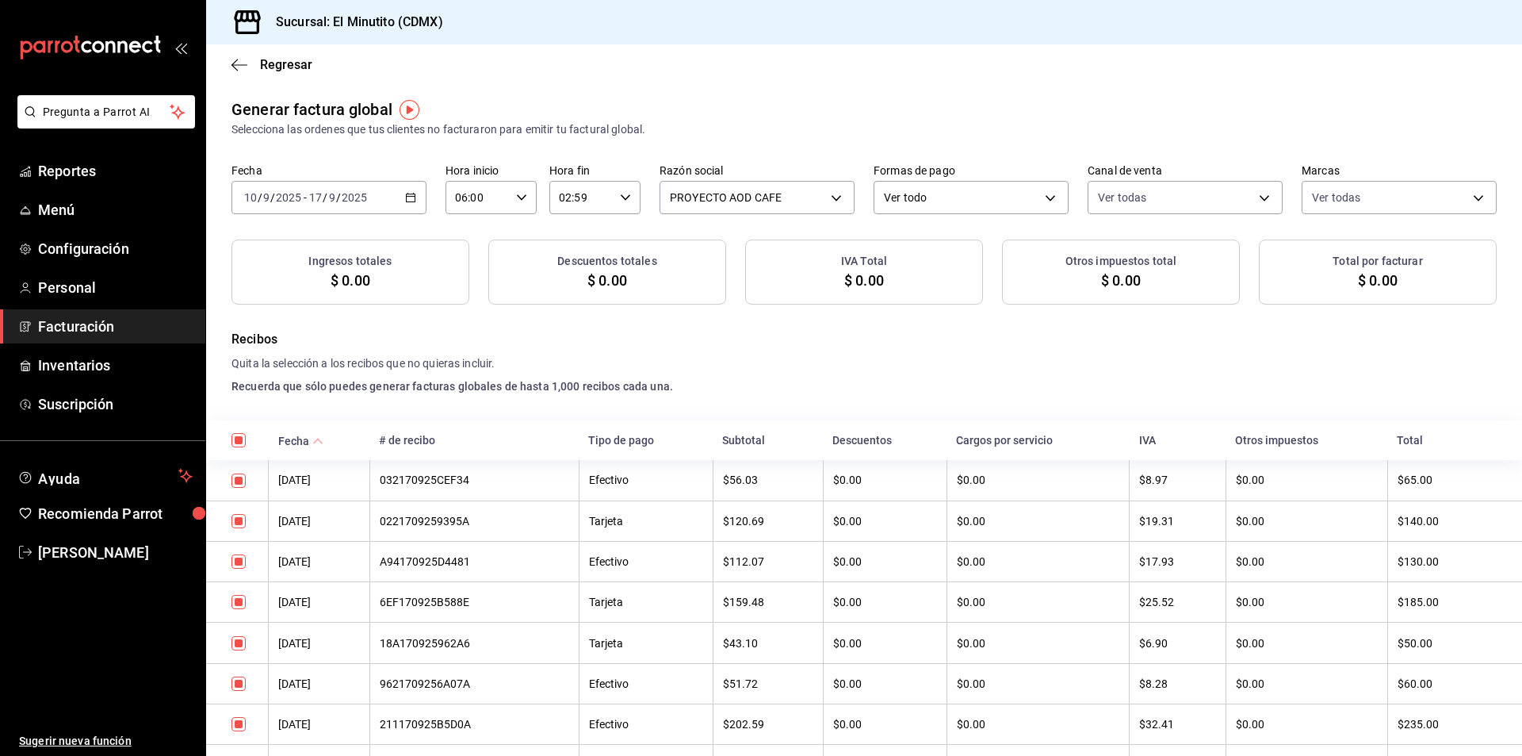
checkbox input "true"
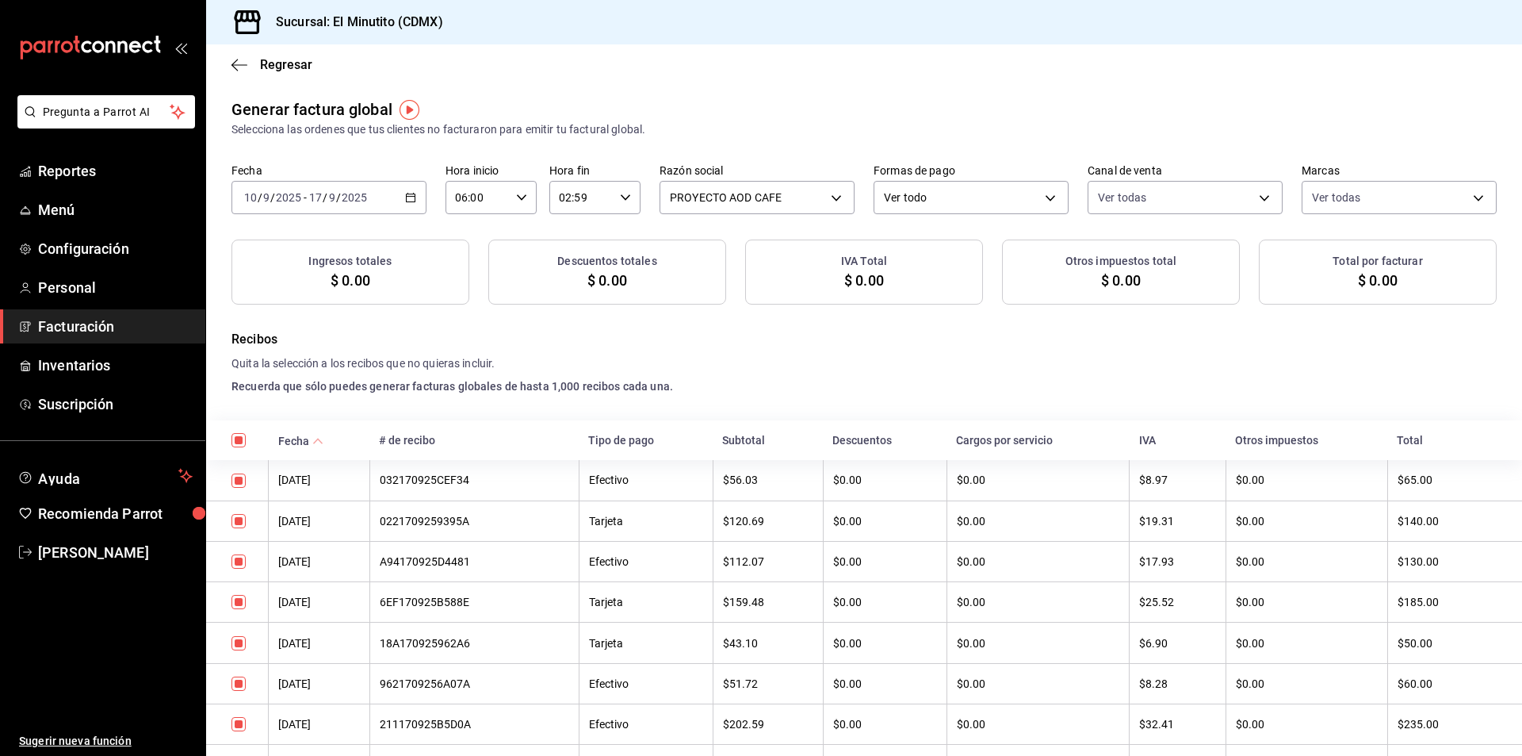
checkbox input "true"
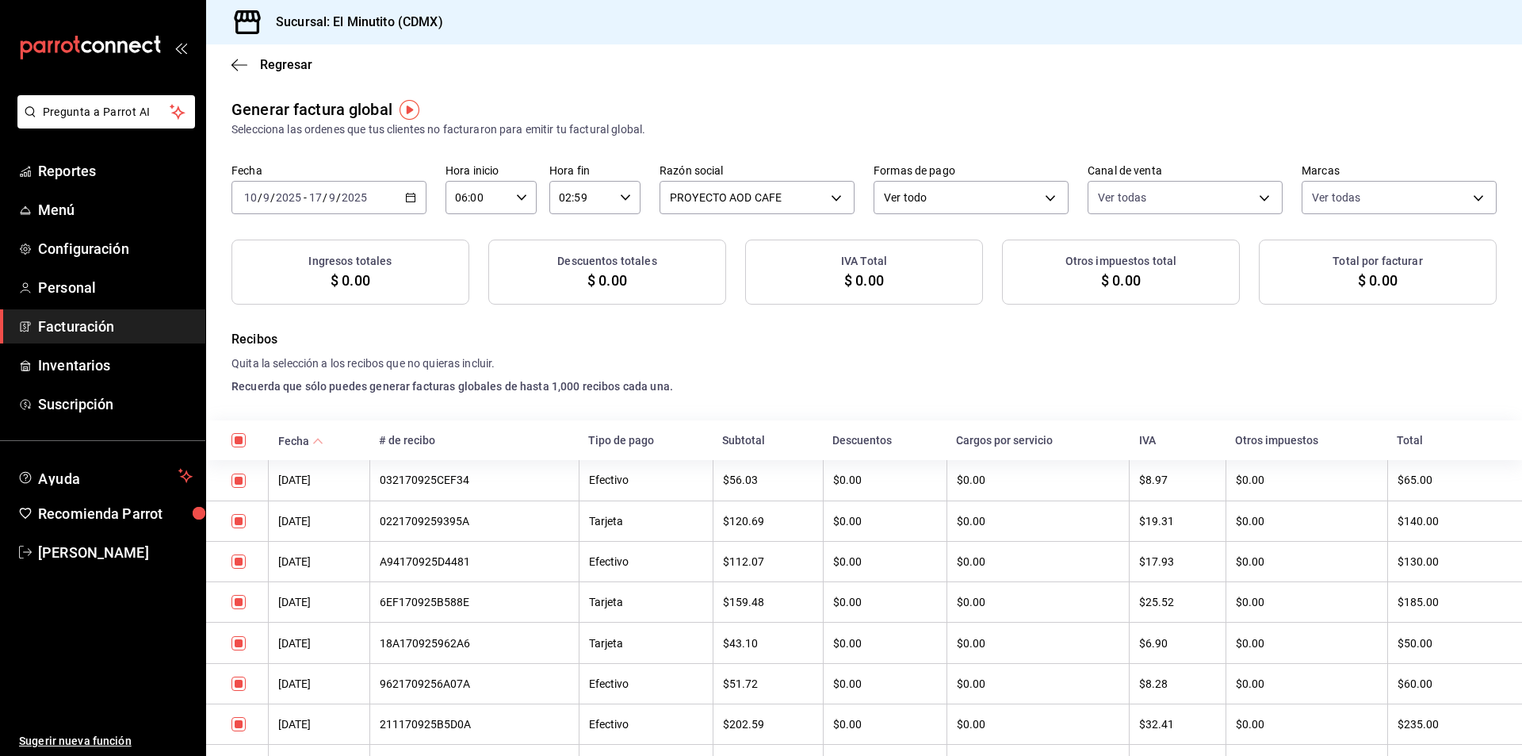
checkbox input "true"
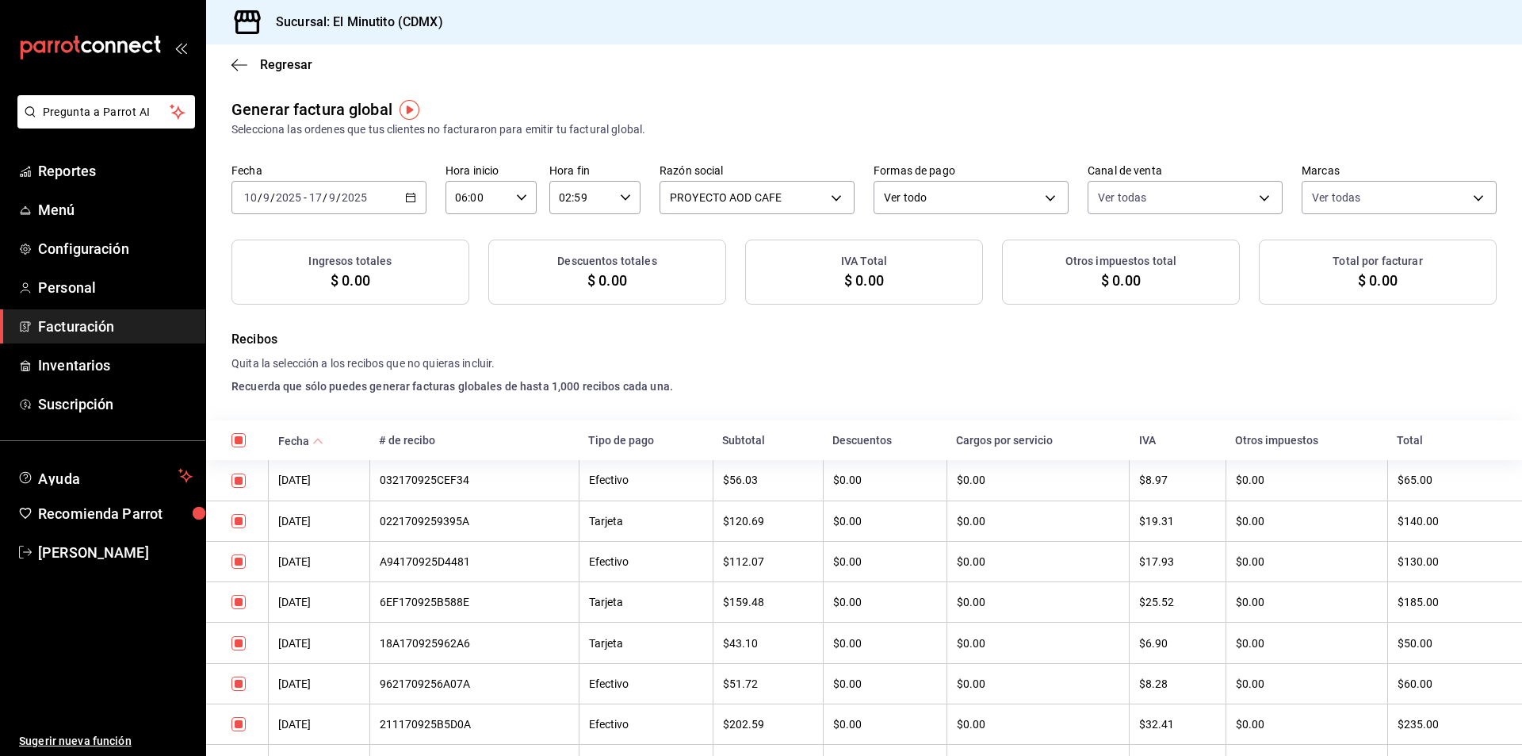
checkbox input "true"
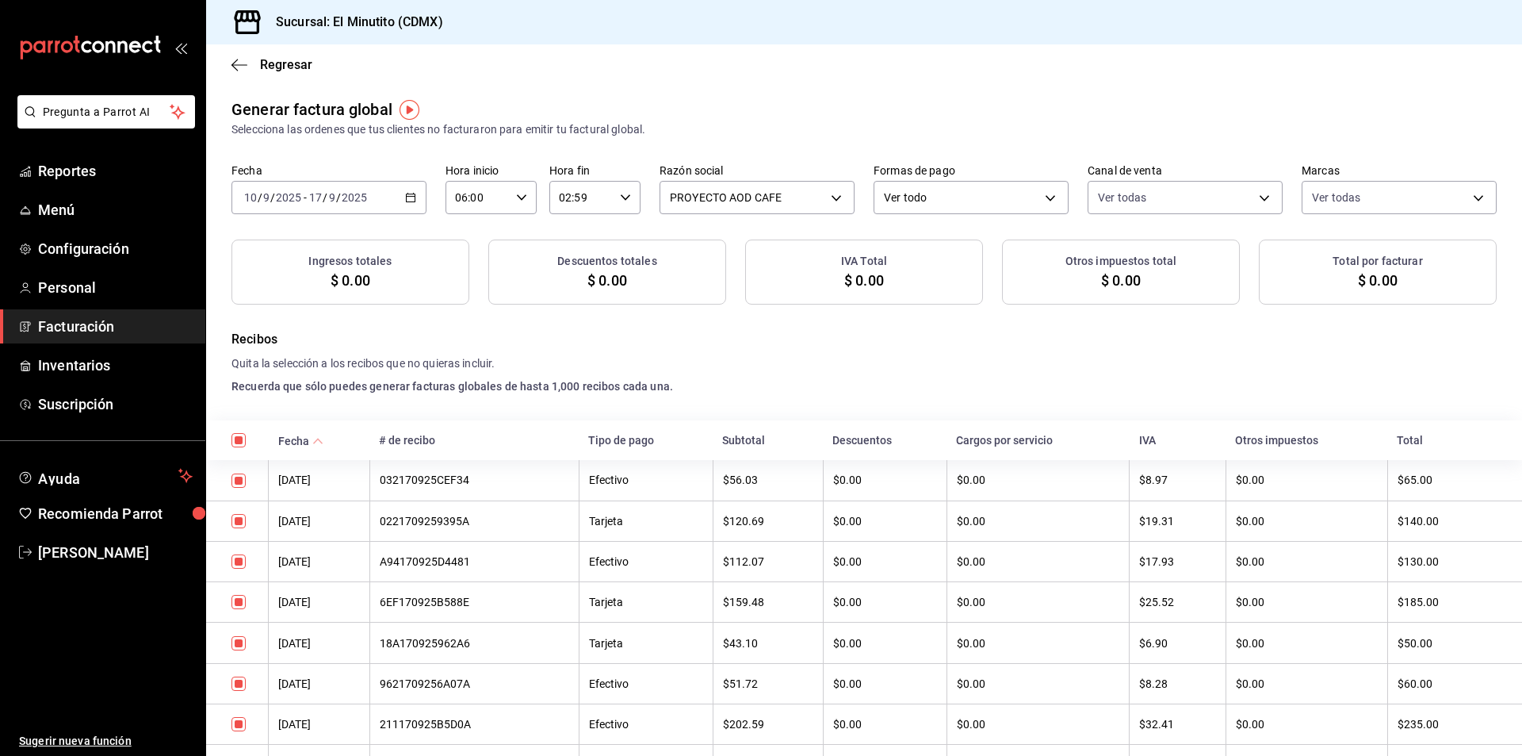
checkbox input "true"
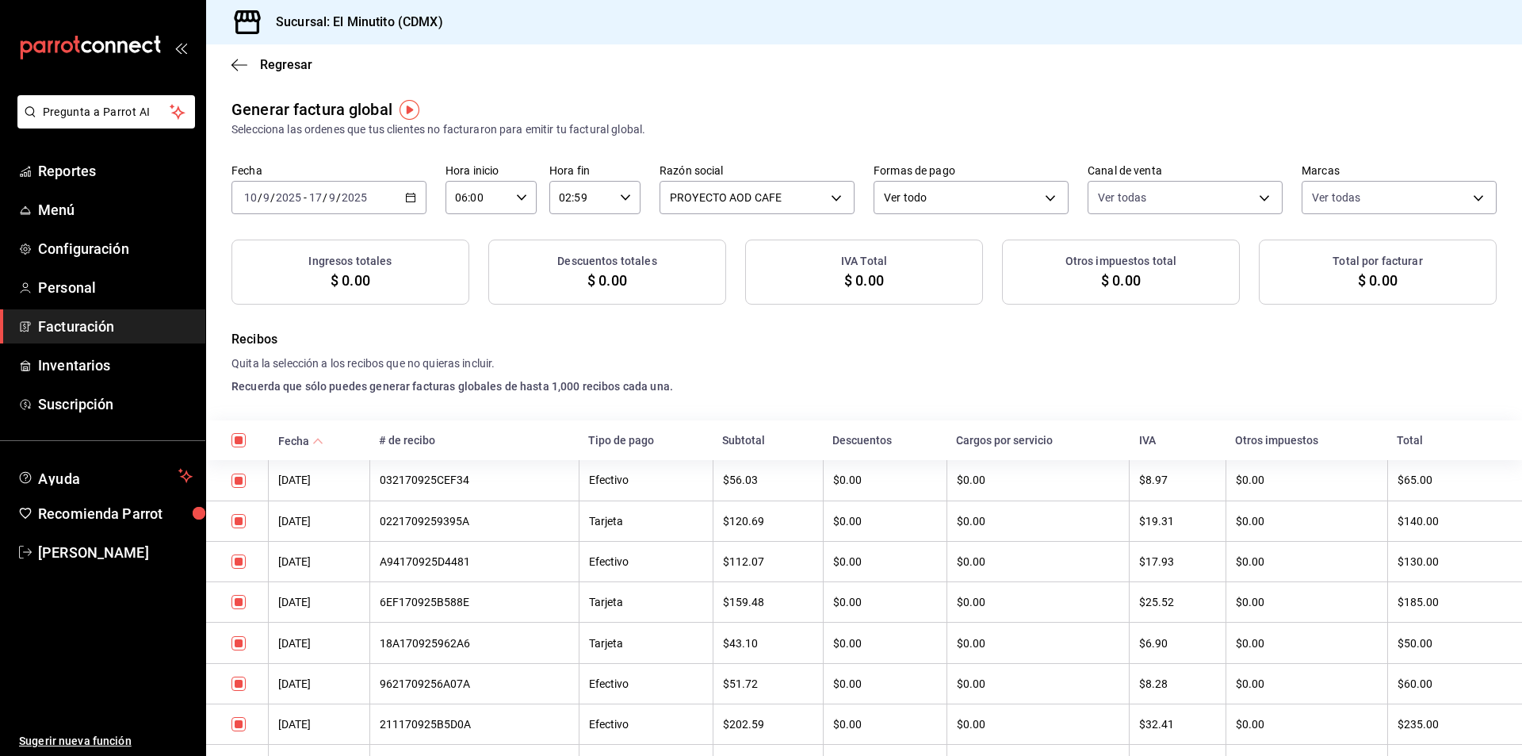
checkbox input "true"
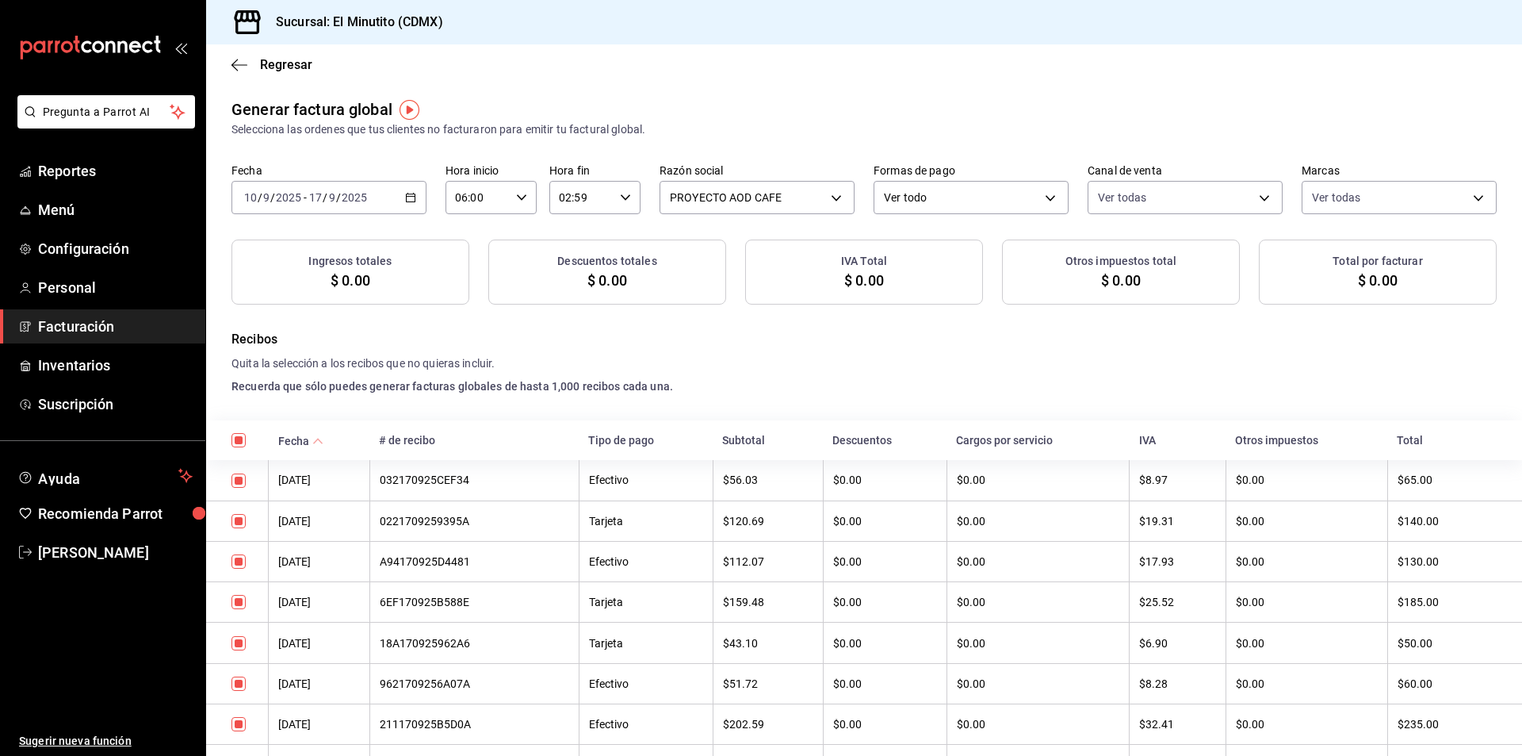
checkbox input "true"
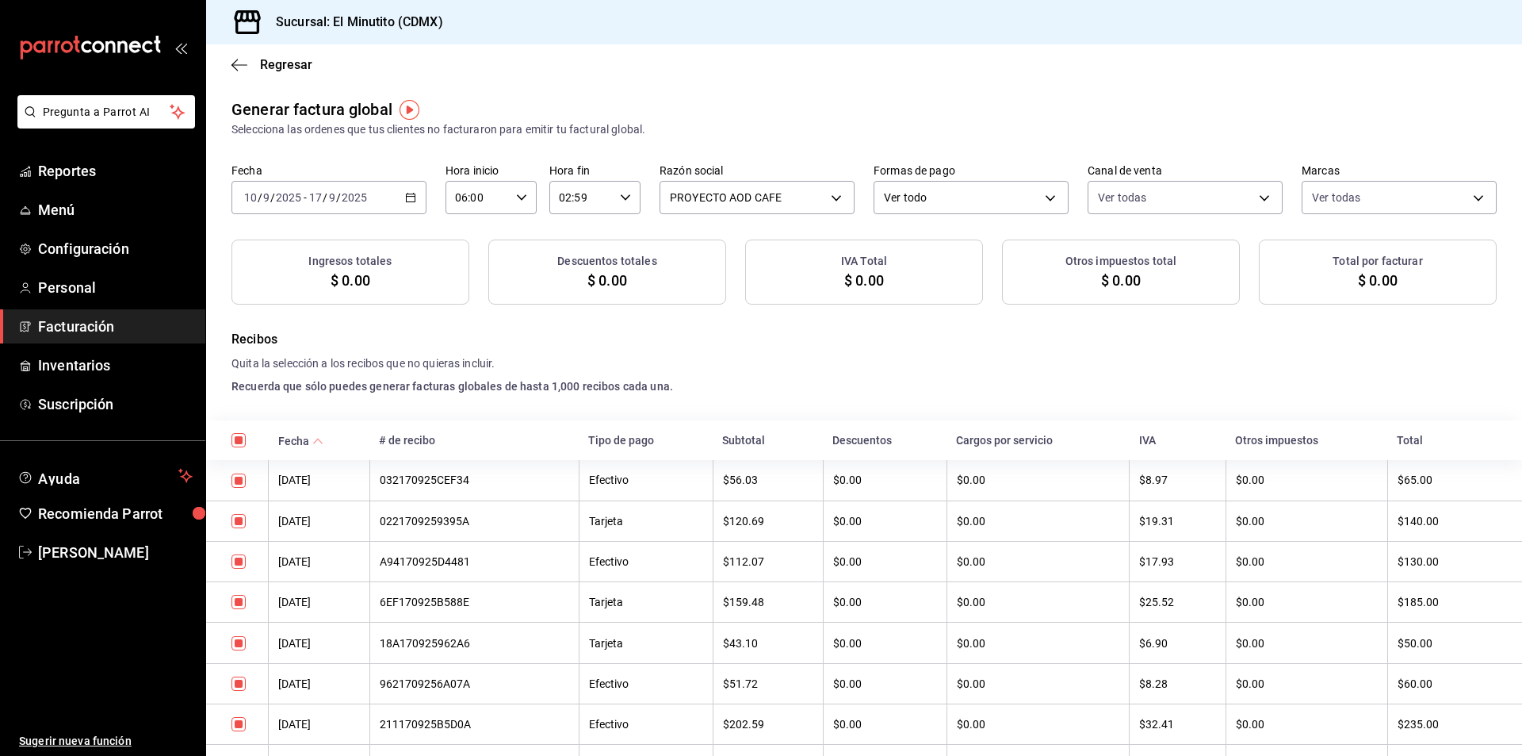
checkbox input "true"
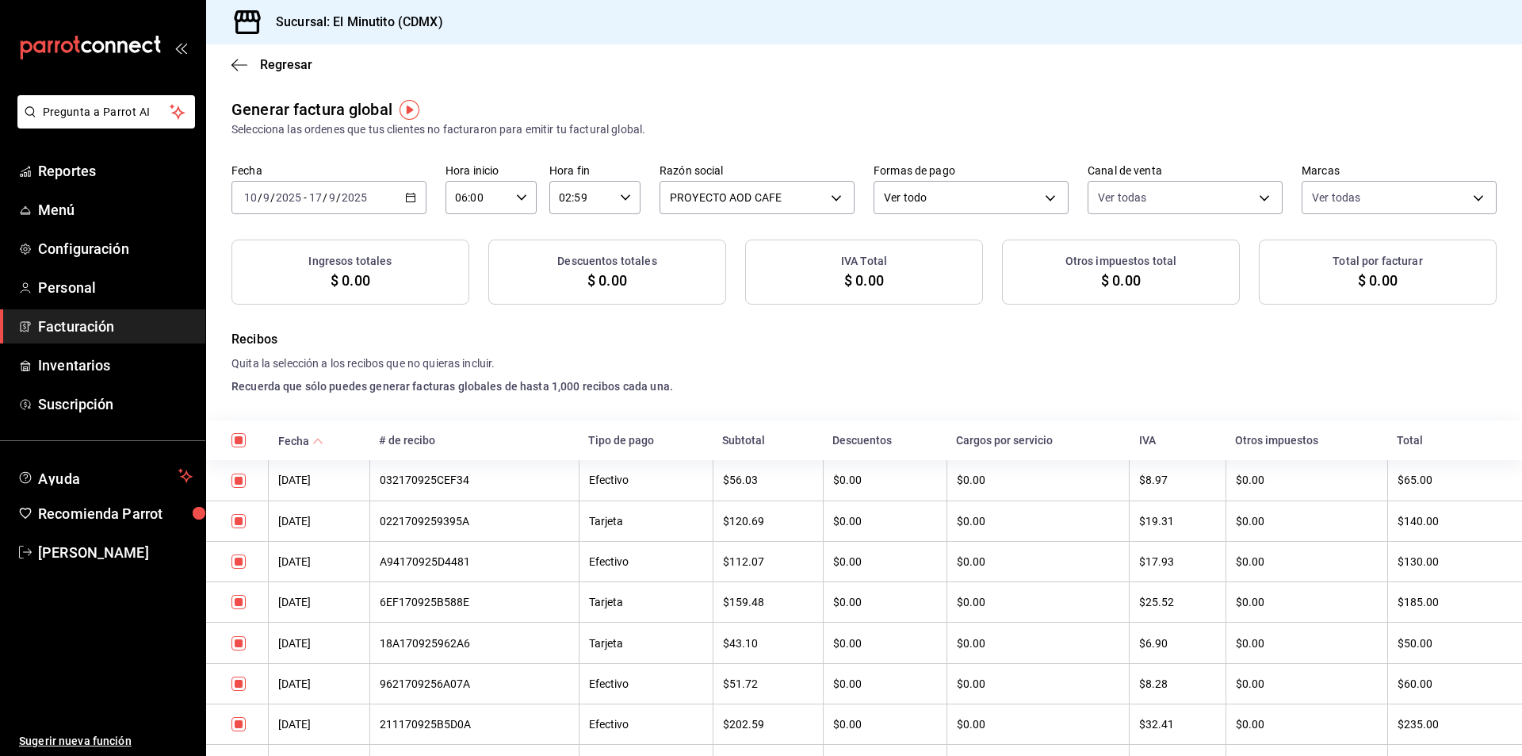
checkbox input "true"
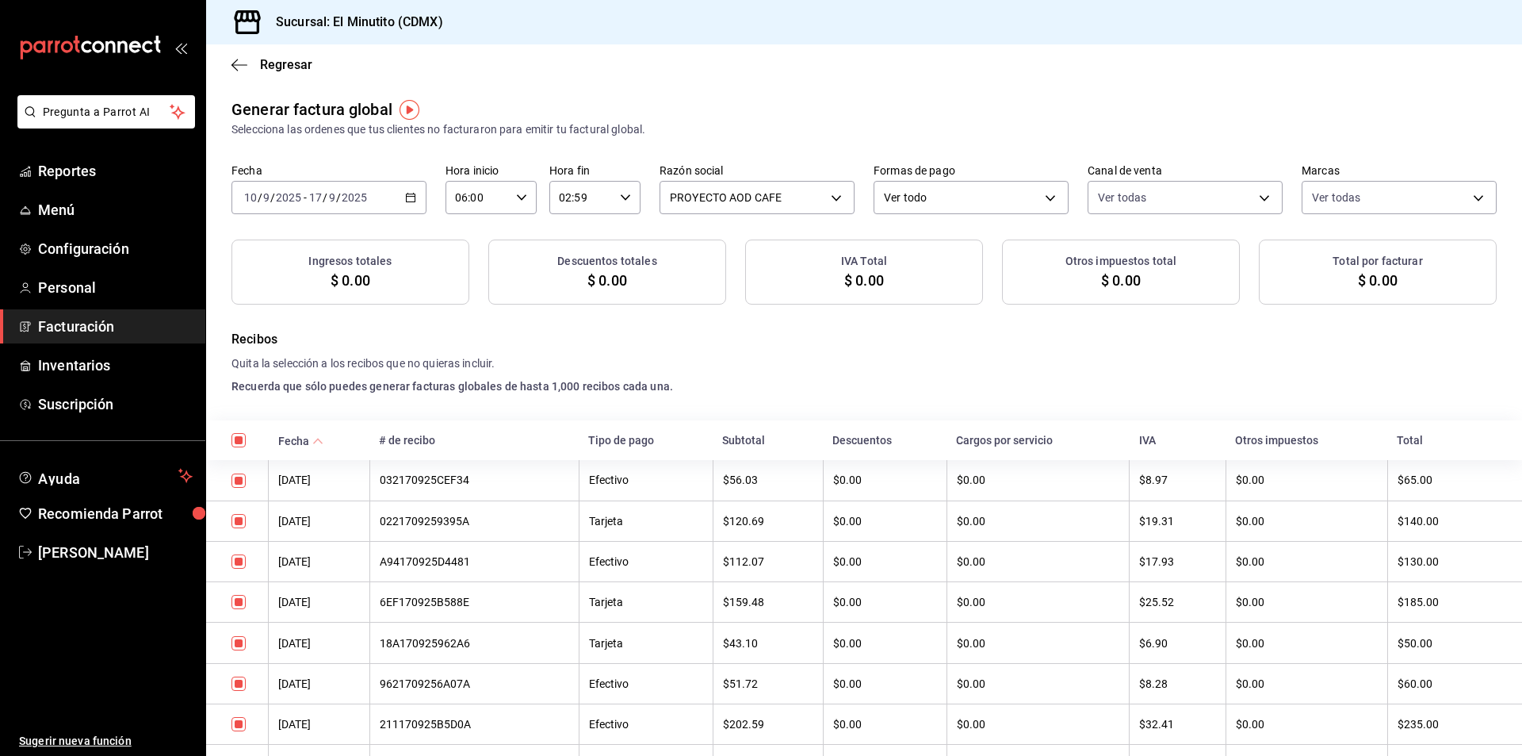
checkbox input "true"
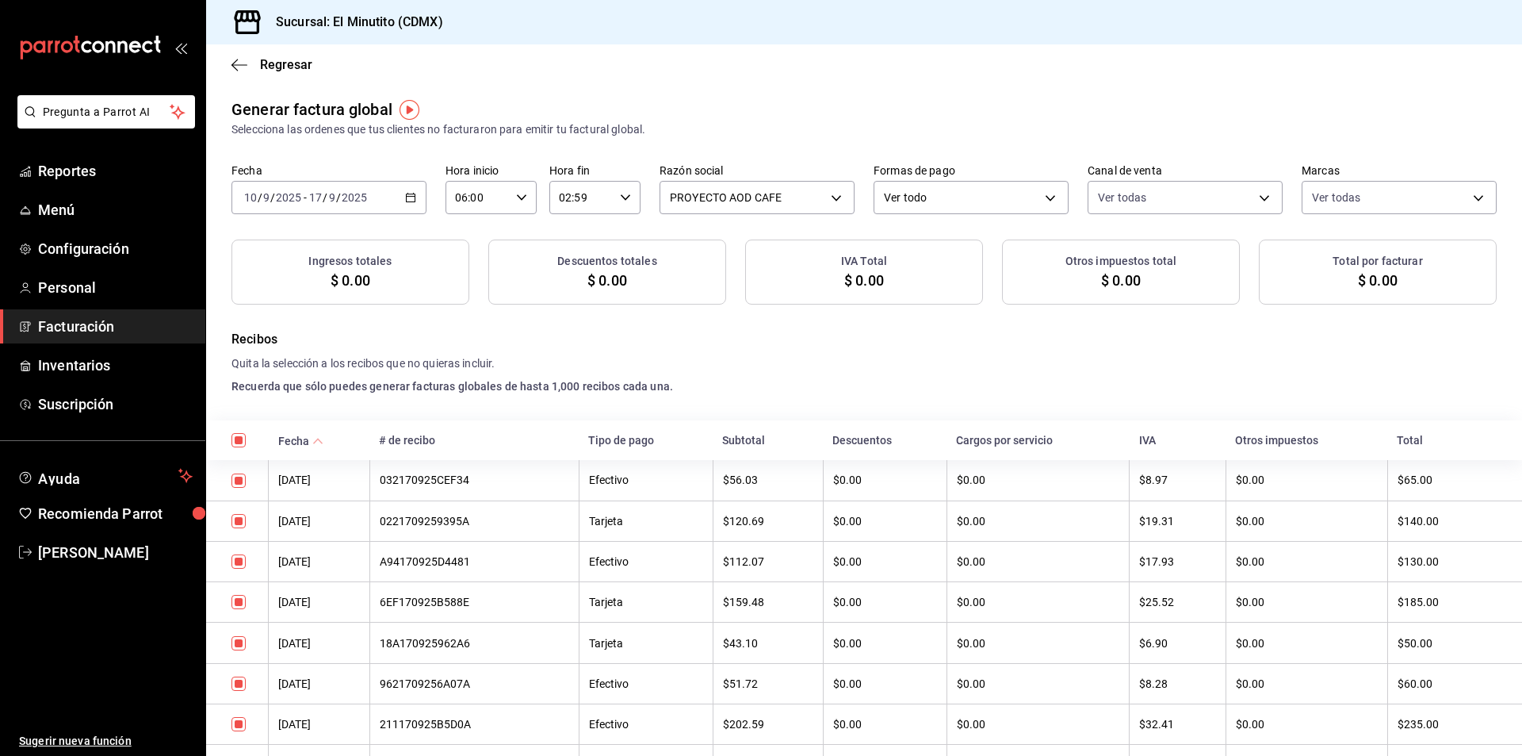
checkbox input "true"
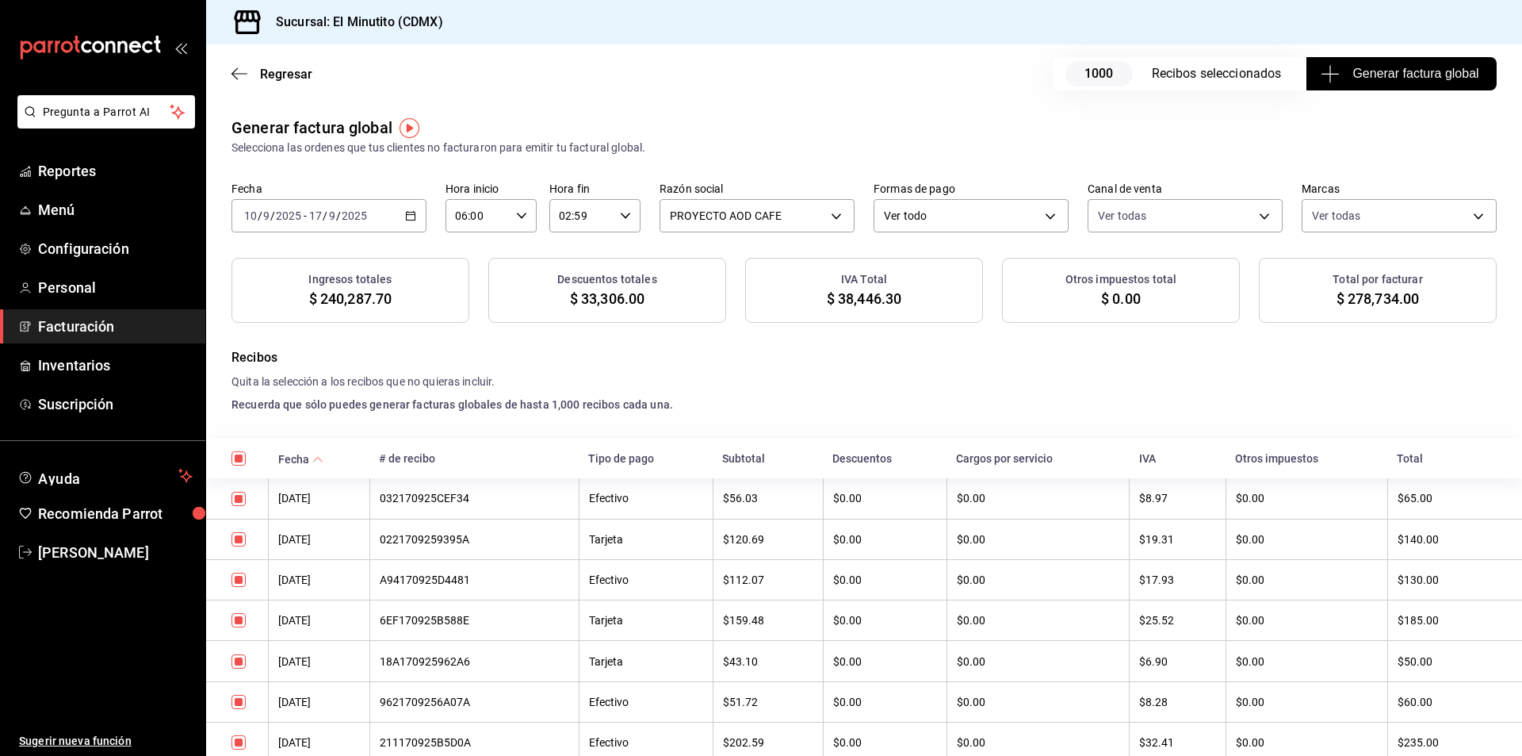
click at [1366, 297] on span "$ 278,734.00" at bounding box center [1378, 298] width 83 height 21
click at [407, 213] on icon "button" at bounding box center [410, 215] width 11 height 11
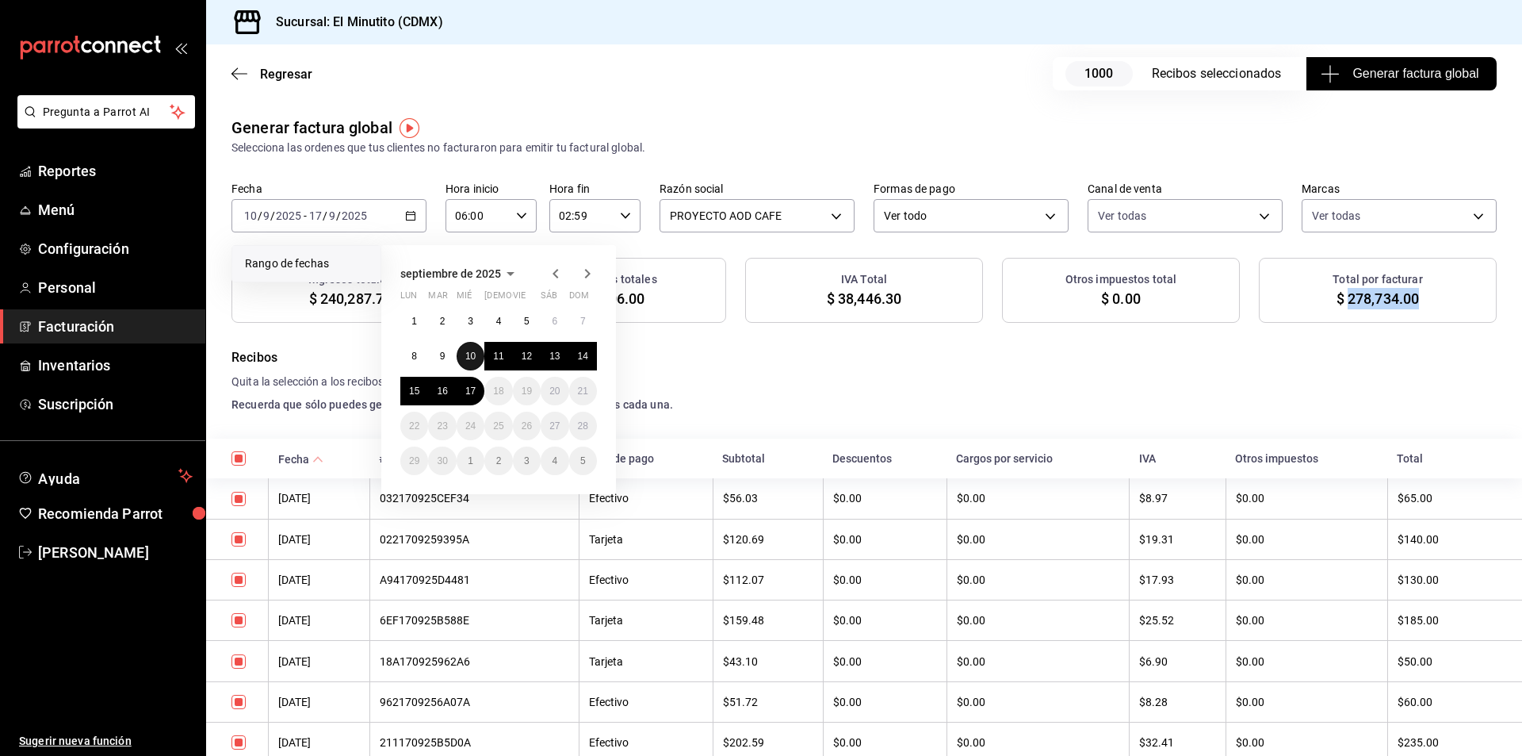
click at [471, 354] on abbr "10" at bounding box center [470, 355] width 10 height 11
click at [500, 353] on abbr "11" at bounding box center [498, 355] width 10 height 11
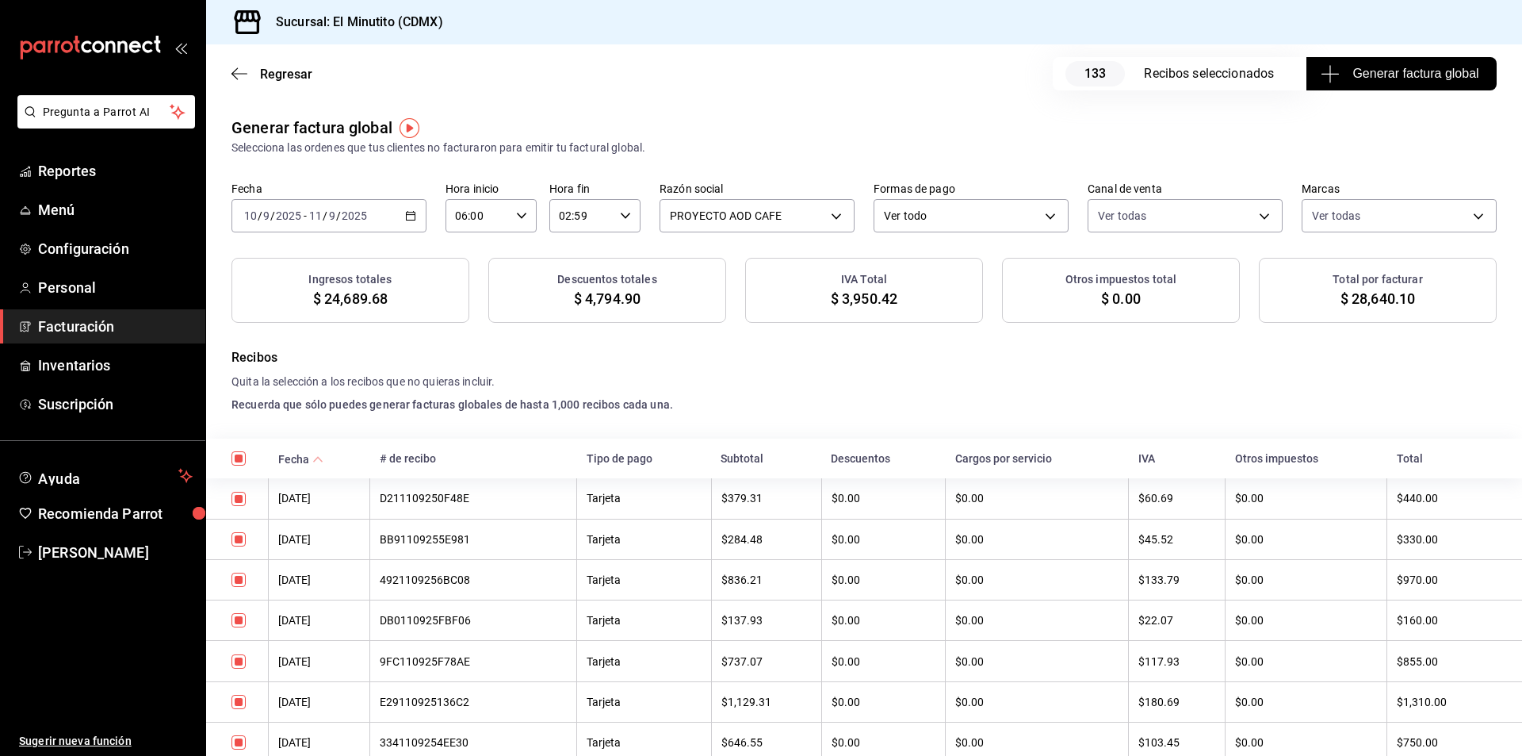
click at [1381, 299] on span "$ 28,640.10" at bounding box center [1378, 298] width 75 height 21
click at [408, 216] on icon "button" at bounding box center [410, 215] width 11 height 11
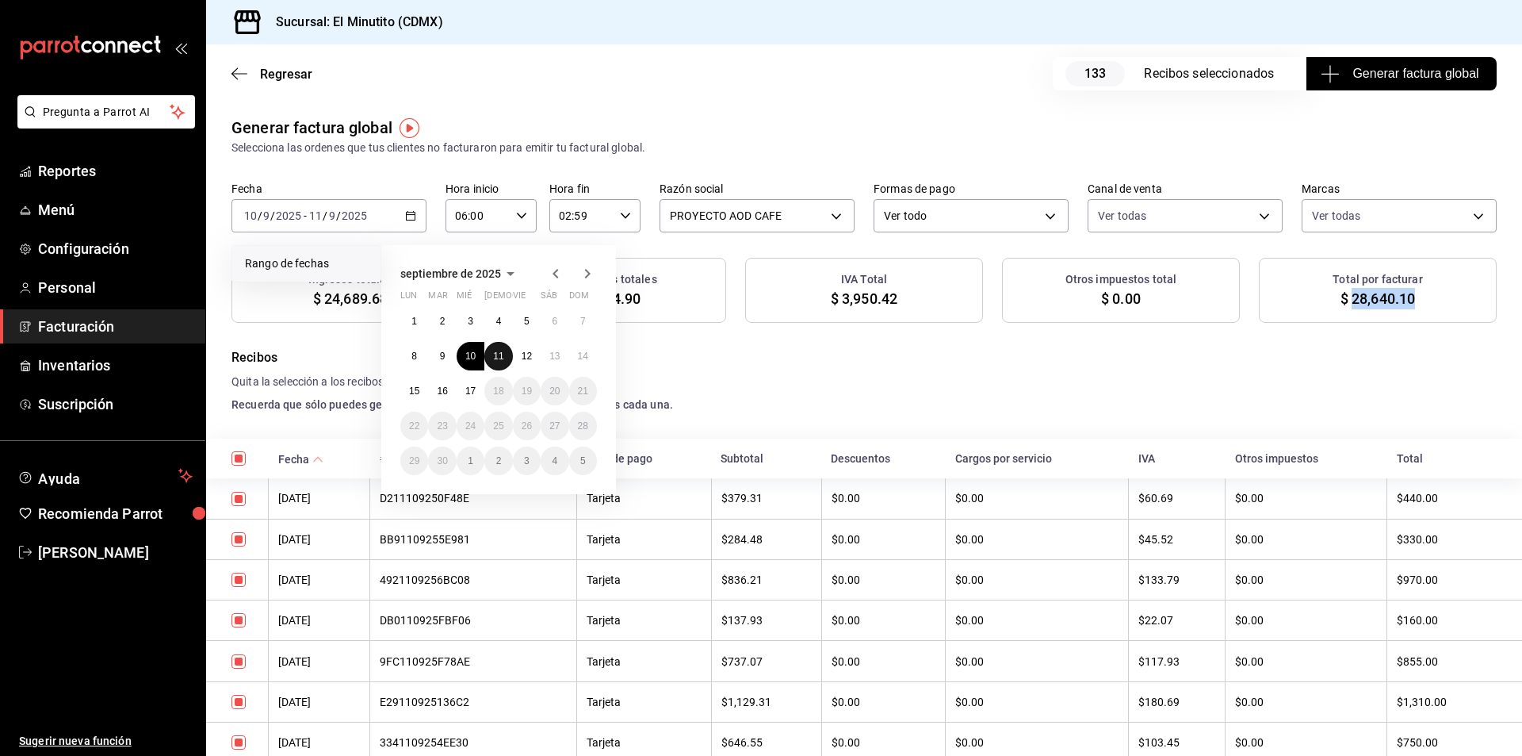
click at [498, 358] on abbr "11" at bounding box center [498, 355] width 10 height 11
click at [527, 358] on abbr "12" at bounding box center [527, 355] width 10 height 11
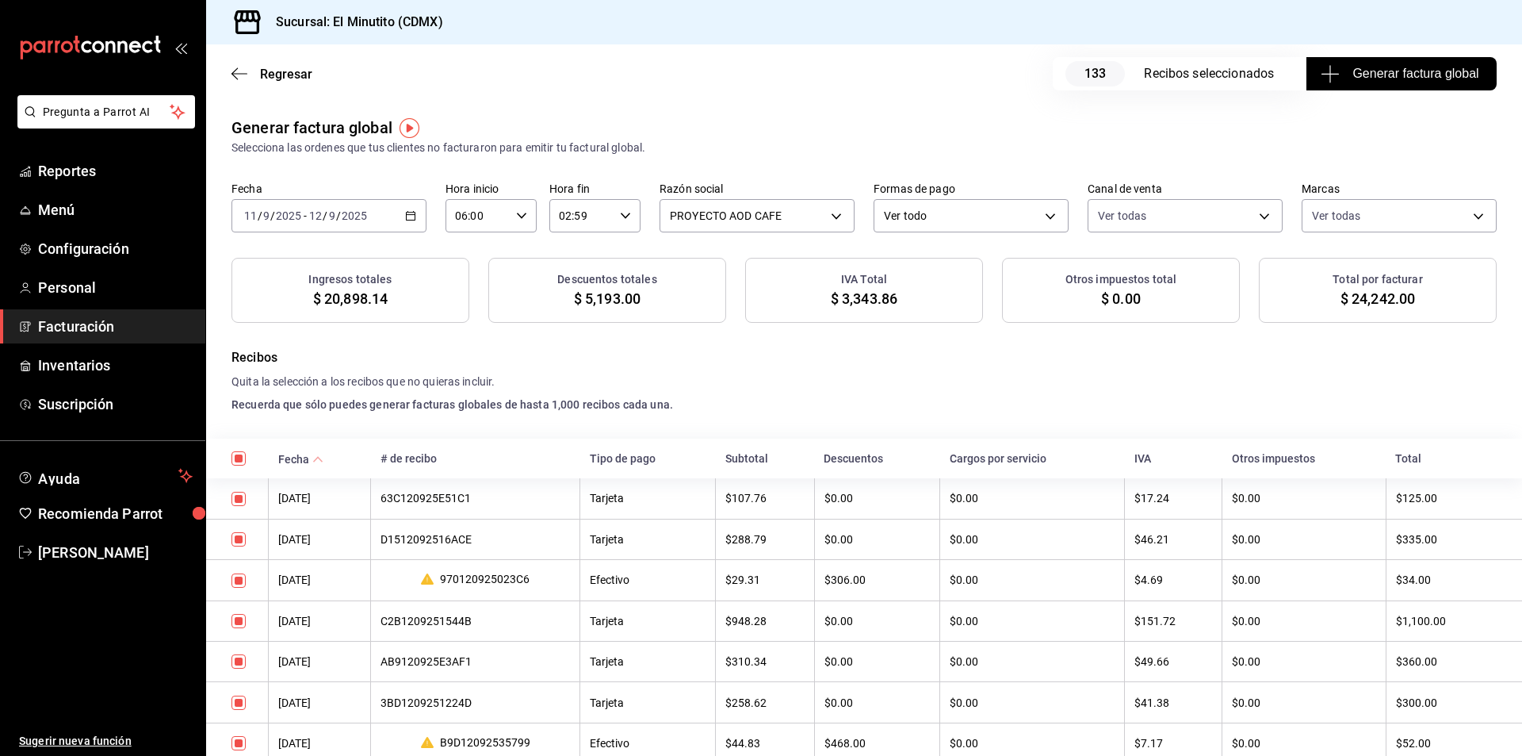
click at [1373, 301] on span "$ 24,242.00" at bounding box center [1378, 298] width 75 height 21
click at [1373, 300] on span "$ 24,242.00" at bounding box center [1378, 298] width 75 height 21
click at [410, 214] on icon "button" at bounding box center [410, 215] width 11 height 11
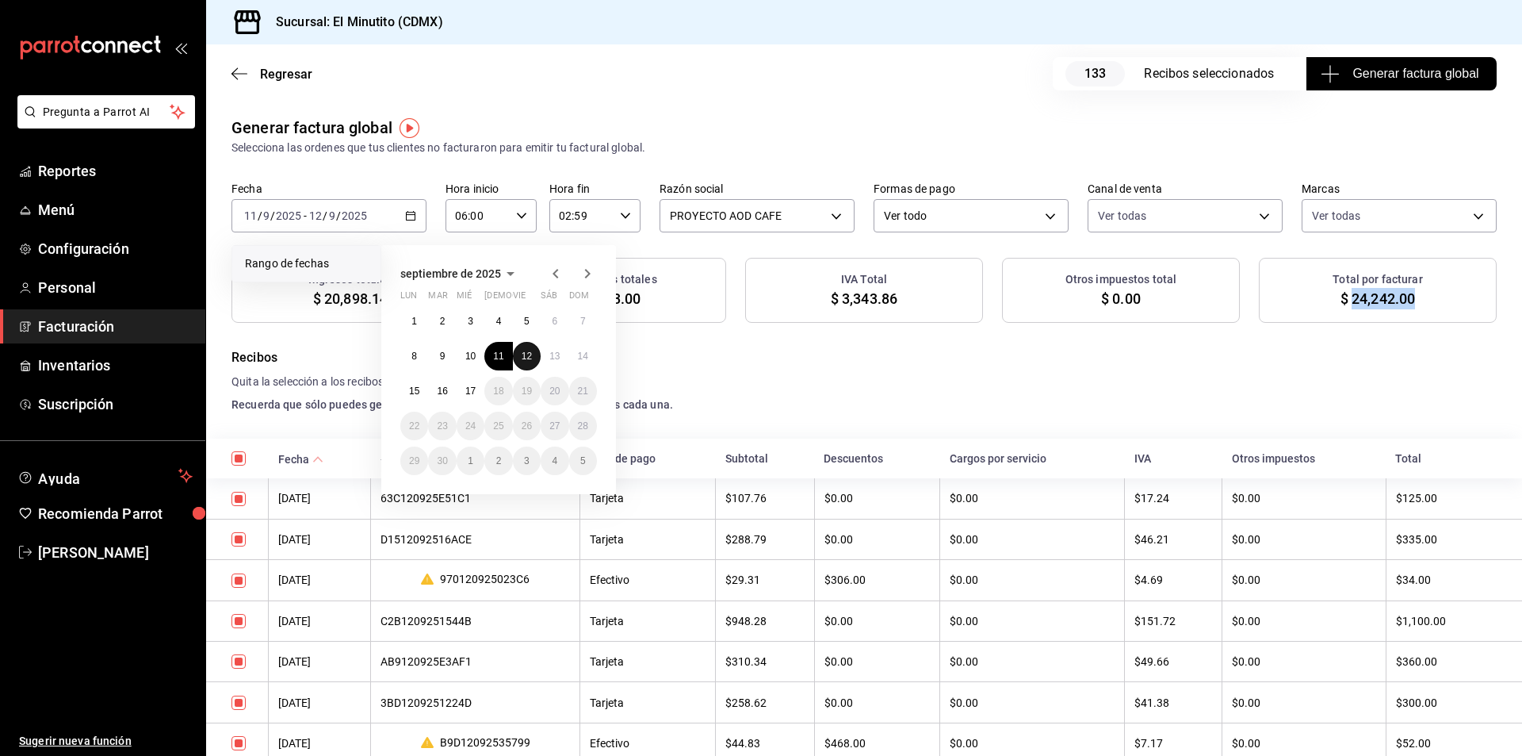
click at [527, 358] on abbr "12" at bounding box center [527, 355] width 10 height 11
click at [554, 358] on abbr "13" at bounding box center [555, 355] width 10 height 11
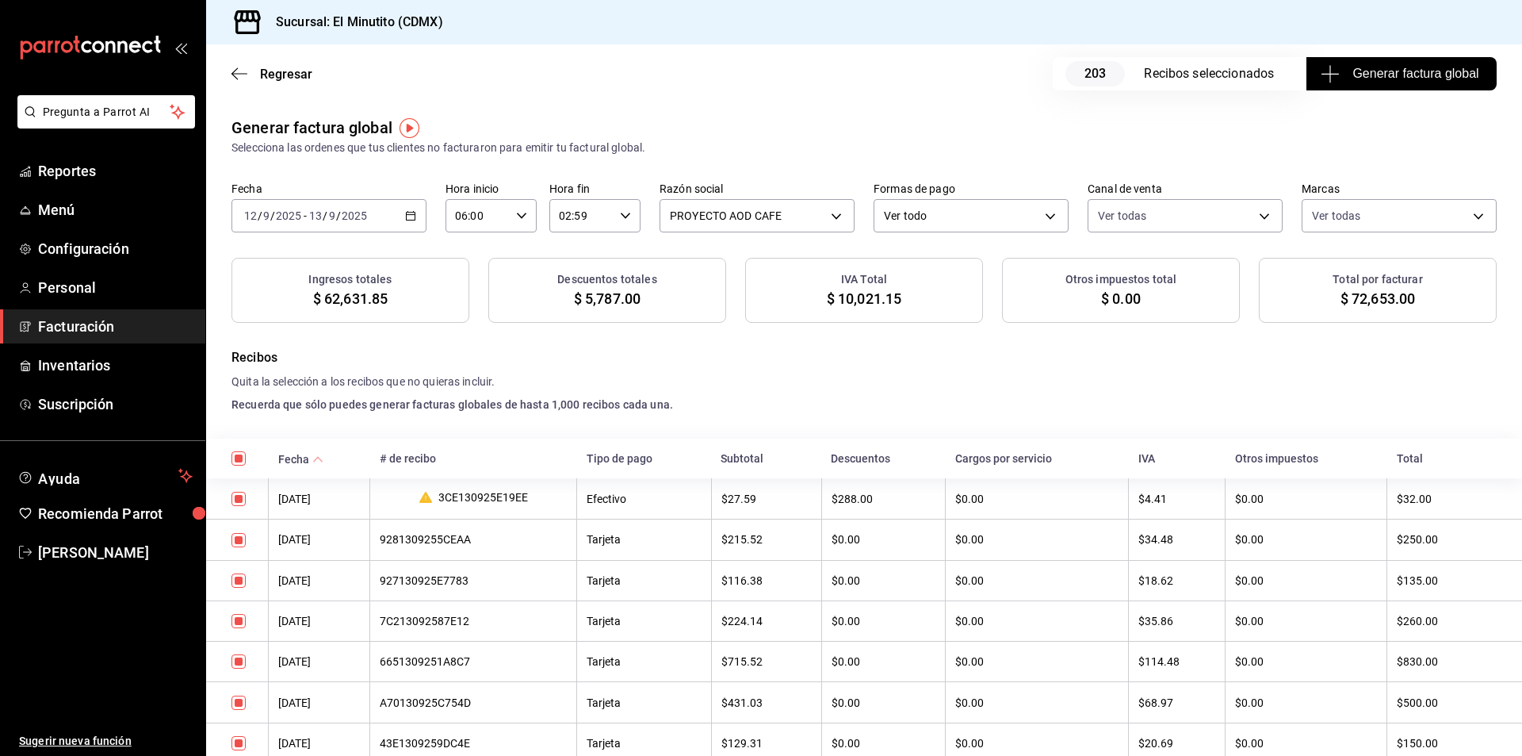
click at [1374, 299] on span "$ 72,653.00" at bounding box center [1378, 298] width 75 height 21
click at [412, 216] on icon "button" at bounding box center [410, 215] width 11 height 11
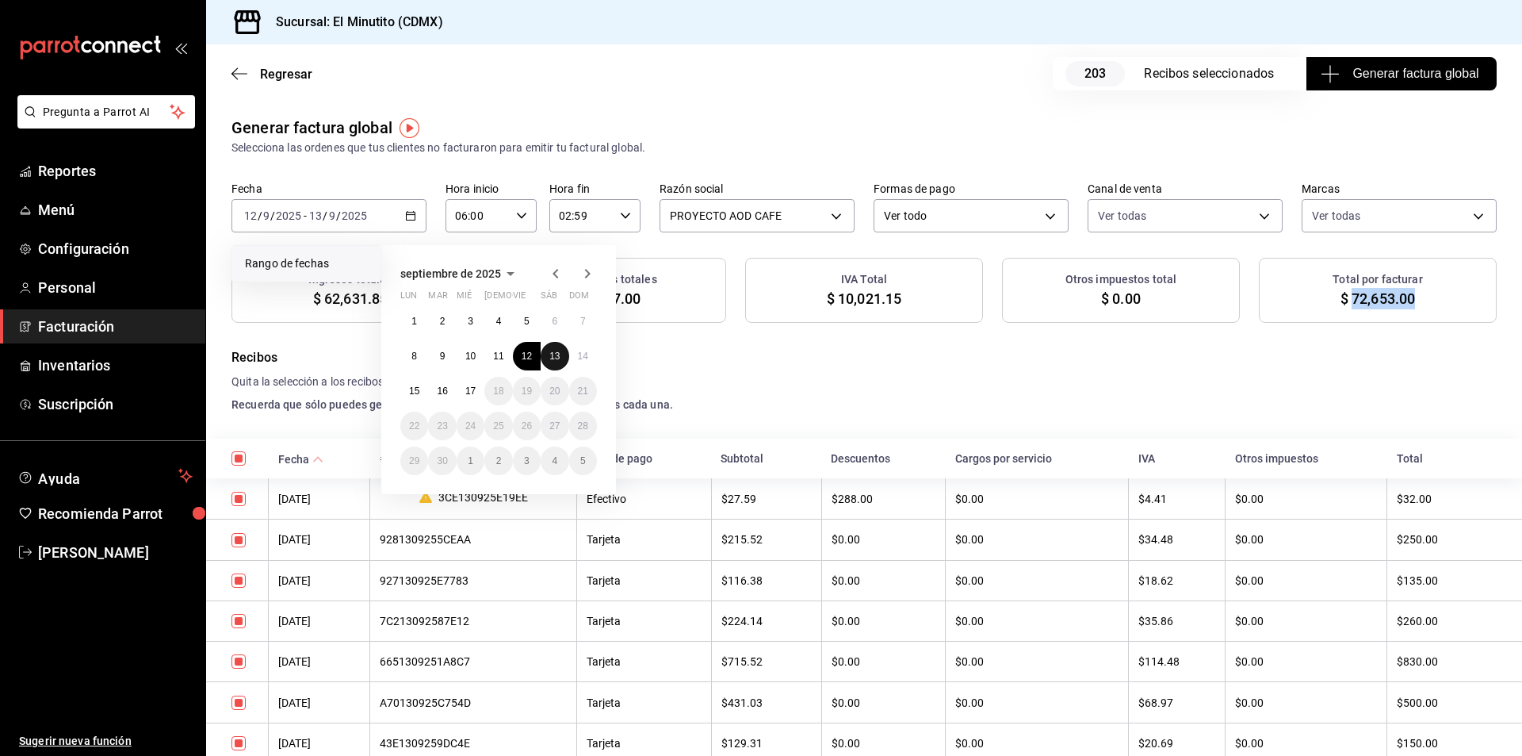
click at [552, 356] on abbr "13" at bounding box center [555, 355] width 10 height 11
click at [580, 354] on abbr "14" at bounding box center [583, 355] width 10 height 11
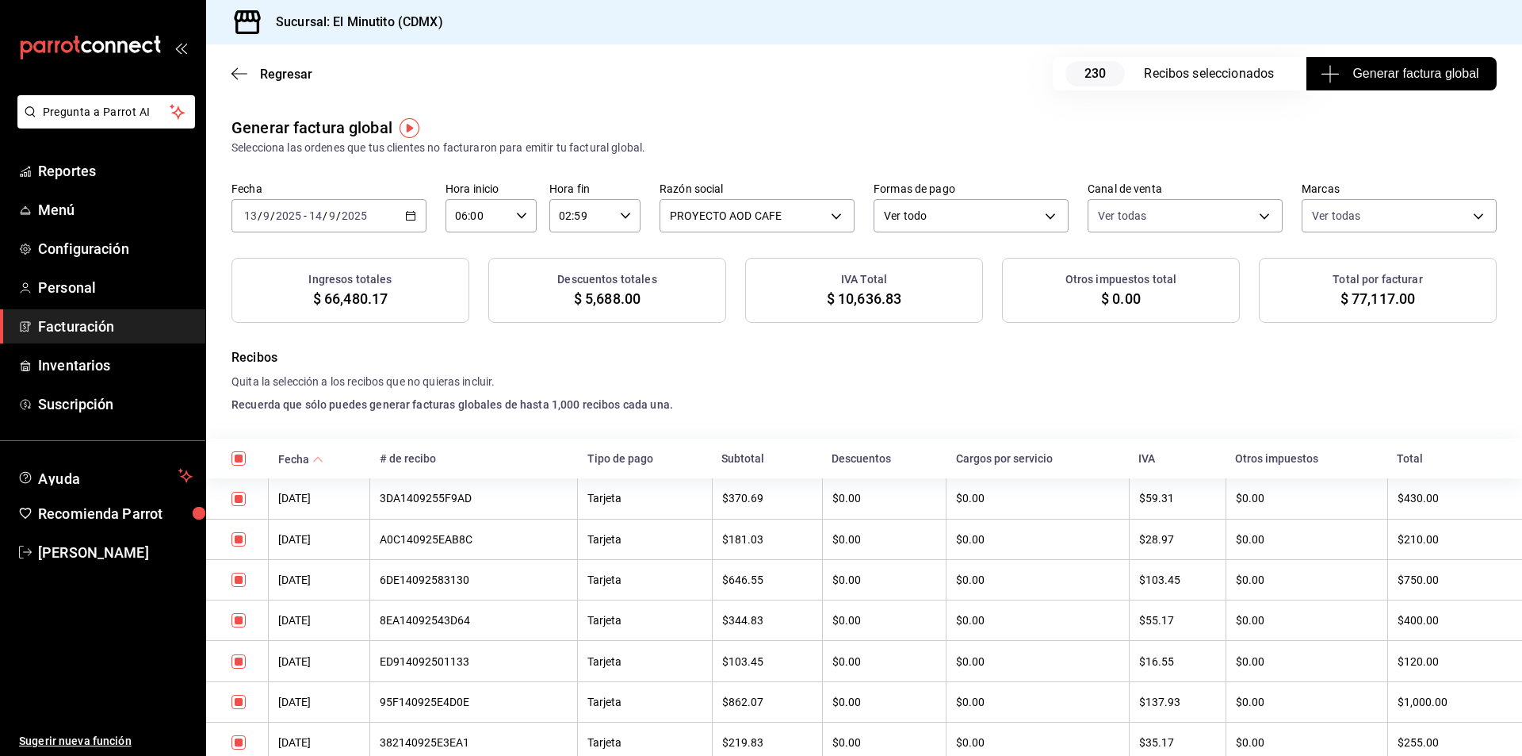
click at [1371, 307] on span "$ 77,117.00" at bounding box center [1378, 298] width 75 height 21
click at [408, 216] on icon "button" at bounding box center [410, 215] width 11 height 11
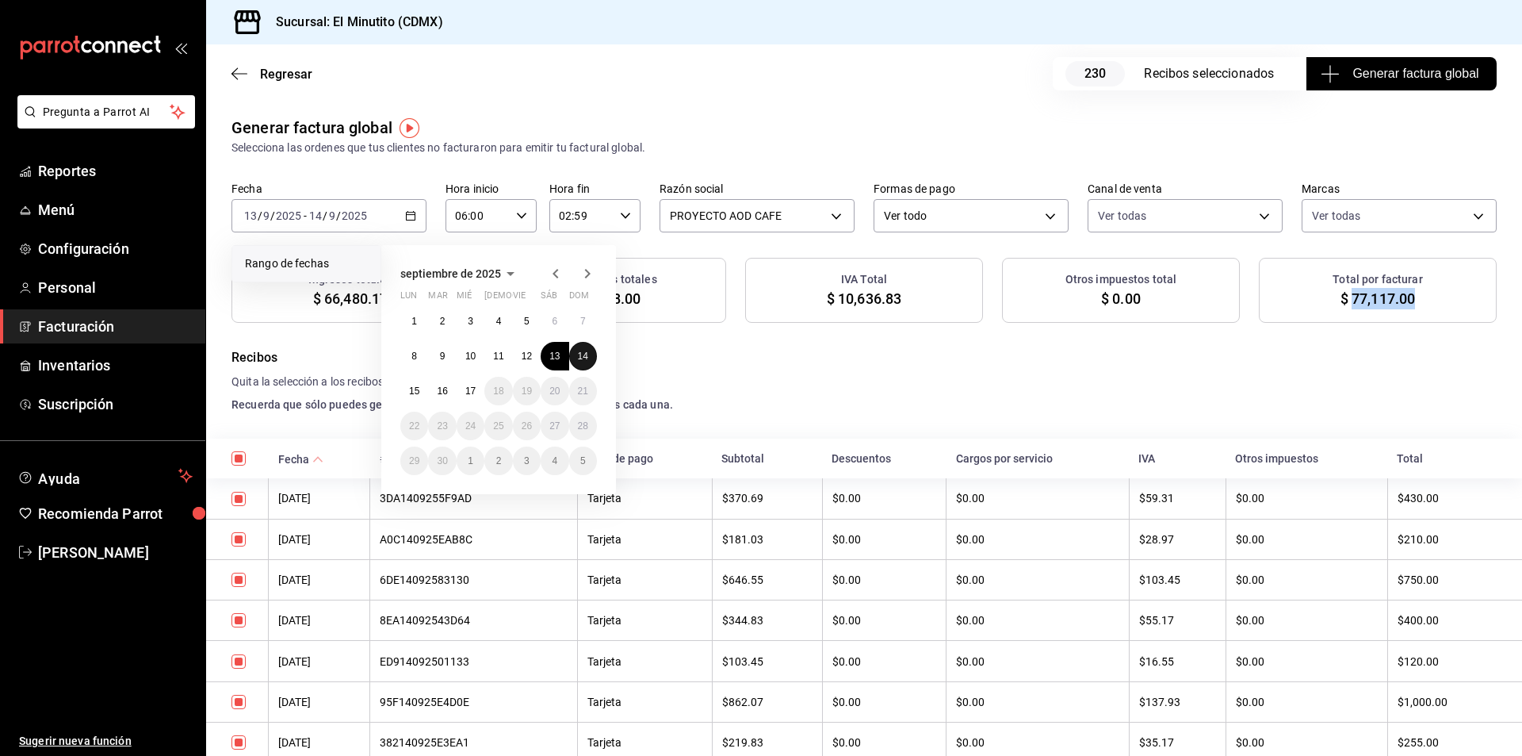
click at [584, 355] on abbr "14" at bounding box center [583, 355] width 10 height 11
click at [412, 389] on abbr "15" at bounding box center [414, 390] width 10 height 11
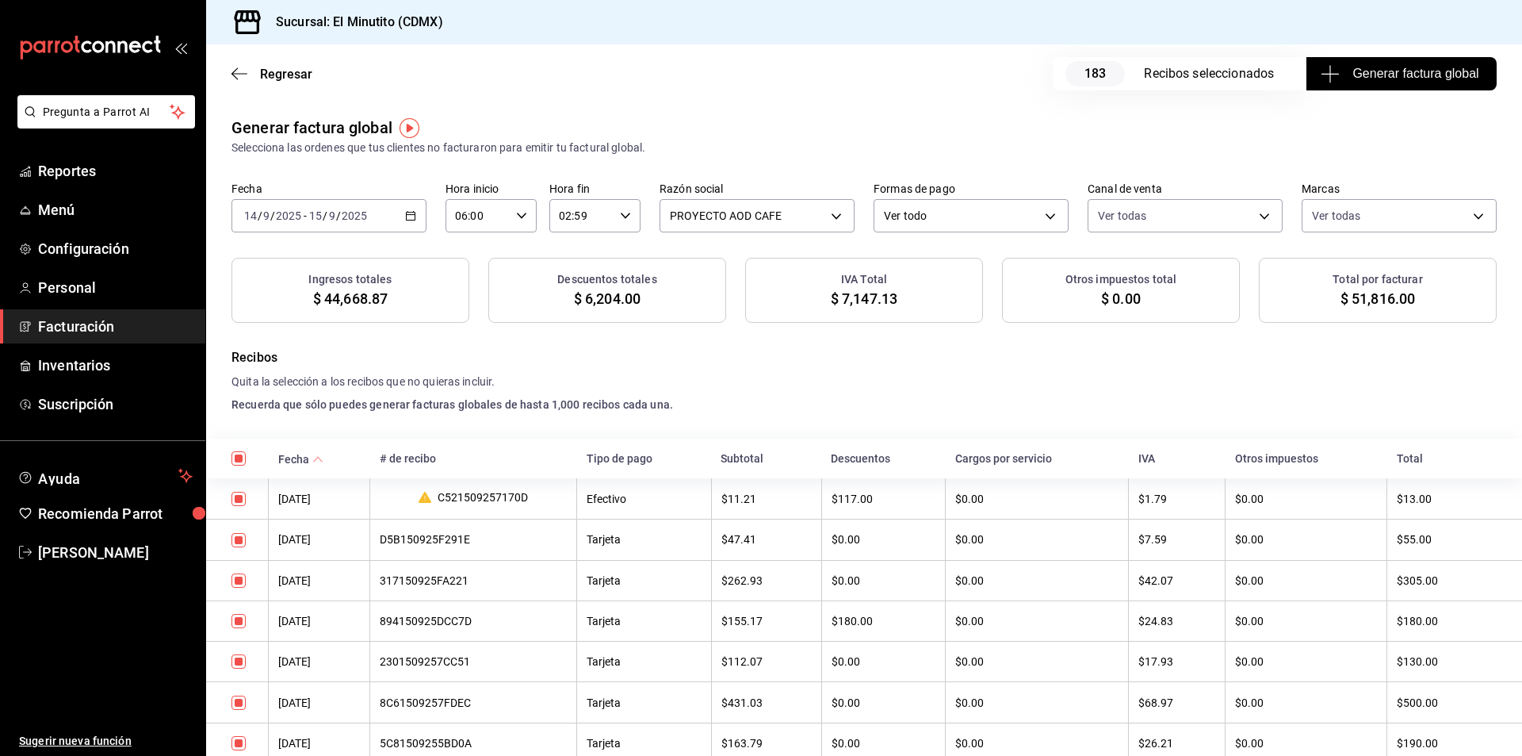
click at [1361, 296] on span "$ 51,816.00" at bounding box center [1378, 298] width 75 height 21
click at [410, 213] on icon "button" at bounding box center [410, 215] width 11 height 11
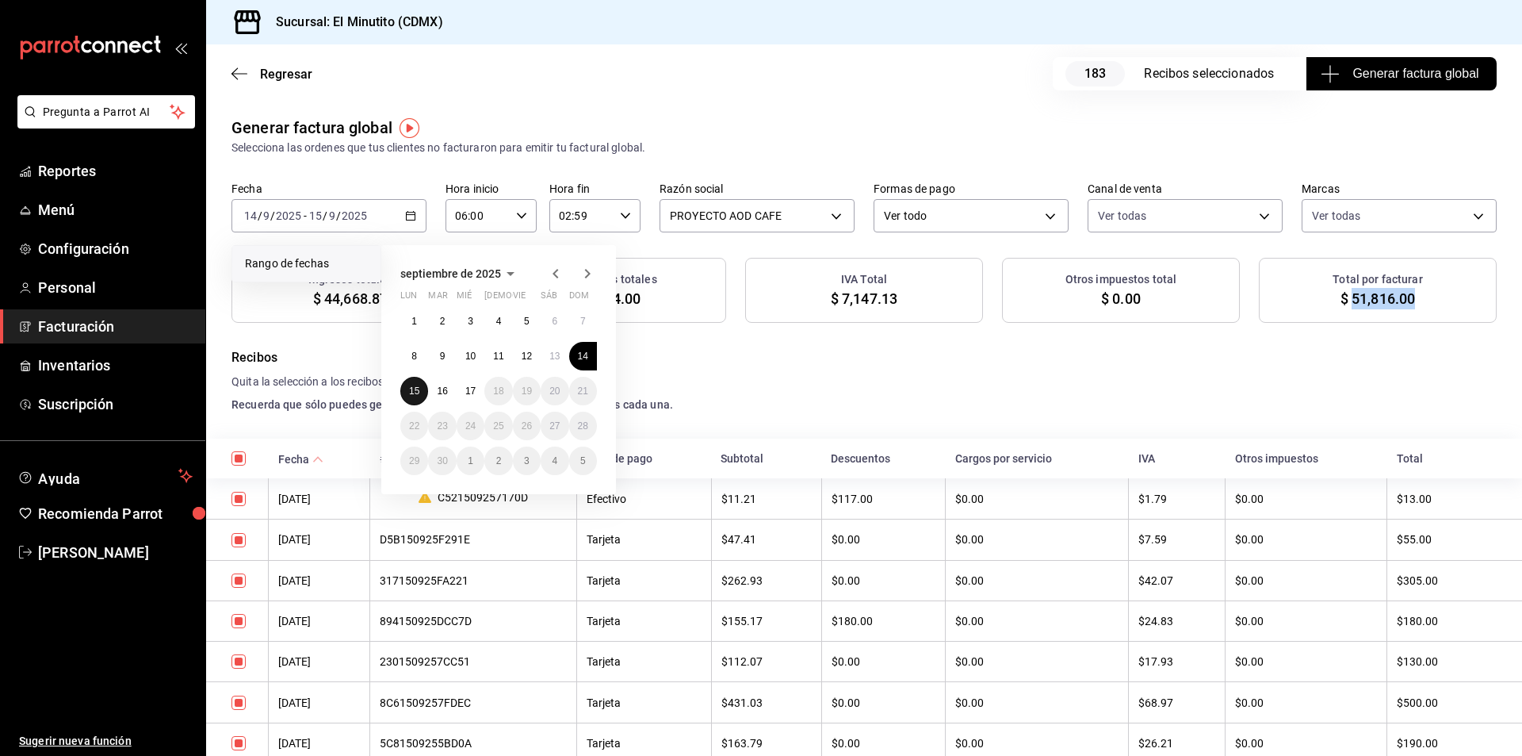
click at [413, 393] on abbr "15" at bounding box center [414, 390] width 10 height 11
click at [443, 392] on abbr "16" at bounding box center [442, 390] width 10 height 11
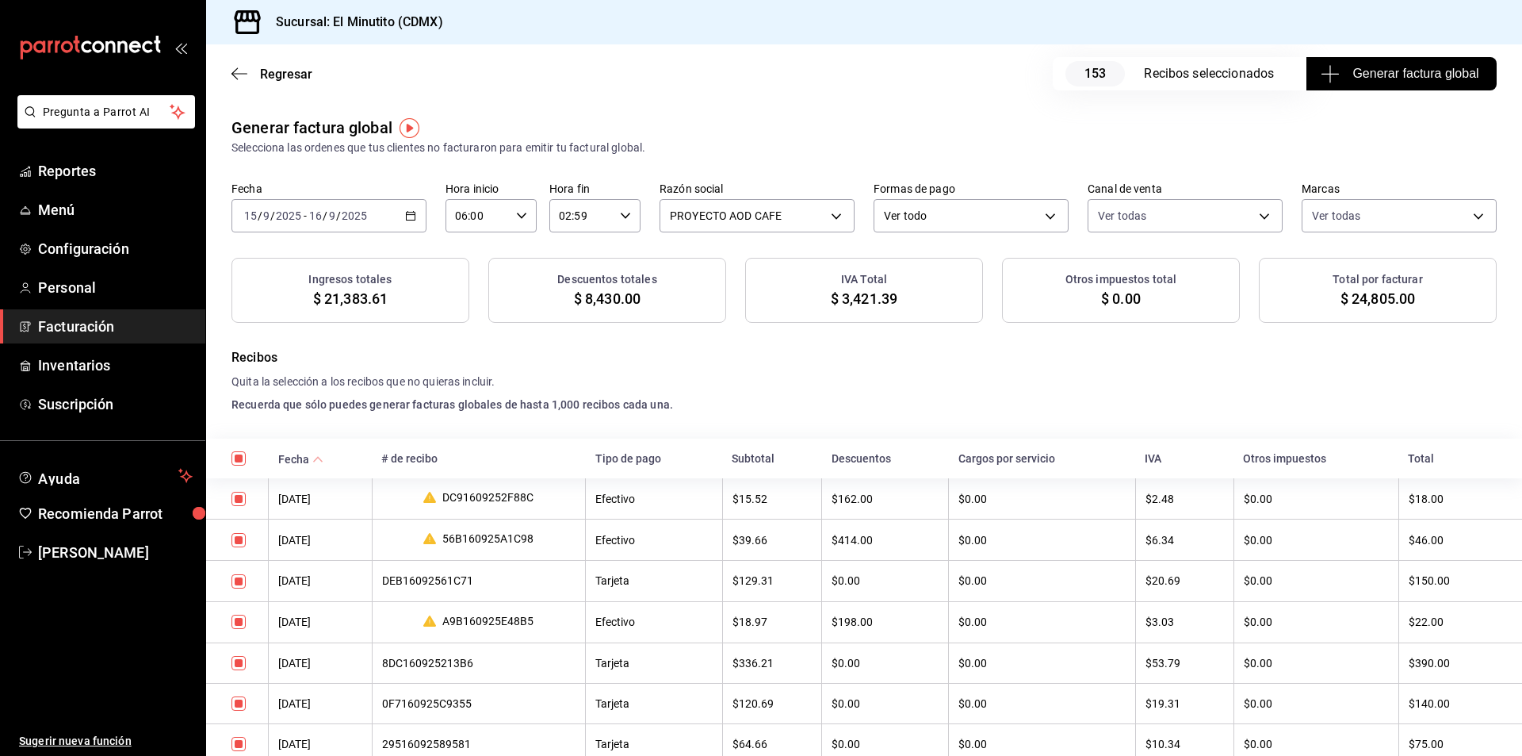
click at [1357, 299] on span "$ 24,805.00" at bounding box center [1378, 298] width 75 height 21
click at [407, 213] on icon "button" at bounding box center [410, 215] width 11 height 11
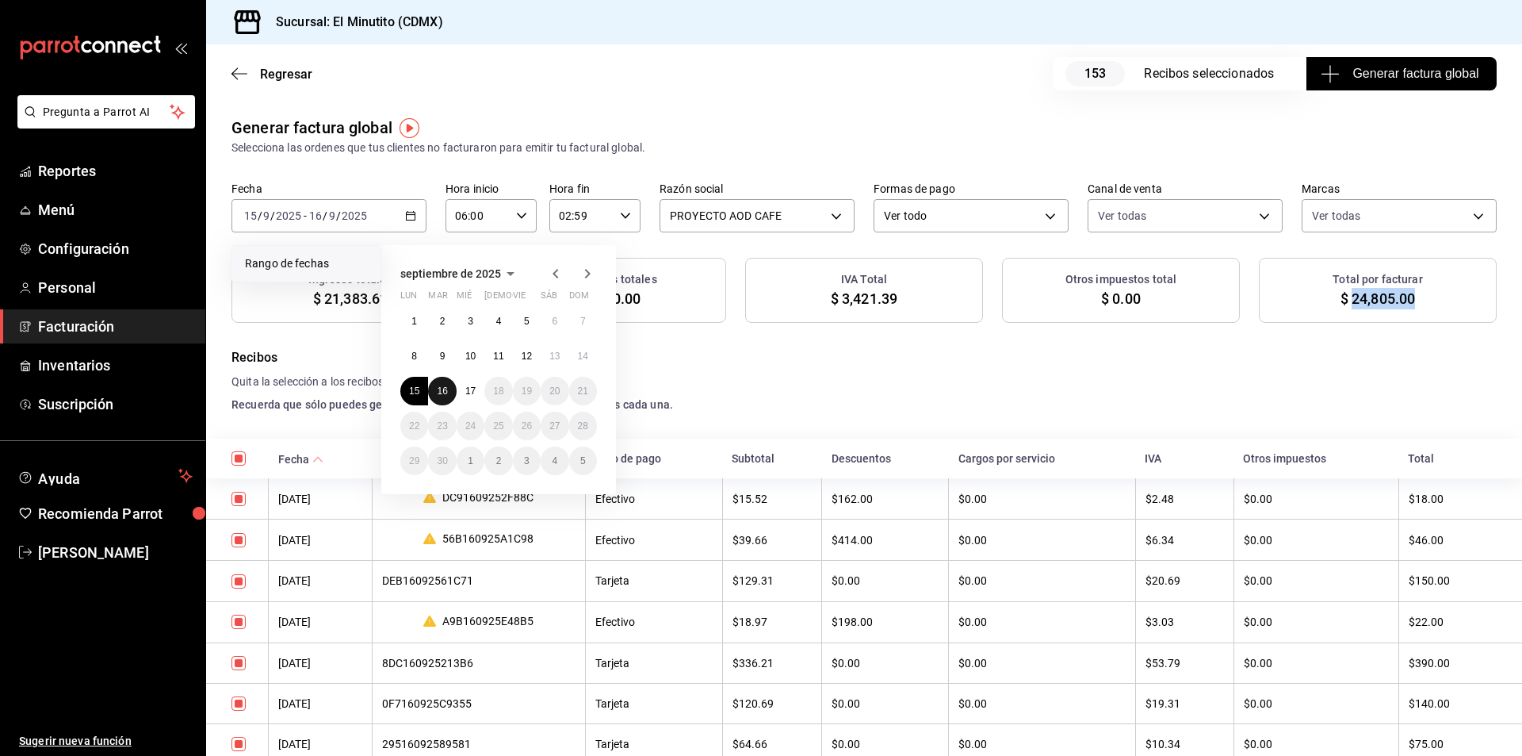
click at [442, 389] on abbr "16" at bounding box center [442, 390] width 10 height 11
click at [472, 392] on abbr "17" at bounding box center [470, 390] width 10 height 11
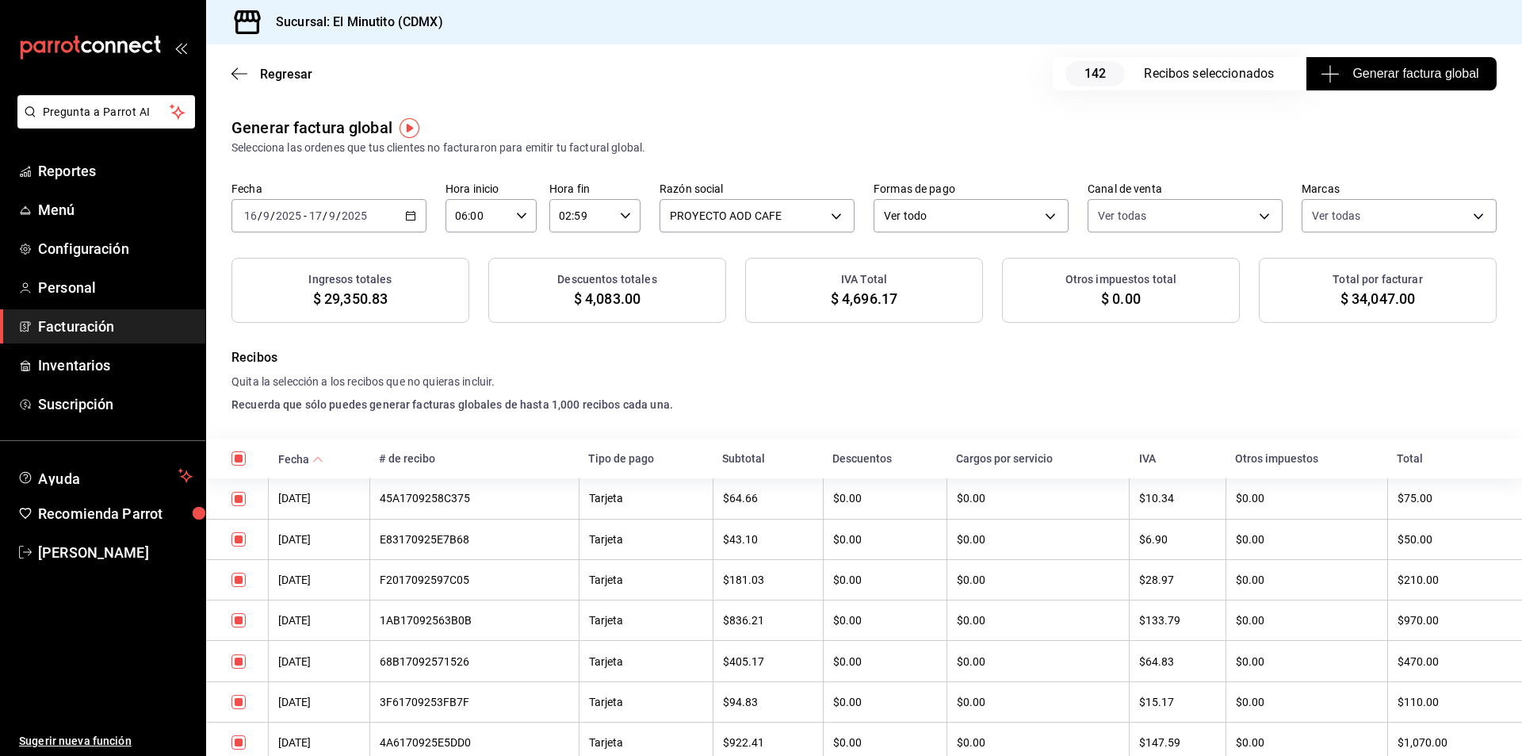
click at [1361, 293] on span "$ 34,047.00" at bounding box center [1378, 298] width 75 height 21
click at [57, 174] on span "Reportes" at bounding box center [115, 170] width 155 height 21
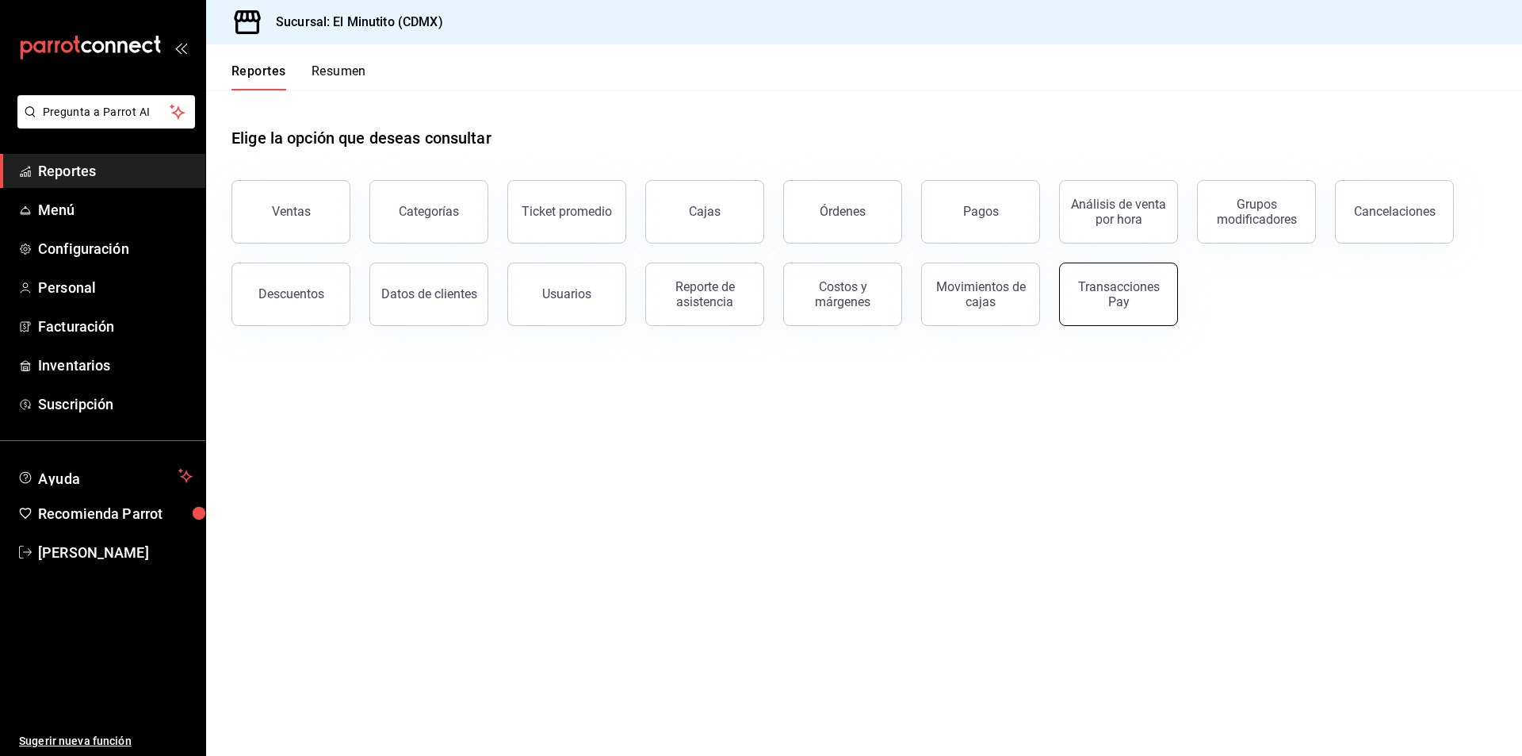
click at [1128, 295] on div "Transacciones Pay" at bounding box center [1119, 294] width 98 height 30
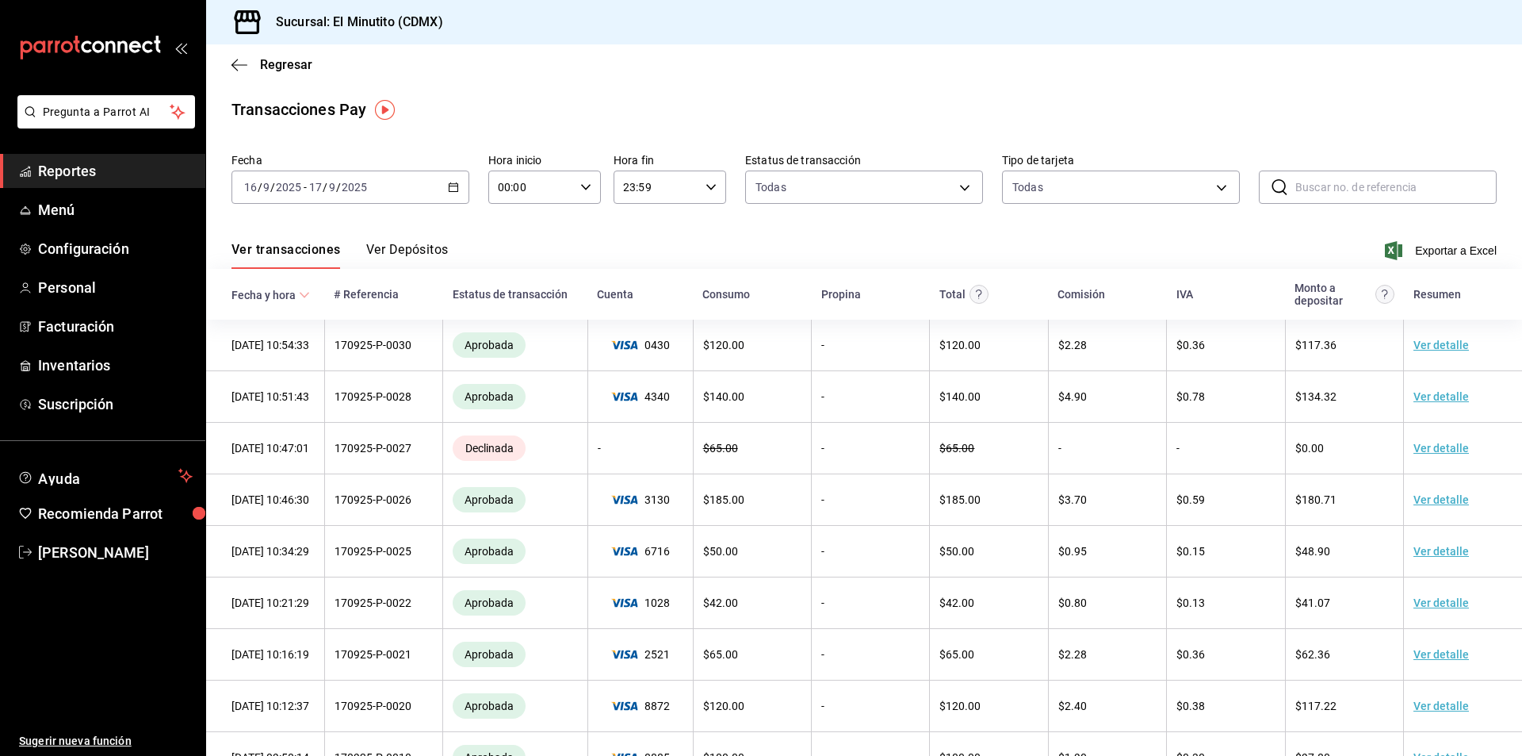
click at [450, 186] on icon "button" at bounding box center [453, 187] width 11 height 11
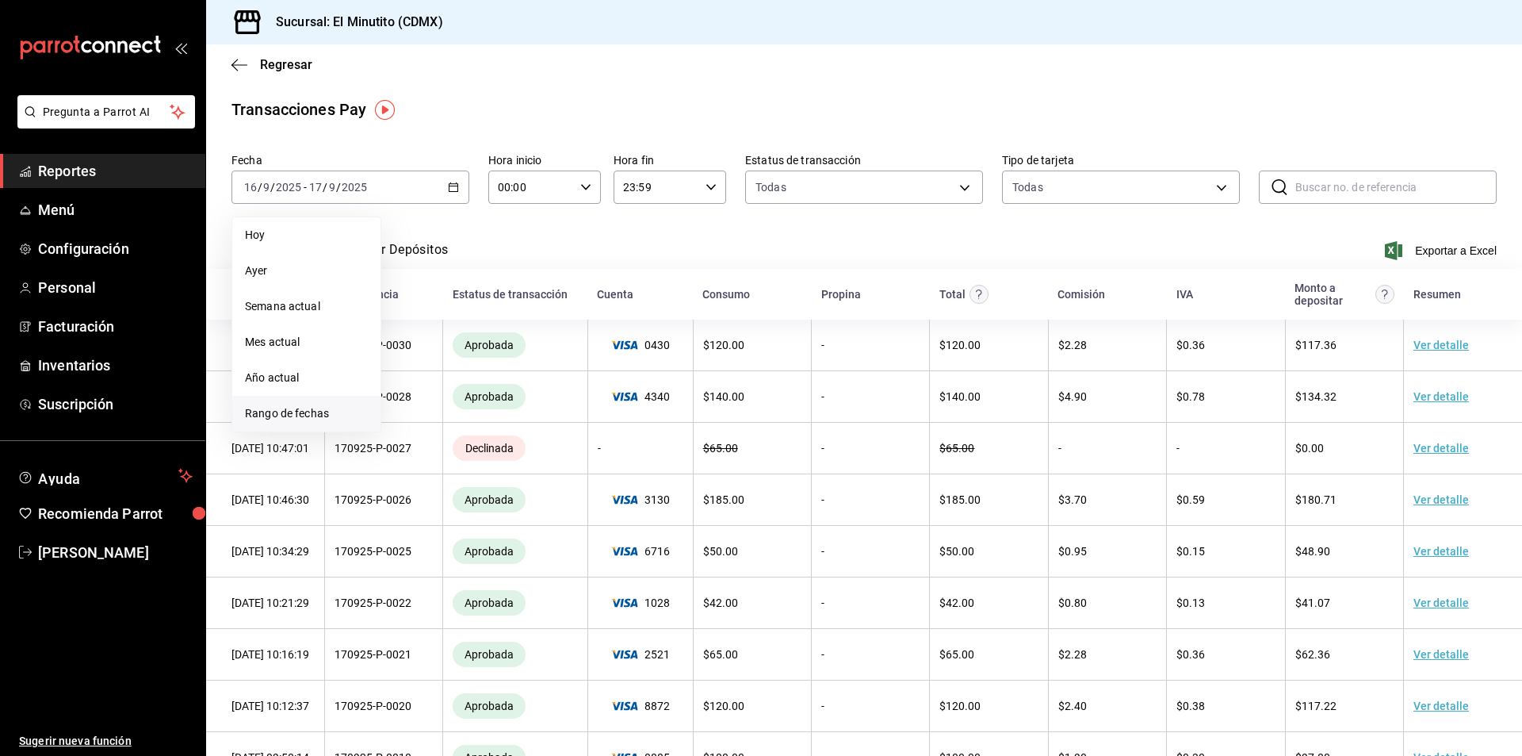
click at [289, 418] on span "Rango de fechas" at bounding box center [306, 413] width 123 height 17
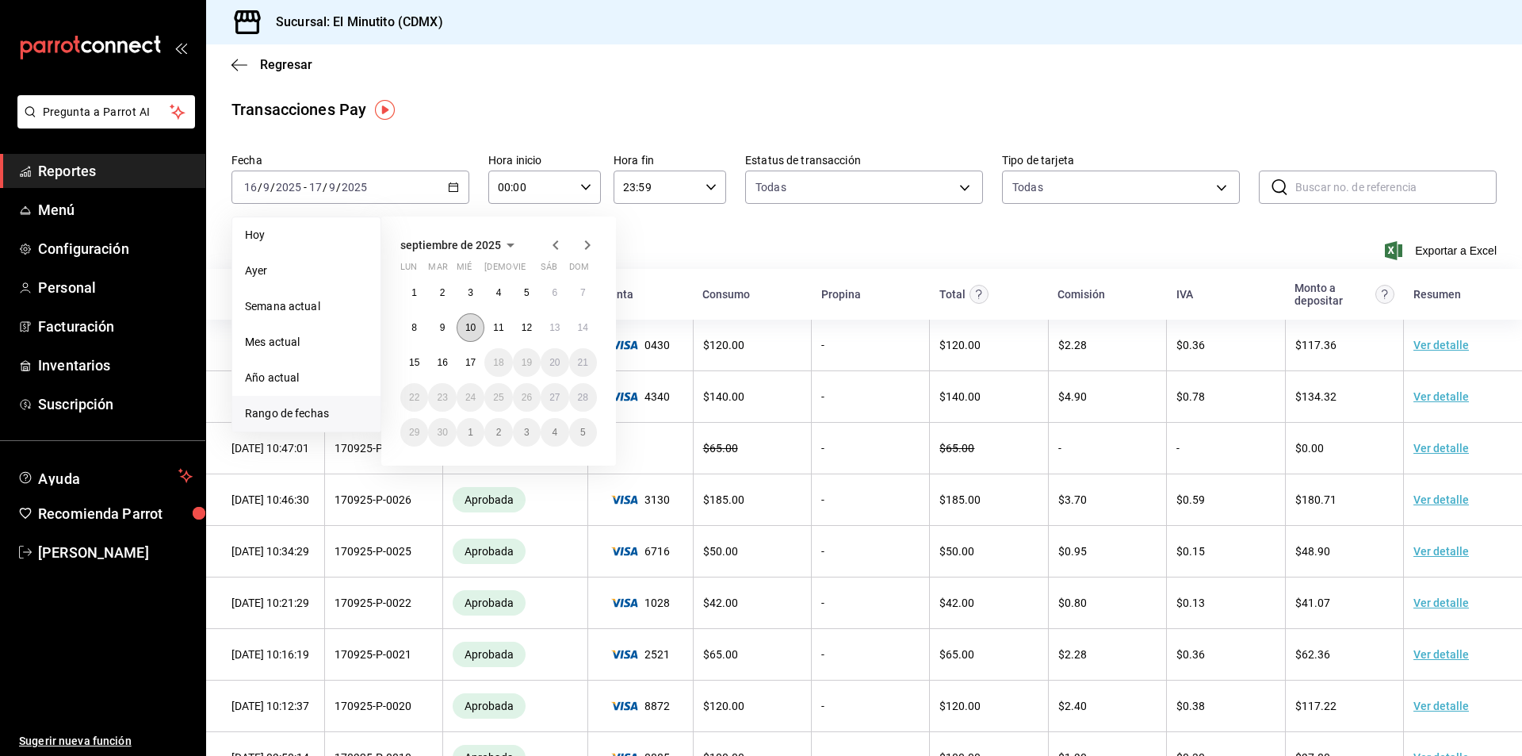
click at [472, 329] on abbr "10" at bounding box center [470, 327] width 10 height 11
click at [471, 361] on abbr "17" at bounding box center [470, 362] width 10 height 11
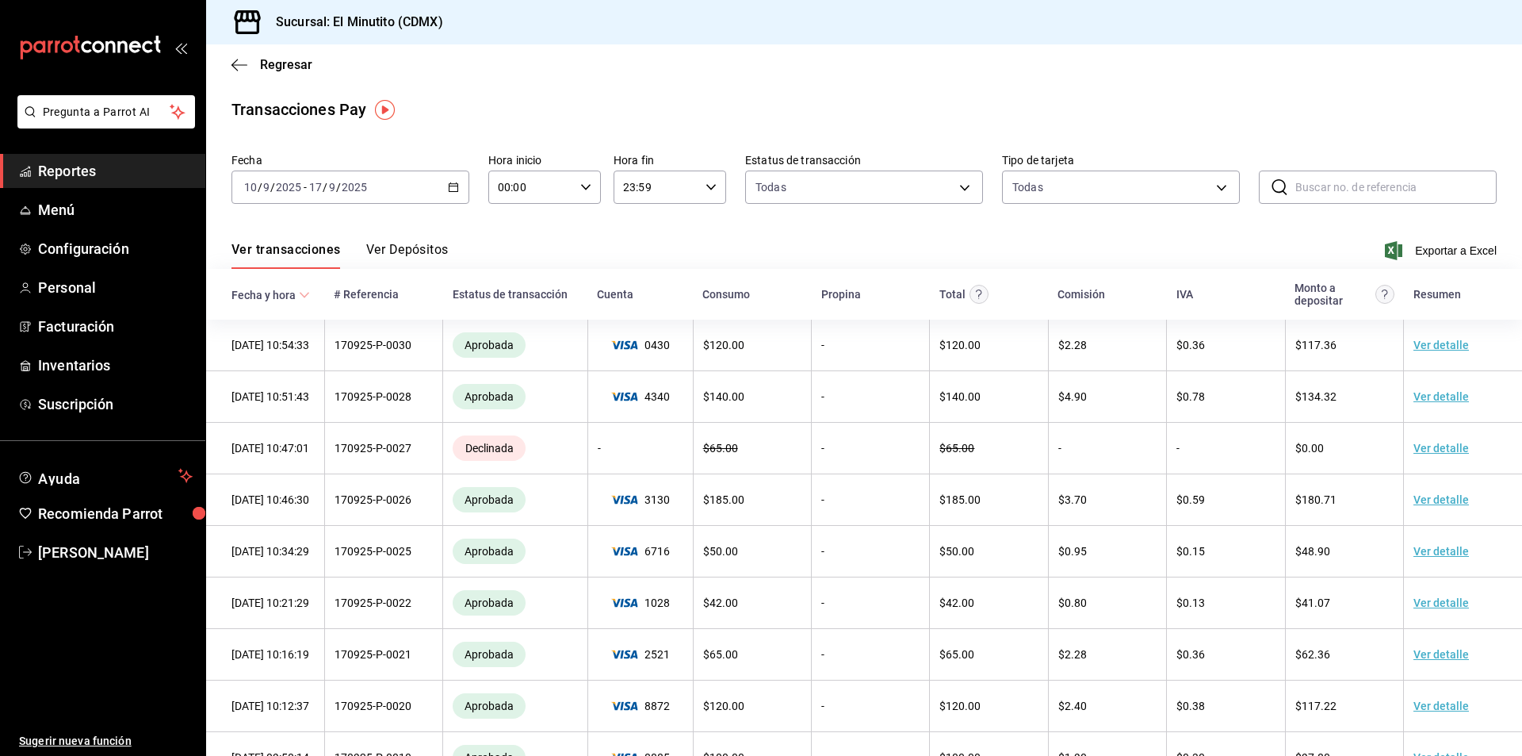
click at [584, 182] on icon "button" at bounding box center [585, 187] width 11 height 11
click at [512, 299] on span "06" at bounding box center [514, 297] width 31 height 13
click at [664, 248] on div at bounding box center [761, 378] width 1522 height 756
click at [706, 187] on icon "button" at bounding box center [711, 187] width 11 height 11
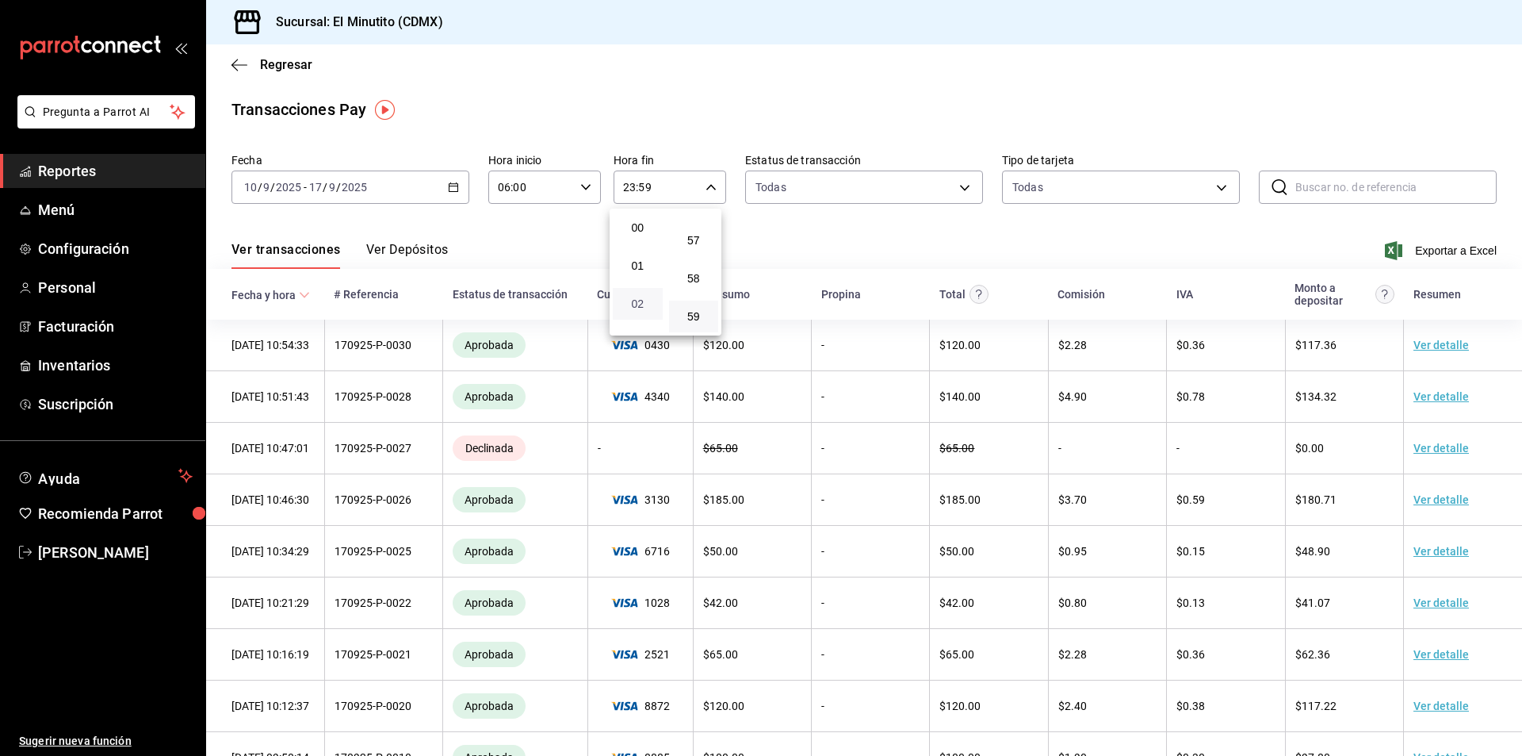
click at [638, 304] on span "02" at bounding box center [637, 303] width 31 height 13
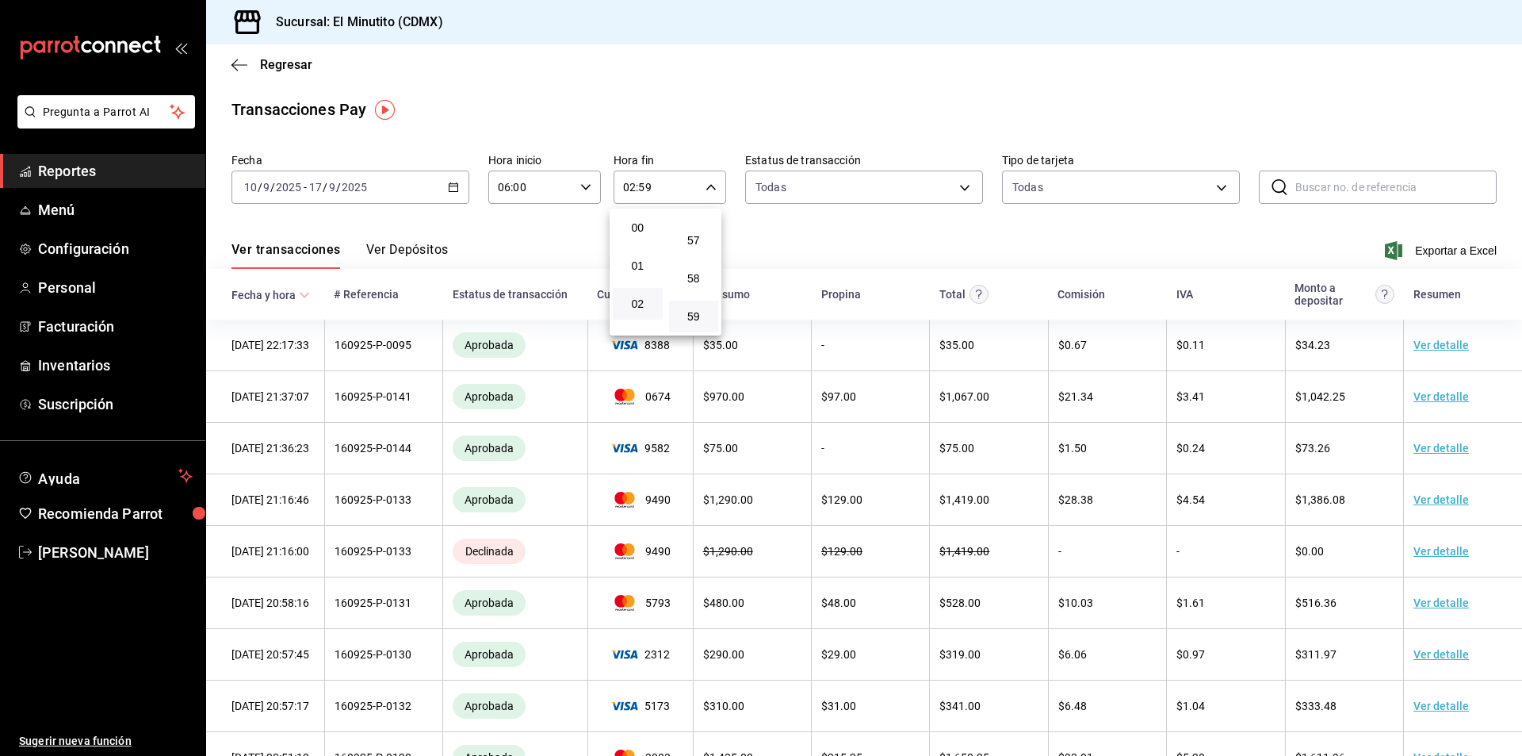
click at [932, 236] on div at bounding box center [761, 378] width 1522 height 756
click at [1437, 250] on span "Exportar a Excel" at bounding box center [1442, 250] width 109 height 19
click at [79, 320] on span "Facturación" at bounding box center [115, 326] width 155 height 21
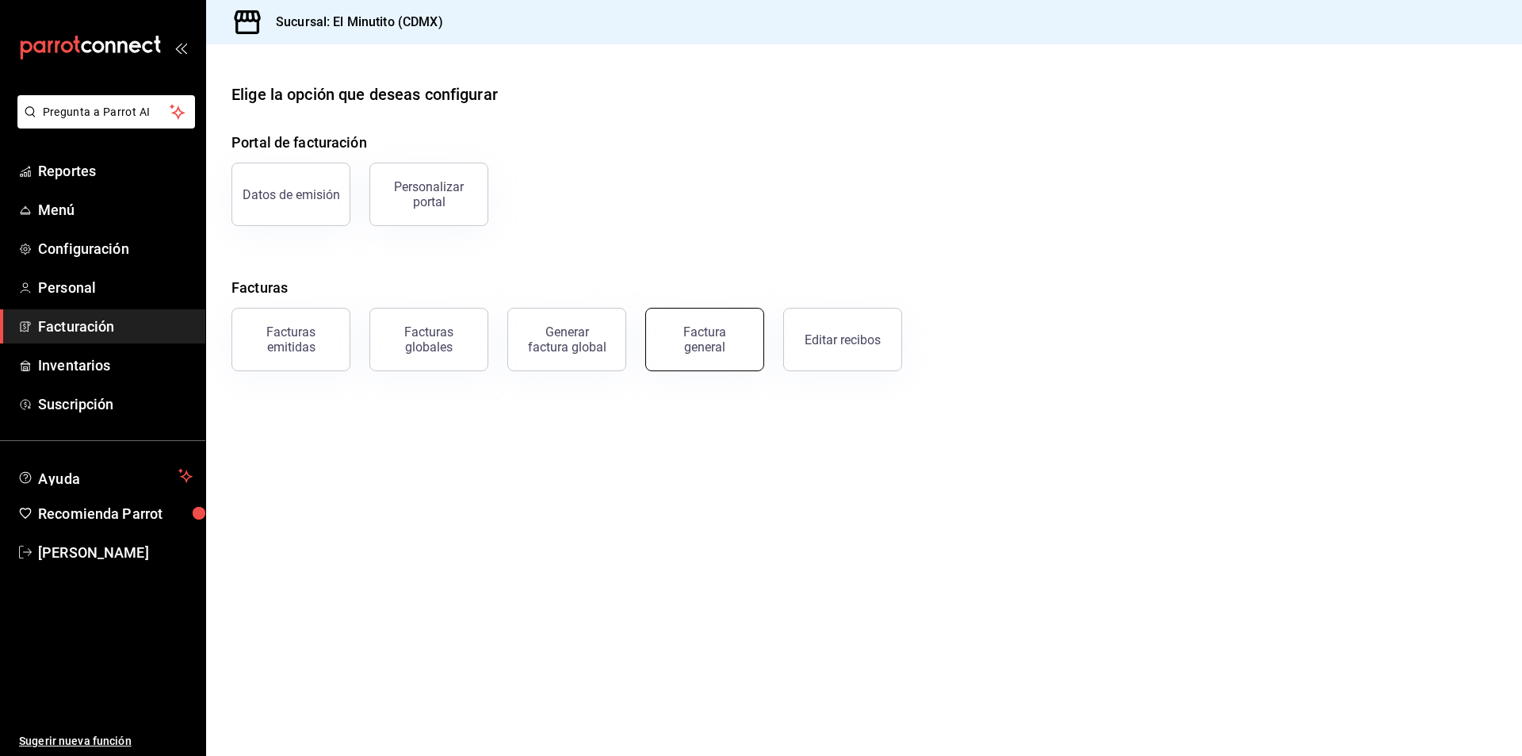
click at [714, 346] on div "Factura general" at bounding box center [704, 339] width 79 height 30
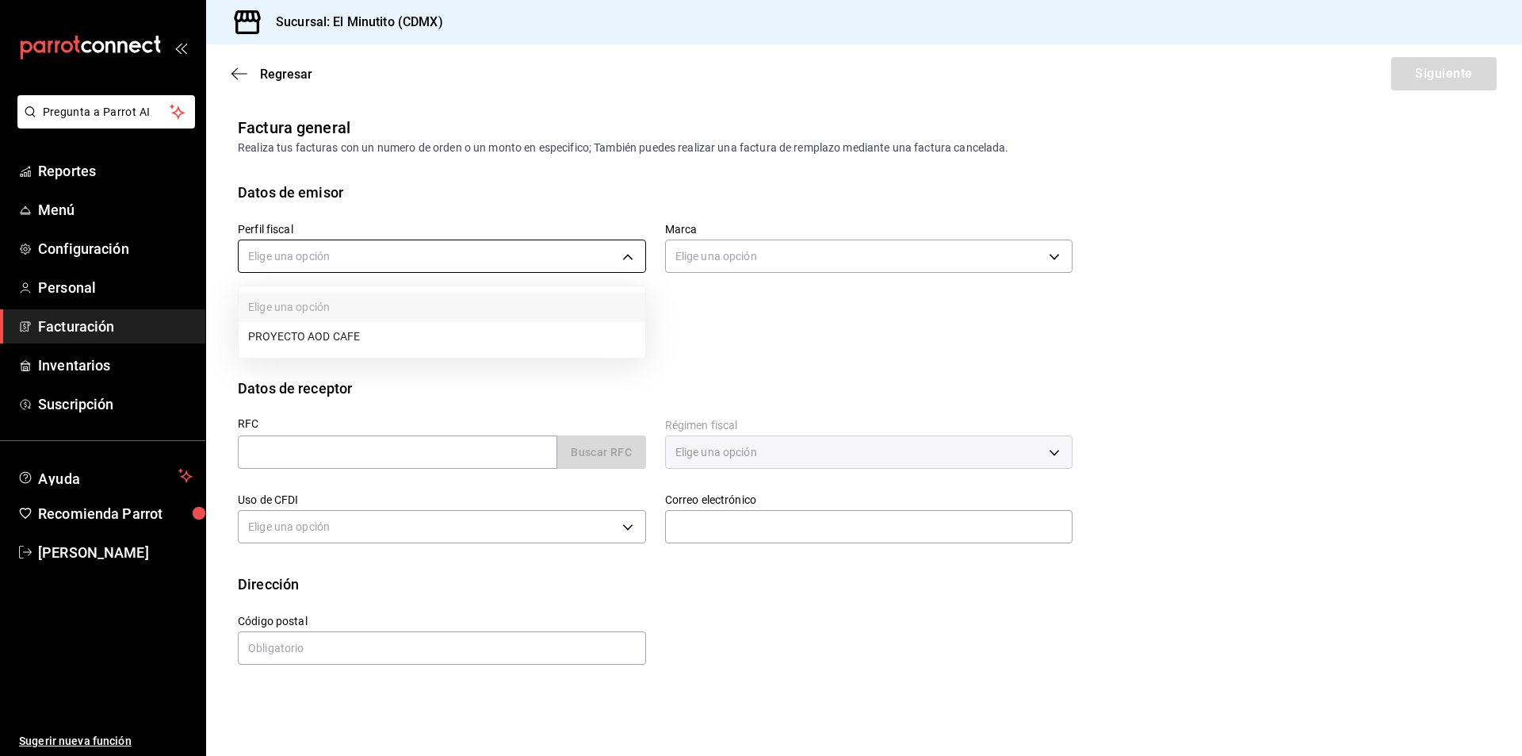
click at [557, 258] on body "Pregunta a Parrot AI Reportes Menú Configuración Personal Facturación Inventari…" at bounding box center [761, 378] width 1522 height 756
click at [368, 337] on li "PROYECTO AOD CAFE" at bounding box center [442, 336] width 407 height 29
type input "3d6fb096-cc0a-4808-a69d-d88d50023bce"
type input "4d408d16-bc9c-4ff1-8f8c-f60962f8d219"
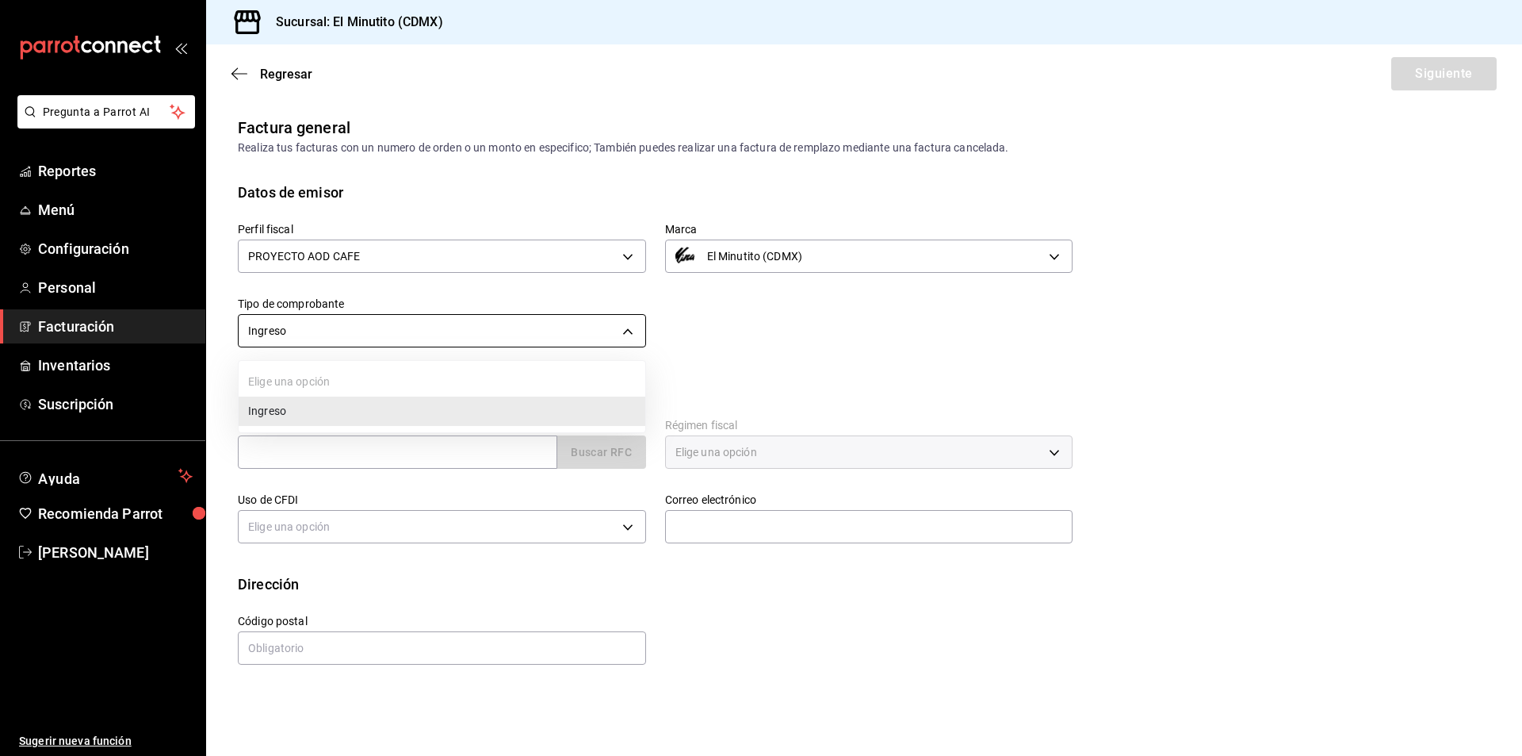
click at [496, 332] on body "Pregunta a Parrot AI Reportes Menú Configuración Personal Facturación Inventari…" at bounding box center [761, 378] width 1522 height 756
click at [387, 408] on li "Ingreso" at bounding box center [442, 410] width 407 height 29
click at [372, 448] on input "text" at bounding box center [398, 451] width 320 height 33
type input "XAXX010101000"
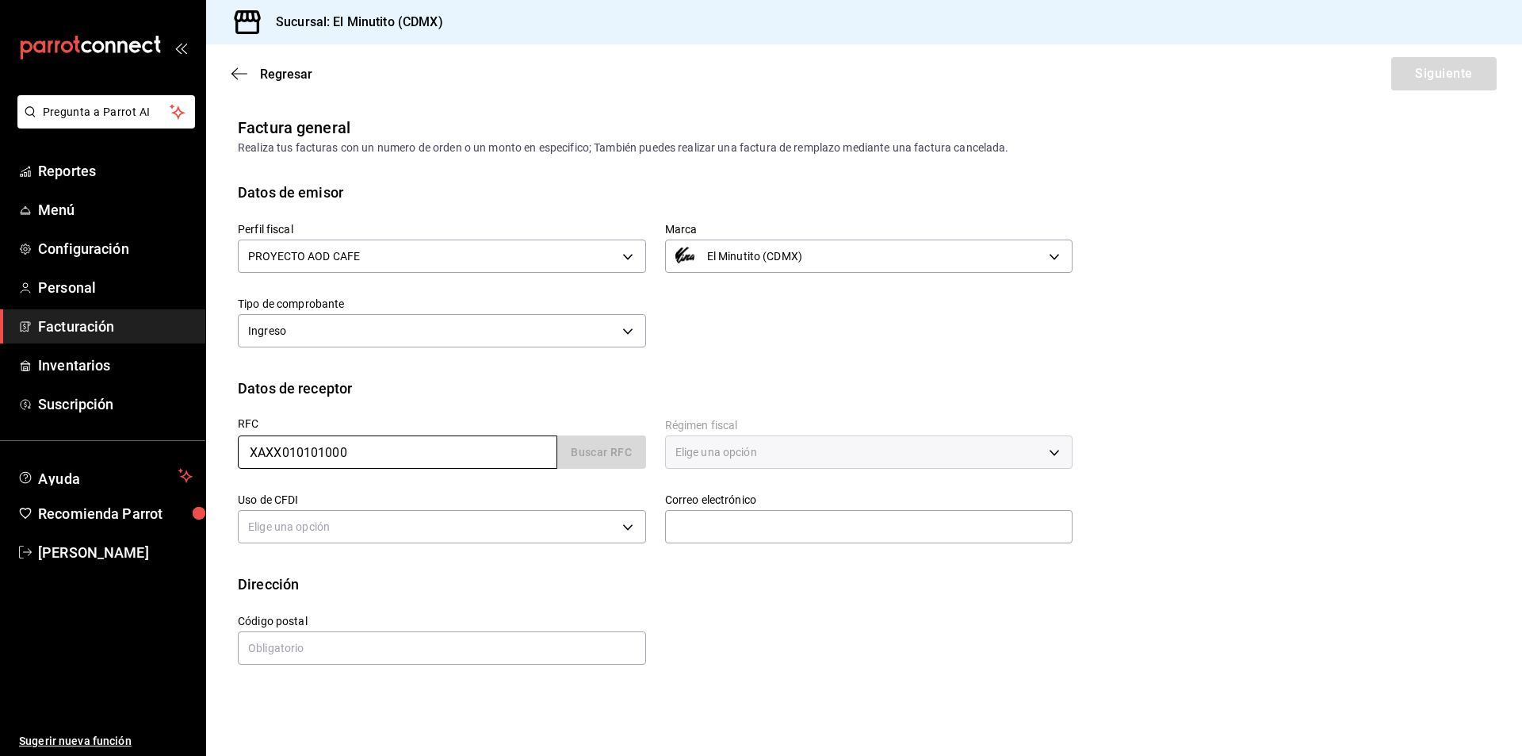
type input "66254"
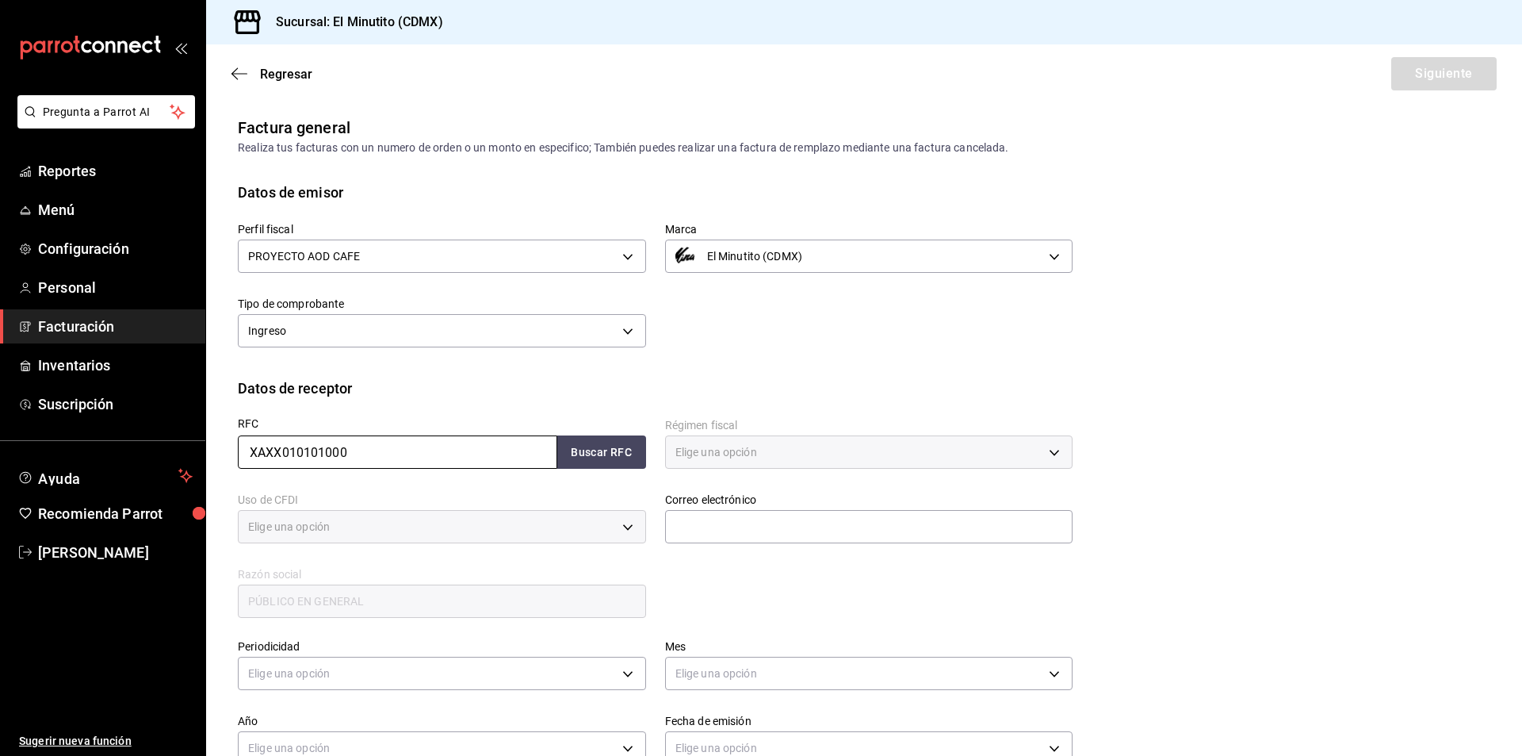
type input "616"
type input "S01"
click at [721, 530] on input "text" at bounding box center [869, 526] width 408 height 33
type input "E"
type input "C"
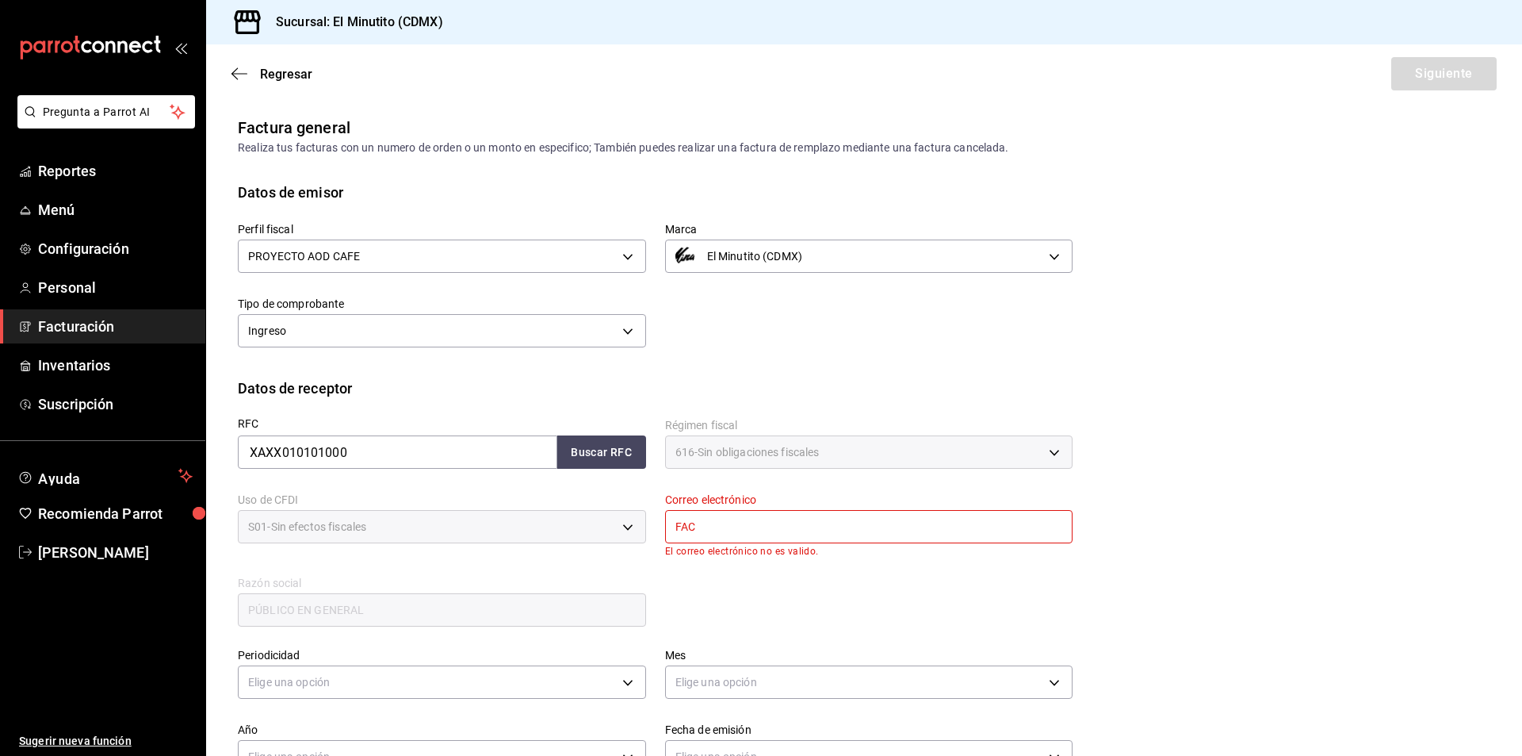
type input "facturas@elminutito.com"
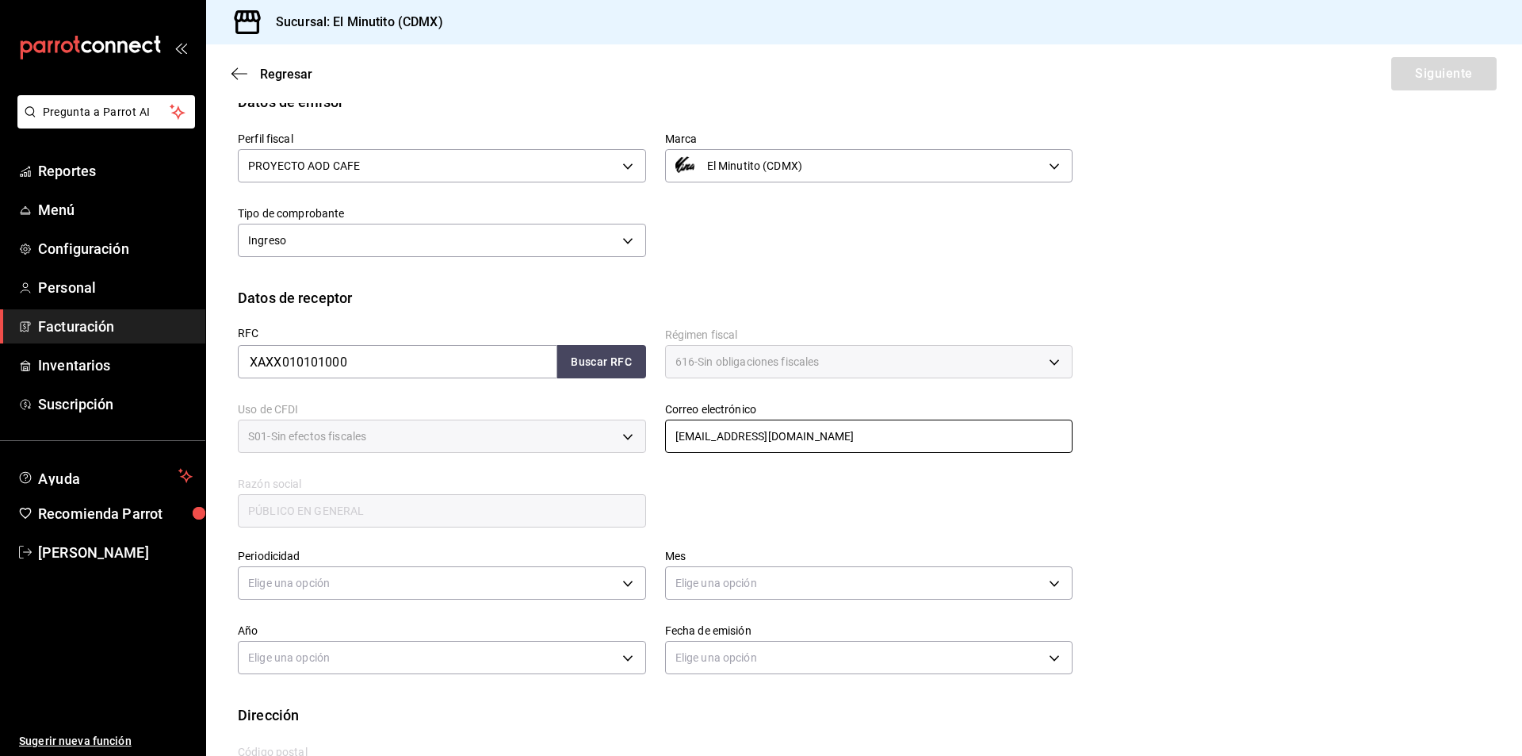
scroll to position [158, 0]
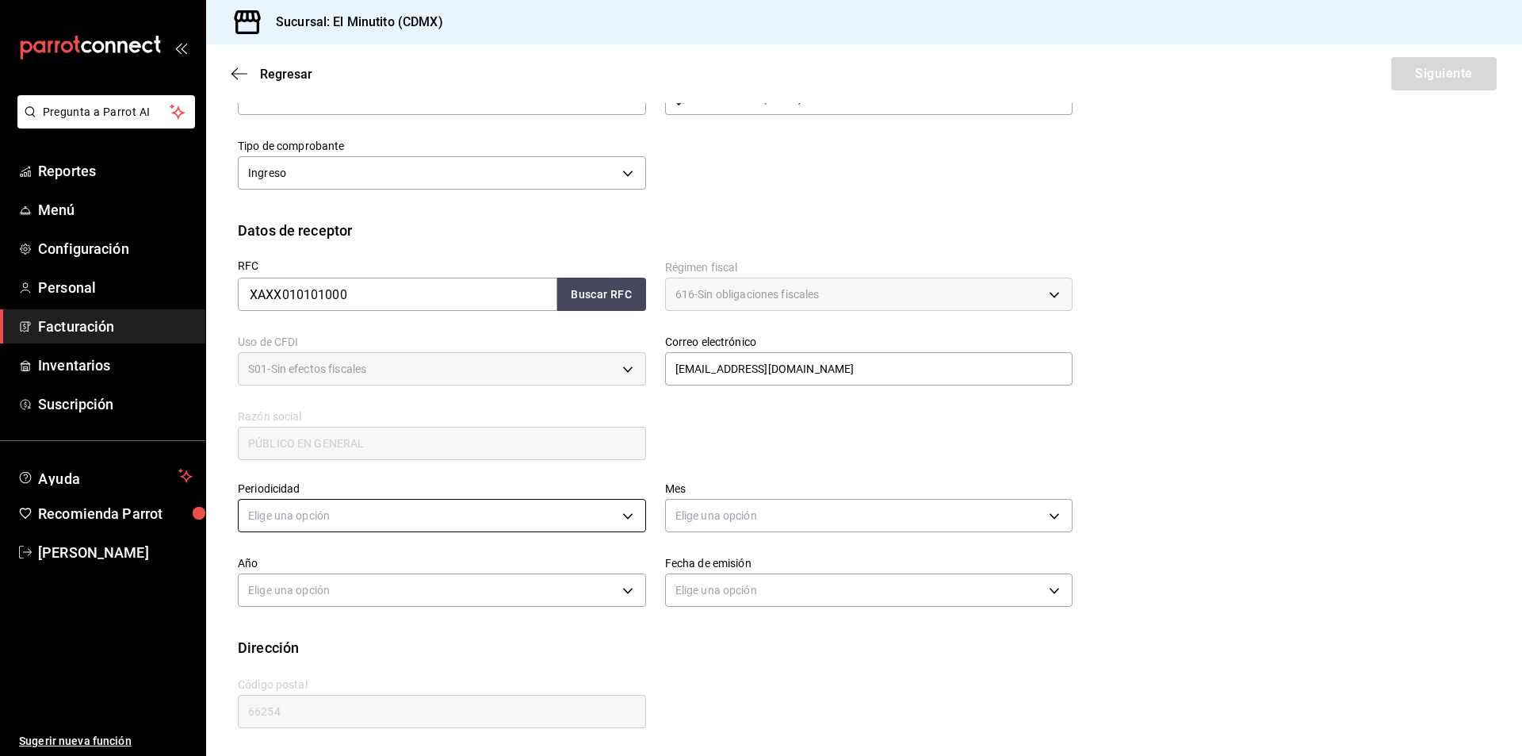
click at [435, 515] on body "Pregunta a Parrot AI Reportes Menú Configuración Personal Facturación Inventari…" at bounding box center [761, 378] width 1522 height 756
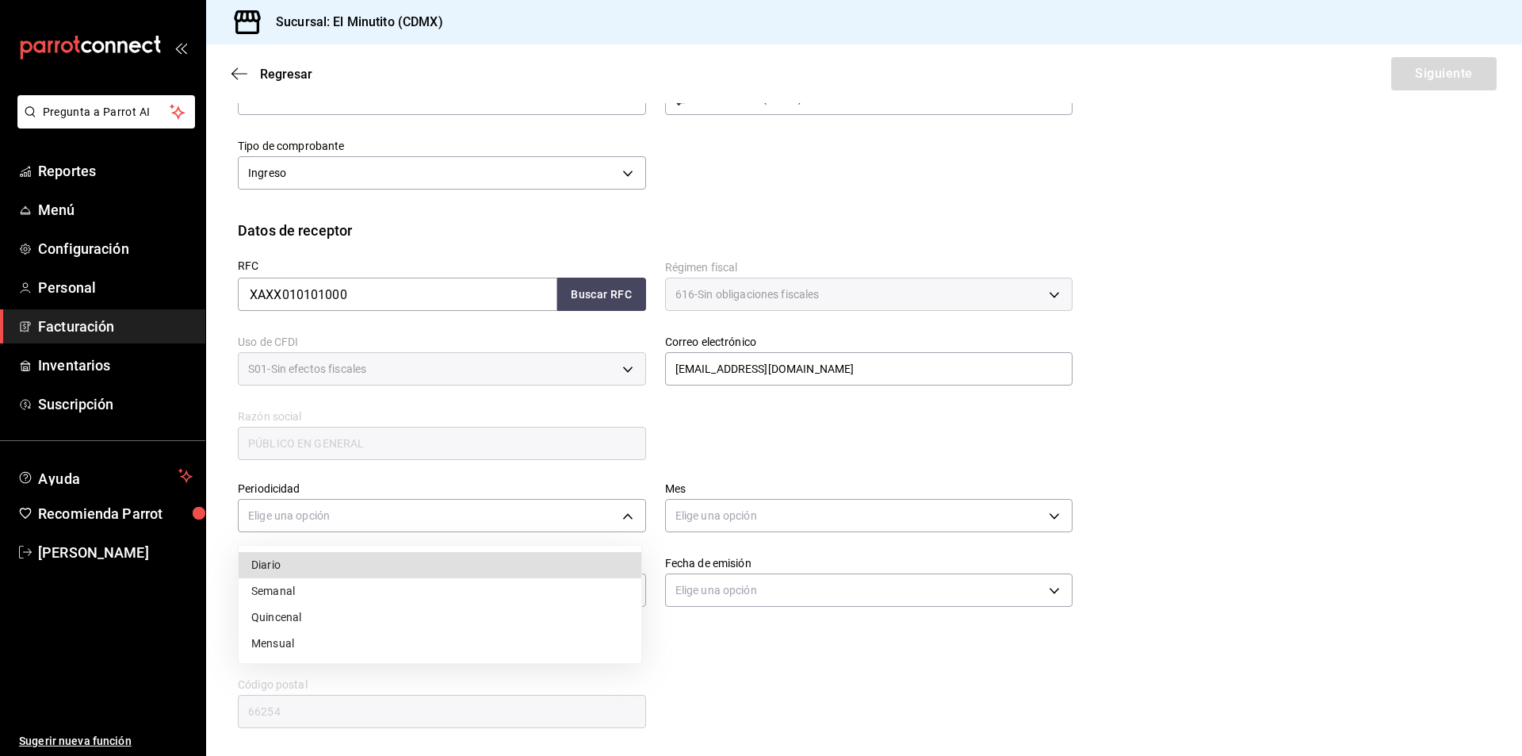
click at [335, 592] on li "Semanal" at bounding box center [440, 591] width 403 height 26
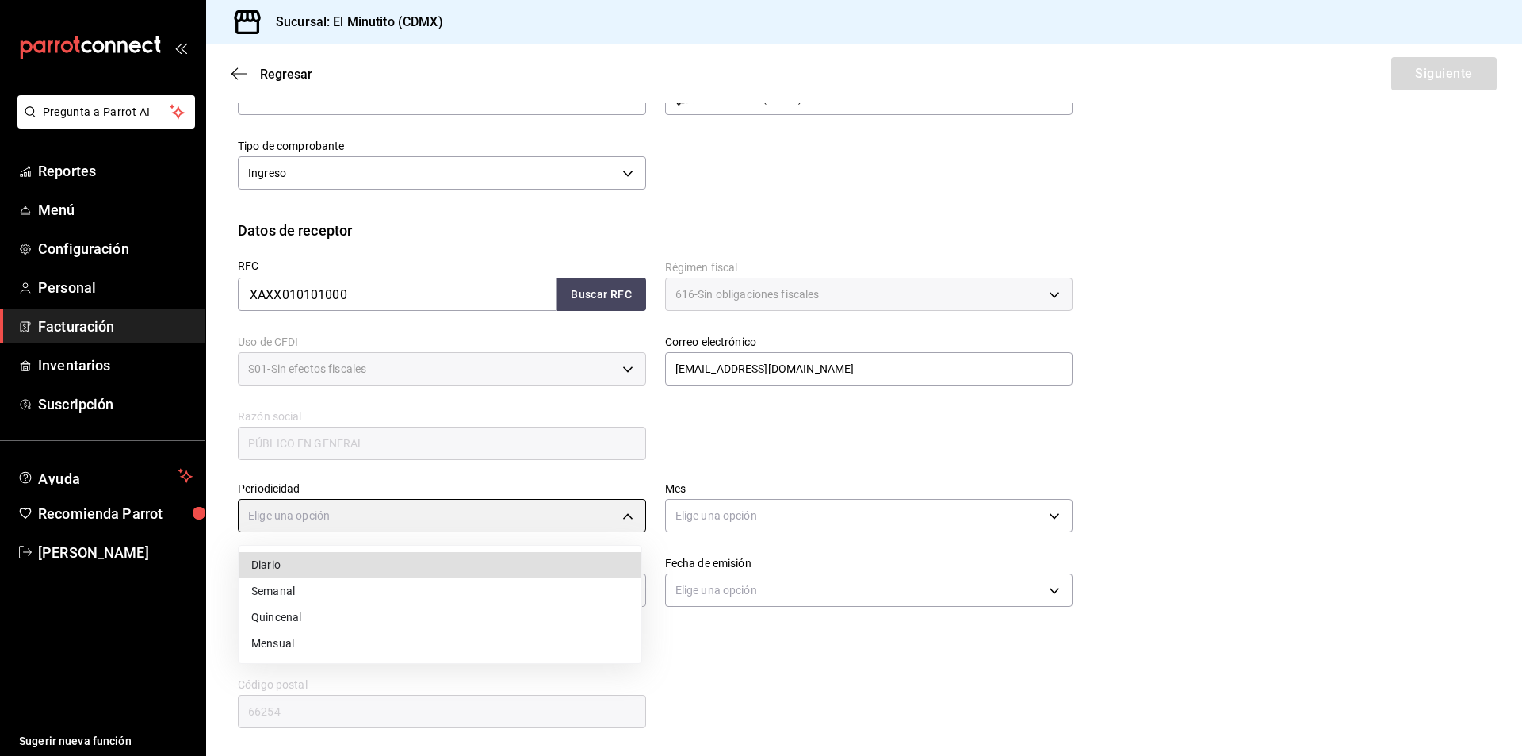
type input "WEEKLY"
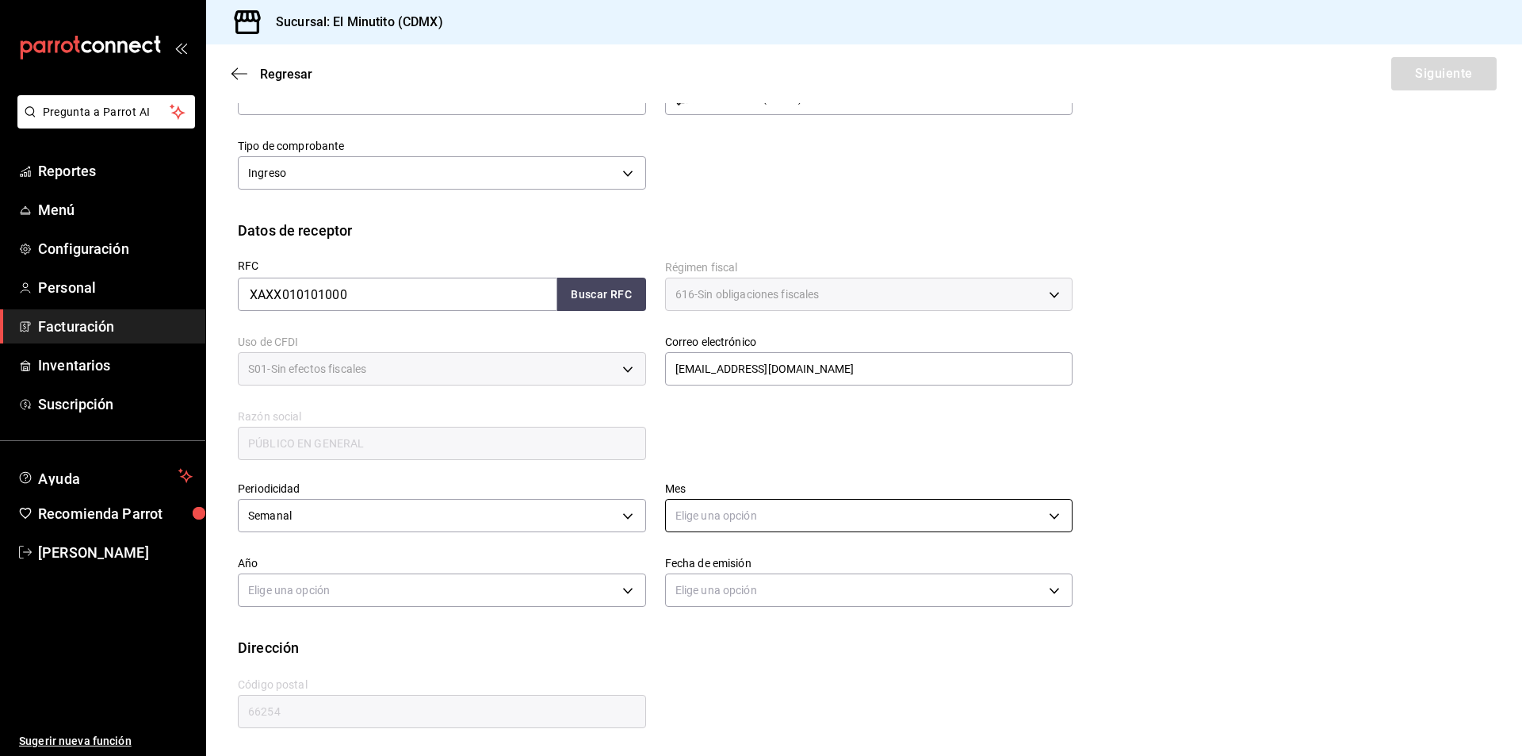
click at [760, 515] on body "Pregunta a Parrot AI Reportes Menú Configuración Personal Facturación Inventari…" at bounding box center [761, 378] width 1522 height 756
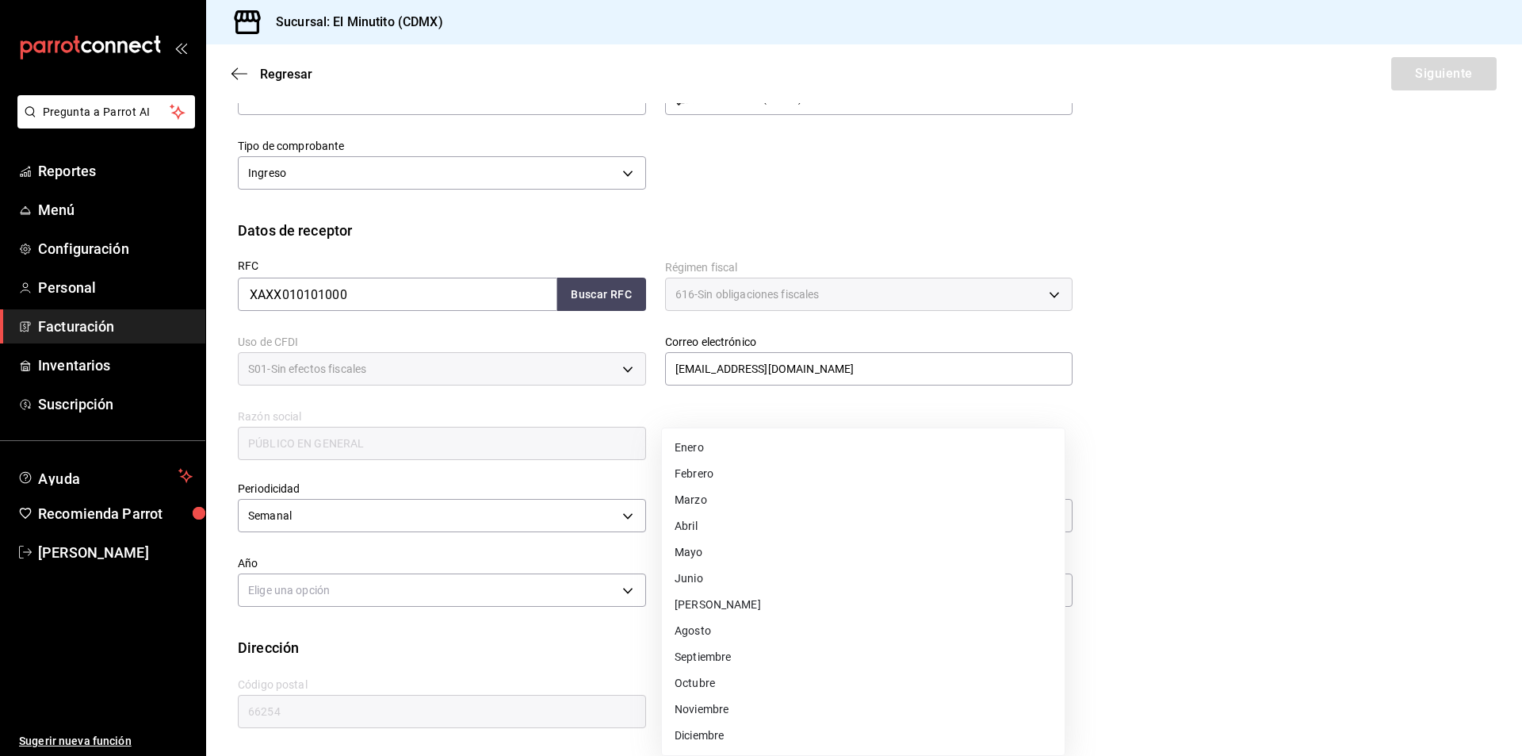
click at [707, 657] on li "Septiembre" at bounding box center [863, 657] width 403 height 26
type input "9"
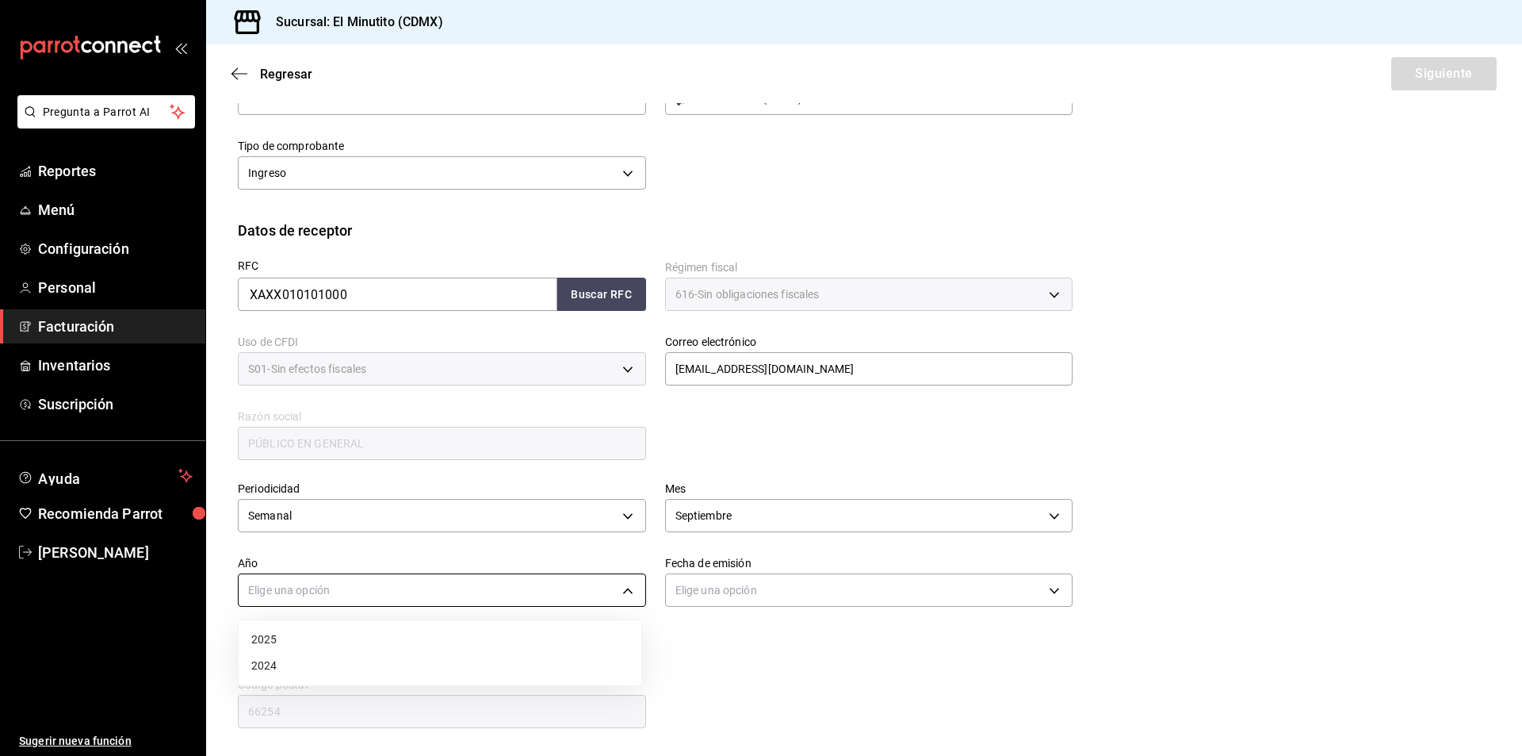
click at [367, 596] on body "Pregunta a Parrot AI Reportes Menú Configuración Personal Facturación Inventari…" at bounding box center [761, 378] width 1522 height 756
click at [304, 633] on li "2025" at bounding box center [440, 639] width 403 height 26
type input "2025"
click at [751, 596] on body "Pregunta a Parrot AI Reportes Menú Configuración Personal Facturación Inventari…" at bounding box center [761, 378] width 1522 height 756
click at [716, 641] on li "Hoy" at bounding box center [863, 639] width 403 height 26
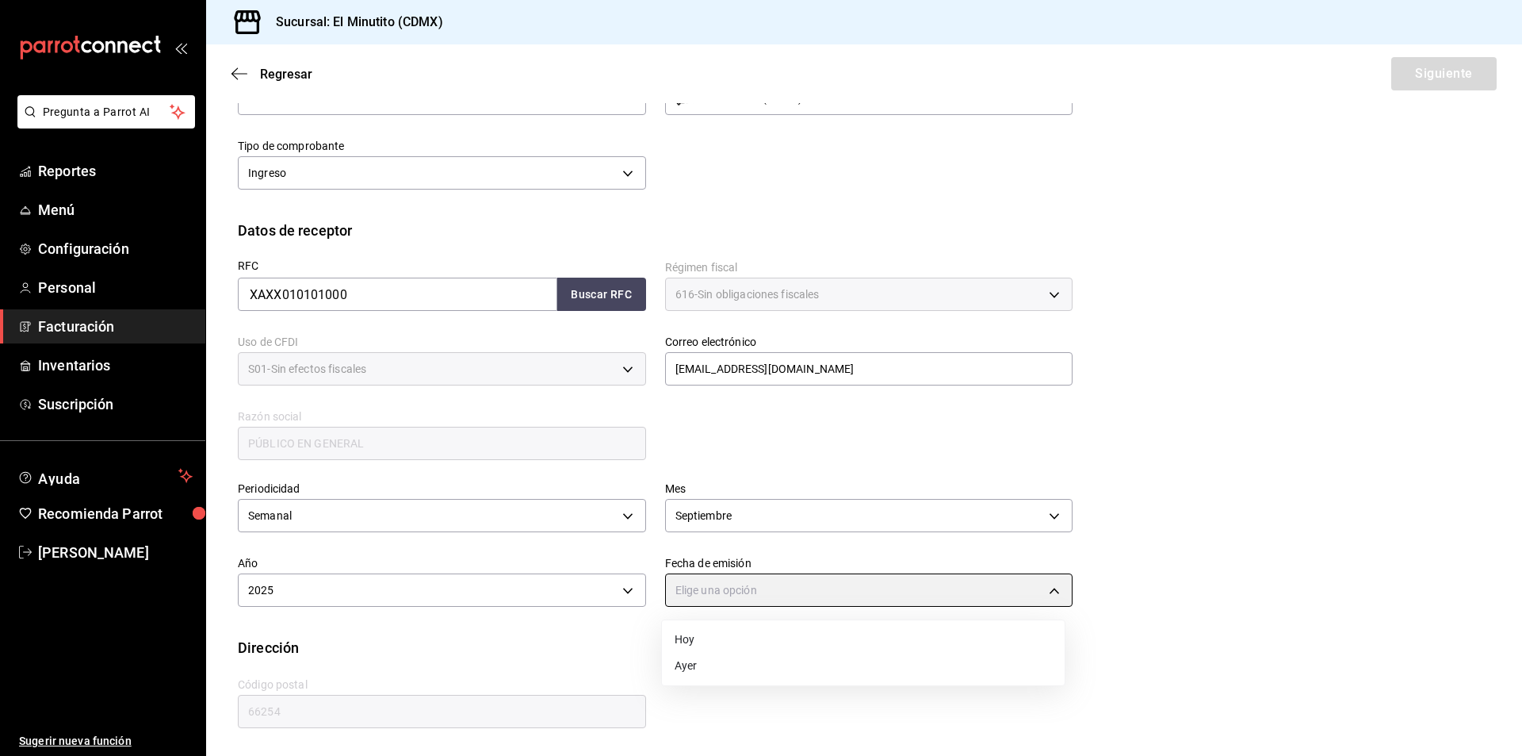
type input "TODAY"
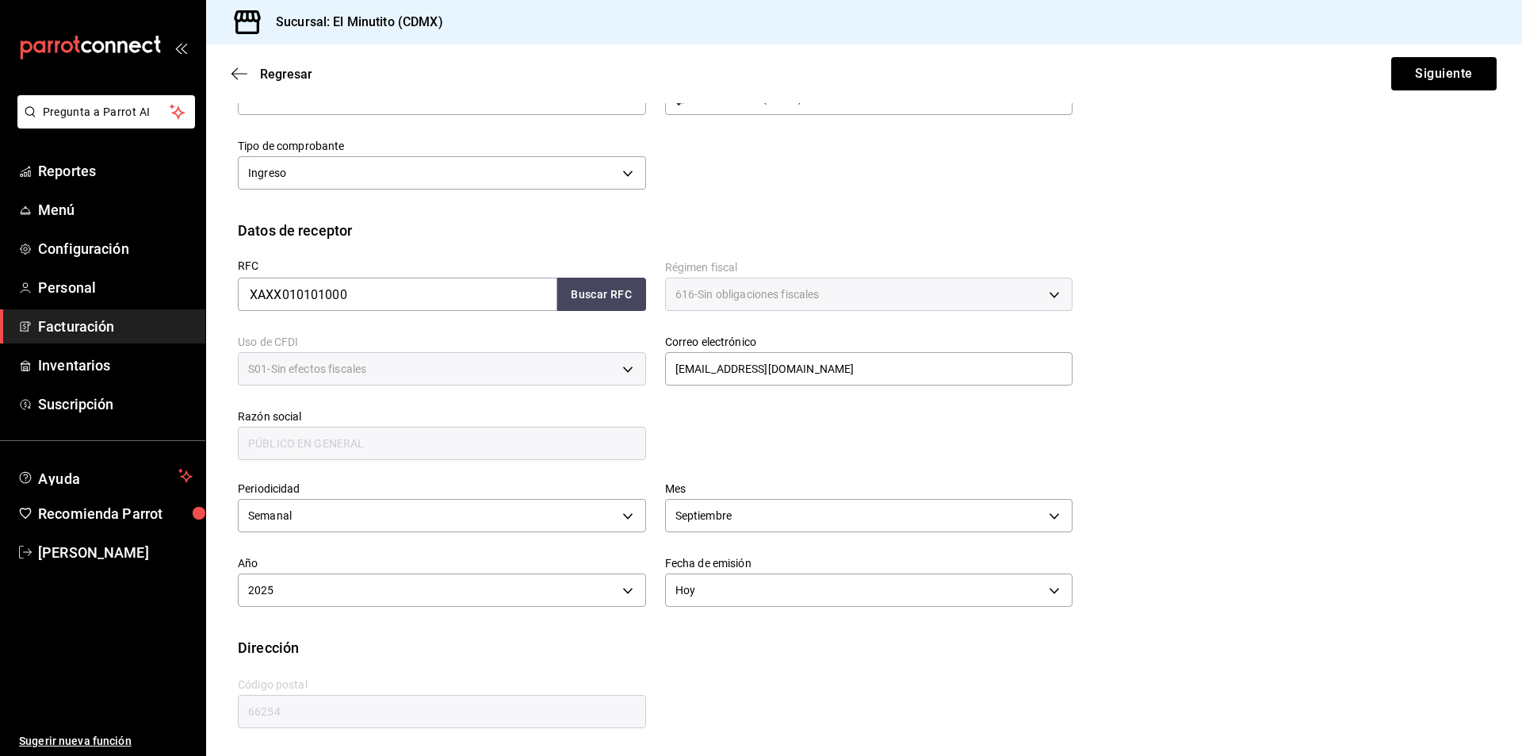
click at [364, 454] on input "PÚBLICO EN GENERAL" at bounding box center [442, 443] width 408 height 33
click at [451, 432] on input "PÚBLICO EN GENERAL" at bounding box center [442, 443] width 408 height 33
click at [373, 714] on input "66254" at bounding box center [442, 711] width 408 height 33
click at [1429, 75] on button "Siguiente" at bounding box center [1444, 73] width 105 height 33
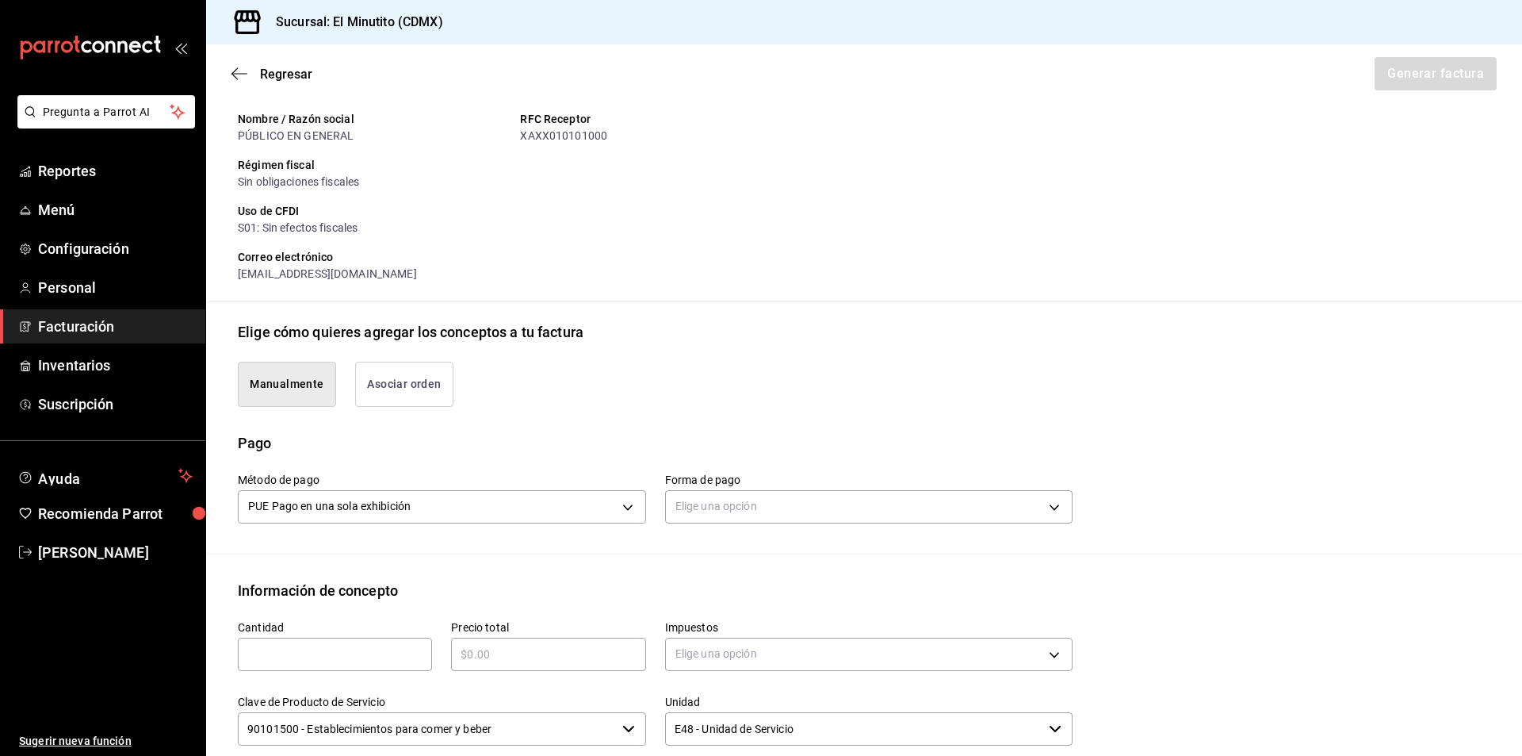
click at [270, 382] on button "Manualmente" at bounding box center [287, 384] width 98 height 45
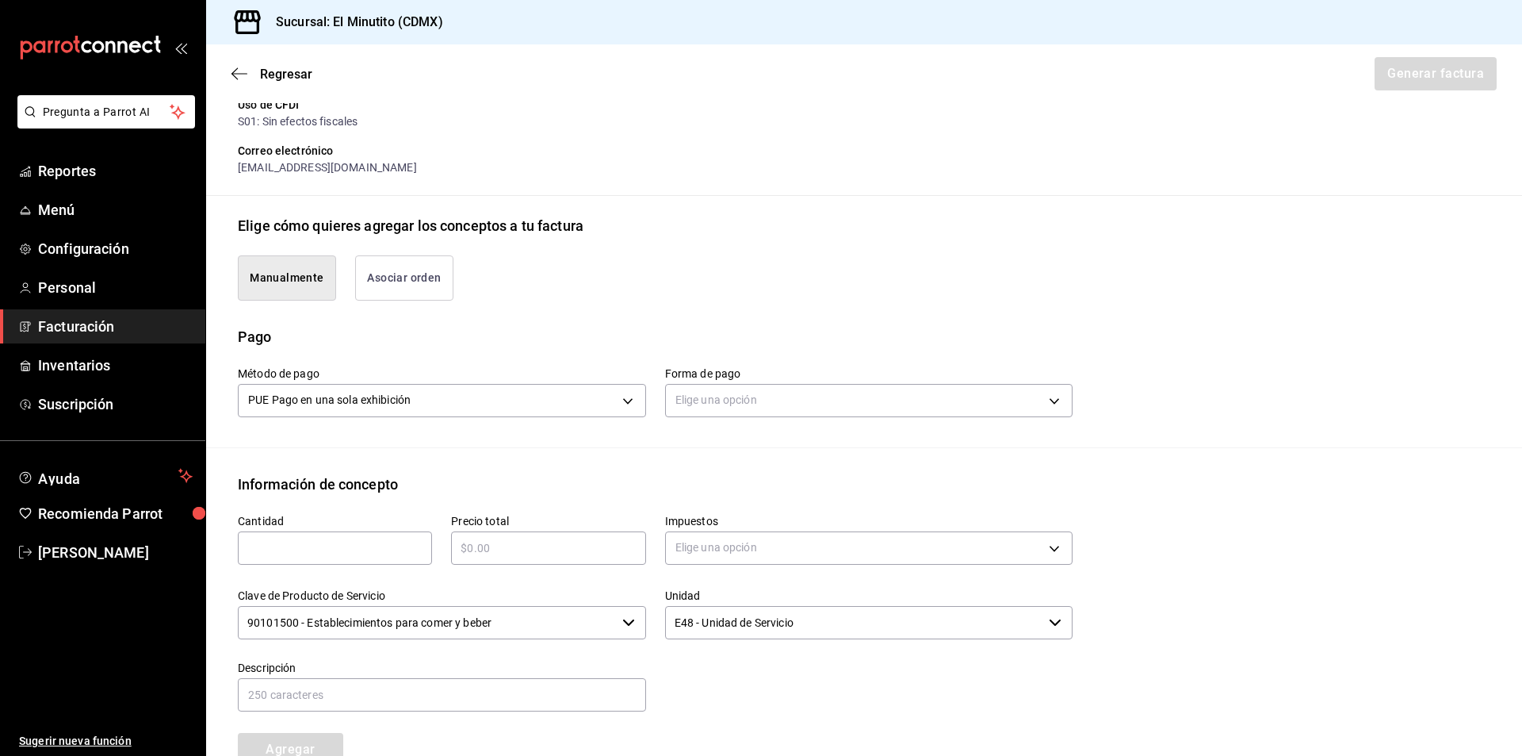
scroll to position [396, 0]
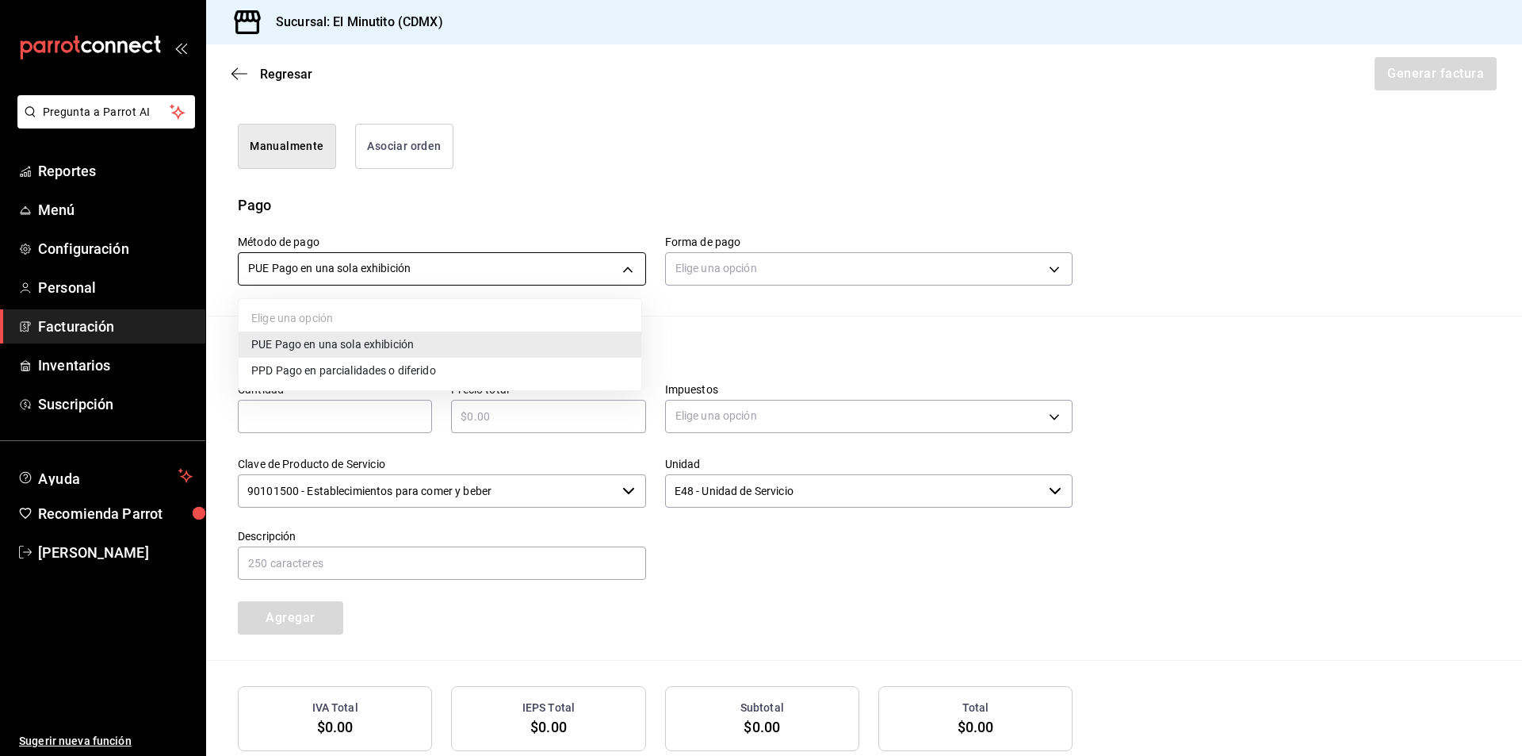
click at [572, 269] on body "Pregunta a Parrot AI Reportes Menú Configuración Personal Facturación Inventari…" at bounding box center [761, 378] width 1522 height 756
click at [364, 375] on span "PPD Pago en parcialidades o diferido" at bounding box center [343, 370] width 185 height 17
type input "PPD"
type input "99"
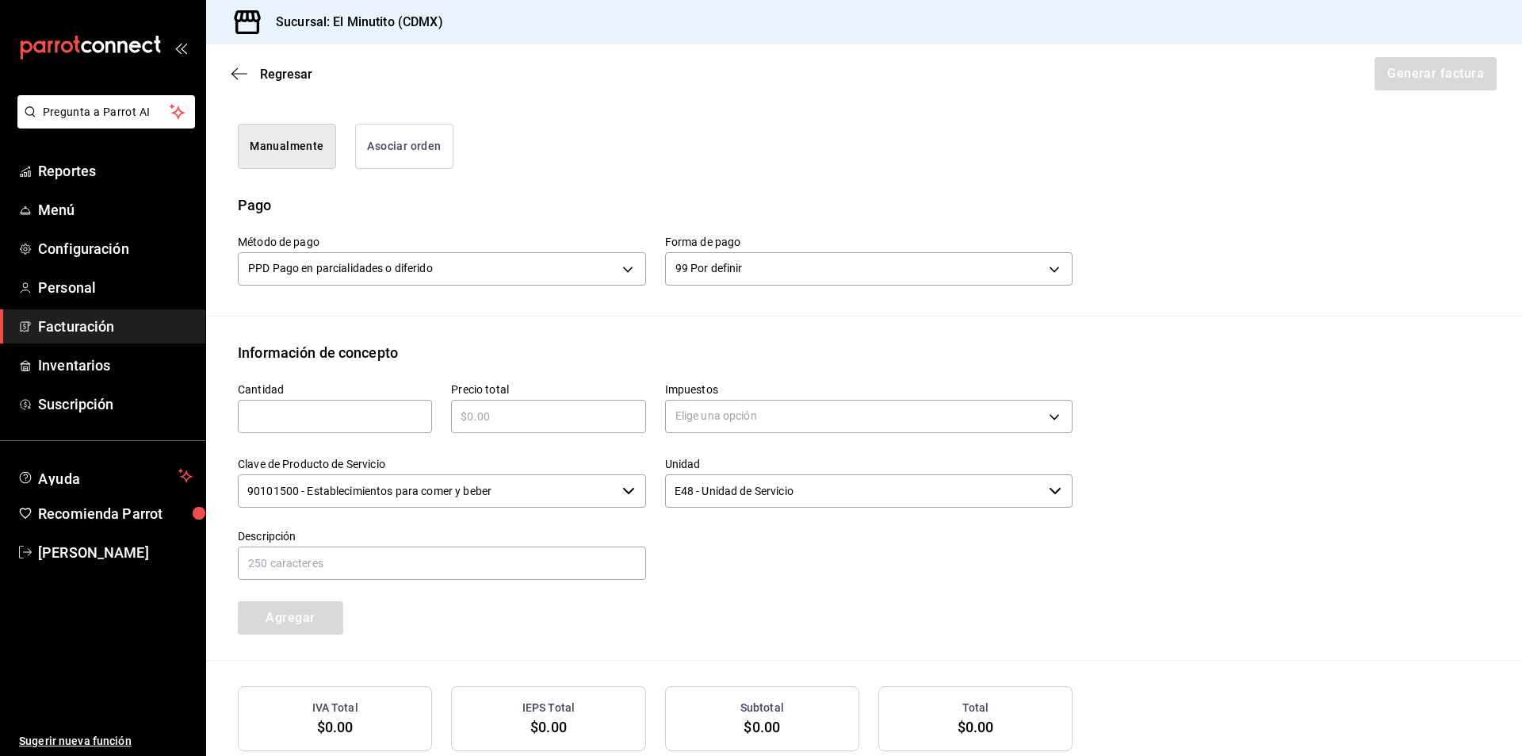
click at [327, 415] on input "text" at bounding box center [335, 416] width 194 height 19
type input "1"
click at [514, 412] on input "text" at bounding box center [548, 416] width 194 height 19
paste input "$313320.10"
type input "$313320.10"
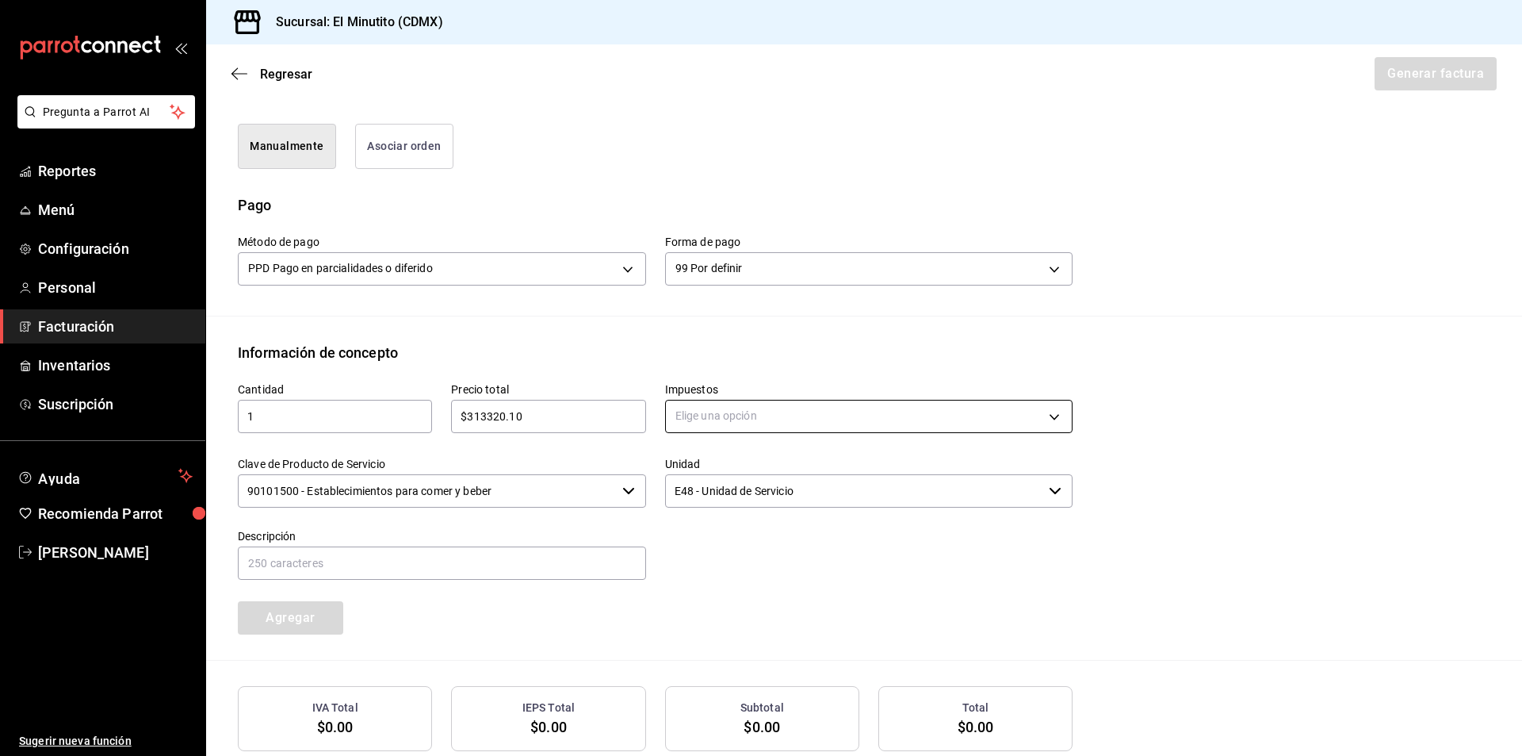
click at [822, 419] on body "Pregunta a Parrot AI Reportes Menú Configuración Personal Facturación Inventari…" at bounding box center [761, 378] width 1522 height 756
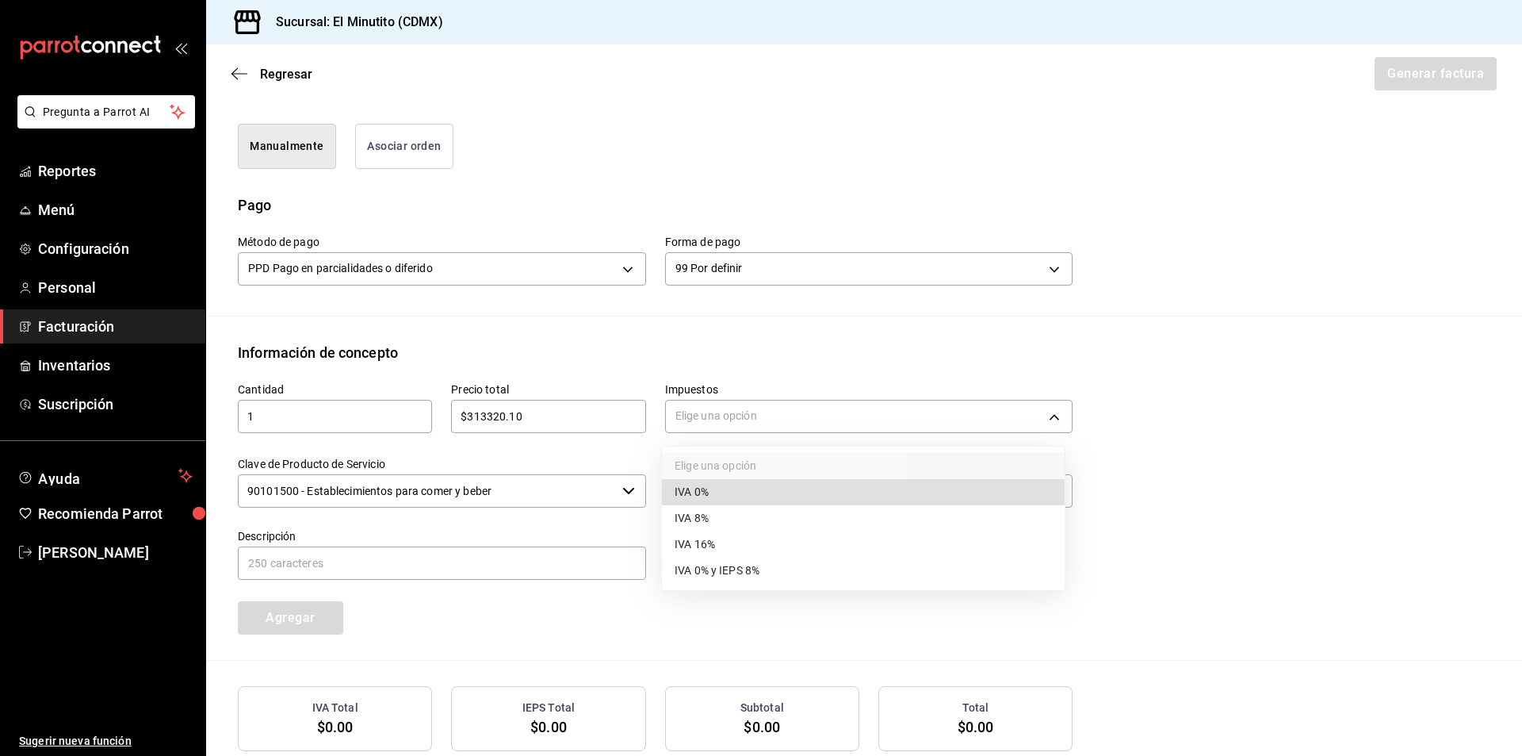
click at [724, 544] on li "IVA 16%" at bounding box center [863, 544] width 403 height 26
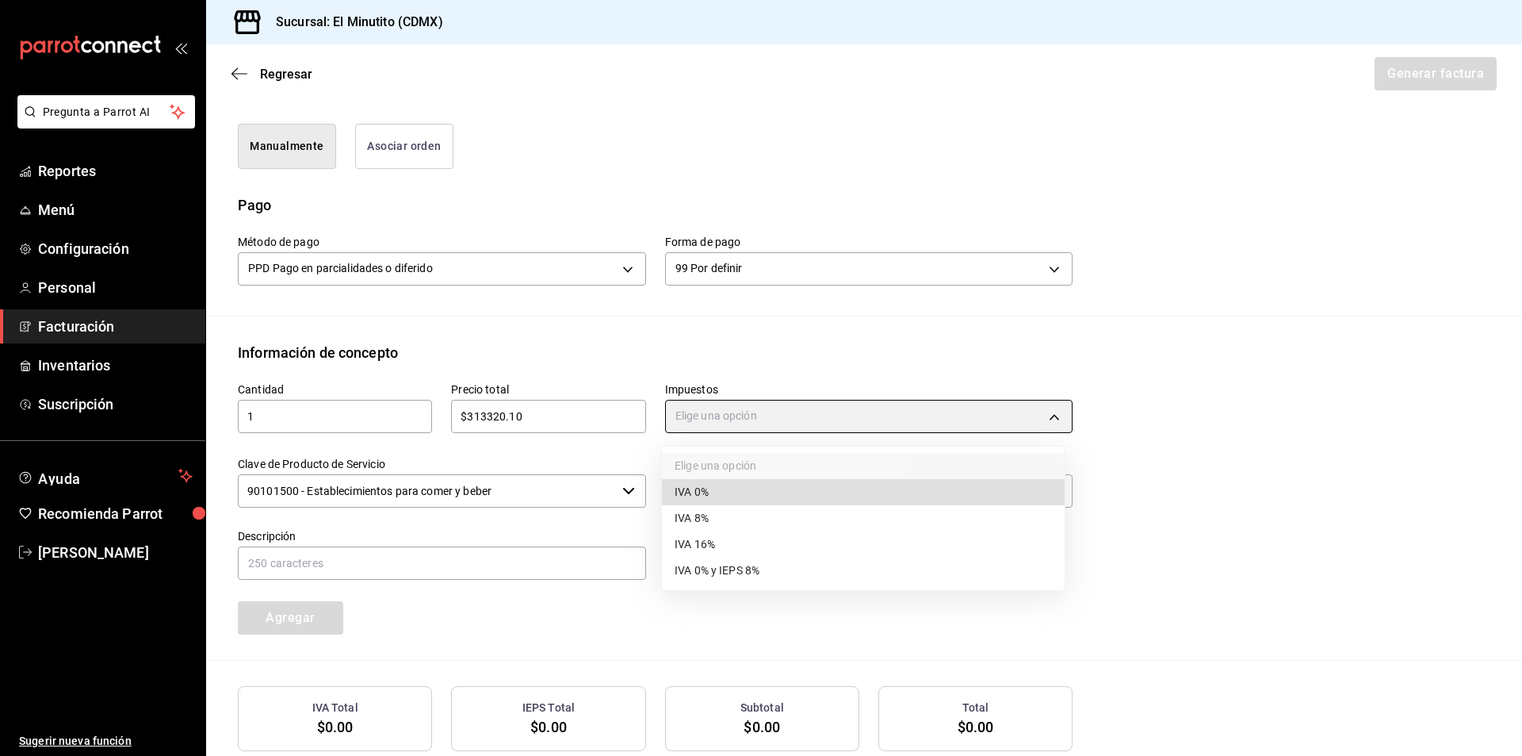
type input "IVA_16"
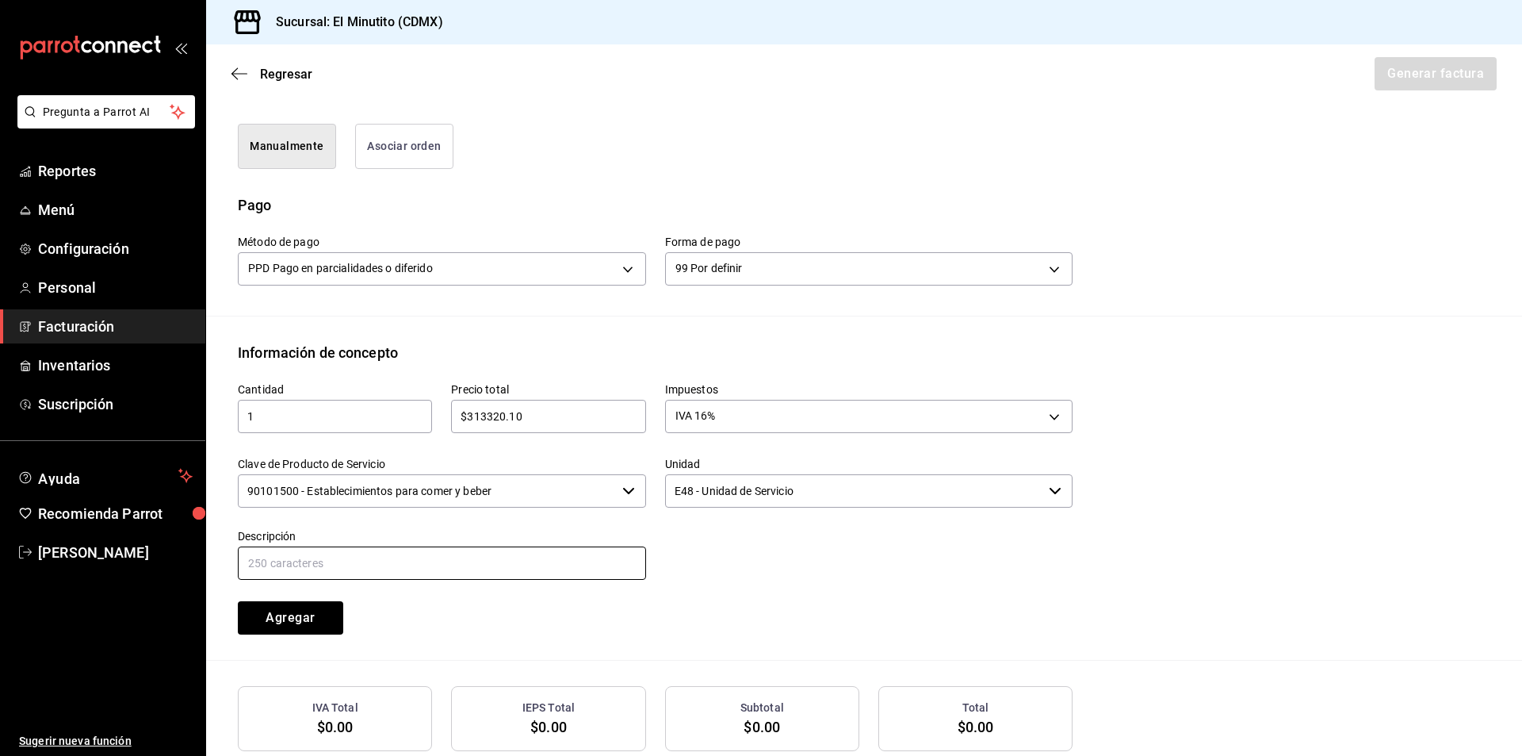
click at [347, 563] on input "text" at bounding box center [442, 562] width 408 height 33
type input "CONSUMO DE ALIMENTOS Y BEBIDAS"
click at [302, 616] on button "Agregar" at bounding box center [290, 617] width 105 height 33
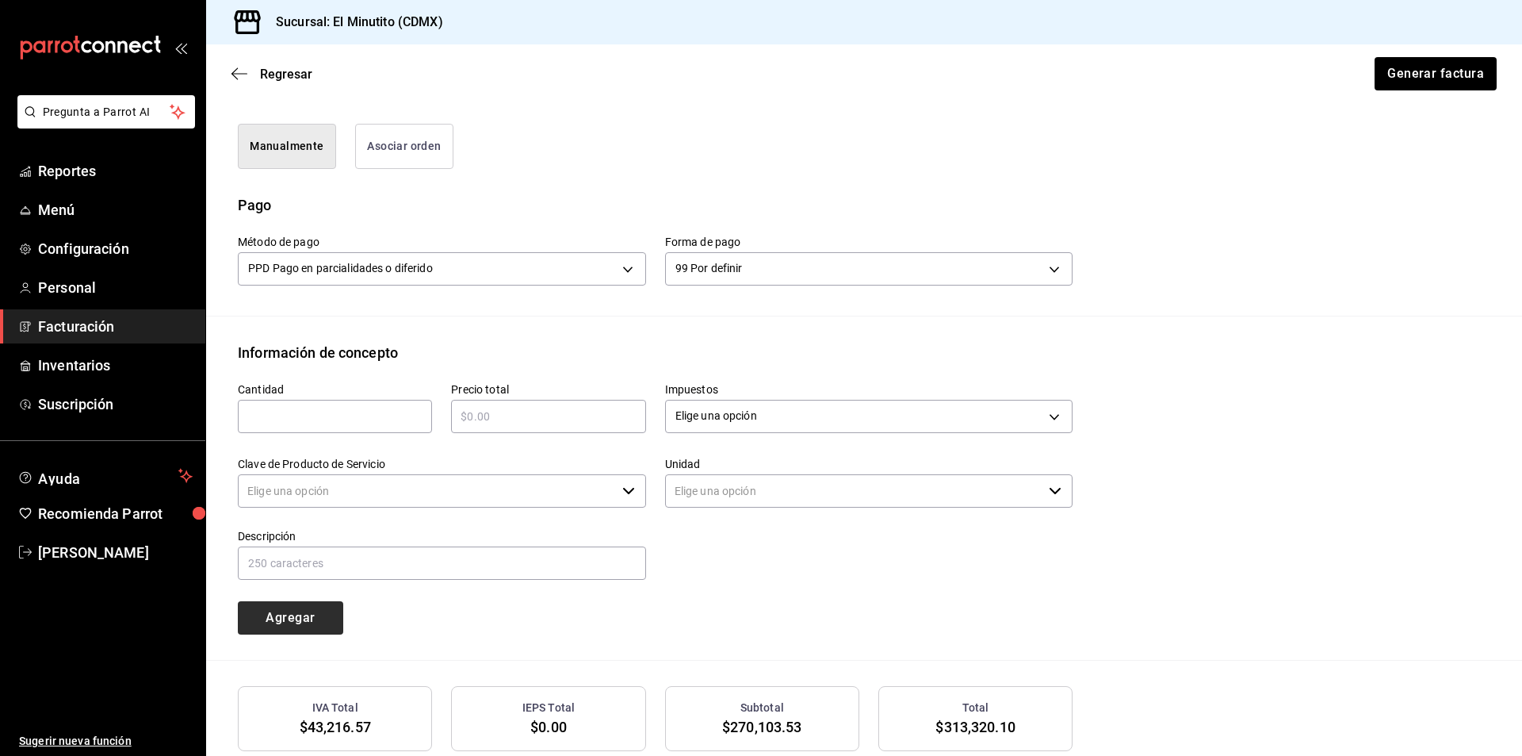
type input "90101500 - Establecimientos para comer y beber"
type input "E48 - Unidad de Servicio"
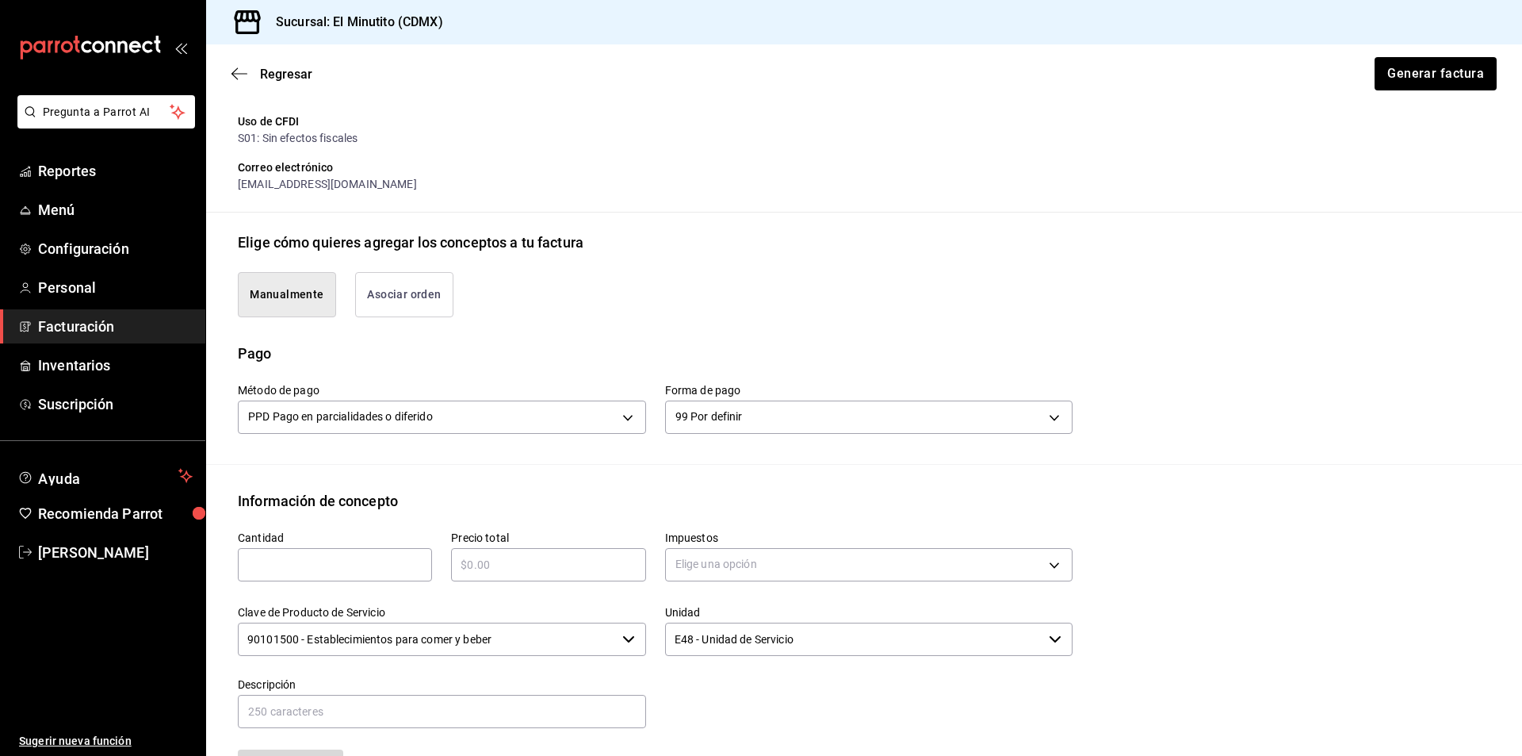
scroll to position [209, 0]
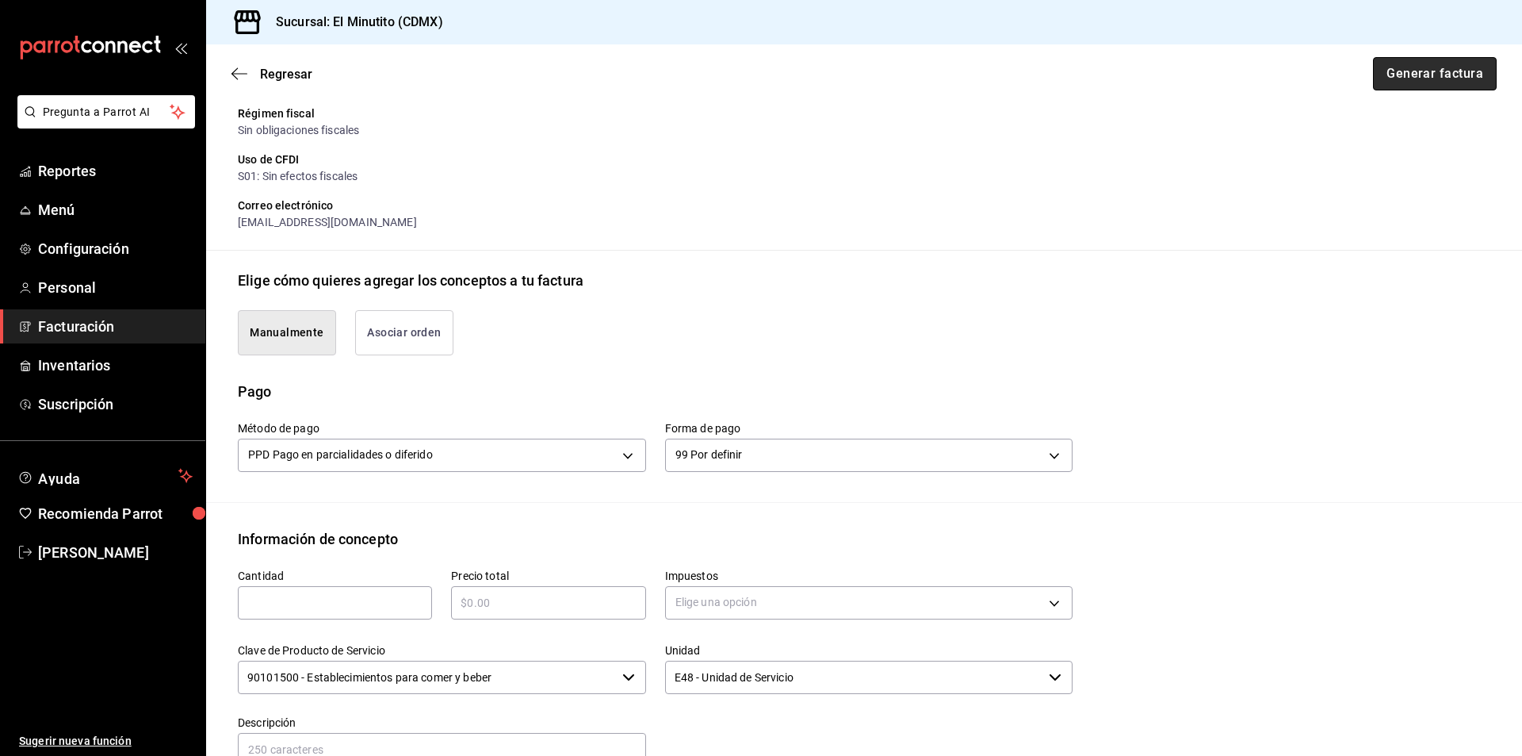
click at [1428, 73] on button "Generar factura" at bounding box center [1435, 73] width 124 height 33
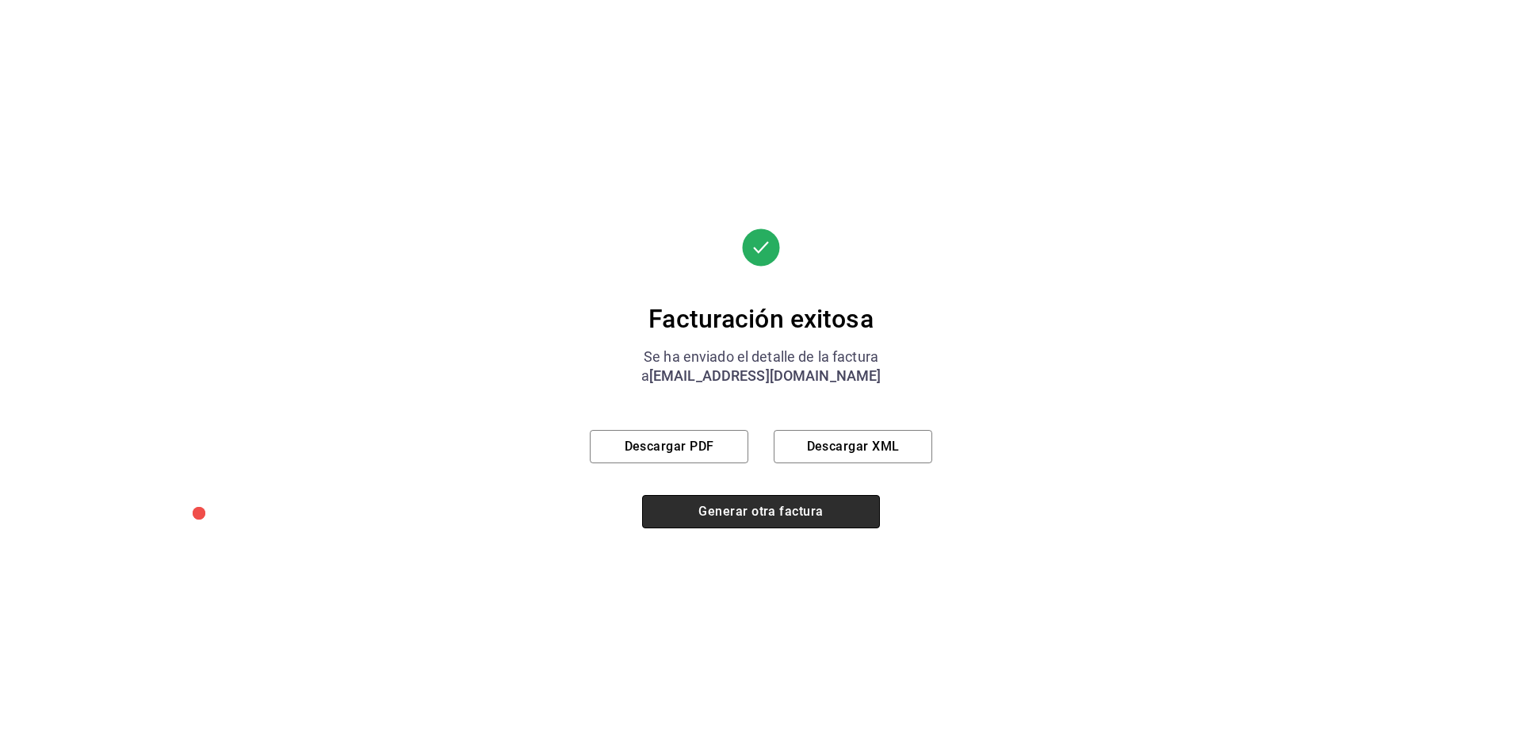
click at [775, 509] on button "Generar otra factura" at bounding box center [761, 511] width 238 height 33
